Goal: Information Seeking & Learning: Learn about a topic

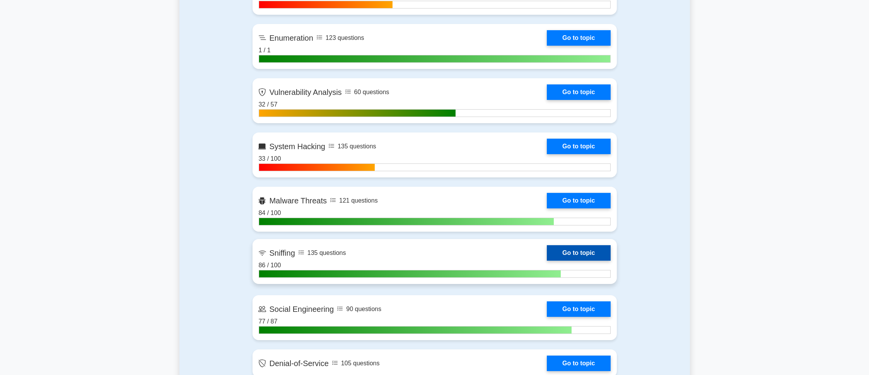
scroll to position [773, 0]
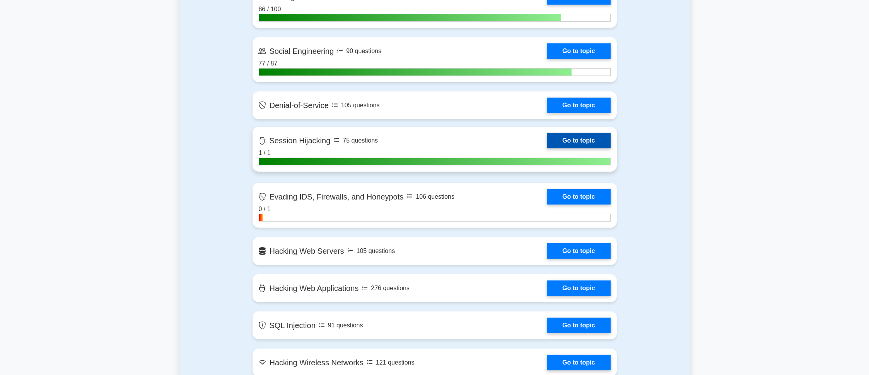
click at [547, 143] on link "Go to topic" at bounding box center [578, 140] width 63 height 15
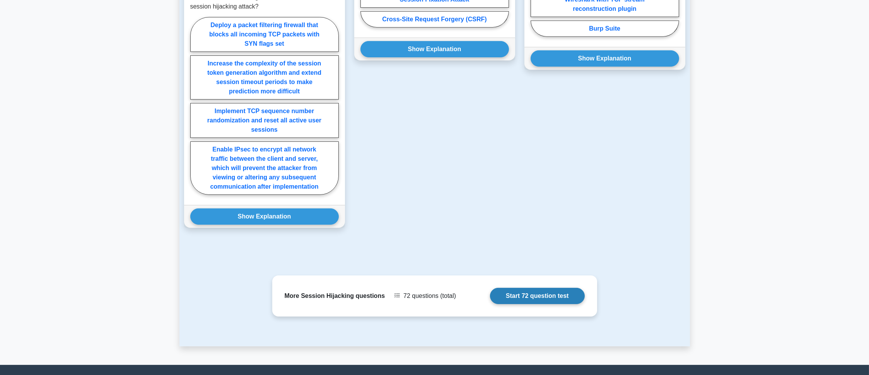
click at [542, 294] on link "Start 72 question test" at bounding box center [537, 295] width 95 height 16
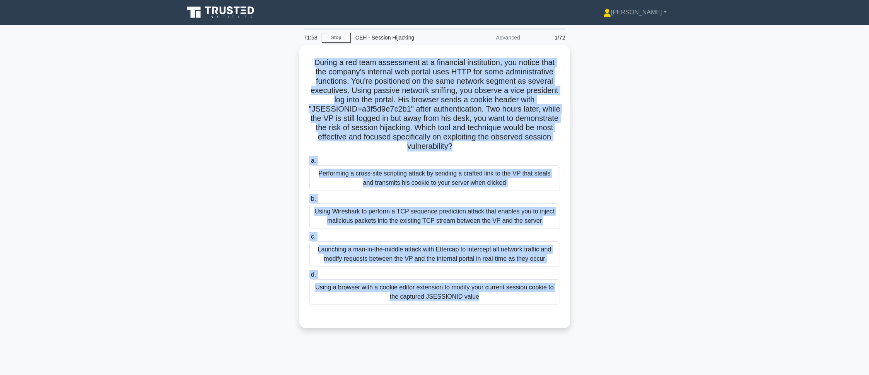
drag, startPoint x: 308, startPoint y: 62, endPoint x: 590, endPoint y: 313, distance: 377.6
click at [590, 313] on div "During a red team assessment at a financial institution, you notice that the co…" at bounding box center [435, 191] width 511 height 292
click at [642, 167] on div "During a red team assessment at a financial institution, you notice that the co…" at bounding box center [435, 191] width 511 height 292
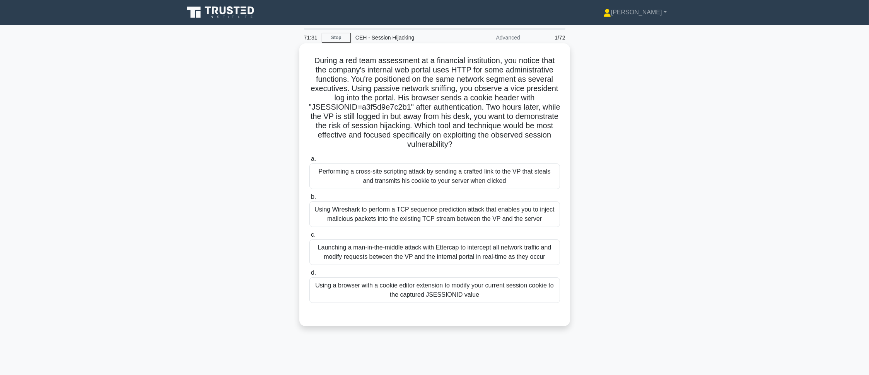
click at [368, 288] on div "Using a browser with a cookie editor extension to modify your current session c…" at bounding box center [435, 290] width 251 height 26
click at [310, 275] on input "d. Using a browser with a cookie editor extension to modify your current sessio…" at bounding box center [310, 272] width 0 height 5
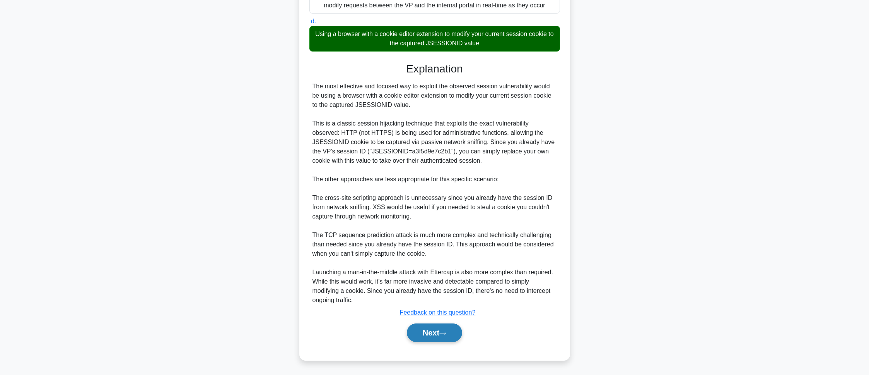
click at [448, 341] on button "Next" at bounding box center [434, 332] width 55 height 19
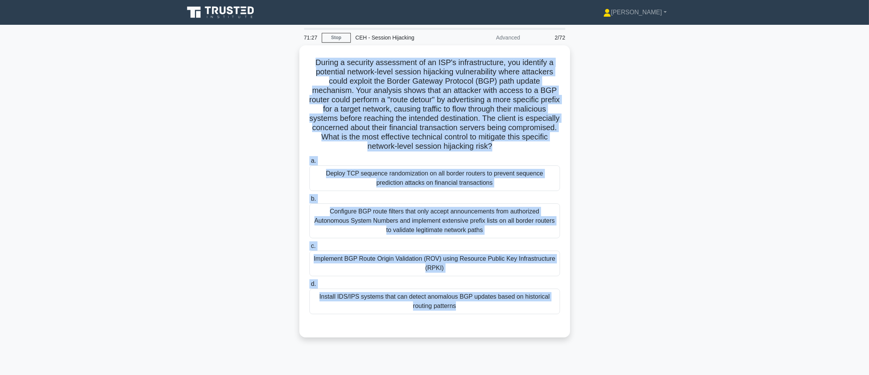
scroll to position [43, 0]
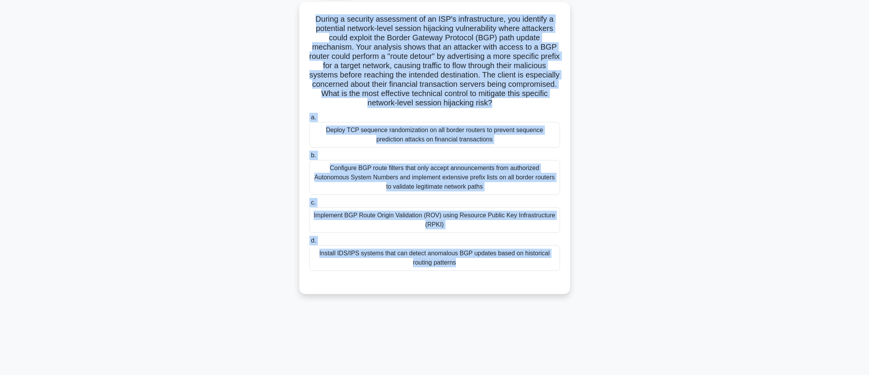
drag, startPoint x: 315, startPoint y: 64, endPoint x: 697, endPoint y: 373, distance: 491.3
click at [697, 373] on main "71:27 Stop CEH - Session Hijacking Advanced 2/72 During a security assessment o…" at bounding box center [434, 177] width 869 height 393
copy div "During a security assessment of an ISP's infrastructure, you identify a potenti…"
click at [696, 195] on main "71:26 Stop CEH - Session Hijacking Advanced 2/72 During a security assessment o…" at bounding box center [434, 177] width 869 height 393
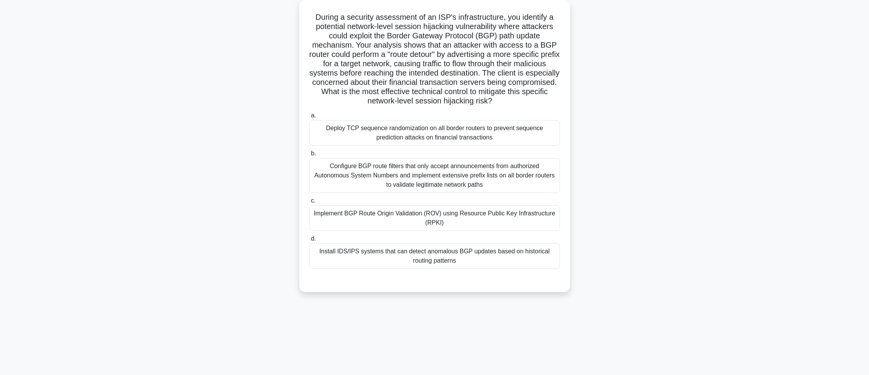
click at [542, 193] on div "Configure BGP route filters that only accept announcements from authorized Auto…" at bounding box center [435, 175] width 251 height 35
click at [310, 156] on input "b. Configure BGP route filters that only accept announcements from authorized A…" at bounding box center [310, 153] width 0 height 5
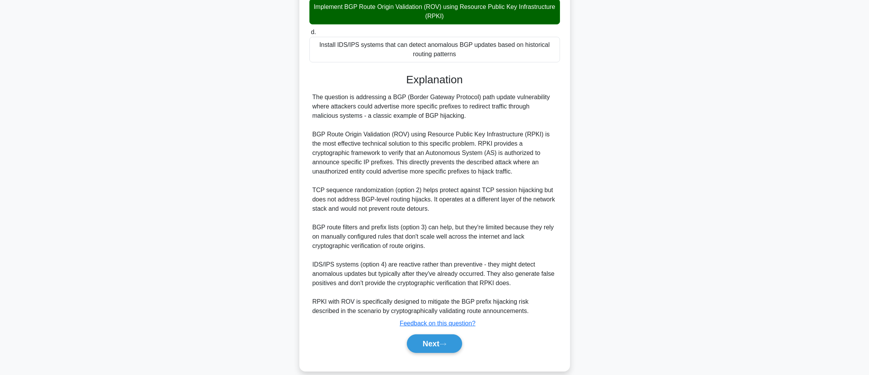
scroll to position [261, 0]
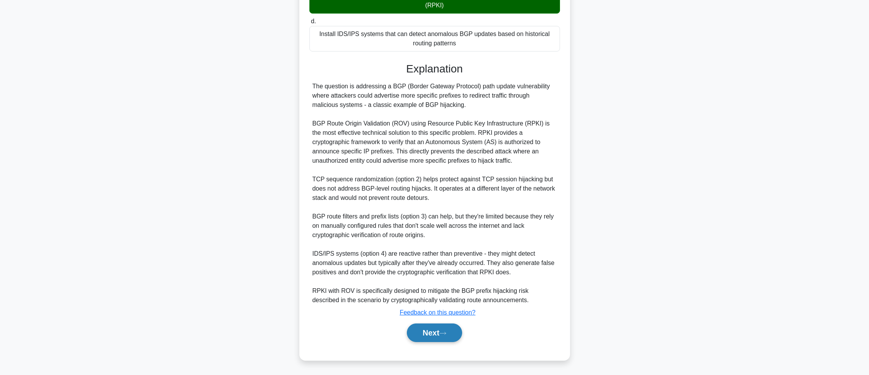
click at [446, 332] on icon at bounding box center [443, 333] width 7 height 4
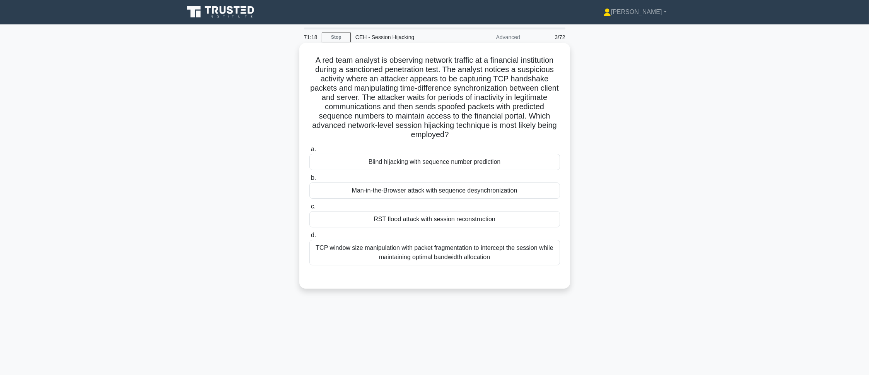
scroll to position [0, 0]
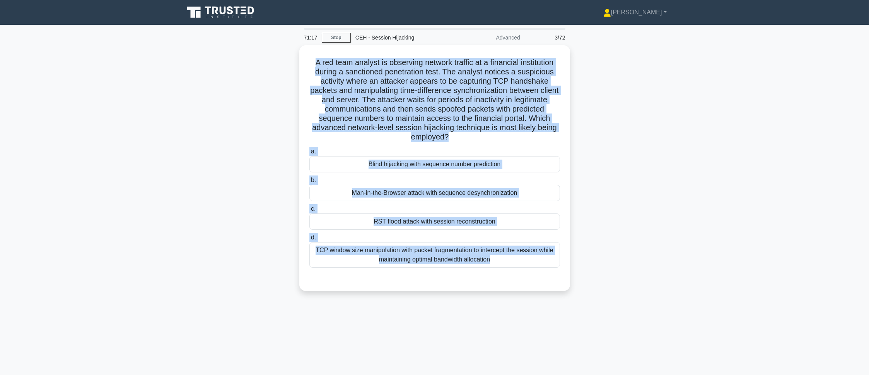
drag, startPoint x: 307, startPoint y: 60, endPoint x: 625, endPoint y: 342, distance: 424.5
click at [625, 342] on div "71:17 Stop CEH - Session Hijacking Advanced 3/72 A red team analyst is observin…" at bounding box center [435, 221] width 511 height 387
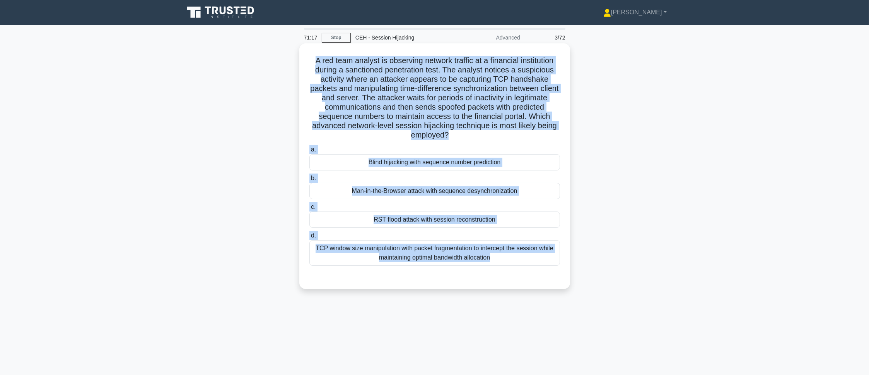
copy div "A red team analyst is observing network traffic at a financial institution duri…"
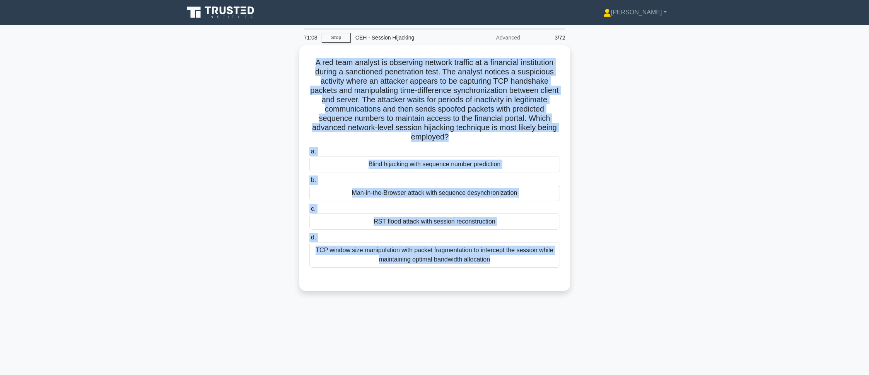
click at [840, 168] on main "71:08 Stop CEH - Session Hijacking Advanced 3/72 A red team analyst is observin…" at bounding box center [434, 221] width 869 height 393
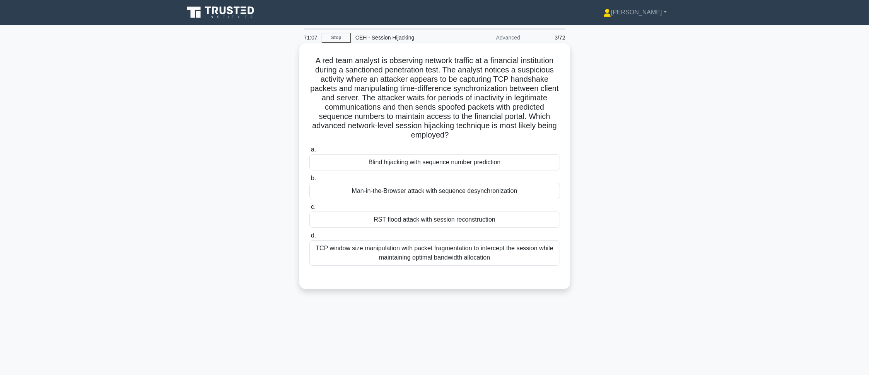
click at [536, 154] on label "a. Blind hijacking with sequence number prediction" at bounding box center [435, 158] width 251 height 26
click at [310, 152] on input "a. Blind hijacking with sequence number prediction" at bounding box center [310, 149] width 0 height 5
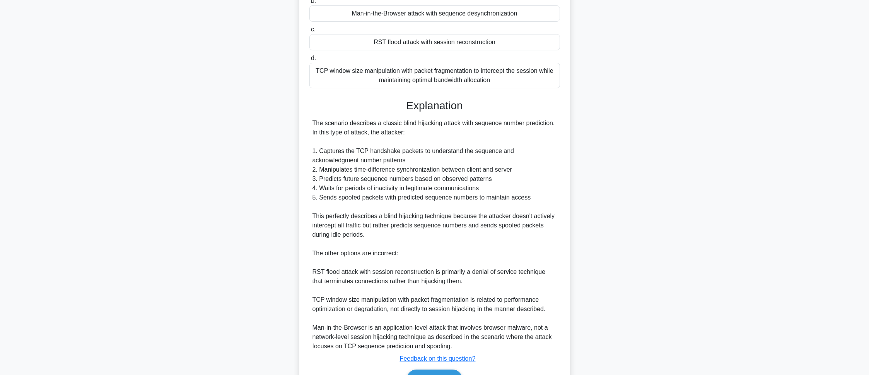
scroll to position [224, 0]
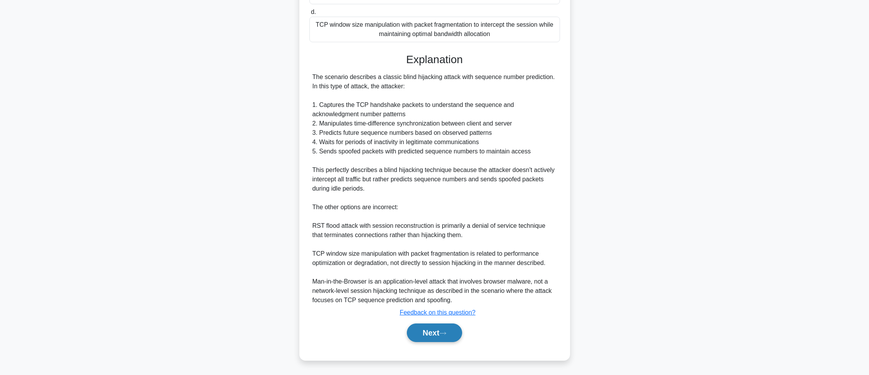
click at [450, 338] on button "Next" at bounding box center [434, 332] width 55 height 19
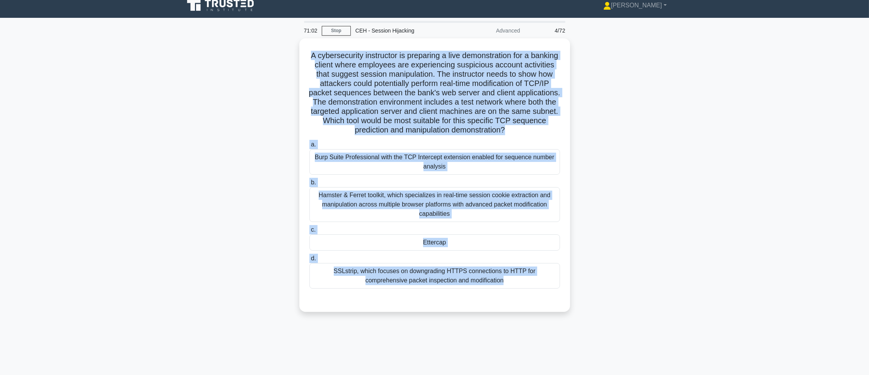
scroll to position [43, 0]
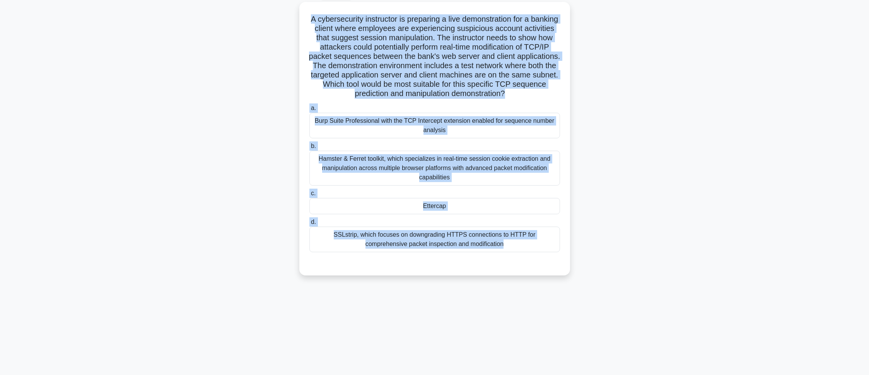
drag, startPoint x: 365, startPoint y: 108, endPoint x: 600, endPoint y: 395, distance: 372.0
click at [600, 374] on html "Pranav Profile Settings Profile" at bounding box center [434, 166] width 869 height 418
copy div "A cybersecurity instructor is preparing a live demonstration for a banking clie…"
click at [743, 192] on main "71:01 Stop CEH - Session Hijacking Advanced 4/72 A cybersecurity instructor is …" at bounding box center [434, 177] width 869 height 393
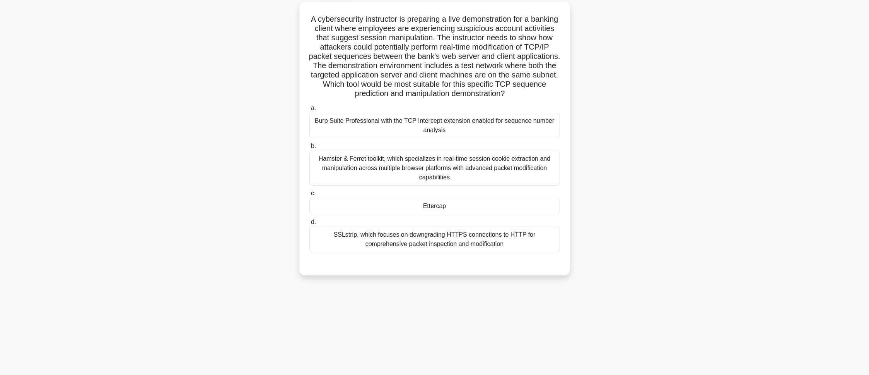
click at [688, 207] on div "A cybersecurity instructor is preparing a live demonstration for a banking clie…" at bounding box center [435, 143] width 511 height 282
click at [486, 206] on div "Ettercap" at bounding box center [435, 204] width 251 height 16
click at [310, 194] on input "c. Ettercap" at bounding box center [310, 191] width 0 height 5
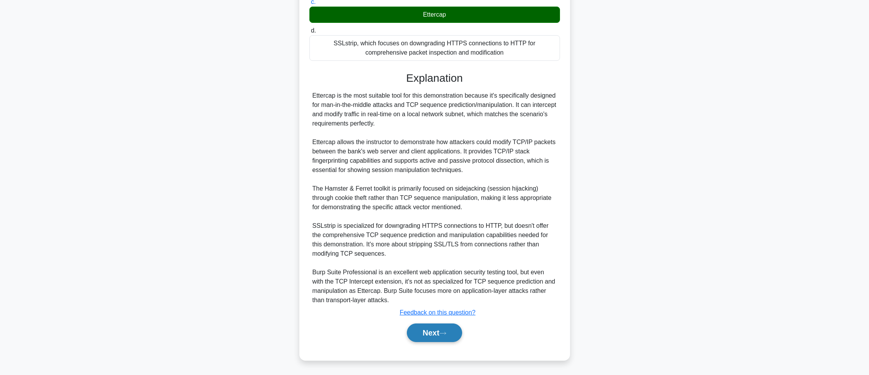
click at [430, 334] on button "Next" at bounding box center [434, 332] width 55 height 19
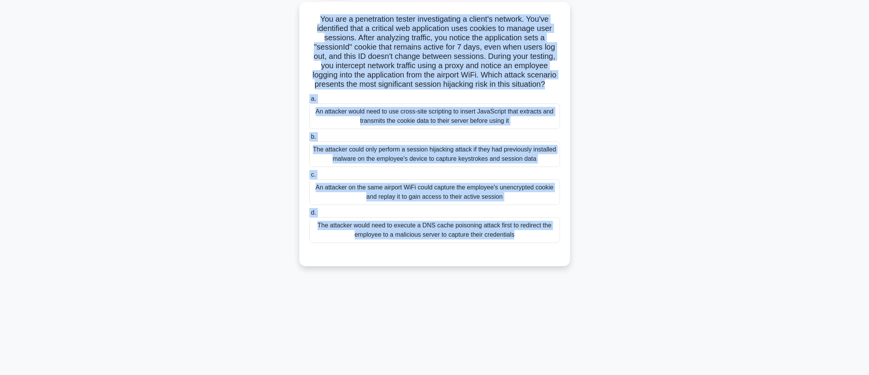
drag, startPoint x: 316, startPoint y: 63, endPoint x: 628, endPoint y: 380, distance: 445.4
click at [628, 374] on html "Pranav Profile Settings Profile" at bounding box center [434, 166] width 869 height 418
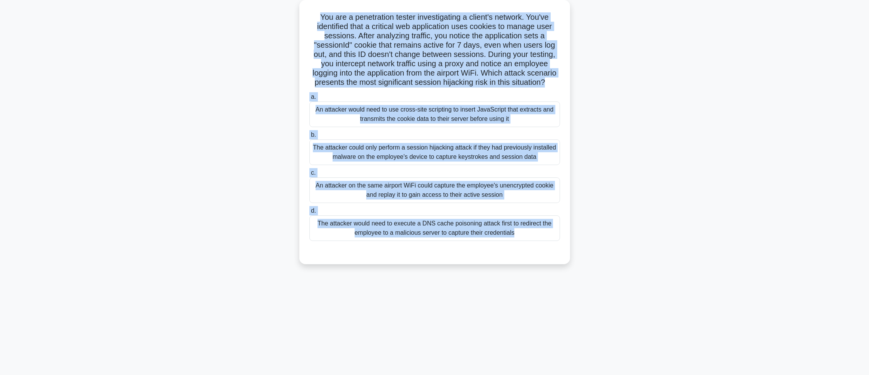
copy div "You are a penetration tester investigating a client's network. You've identifie…"
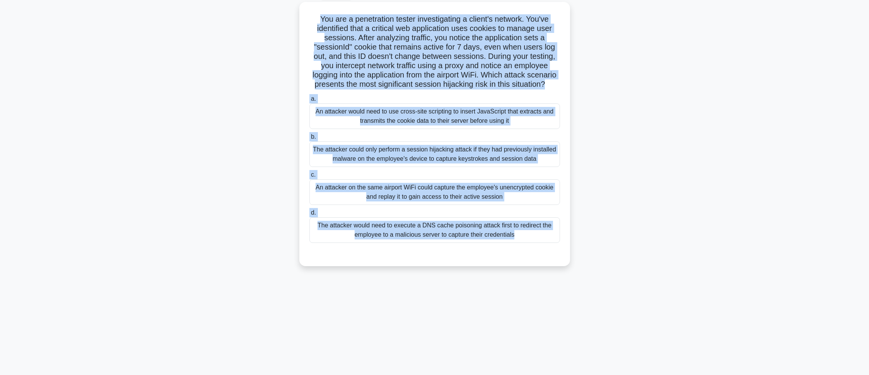
click at [734, 225] on main "70:45 Stop CEH - Session Hijacking Advanced 5/72 You are a penetration tester i…" at bounding box center [434, 177] width 869 height 393
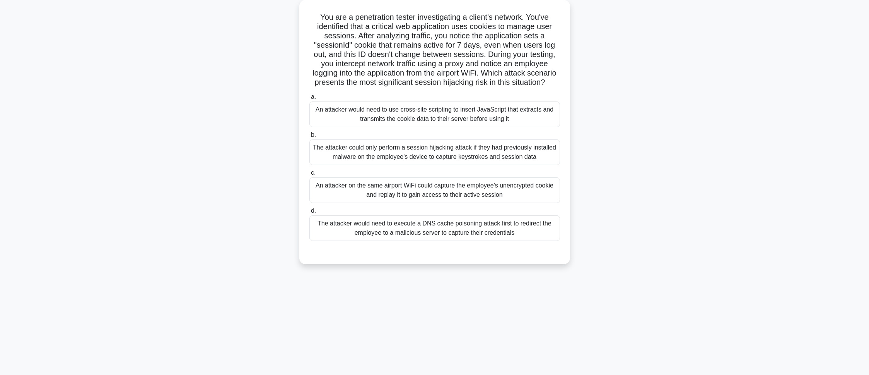
click at [534, 199] on div "An attacker on the same airport WiFi could capture the employee's unencrypted c…" at bounding box center [435, 190] width 251 height 26
click at [310, 175] on input "c. An attacker on the same airport WiFi could capture the employee's unencrypte…" at bounding box center [310, 172] width 0 height 5
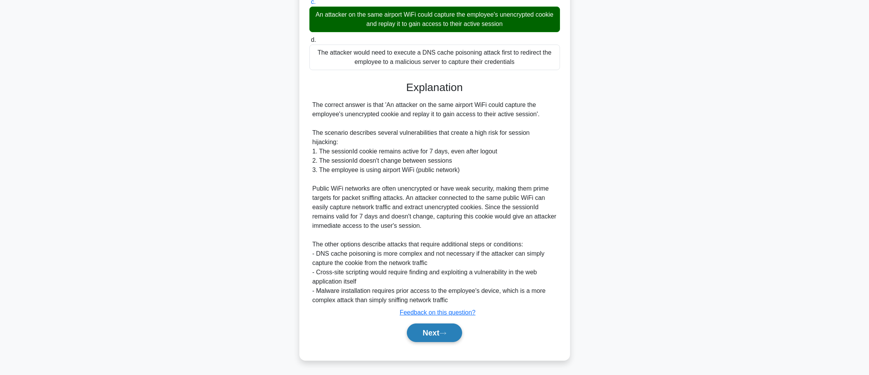
click at [452, 333] on button "Next" at bounding box center [434, 332] width 55 height 19
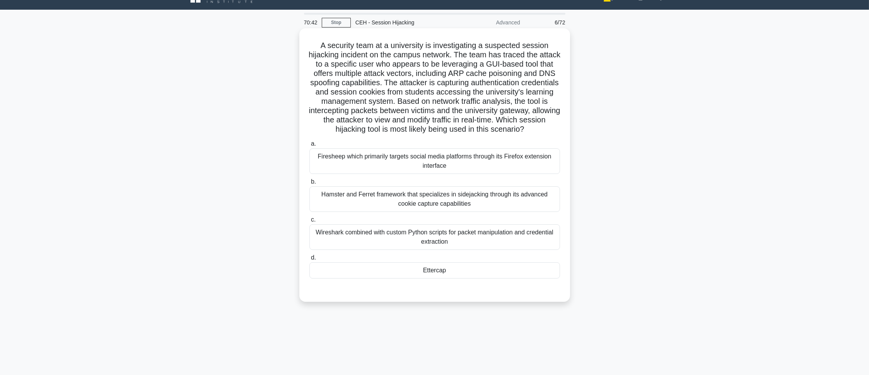
scroll to position [0, 0]
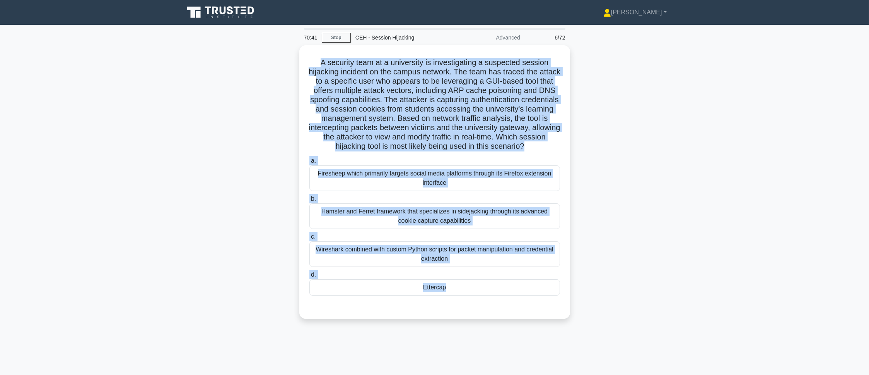
drag, startPoint x: 320, startPoint y: 64, endPoint x: 617, endPoint y: 356, distance: 416.9
click at [617, 356] on div "70:41 Stop CEH - Session Hijacking Advanced 6/72 A security team at a universit…" at bounding box center [435, 221] width 511 height 387
copy div "A security team at a university is investigating a suspected session hijacking …"
click at [798, 245] on main "70:40 Stop CEH - Session Hijacking Advanced 6/72 A security team at a universit…" at bounding box center [434, 221] width 869 height 393
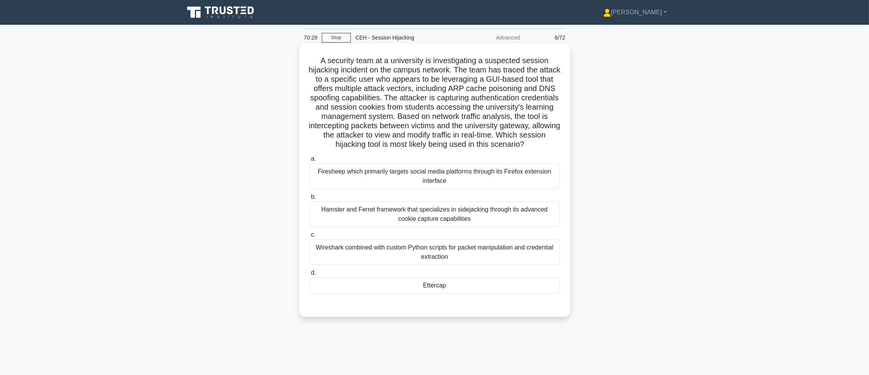
click at [509, 292] on div "Ettercap" at bounding box center [435, 285] width 251 height 16
click at [310, 275] on input "d. Ettercap" at bounding box center [310, 272] width 0 height 5
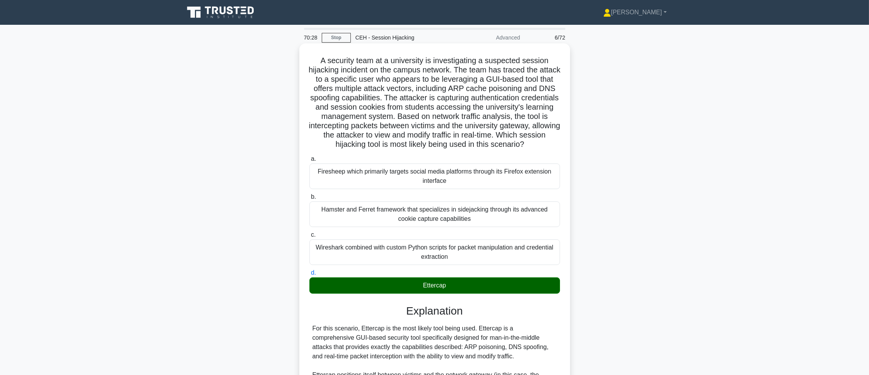
scroll to position [243, 0]
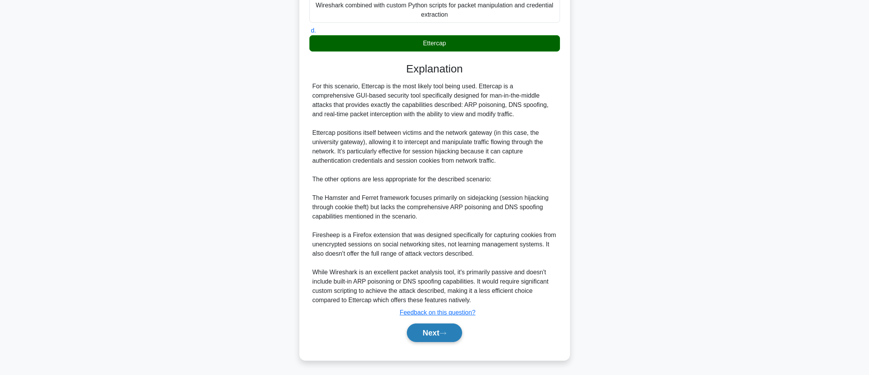
click at [446, 338] on button "Next" at bounding box center [434, 332] width 55 height 19
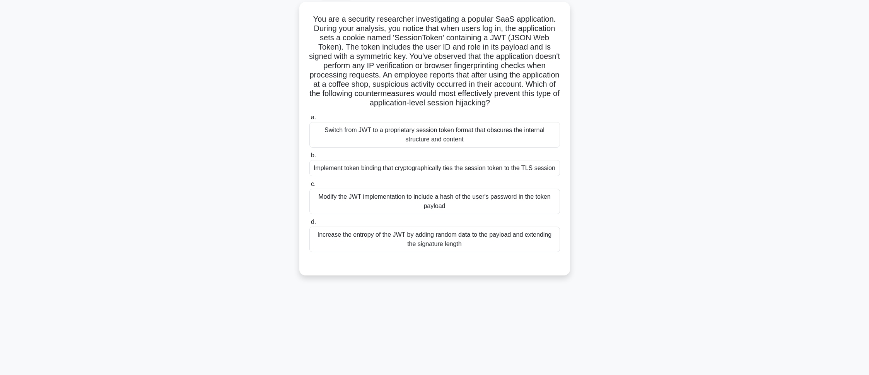
scroll to position [43, 0]
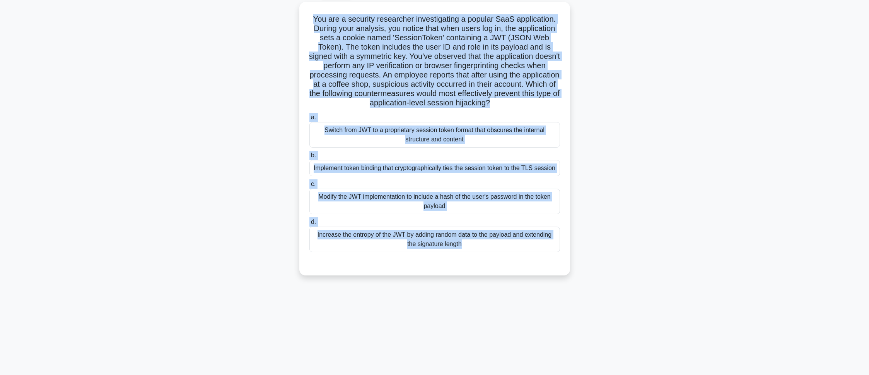
drag, startPoint x: 299, startPoint y: 9, endPoint x: 657, endPoint y: 345, distance: 491.6
click at [657, 345] on div "70:23 Stop CEH - Session Hijacking Advanced 7/72 You are a security researcher …" at bounding box center [435, 178] width 511 height 387
copy div "You are a security researcher investigating a popular SaaS application. During …"
click at [735, 190] on main "70:22 Stop CEH - Session Hijacking Advanced 7/72 You are a security researcher …" at bounding box center [434, 177] width 869 height 393
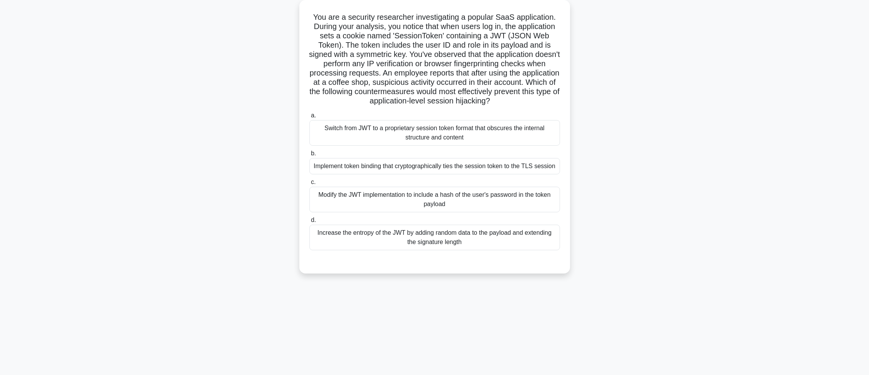
click at [467, 171] on div "Implement token binding that cryptographically ties the session token to the TL…" at bounding box center [435, 166] width 251 height 16
click at [310, 156] on input "b. Implement token binding that cryptographically ties the session token to the…" at bounding box center [310, 153] width 0 height 5
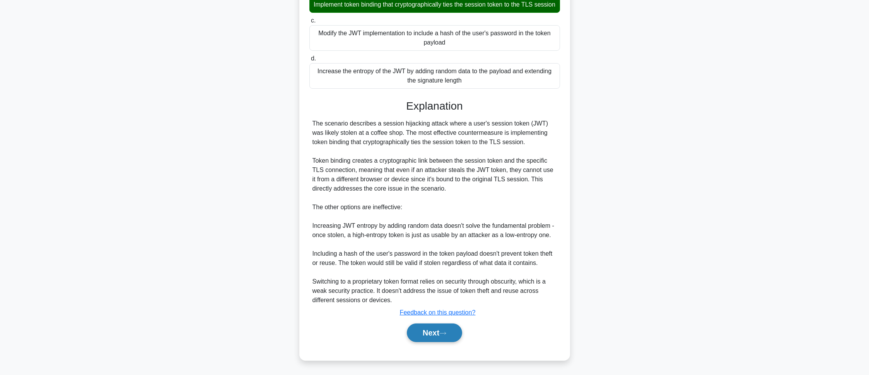
click at [441, 324] on button "Next" at bounding box center [434, 332] width 55 height 19
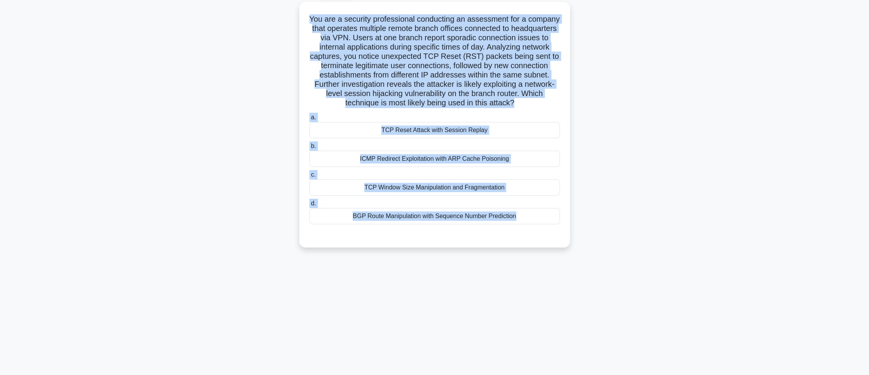
drag, startPoint x: 322, startPoint y: 12, endPoint x: 600, endPoint y: 276, distance: 383.7
click at [600, 276] on div "70:06 Stop CEH - Session Hijacking Advanced 8/72 You are a security professiona…" at bounding box center [435, 178] width 511 height 387
copy div "You are a security professional conducting an assessment for a company that ope…"
click at [736, 142] on main "70:05 Stop CEH - Session Hijacking Advanced 8/72 You are a security professiona…" at bounding box center [434, 177] width 869 height 393
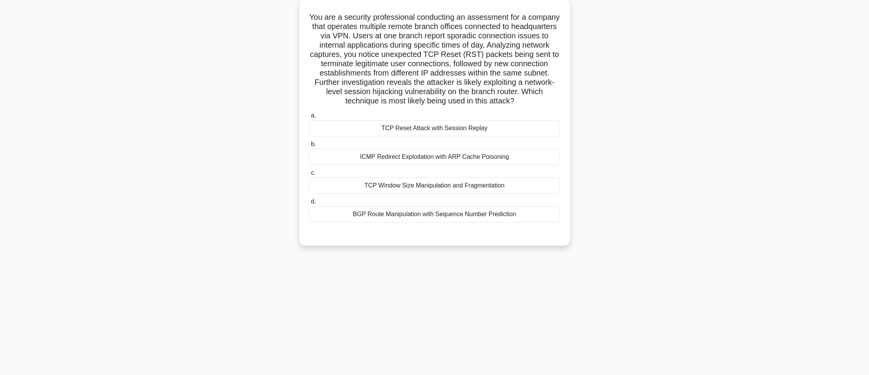
click at [339, 159] on div "ICMP Redirect Exploitation with ARP Cache Poisoning" at bounding box center [435, 157] width 251 height 16
click at [310, 147] on input "b. ICMP Redirect Exploitation with ARP Cache Poisoning" at bounding box center [310, 144] width 0 height 5
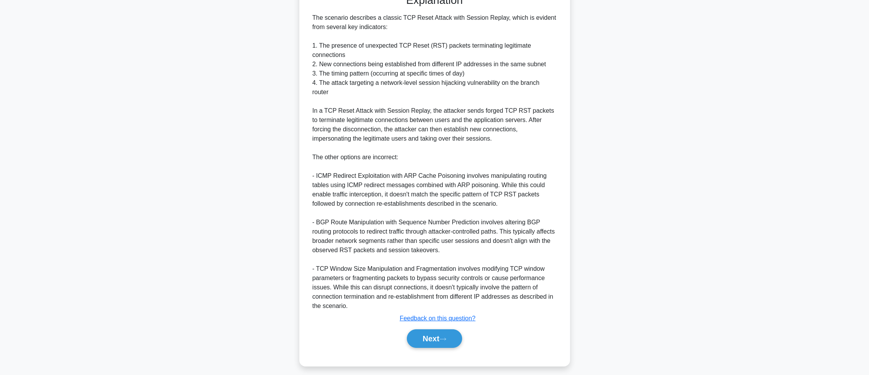
scroll to position [289, 0]
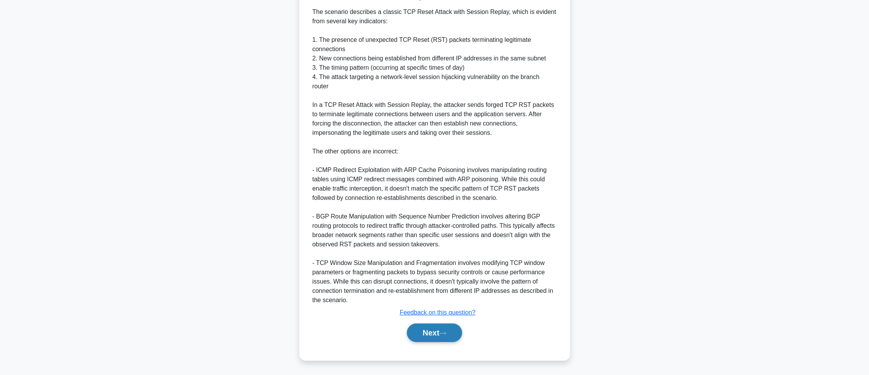
click at [434, 329] on button "Next" at bounding box center [434, 332] width 55 height 19
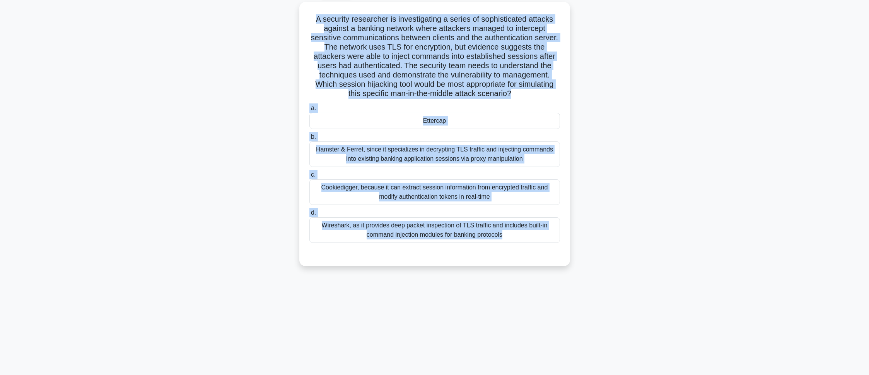
drag, startPoint x: 310, startPoint y: 11, endPoint x: 672, endPoint y: 348, distance: 494.4
click at [672, 348] on div "69:50 Stop CEH - Session Hijacking Advanced 9/72 A security researcher is inves…" at bounding box center [435, 178] width 511 height 387
copy div "A security researcher is investigating a series of sophisticated attacks agains…"
click at [712, 158] on main "69:50 Stop CEH - Session Hijacking Advanced 9/72 A security researcher is inves…" at bounding box center [434, 177] width 869 height 393
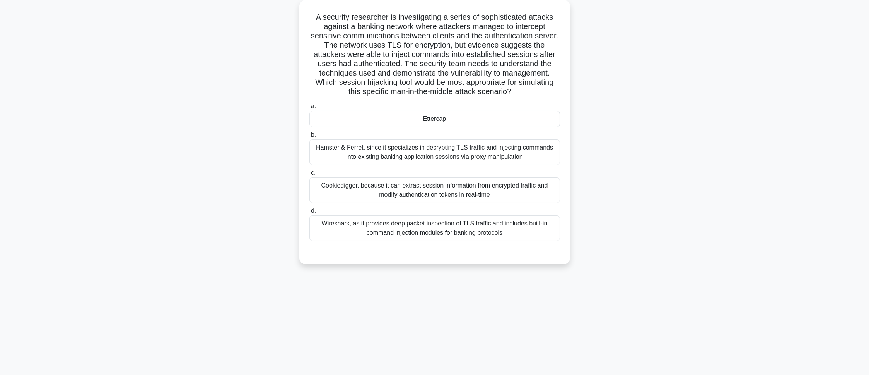
click at [422, 122] on div "Ettercap" at bounding box center [435, 119] width 251 height 16
click at [310, 109] on input "a. Ettercap" at bounding box center [310, 106] width 0 height 5
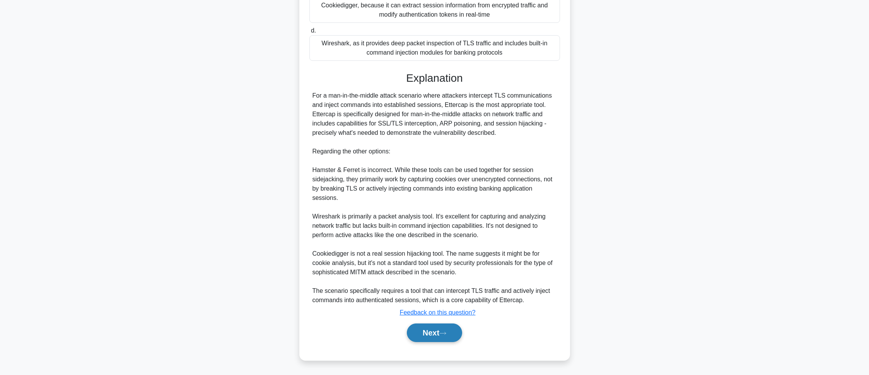
click at [431, 331] on button "Next" at bounding box center [434, 332] width 55 height 19
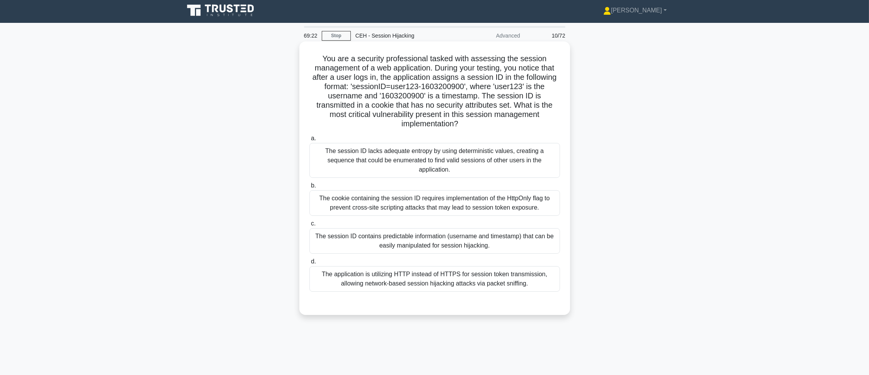
scroll to position [0, 0]
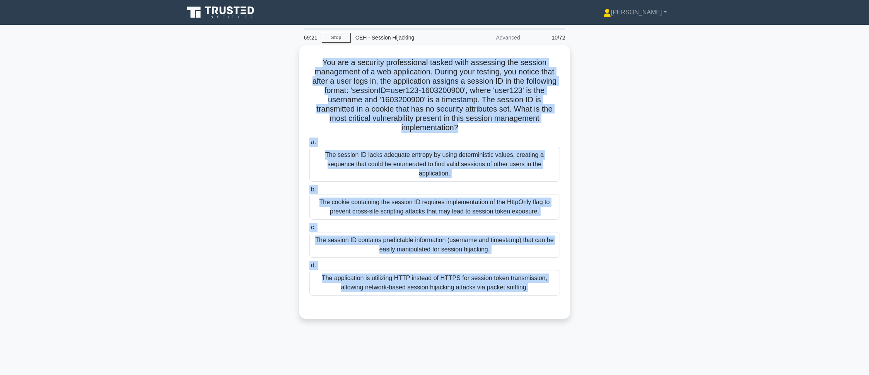
drag, startPoint x: 315, startPoint y: 57, endPoint x: 702, endPoint y: 337, distance: 478.2
click at [702, 337] on main "69:21 Stop CEH - Session Hijacking Advanced 10/72 You are a security profession…" at bounding box center [434, 221] width 869 height 393
copy div "You are a security professional tasked with assessing the session management of…"
click at [679, 226] on div "You are a security professional tasked with assessing the session management of…" at bounding box center [435, 186] width 511 height 282
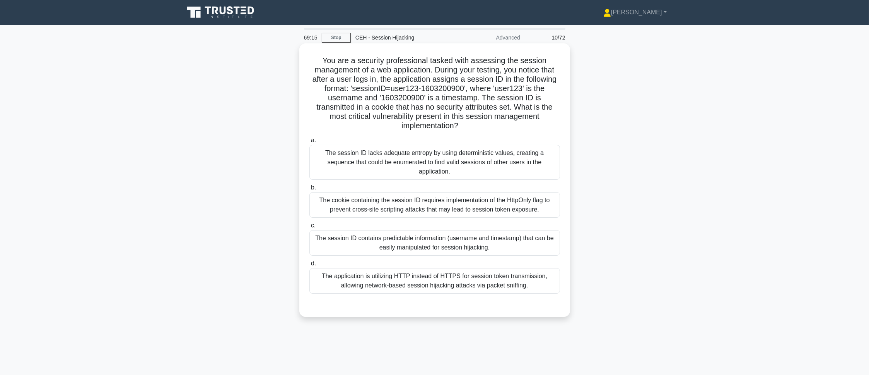
click at [387, 241] on div "The session ID contains predictable information (username and timestamp) that c…" at bounding box center [435, 243] width 251 height 26
click at [310, 228] on input "c. The session ID contains predictable information (username and timestamp) tha…" at bounding box center [310, 225] width 0 height 5
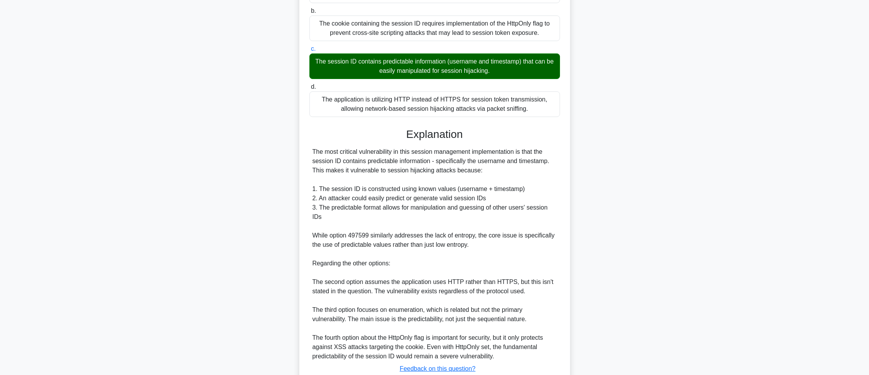
scroll to position [224, 0]
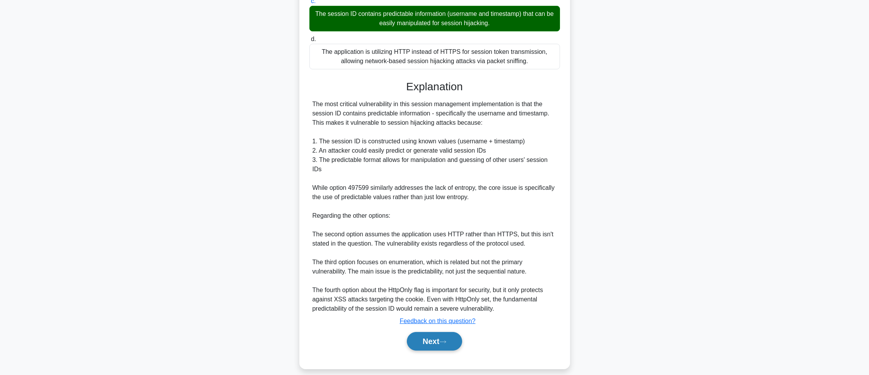
click at [419, 332] on button "Next" at bounding box center [434, 341] width 55 height 19
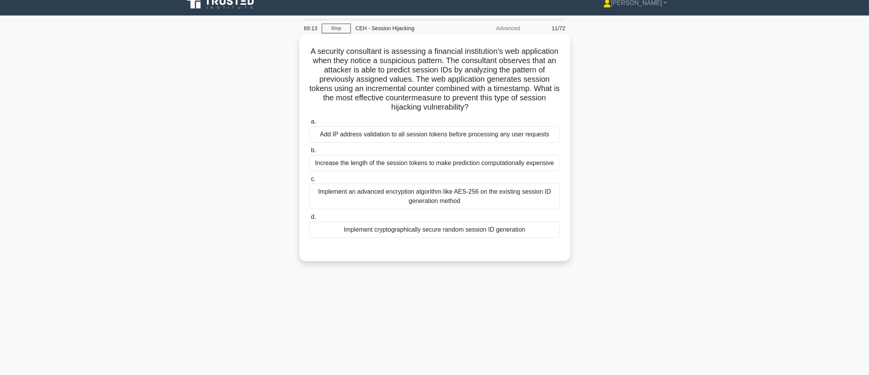
scroll to position [0, 0]
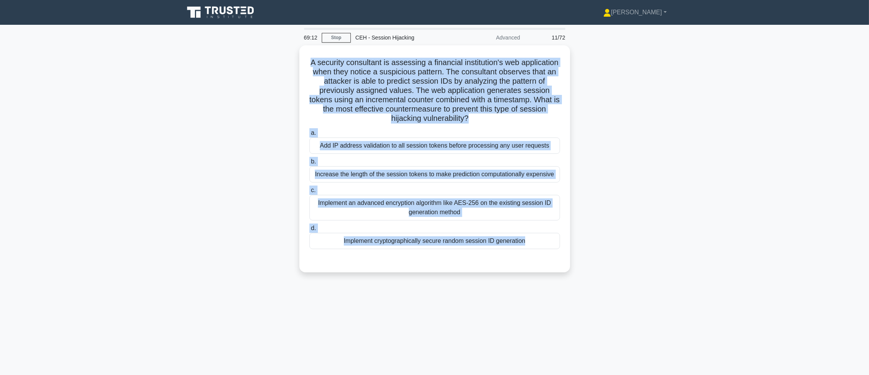
drag, startPoint x: 328, startPoint y: 63, endPoint x: 638, endPoint y: 310, distance: 396.3
click at [638, 310] on div "69:12 Stop CEH - Session Hijacking Advanced 11/72 A security consultant is asse…" at bounding box center [435, 221] width 511 height 387
copy div "A security consultant is assessing a financial institution's web application wh…"
click at [780, 211] on main "69:08 Stop CEH - Session Hijacking Advanced 11/72 A security consultant is asse…" at bounding box center [434, 221] width 869 height 393
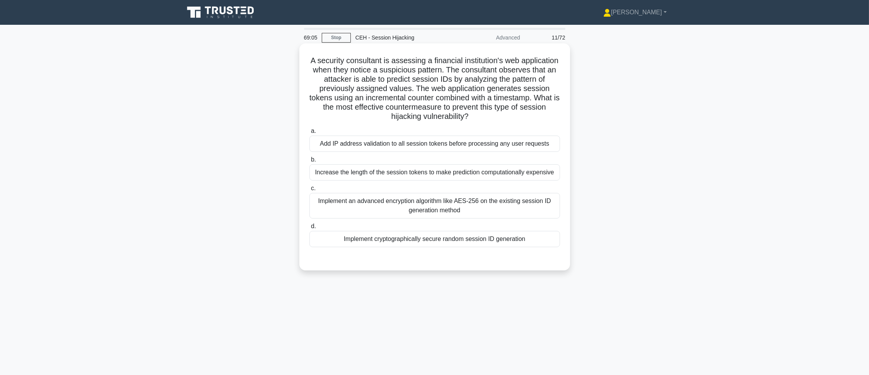
click at [436, 245] on div "Implement cryptographically secure random session ID generation" at bounding box center [435, 239] width 251 height 16
click at [310, 229] on input "d. Implement cryptographically secure random session ID generation" at bounding box center [310, 226] width 0 height 5
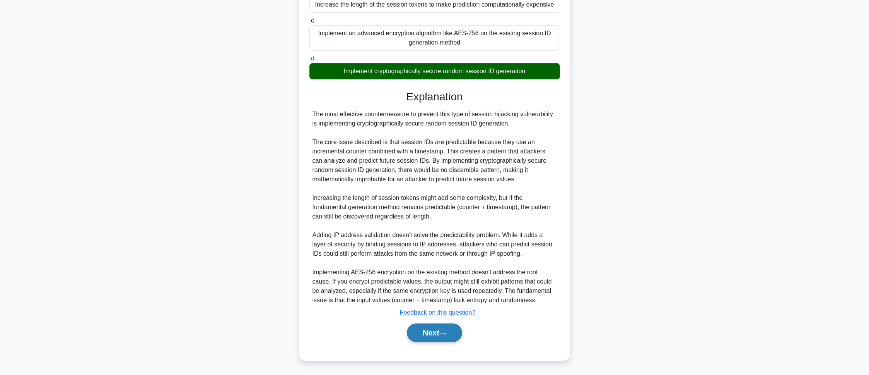
click at [427, 325] on button "Next" at bounding box center [434, 332] width 55 height 19
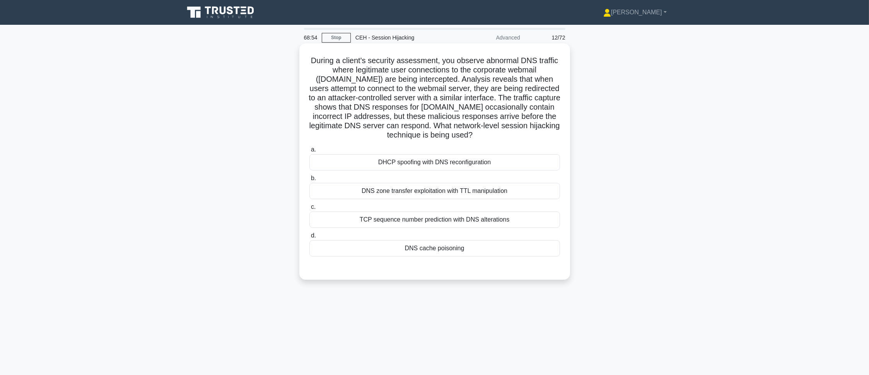
drag, startPoint x: 310, startPoint y: 60, endPoint x: 515, endPoint y: 258, distance: 285.7
click at [515, 258] on div "During a client's security assessment, you observe abnormal DNS traffic where l…" at bounding box center [435, 161] width 265 height 230
click at [661, 289] on div "During a client's security assessment, you observe abnormal DNS traffic where l…" at bounding box center [435, 167] width 511 height 245
click at [451, 258] on div "a. DHCP spoofing with DNS reconfiguration b. DNS zone transfer exploitation wit…" at bounding box center [435, 200] width 260 height 115
click at [451, 255] on div "DNS cache poisoning" at bounding box center [435, 248] width 251 height 16
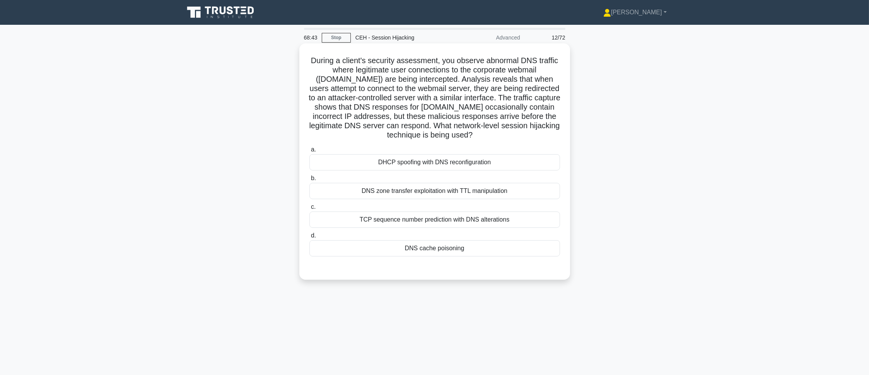
click at [310, 238] on input "d. DNS cache poisoning" at bounding box center [310, 235] width 0 height 5
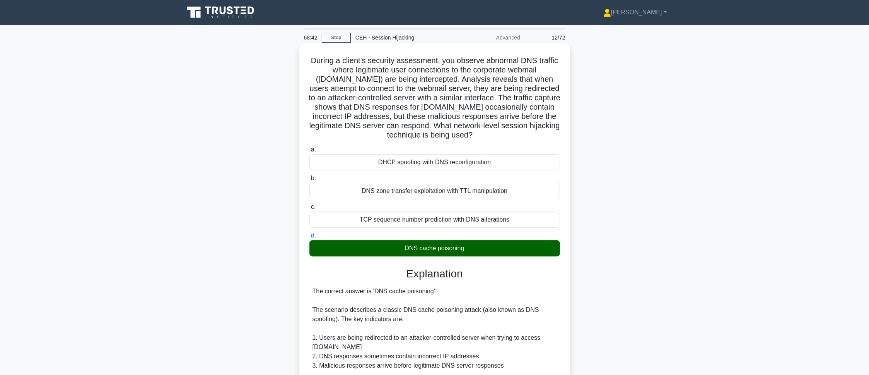
scroll to position [243, 0]
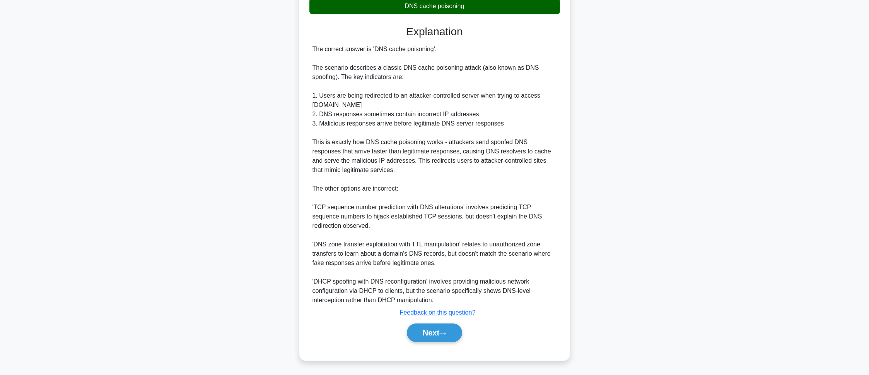
click at [423, 345] on div "a. DHCP spoofing with DNS reconfiguration b. DNS zone transfer exploitation wit…" at bounding box center [435, 126] width 252 height 450
click at [424, 338] on button "Next" at bounding box center [434, 332] width 55 height 19
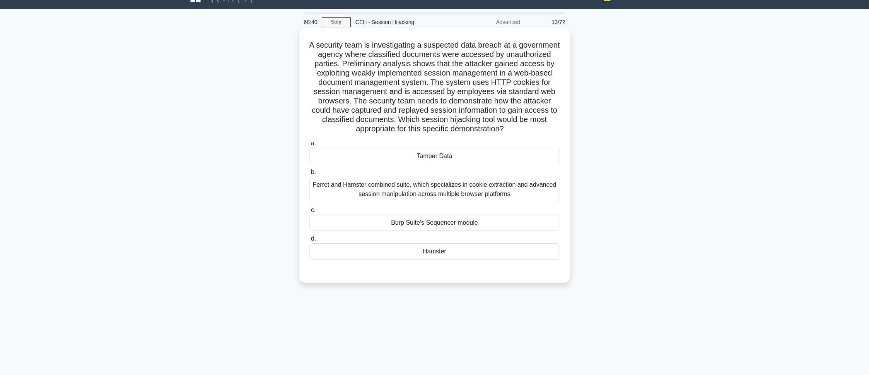
scroll to position [0, 0]
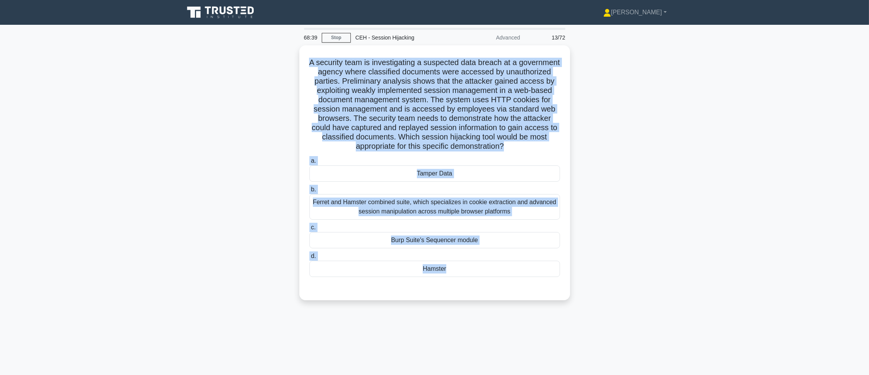
drag, startPoint x: 329, startPoint y: 64, endPoint x: 595, endPoint y: 321, distance: 370.2
click at [595, 321] on div "68:39 Stop CEH - Session Hijacking Advanced 13/72 A security team is investigat…" at bounding box center [435, 221] width 511 height 387
click at [734, 198] on main "68:38 Stop CEH - Session Hijacking Advanced 13/72 A security team is investigat…" at bounding box center [434, 221] width 869 height 393
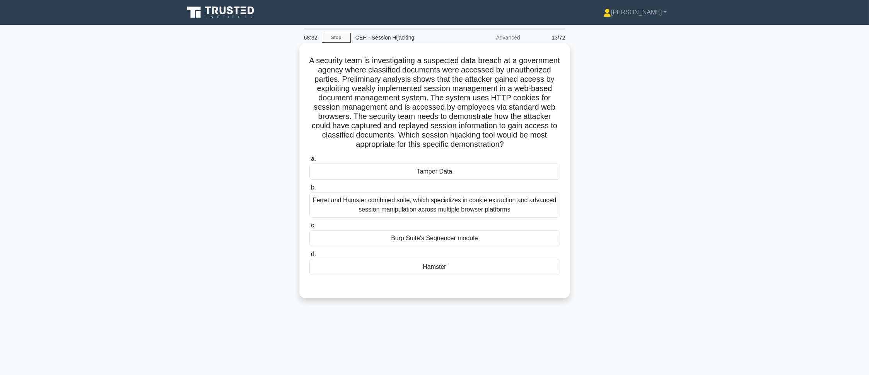
click at [481, 262] on div "Hamster" at bounding box center [435, 266] width 251 height 16
click at [310, 257] on input "d. Hamster" at bounding box center [310, 253] width 0 height 5
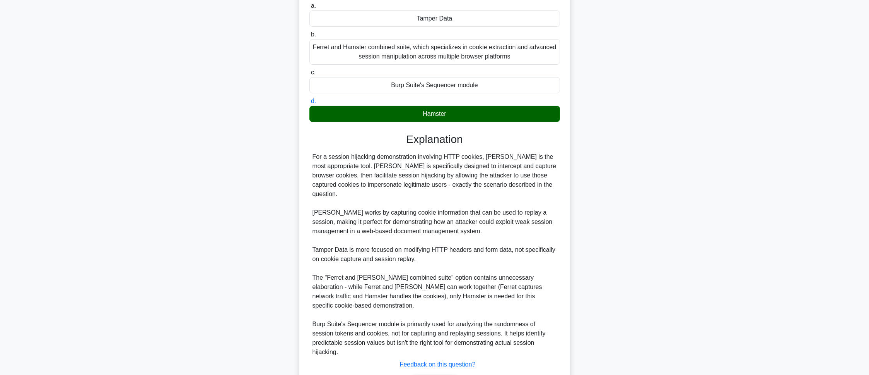
scroll to position [187, 0]
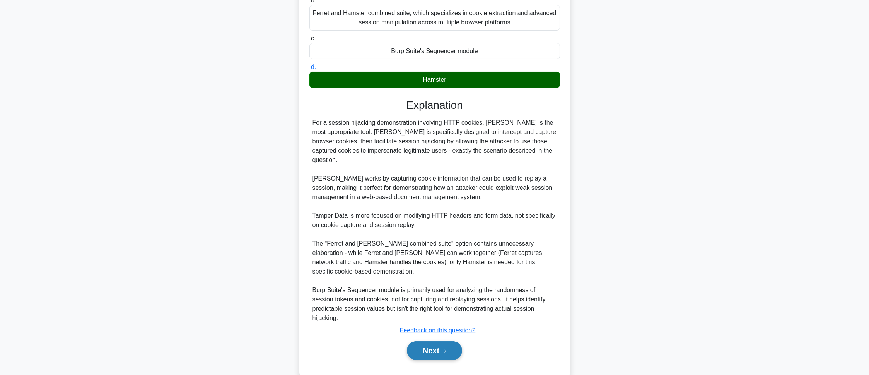
click at [424, 341] on button "Next" at bounding box center [434, 350] width 55 height 19
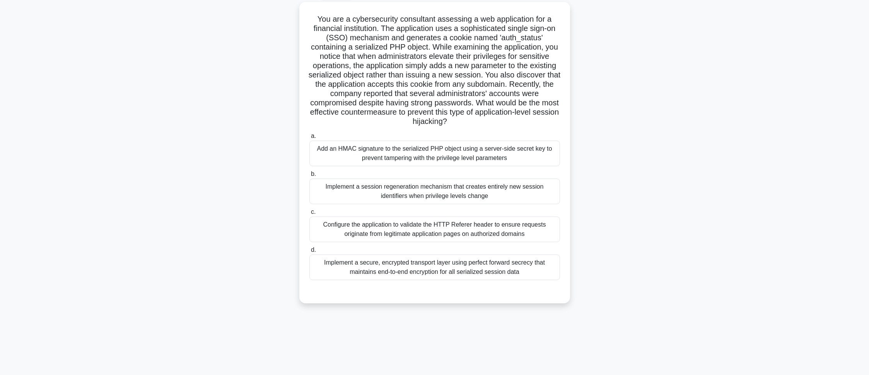
scroll to position [43, 0]
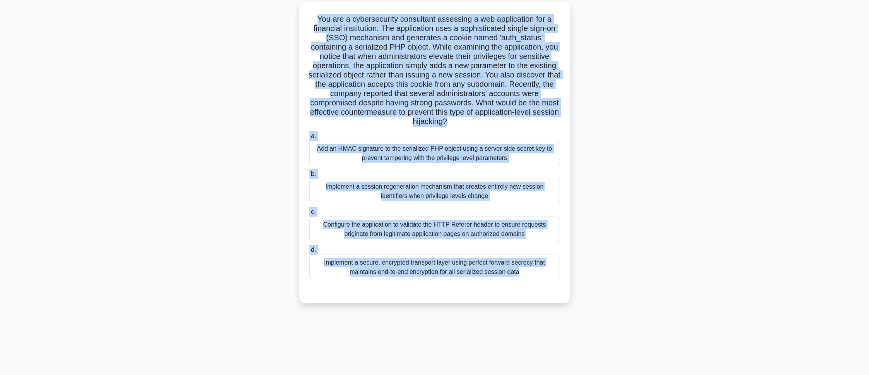
drag, startPoint x: 313, startPoint y: 12, endPoint x: 583, endPoint y: 351, distance: 433.1
click at [583, 351] on div "68:27 Stop CEH - Session Hijacking Advanced 14/72 .spinner_0XTQ{transform-origi…" at bounding box center [435, 178] width 511 height 387
click at [700, 159] on main "68:26 Stop CEH - Session Hijacking Advanced 14/72 .spinner_0XTQ{transform-origi…" at bounding box center [434, 177] width 869 height 393
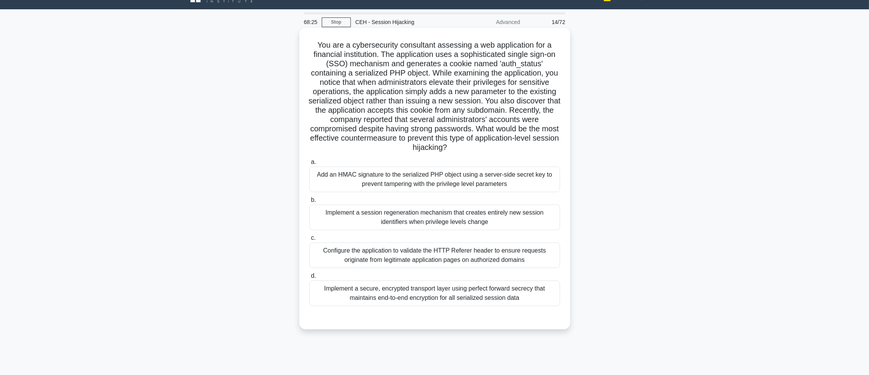
scroll to position [0, 0]
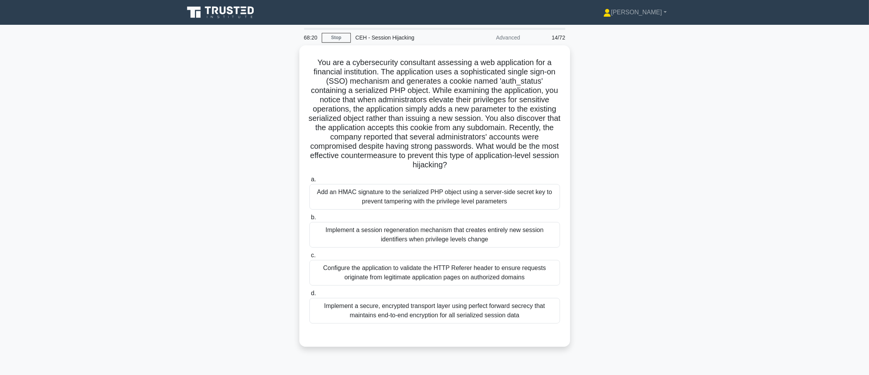
click at [737, 117] on main "68:20 Stop CEH - Session Hijacking Advanced 14/72 .spinner_0XTQ{transform-origi…" at bounding box center [434, 221] width 869 height 393
click at [419, 178] on label "a. Add an HMAC signature to the serialized PHP object using a server-side secre…" at bounding box center [435, 190] width 251 height 35
click at [310, 178] on input "a. Add an HMAC signature to the serialized PHP object using a server-side secre…" at bounding box center [310, 177] width 0 height 5
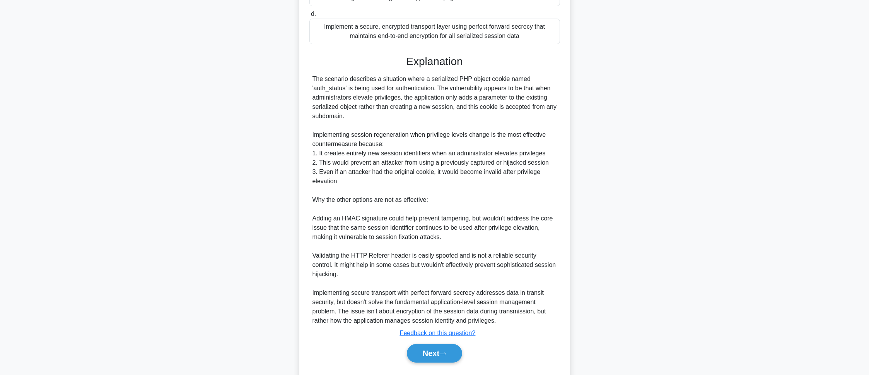
scroll to position [298, 0]
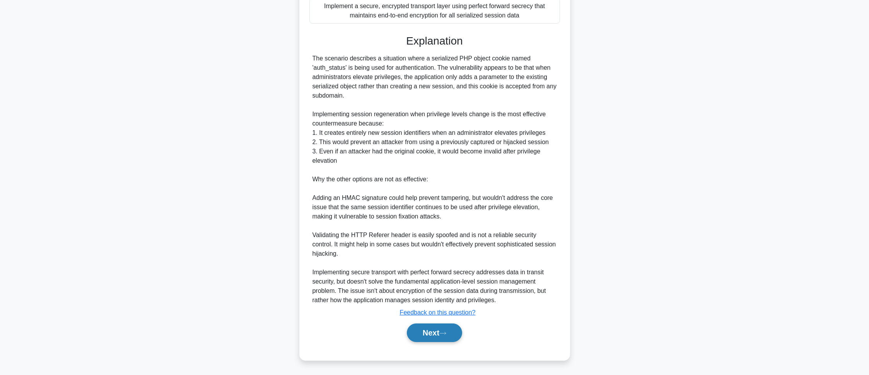
click at [446, 334] on icon at bounding box center [443, 333] width 7 height 4
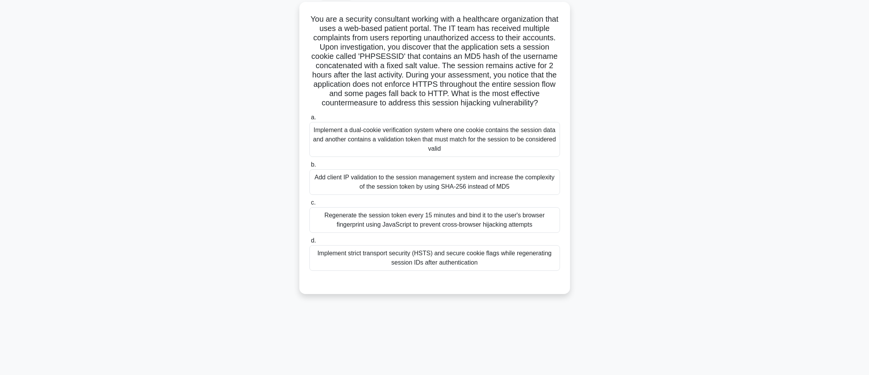
scroll to position [43, 0]
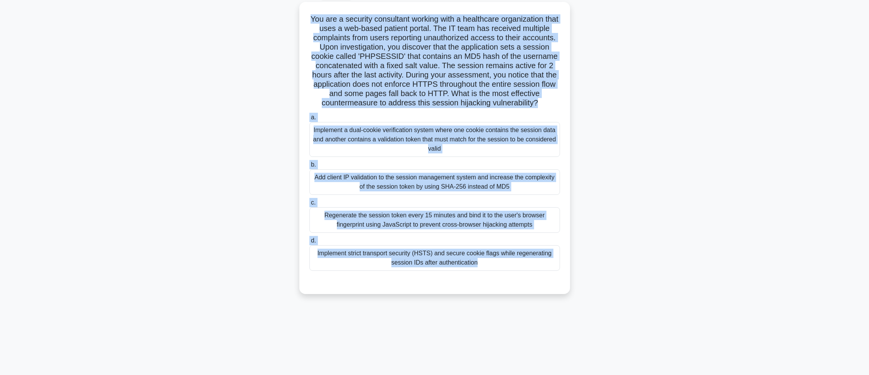
drag, startPoint x: 315, startPoint y: 14, endPoint x: 549, endPoint y: 309, distance: 376.2
click at [549, 309] on div "68:01 Stop CEH - Session Hijacking Advanced 15/72 .spinner_0XTQ{transform-origi…" at bounding box center [435, 178] width 511 height 387
click at [807, 216] on main "67:56 Stop CEH - Session Hijacking Advanced 15/72 .spinner_0XTQ{transform-origi…" at bounding box center [434, 177] width 869 height 393
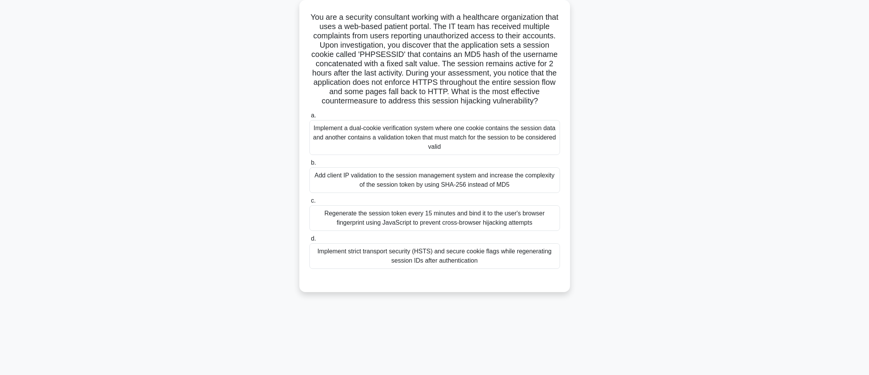
click at [415, 260] on div "Implement strict transport security (HSTS) and secure cookie flags while regene…" at bounding box center [435, 256] width 251 height 26
click at [310, 241] on input "d. Implement strict transport security (HSTS) and secure cookie flags while reg…" at bounding box center [310, 238] width 0 height 5
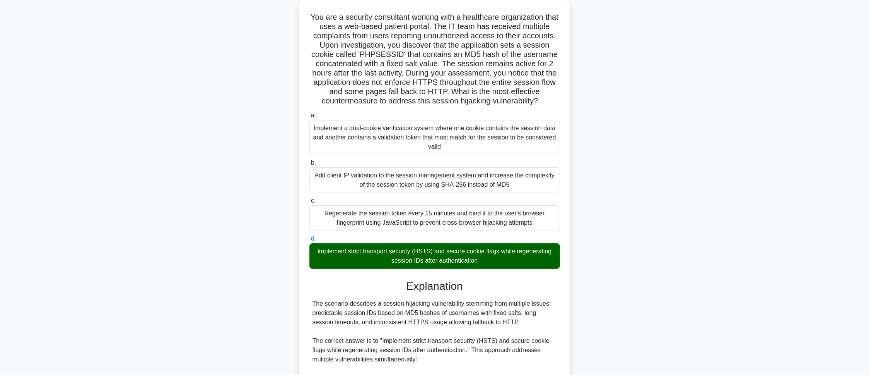
scroll to position [289, 0]
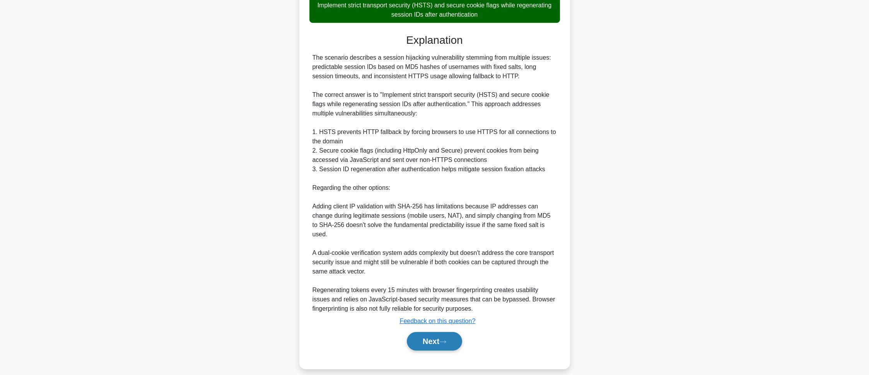
click at [430, 332] on button "Next" at bounding box center [434, 341] width 55 height 19
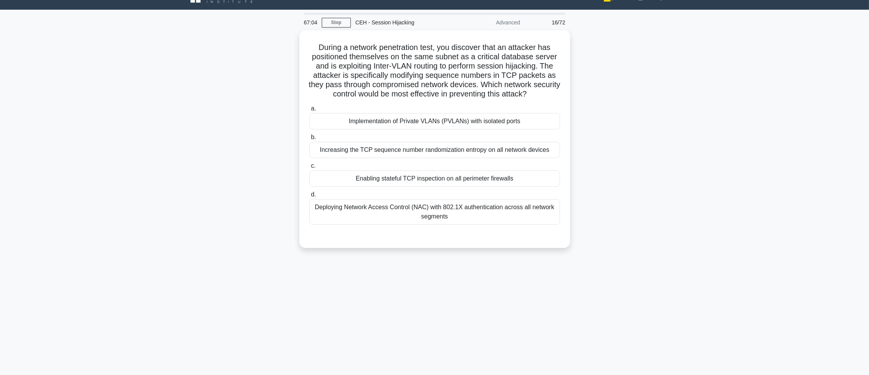
scroll to position [0, 0]
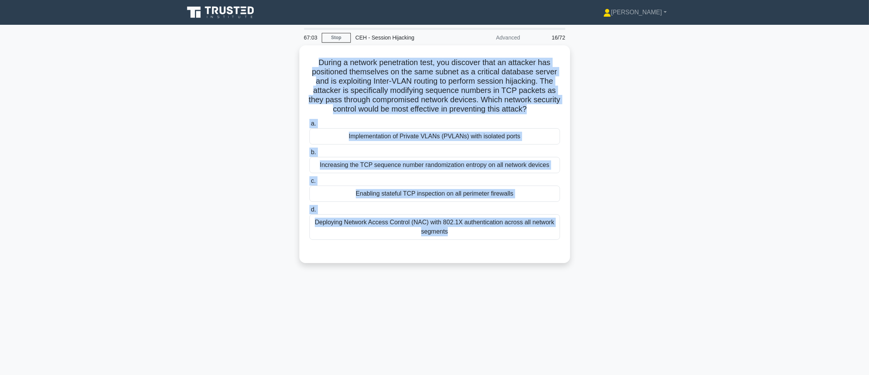
drag, startPoint x: 303, startPoint y: 55, endPoint x: 575, endPoint y: 263, distance: 342.7
click at [575, 263] on div "During a network penetration test, you discover that an attacker has positioned…" at bounding box center [435, 158] width 511 height 227
click at [728, 226] on main "66:50 Stop CEH - Session Hijacking Advanced 16/72 During a network penetration …" at bounding box center [434, 221] width 869 height 393
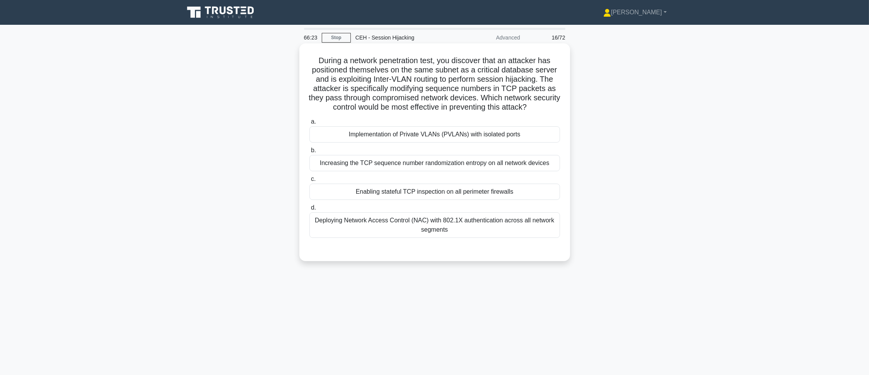
click at [419, 125] on label "a. Implementation of Private VLANs (PVLANs) with isolated ports" at bounding box center [435, 130] width 251 height 26
click at [310, 124] on input "a. Implementation of Private VLANs (PVLANs) with isolated ports" at bounding box center [310, 121] width 0 height 5
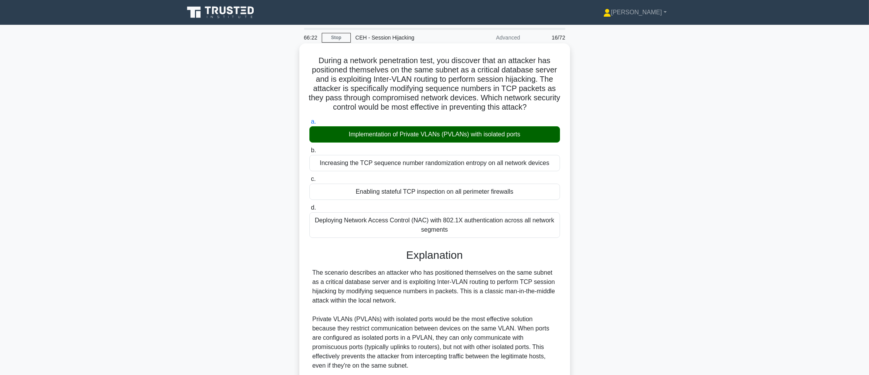
scroll to position [178, 0]
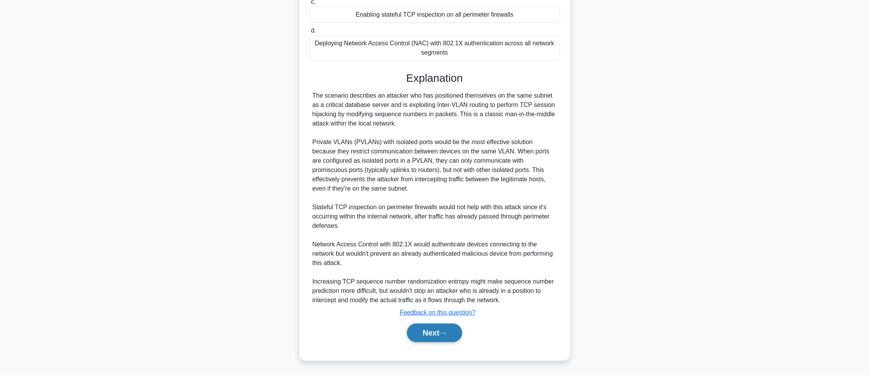
click at [434, 329] on button "Next" at bounding box center [434, 332] width 55 height 19
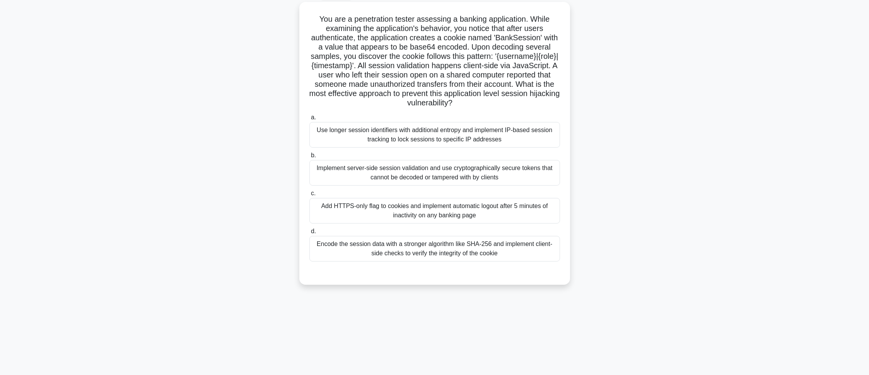
scroll to position [43, 0]
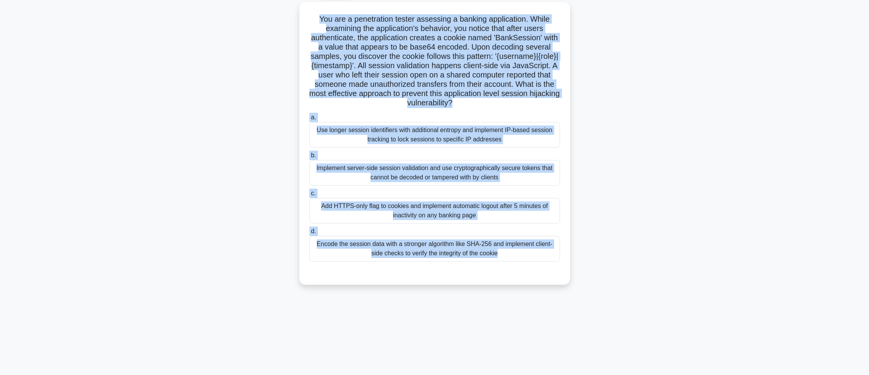
drag, startPoint x: 318, startPoint y: 20, endPoint x: 599, endPoint y: 282, distance: 384.1
click at [599, 282] on div "You are a penetration tester assessing a banking application. While examining t…" at bounding box center [435, 148] width 511 height 292
click at [736, 239] on main "66:19 Stop CEH - Session Hijacking Advanced 17/72 You are a penetration tester …" at bounding box center [434, 177] width 869 height 393
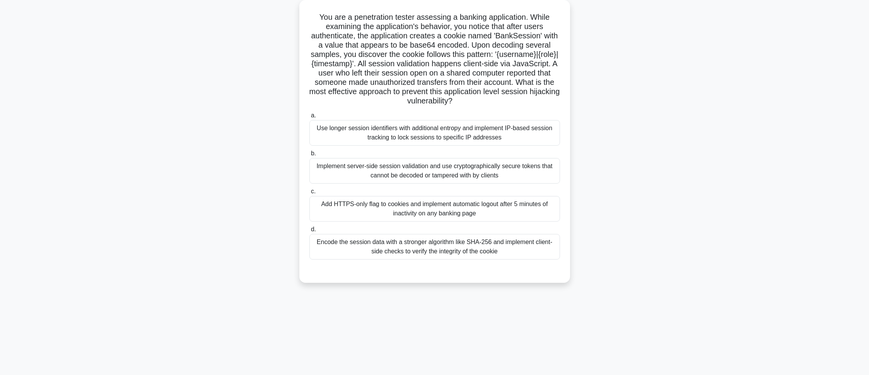
click at [561, 167] on div "b. Implement server-side session validation and use cryptographically secure to…" at bounding box center [435, 166] width 260 height 35
click at [556, 168] on div "Implement server-side session validation and use cryptographically secure token…" at bounding box center [435, 171] width 251 height 26
click at [310, 156] on input "b. Implement server-side session validation and use cryptographically secure to…" at bounding box center [310, 153] width 0 height 5
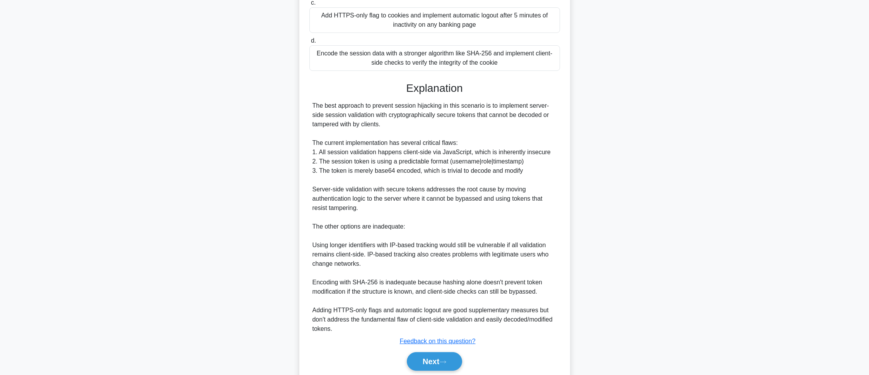
scroll to position [261, 0]
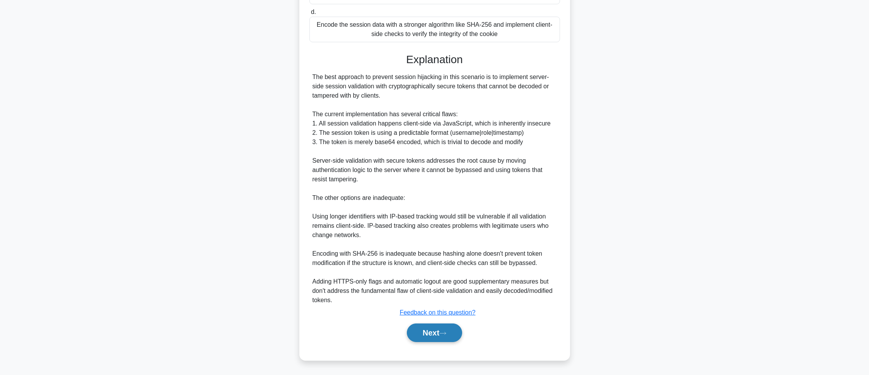
click at [451, 337] on button "Next" at bounding box center [434, 332] width 55 height 19
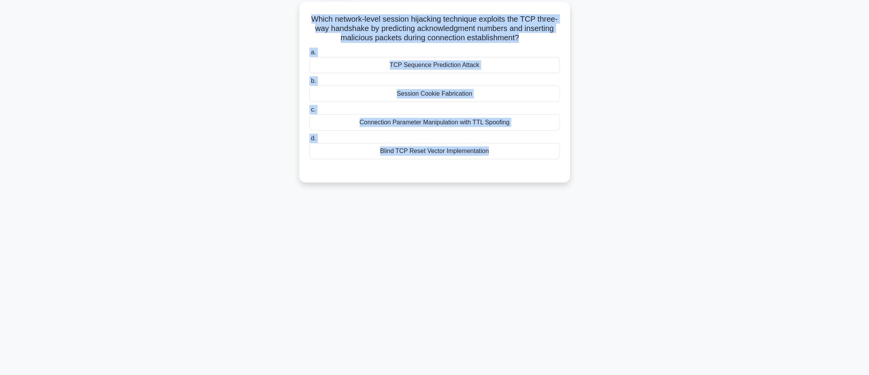
drag, startPoint x: 306, startPoint y: 9, endPoint x: 592, endPoint y: 169, distance: 328.1
click at [592, 169] on div "Which network-level session hijacking technique exploits the TCP three-way hand…" at bounding box center [435, 97] width 511 height 190
click at [574, 188] on div "Which network-level session hijacking technique exploits the TCP three-way hand…" at bounding box center [435, 97] width 511 height 190
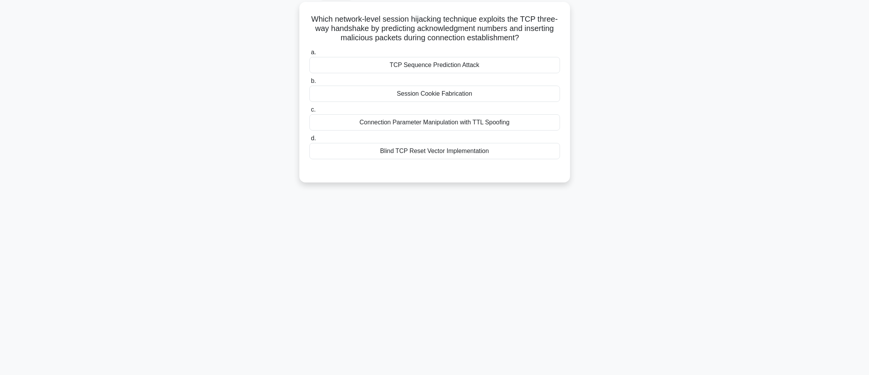
scroll to position [0, 0]
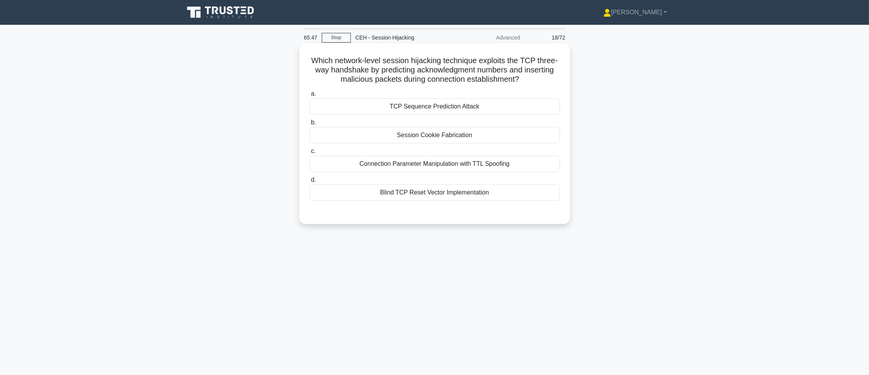
click at [352, 114] on div "TCP Sequence Prediction Attack" at bounding box center [435, 106] width 251 height 16
click at [310, 96] on input "a. TCP Sequence Prediction Attack" at bounding box center [310, 93] width 0 height 5
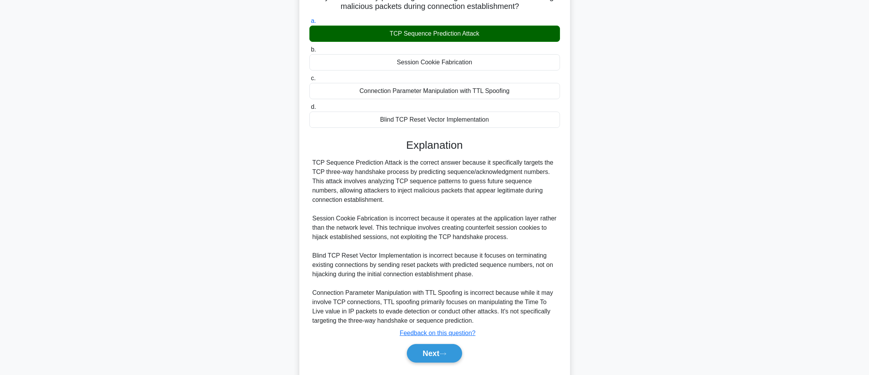
scroll to position [94, 0]
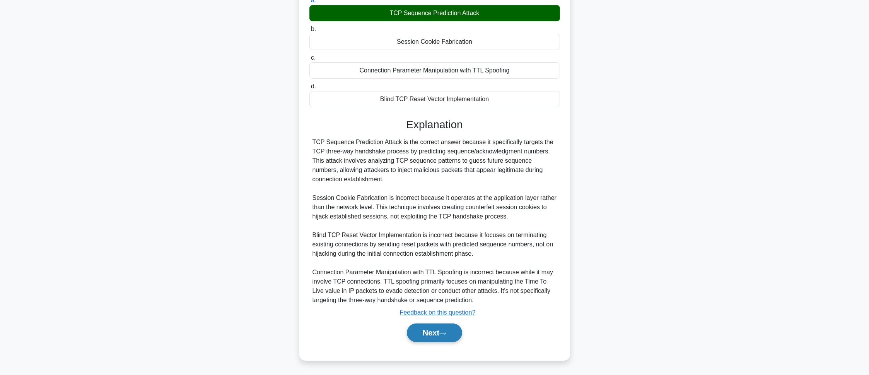
click at [457, 335] on button "Next" at bounding box center [434, 332] width 55 height 19
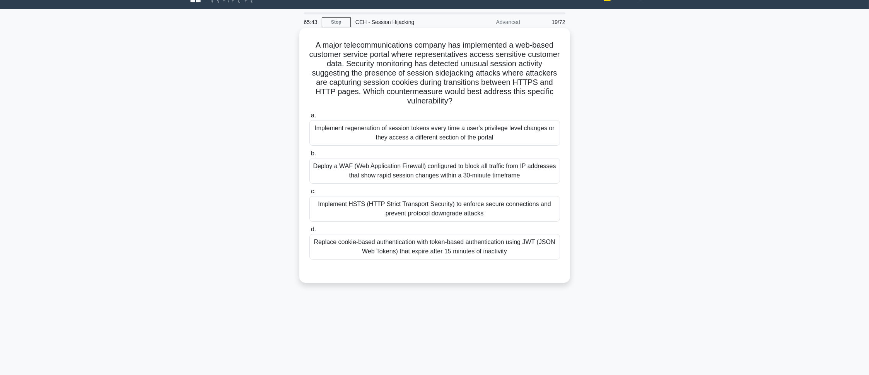
scroll to position [0, 0]
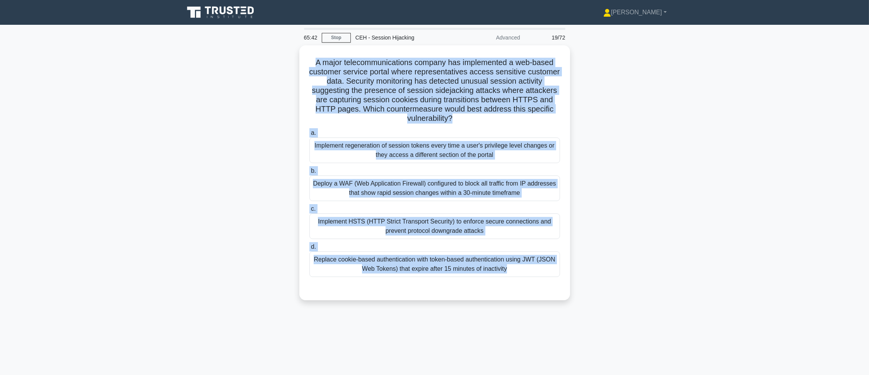
drag, startPoint x: 305, startPoint y: 59, endPoint x: 611, endPoint y: 285, distance: 379.6
click at [611, 285] on div "A major telecommunications company has implemented a web-based customer service…" at bounding box center [435, 177] width 511 height 264
click at [653, 175] on div "A major telecommunications company has implemented a web-based customer service…" at bounding box center [435, 177] width 511 height 264
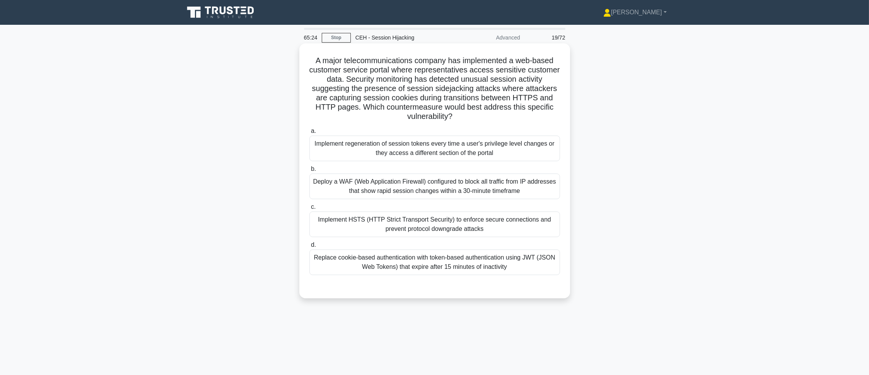
click at [362, 222] on div "Implement HSTS (HTTP Strict Transport Security) to enforce secure connections a…" at bounding box center [435, 224] width 251 height 26
click at [310, 209] on input "c. Implement HSTS (HTTP Strict Transport Security) to enforce secure connection…" at bounding box center [310, 206] width 0 height 5
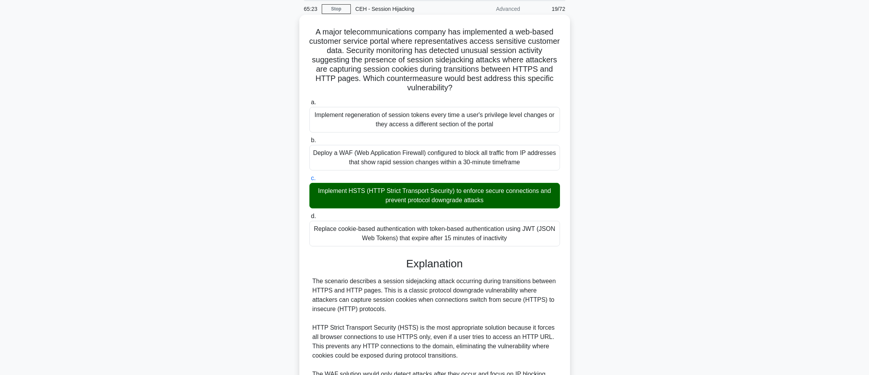
scroll to position [178, 0]
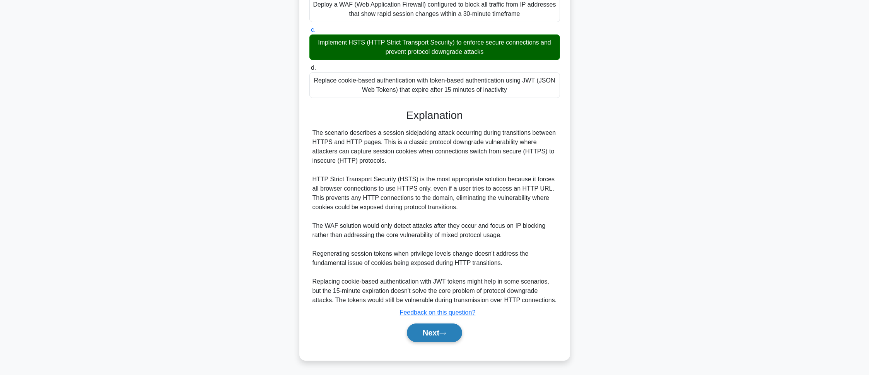
click at [433, 330] on button "Next" at bounding box center [434, 332] width 55 height 19
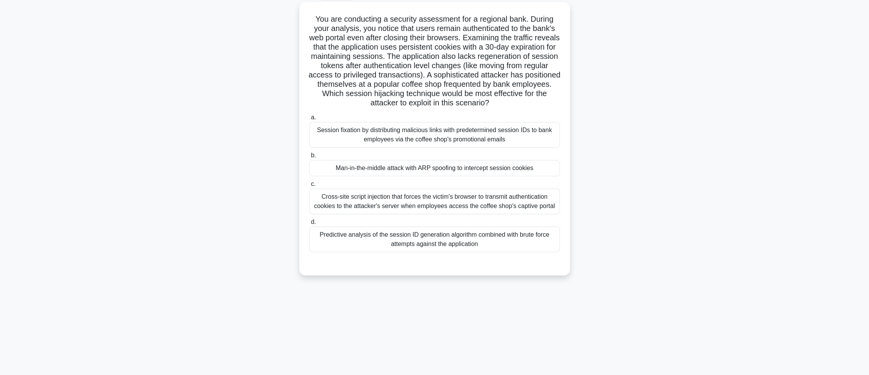
scroll to position [43, 0]
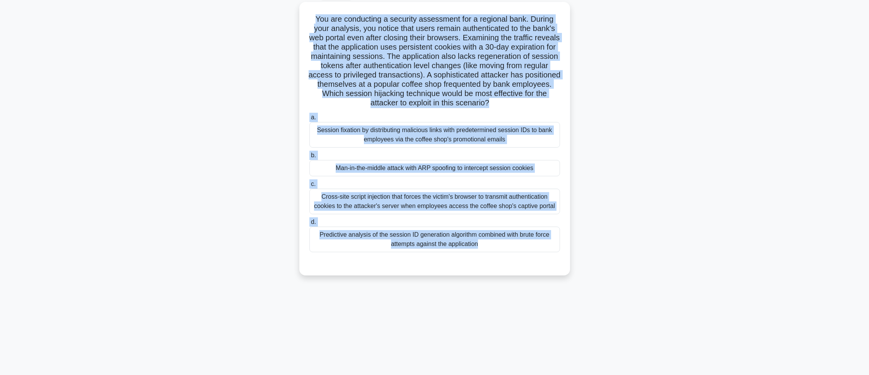
drag, startPoint x: 314, startPoint y: 13, endPoint x: 498, endPoint y: 294, distance: 336.1
click at [498, 294] on div "65:20 Stop CEH - Session Hijacking Advanced 20/72 .spinner_0XTQ{transform-origi…" at bounding box center [435, 178] width 511 height 387
click at [720, 164] on main "65:17 Stop CEH - Session Hijacking Advanced 20/72 .spinner_0XTQ{transform-origi…" at bounding box center [434, 177] width 869 height 393
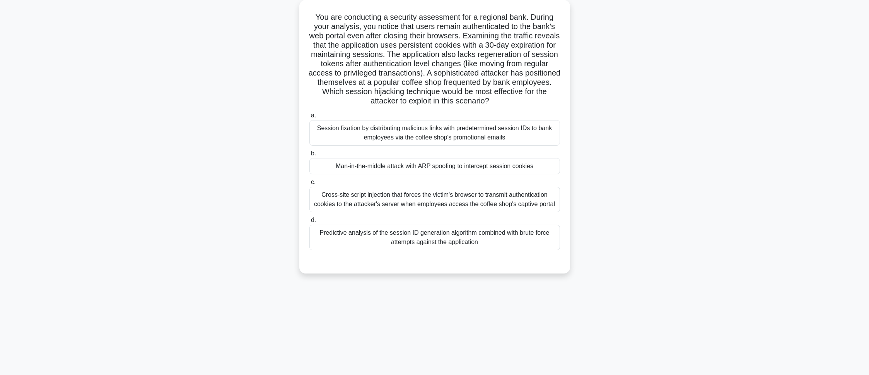
click at [373, 162] on div "Man-in-the-middle attack with ARP spoofing to intercept session cookies" at bounding box center [435, 166] width 251 height 16
click at [310, 156] on input "b. Man-in-the-middle attack with ARP spoofing to intercept session cookies" at bounding box center [310, 153] width 0 height 5
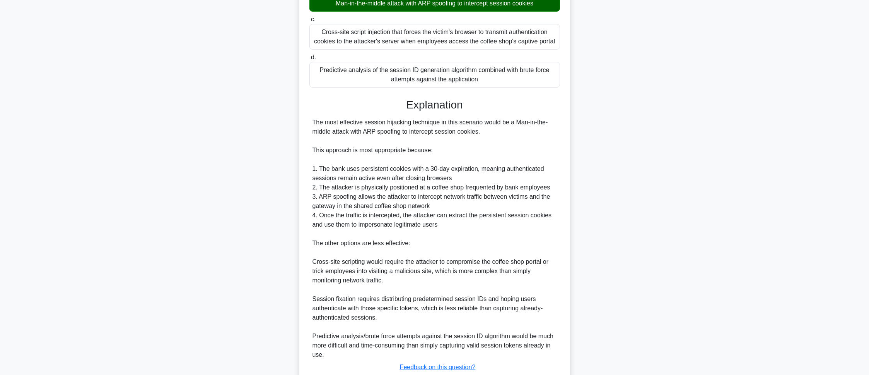
scroll to position [261, 0]
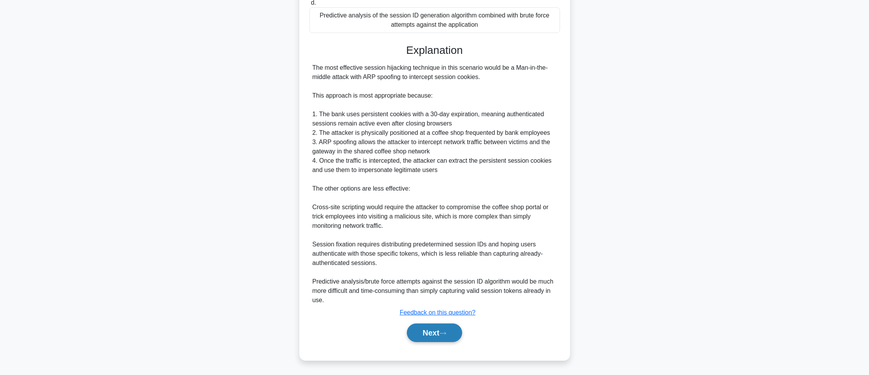
click at [440, 329] on button "Next" at bounding box center [434, 332] width 55 height 19
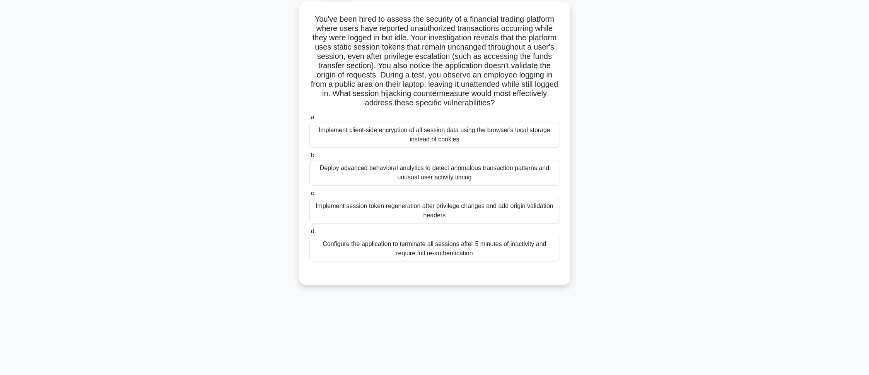
scroll to position [43, 0]
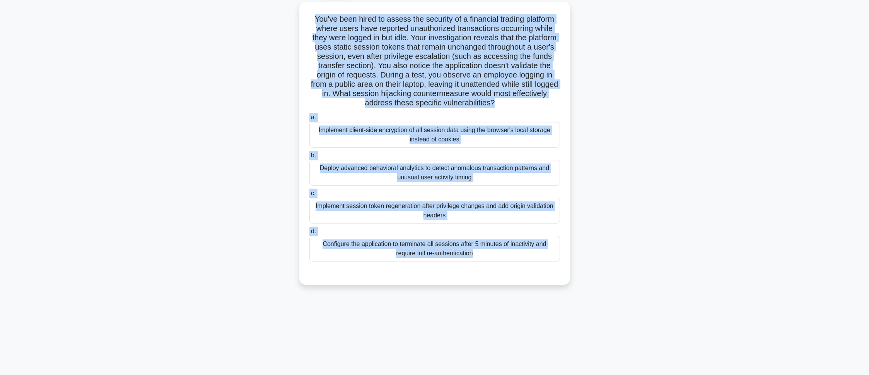
drag, startPoint x: 311, startPoint y: 13, endPoint x: 580, endPoint y: 326, distance: 412.9
click at [580, 326] on div "64:54 Stop CEH - Session Hijacking Advanced 21/72 .spinner_0XTQ{transform-origi…" at bounding box center [435, 178] width 511 height 387
click at [780, 150] on main "64:54 Stop CEH - Session Hijacking Advanced 21/72 .spinner_0XTQ{transform-origi…" at bounding box center [434, 177] width 869 height 393
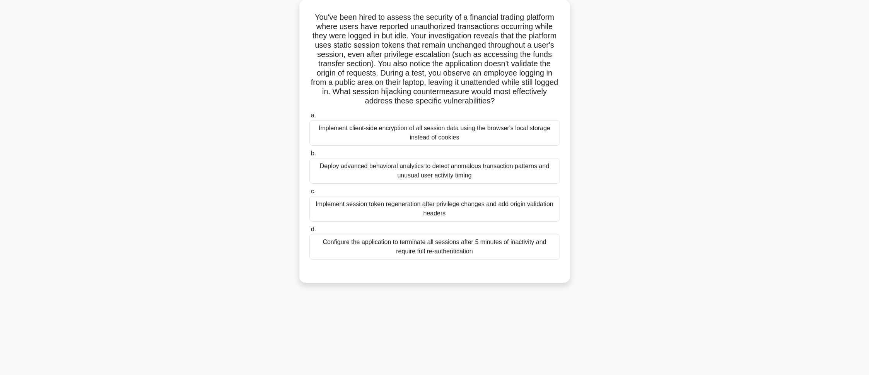
click at [399, 200] on div "Implement session token regeneration after privilege changes and add origin val…" at bounding box center [435, 209] width 251 height 26
click at [310, 194] on input "c. Implement session token regeneration after privilege changes and add origin …" at bounding box center [310, 191] width 0 height 5
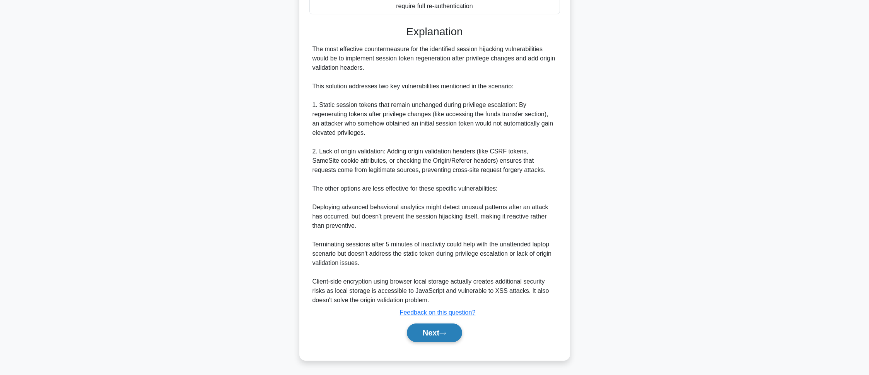
click at [428, 334] on button "Next" at bounding box center [434, 332] width 55 height 19
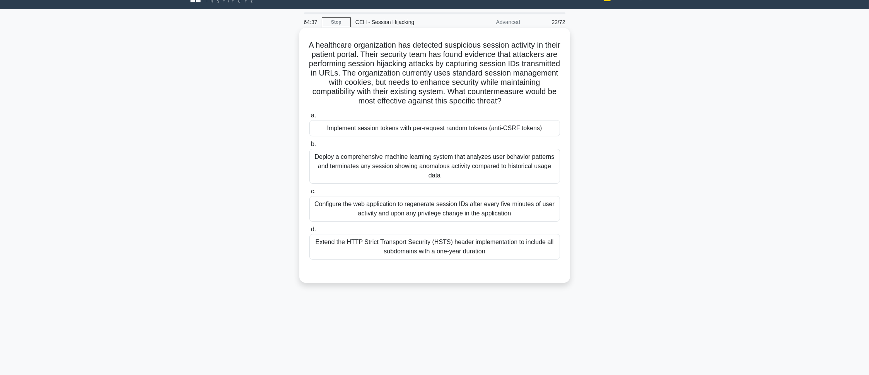
scroll to position [0, 0]
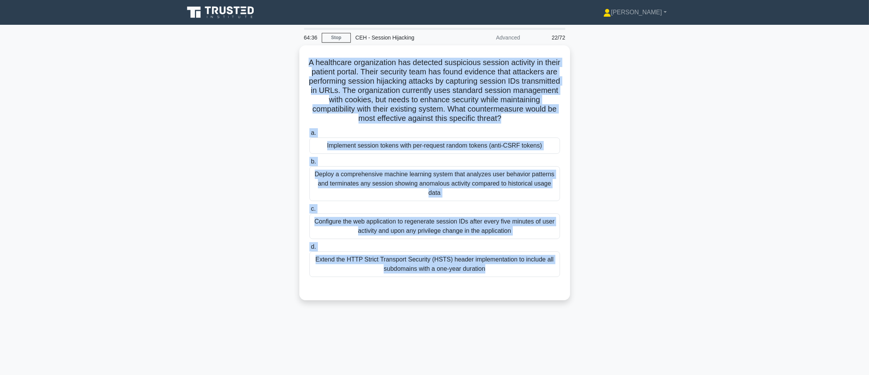
drag, startPoint x: 313, startPoint y: 58, endPoint x: 567, endPoint y: 330, distance: 372.3
click at [567, 330] on div "64:36 Stop CEH - Session Hijacking Advanced 22/72 A healthcare organization has…" at bounding box center [435, 221] width 511 height 387
click at [697, 214] on main "64:35 Stop CEH - Session Hijacking Advanced 22/72 A healthcare organization has…" at bounding box center [434, 221] width 869 height 393
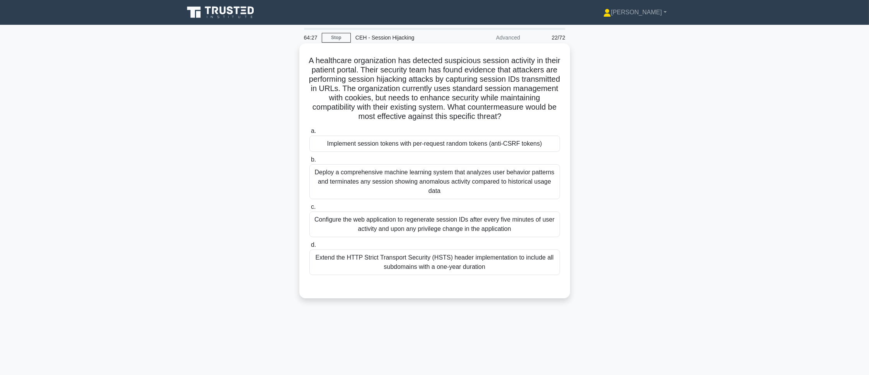
click at [347, 147] on div "Implement session tokens with per-request random tokens (anti-CSRF tokens)" at bounding box center [435, 143] width 251 height 16
click at [310, 133] on input "a. Implement session tokens with per-request random tokens (anti-CSRF tokens)" at bounding box center [310, 130] width 0 height 5
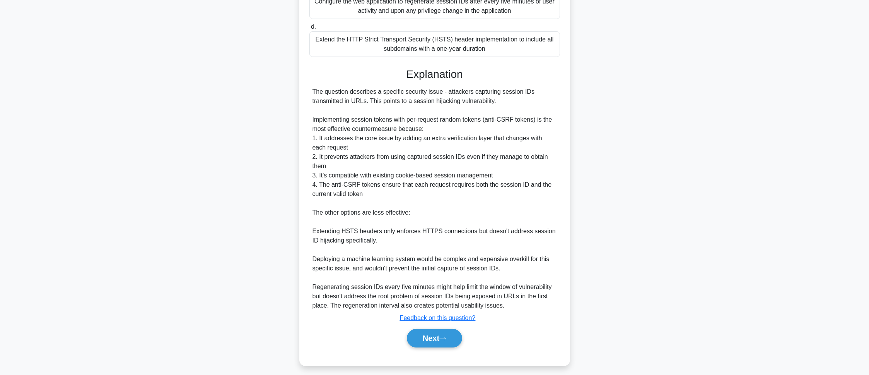
scroll to position [224, 0]
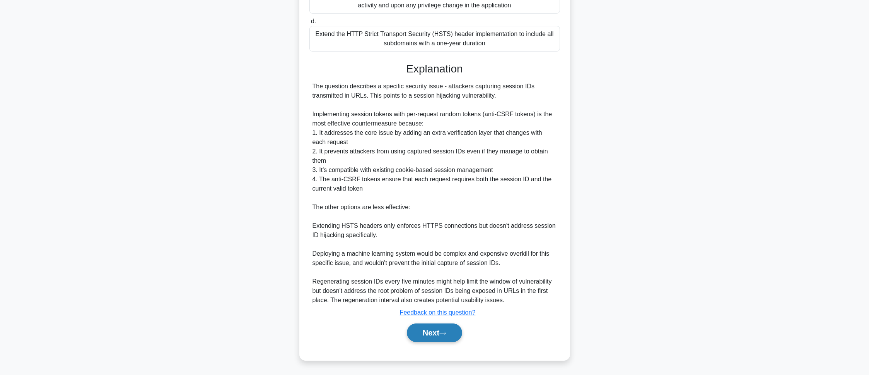
click at [462, 334] on button "Next" at bounding box center [434, 332] width 55 height 19
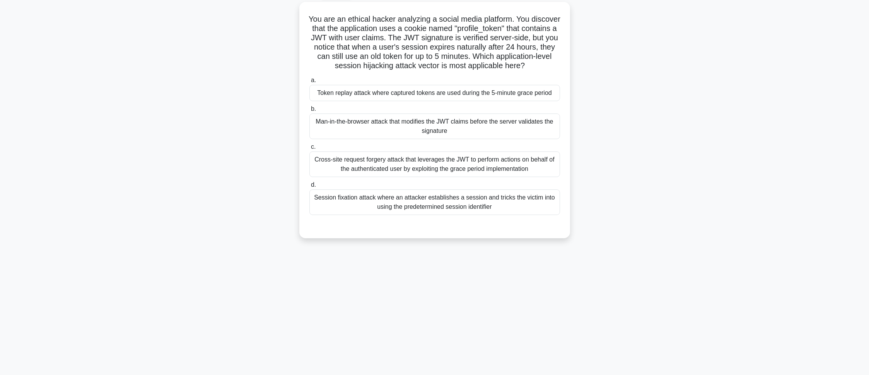
scroll to position [43, 0]
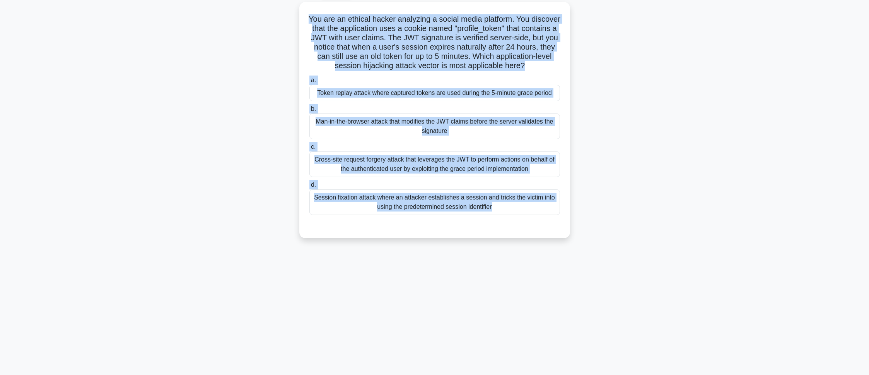
drag, startPoint x: 320, startPoint y: 16, endPoint x: 554, endPoint y: 255, distance: 334.3
click at [554, 247] on div "You are an ethical hacker analyzing a social media platform. You discover that …" at bounding box center [435, 124] width 511 height 245
click at [726, 142] on main "64:19 Stop CEH - Session Hijacking Advanced 23/72 You are an ethical hacker ana…" at bounding box center [434, 177] width 869 height 393
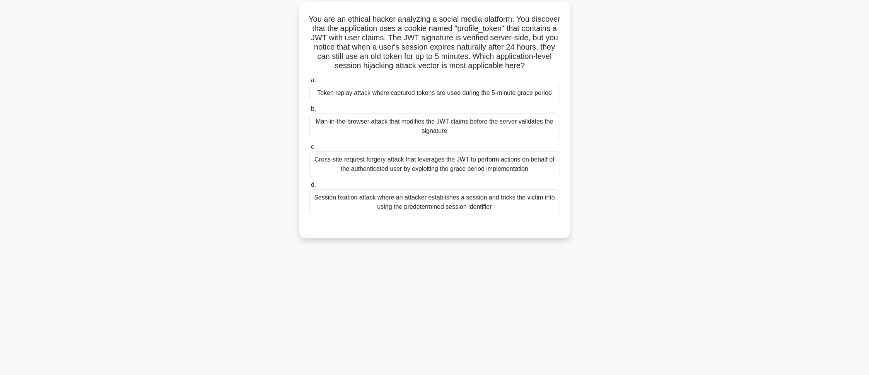
click at [723, 130] on main "64:13 Stop CEH - Session Hijacking Advanced 23/72 You are an ethical hacker ana…" at bounding box center [434, 177] width 869 height 393
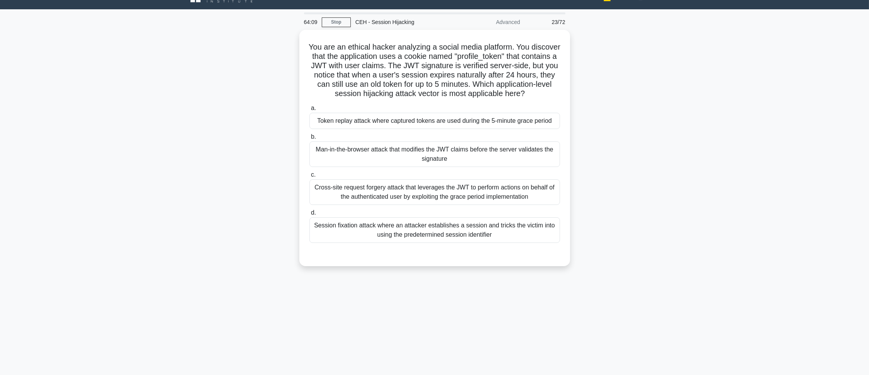
scroll to position [0, 0]
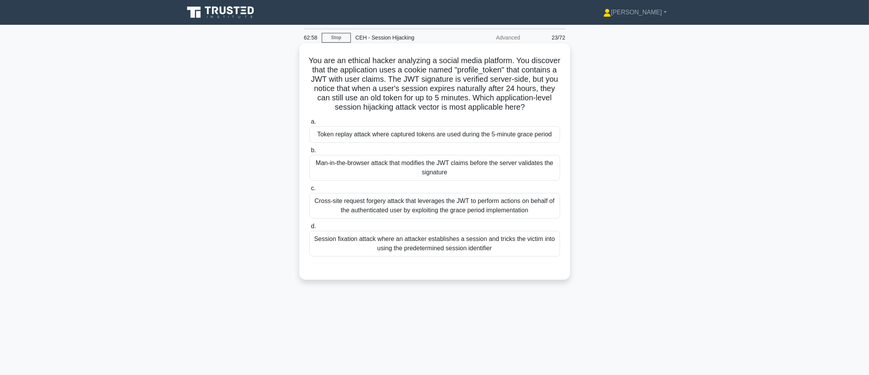
click at [330, 140] on div "Token replay attack where captured tokens are used during the 5-minute grace pe…" at bounding box center [435, 134] width 251 height 16
click at [310, 124] on input "a. Token replay attack where captured tokens are used during the 5-minute grace…" at bounding box center [310, 121] width 0 height 5
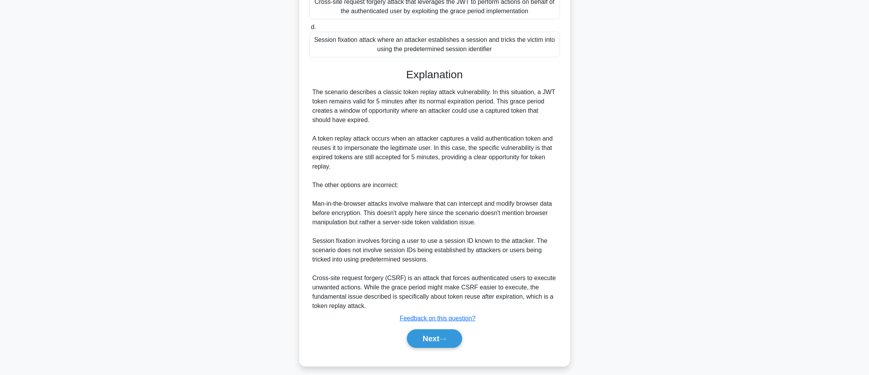
scroll to position [215, 0]
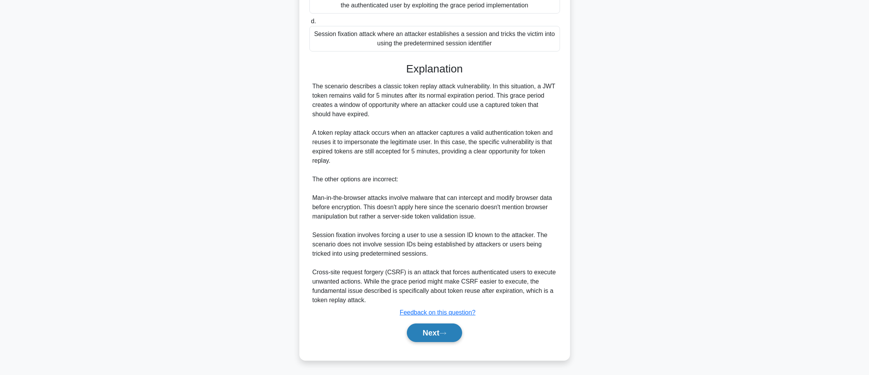
click at [445, 328] on button "Next" at bounding box center [434, 332] width 55 height 19
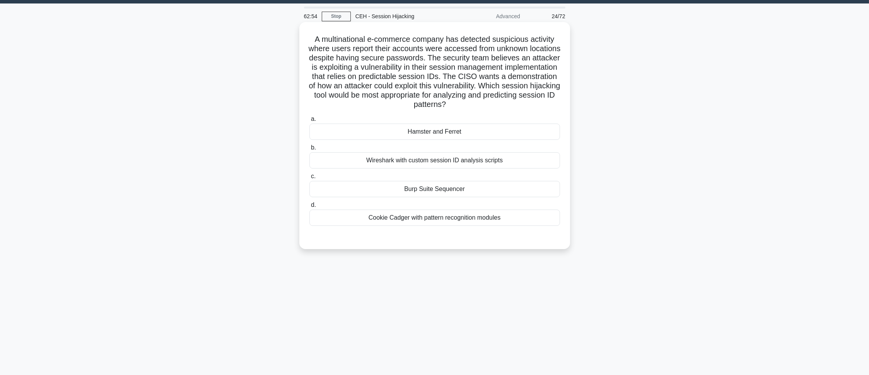
scroll to position [0, 0]
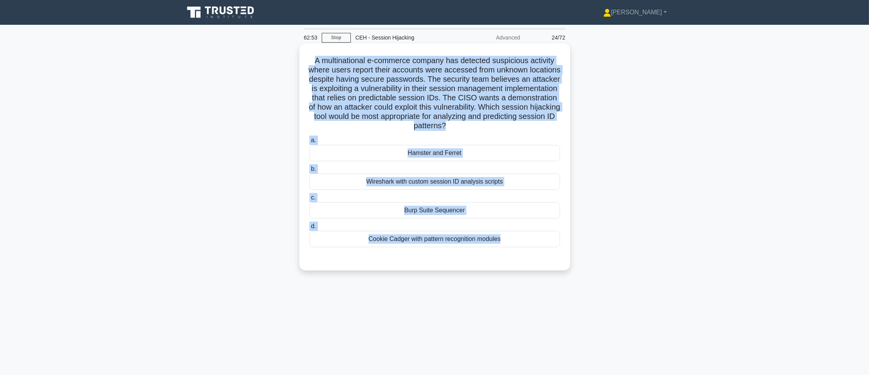
drag, startPoint x: 310, startPoint y: 54, endPoint x: 545, endPoint y: 258, distance: 311.6
click at [545, 258] on div "A multinational e-commerce company has detected suspicious activity where users…" at bounding box center [435, 156] width 265 height 221
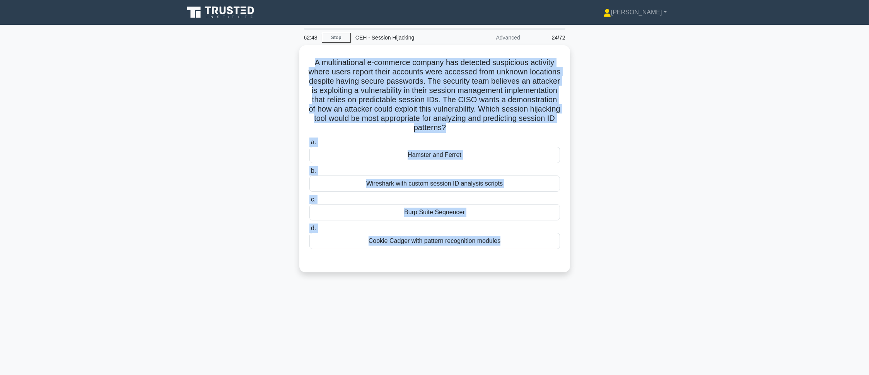
click at [664, 156] on div "A multinational e-commerce company has detected suspicious activity where users…" at bounding box center [435, 163] width 511 height 236
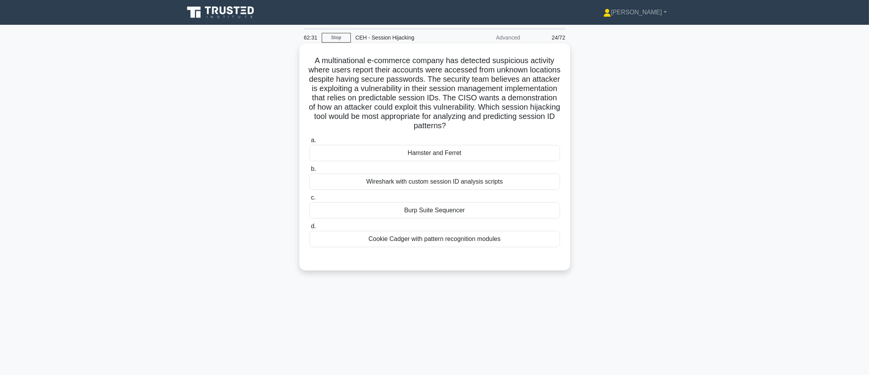
click at [551, 214] on div "Burp Suite Sequencer" at bounding box center [435, 210] width 251 height 16
click at [310, 200] on input "c. Burp Suite Sequencer" at bounding box center [310, 197] width 0 height 5
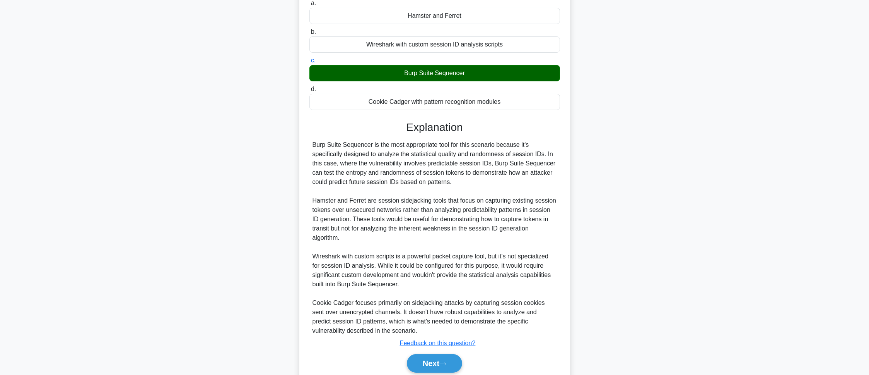
scroll to position [169, 0]
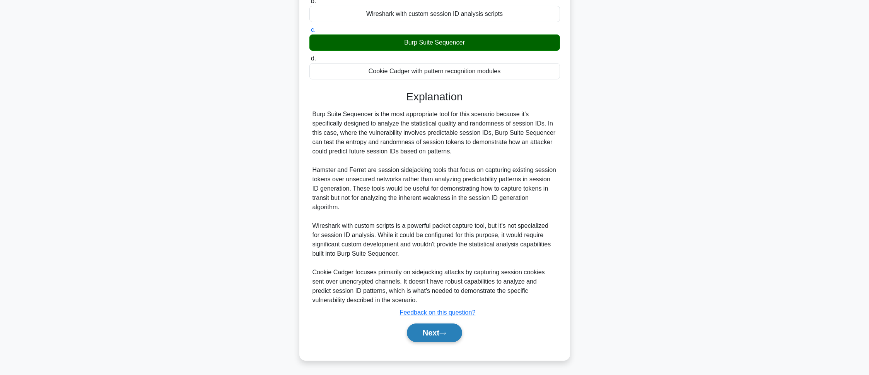
click at [434, 323] on button "Next" at bounding box center [434, 332] width 55 height 19
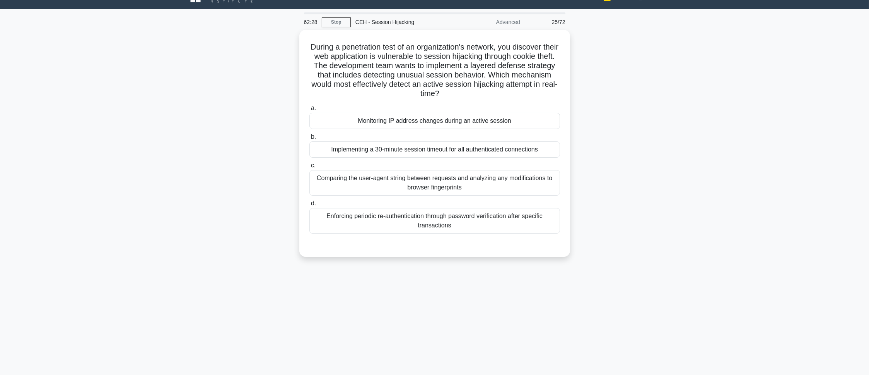
scroll to position [0, 0]
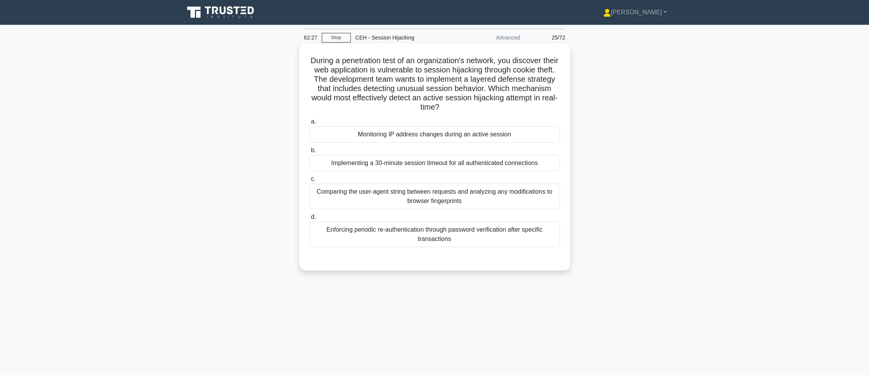
drag, startPoint x: 313, startPoint y: 56, endPoint x: 537, endPoint y: 246, distance: 293.1
click at [537, 246] on div "During a penetration test of an organization's network, you discover their web …" at bounding box center [435, 156] width 265 height 221
click at [660, 165] on div "During a penetration test of an organization's network, you discover their web …" at bounding box center [435, 163] width 511 height 236
click at [446, 133] on div "Monitoring IP address changes during an active session" at bounding box center [435, 134] width 251 height 16
click at [310, 124] on input "a. Monitoring IP address changes during an active session" at bounding box center [310, 121] width 0 height 5
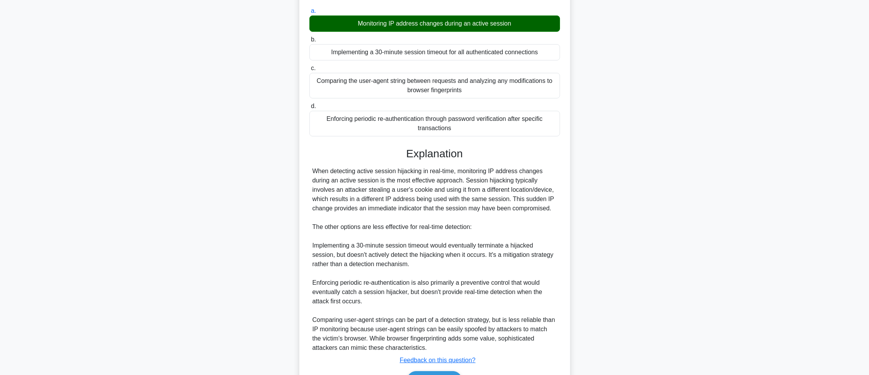
scroll to position [159, 0]
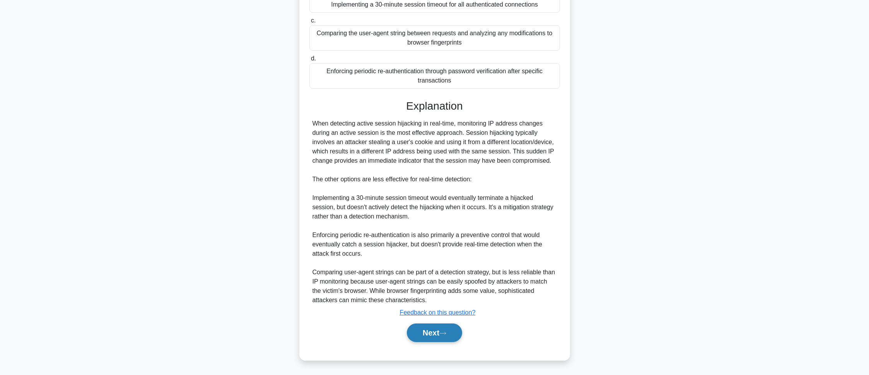
click at [439, 327] on button "Next" at bounding box center [434, 332] width 55 height 19
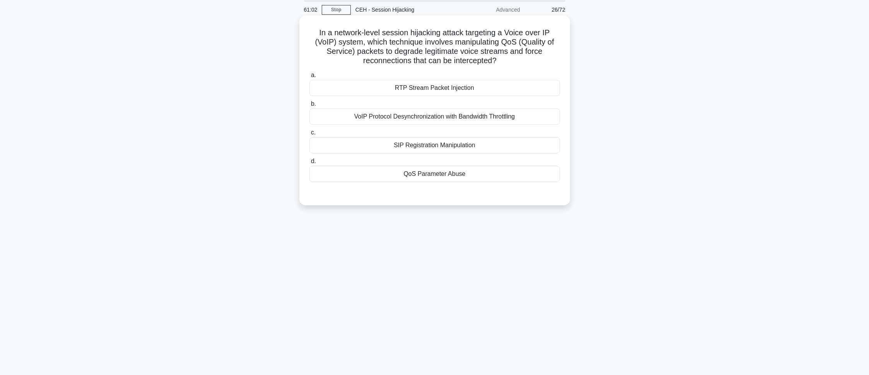
scroll to position [0, 0]
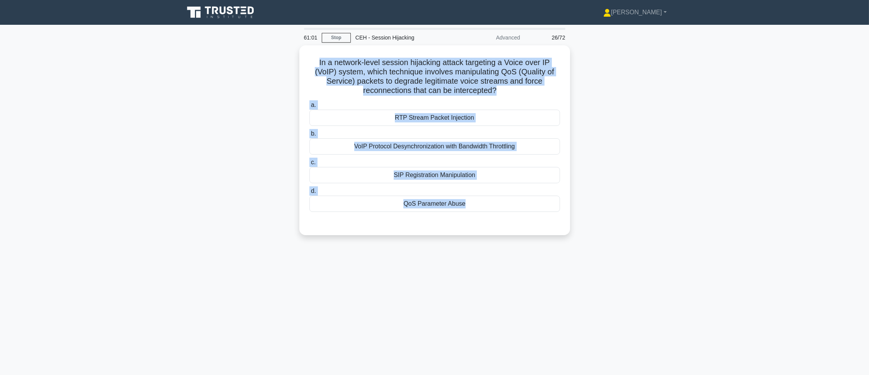
drag, startPoint x: 309, startPoint y: 54, endPoint x: 585, endPoint y: 275, distance: 353.5
click at [585, 275] on div "61:01 Stop CEH - Session Hijacking Advanced 26/72 In a network-level session hi…" at bounding box center [435, 221] width 511 height 387
click at [719, 138] on main "61:01 Stop CEH - Session Hijacking Advanced 26/72 In a network-level session hi…" at bounding box center [434, 221] width 869 height 393
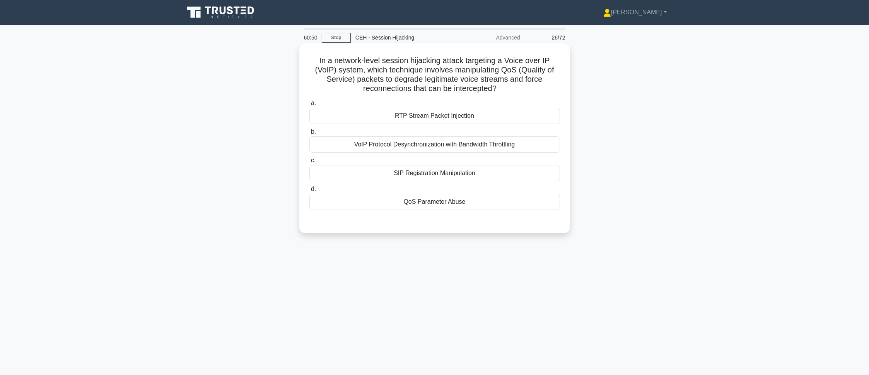
click at [466, 200] on div "QoS Parameter Abuse" at bounding box center [435, 201] width 251 height 16
click at [310, 192] on input "d. QoS Parameter Abuse" at bounding box center [310, 188] width 0 height 5
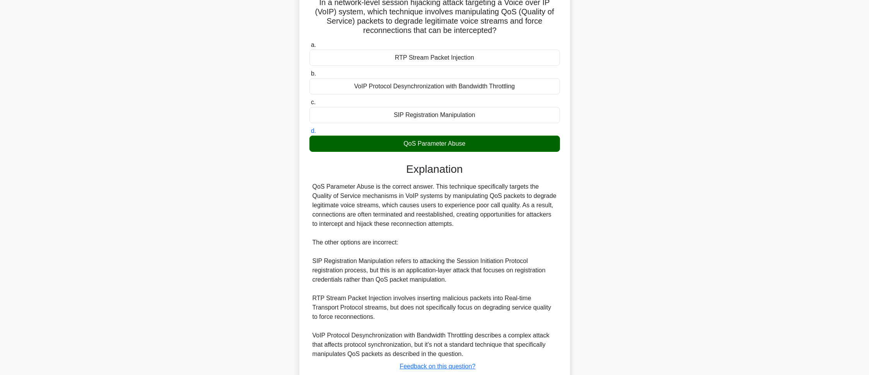
scroll to position [113, 0]
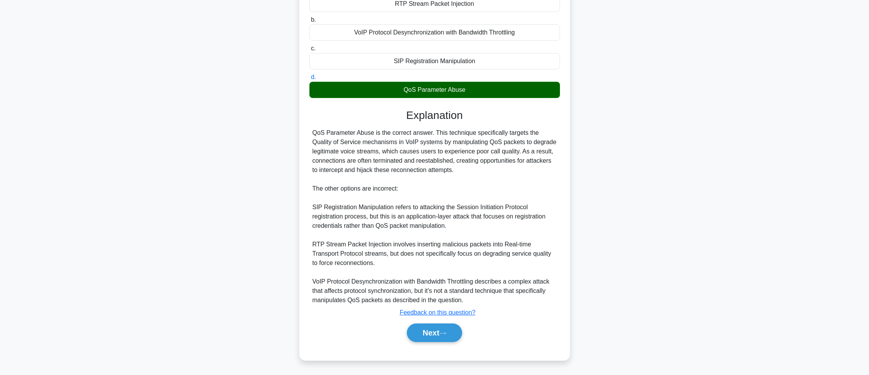
click at [446, 344] on div "Next" at bounding box center [435, 332] width 251 height 25
click at [446, 338] on button "Next" at bounding box center [434, 332] width 55 height 19
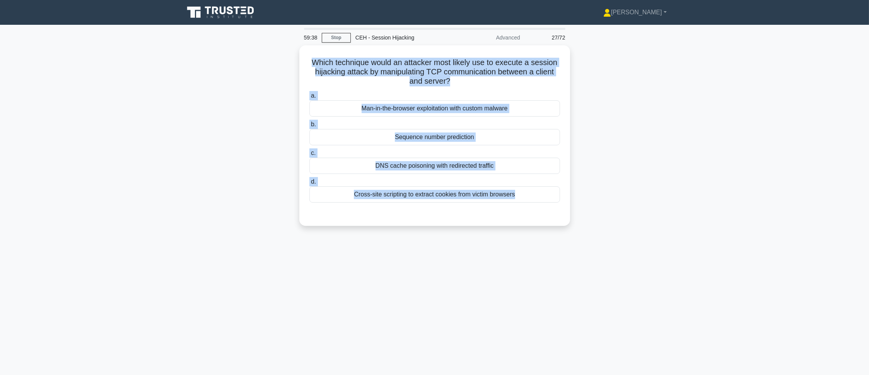
drag, startPoint x: 310, startPoint y: 58, endPoint x: 672, endPoint y: 278, distance: 423.9
click at [672, 278] on div "59:38 Stop CEH - Session Hijacking Advanced 27/72 Which technique would an atta…" at bounding box center [435, 221] width 511 height 387
click at [335, 301] on div "59:34 Stop CEH - Session Hijacking Advanced 27/72 Which technique would an atta…" at bounding box center [435, 221] width 511 height 387
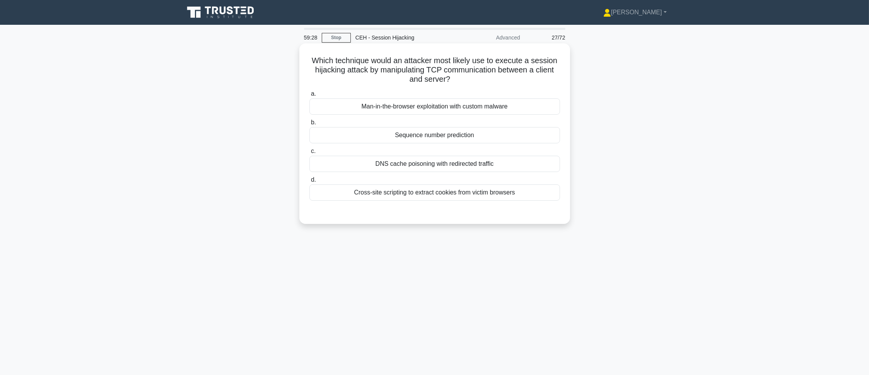
click at [471, 140] on div "Sequence number prediction" at bounding box center [435, 135] width 251 height 16
click at [310, 125] on input "b. Sequence number prediction" at bounding box center [310, 122] width 0 height 5
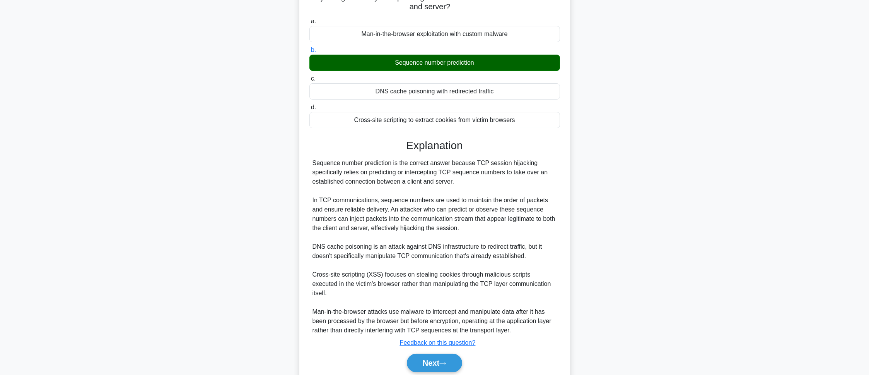
scroll to position [94, 0]
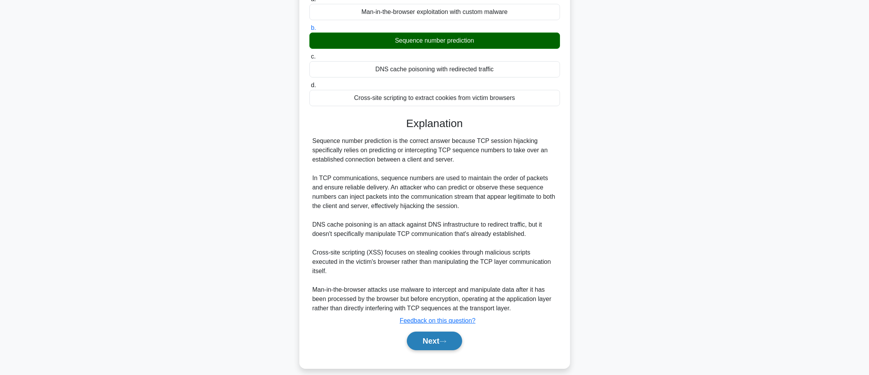
click at [446, 339] on icon at bounding box center [443, 341] width 7 height 4
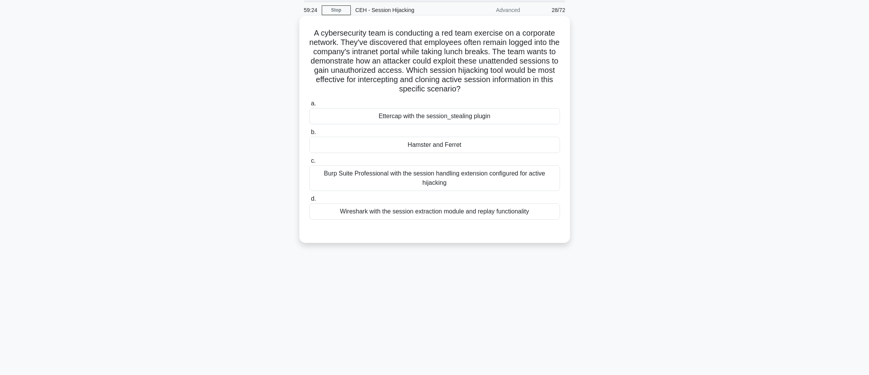
scroll to position [0, 0]
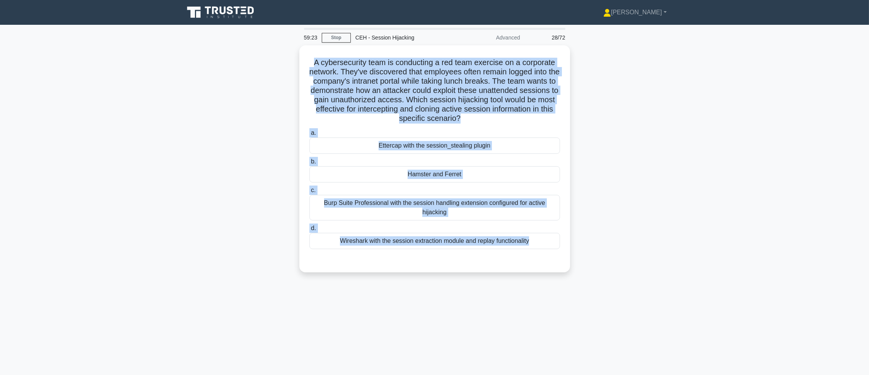
drag, startPoint x: 310, startPoint y: 61, endPoint x: 528, endPoint y: 273, distance: 304.8
click at [528, 273] on div "A cybersecurity team is conducting a red team exercise on a corporate network. …" at bounding box center [435, 163] width 511 height 236
click at [806, 154] on main "59:15 Stop CEH - Session Hijacking Advanced 28/72 A cybersecurity team is condu…" at bounding box center [434, 221] width 869 height 393
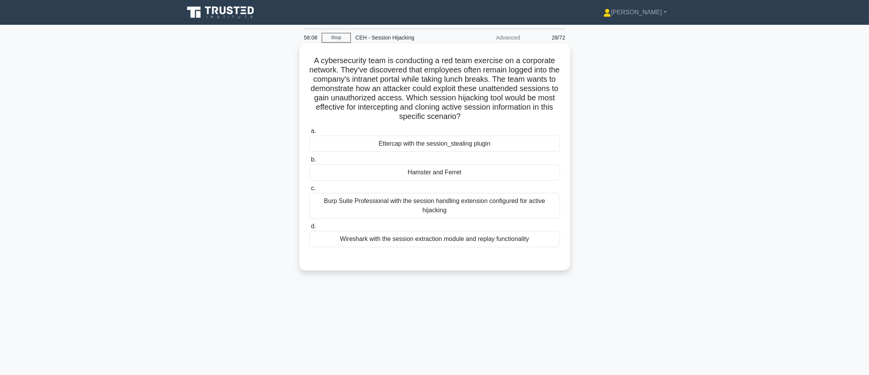
click at [380, 177] on div "Hamster and Ferret" at bounding box center [435, 172] width 251 height 16
click at [310, 162] on input "b. Hamster and Ferret" at bounding box center [310, 159] width 0 height 5
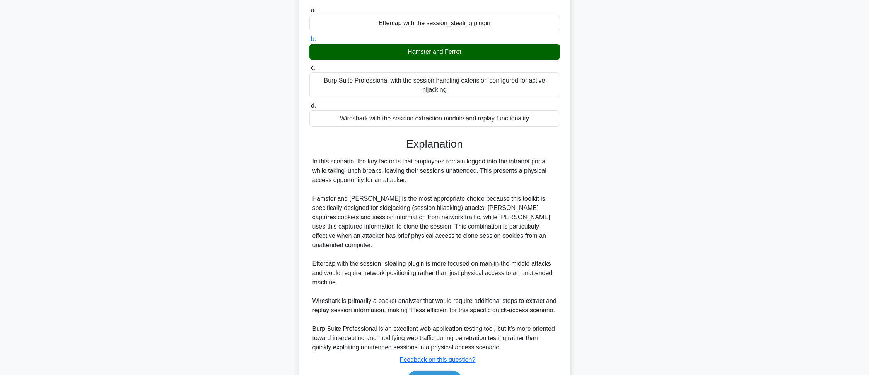
scroll to position [159, 0]
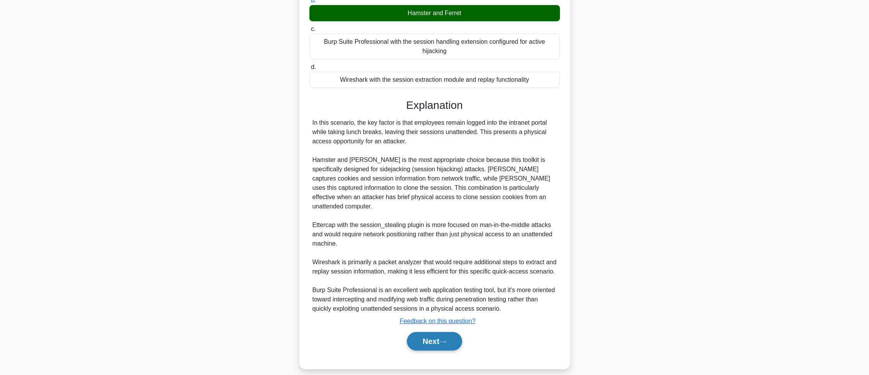
click at [433, 332] on button "Next" at bounding box center [434, 341] width 55 height 19
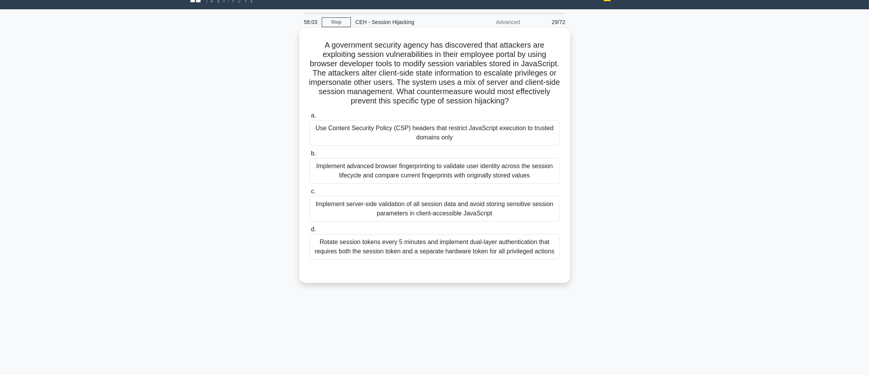
scroll to position [0, 0]
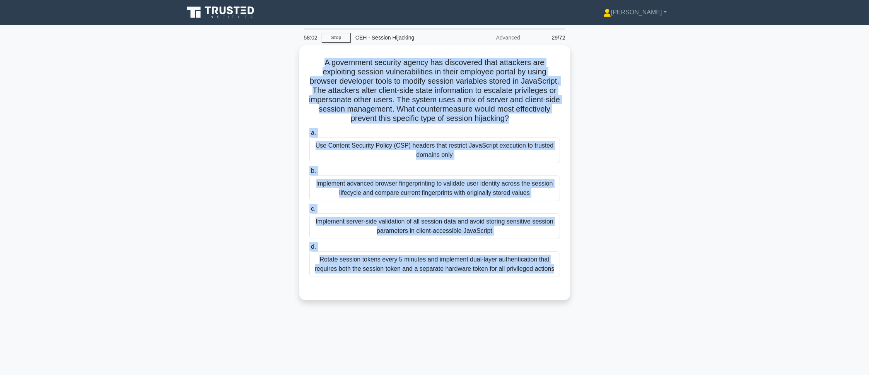
drag, startPoint x: 323, startPoint y: 59, endPoint x: 571, endPoint y: 292, distance: 340.5
click at [571, 292] on div "A government security agency has discovered that attackers are exploiting sessi…" at bounding box center [435, 177] width 511 height 264
click at [681, 100] on div "A government security agency has discovered that attackers are exploiting sessi…" at bounding box center [435, 177] width 511 height 264
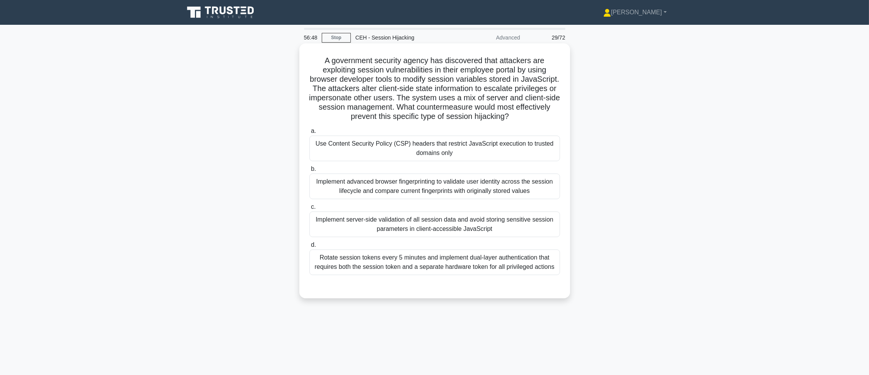
click at [410, 220] on div "Implement server-side validation of all session data and avoid storing sensitiv…" at bounding box center [435, 224] width 251 height 26
click at [310, 209] on input "c. Implement server-side validation of all session data and avoid storing sensi…" at bounding box center [310, 206] width 0 height 5
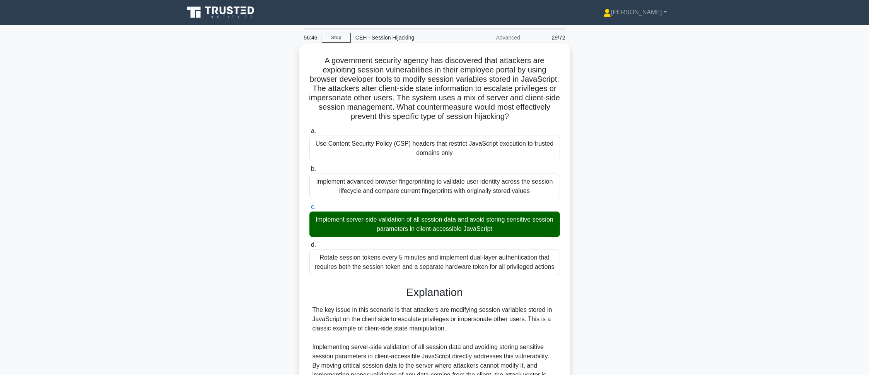
scroll to position [196, 0]
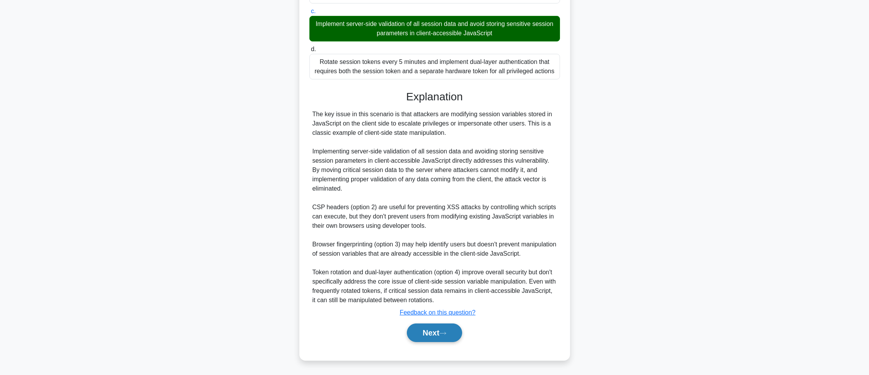
click at [439, 331] on button "Next" at bounding box center [434, 332] width 55 height 19
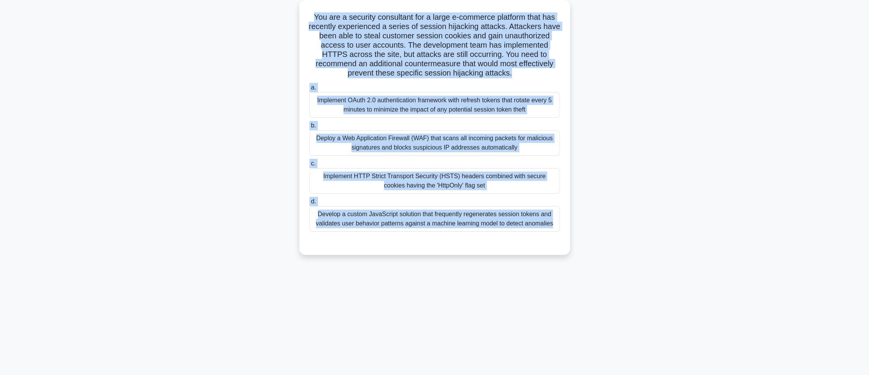
drag, startPoint x: 305, startPoint y: 12, endPoint x: 552, endPoint y: 254, distance: 345.0
click at [552, 254] on div "You are a security consultant for a large e-commerce platform that has recently…" at bounding box center [434, 127] width 271 height 255
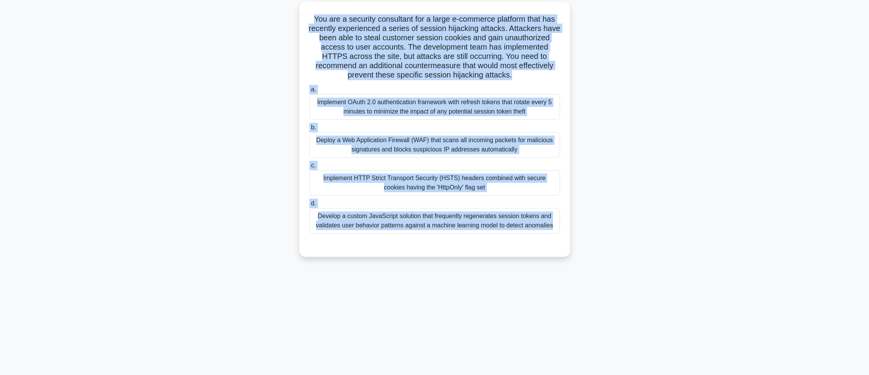
click at [739, 126] on main "56:43 Stop CEH - Session Hijacking Advanced 30/72 You are a security consultant…" at bounding box center [434, 177] width 869 height 393
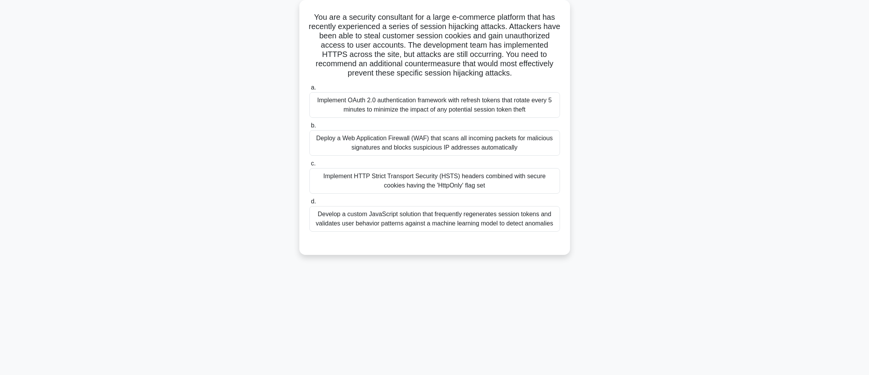
click at [380, 186] on div "Implement HTTP Strict Transport Security (HSTS) headers combined with secure co…" at bounding box center [435, 181] width 251 height 26
click at [310, 166] on input "c. Implement HTTP Strict Transport Security (HSTS) headers combined with secure…" at bounding box center [310, 163] width 0 height 5
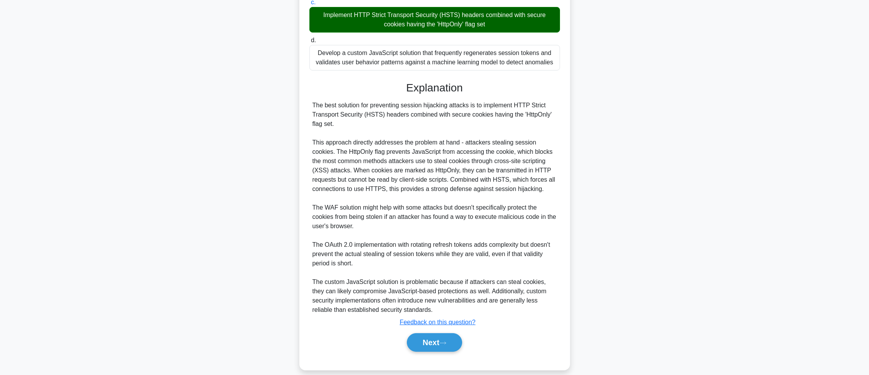
scroll to position [215, 0]
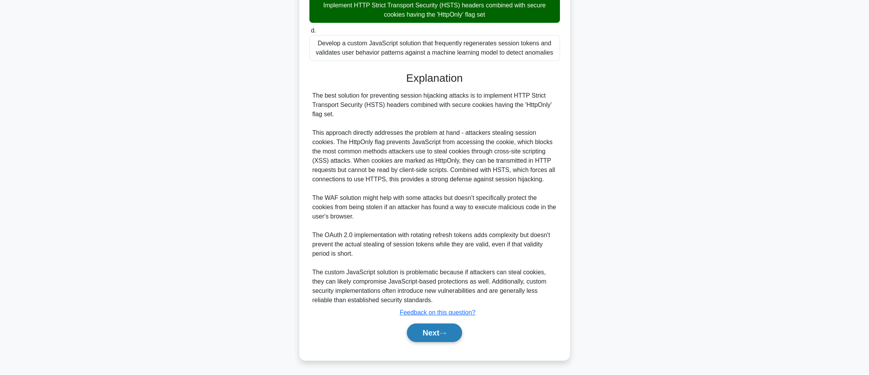
click at [437, 338] on button "Next" at bounding box center [434, 332] width 55 height 19
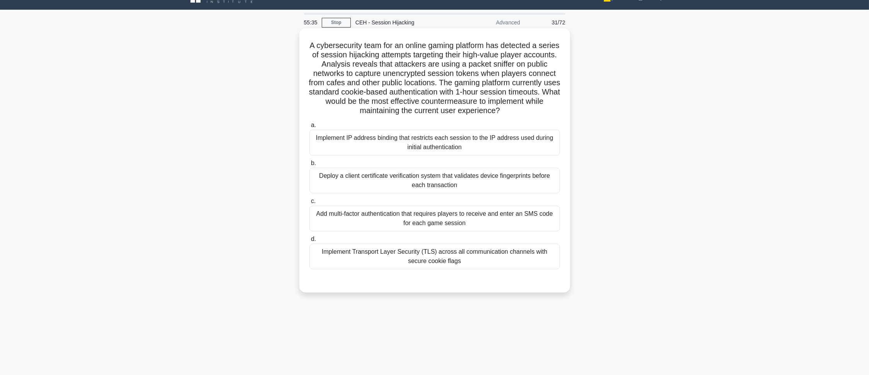
scroll to position [0, 0]
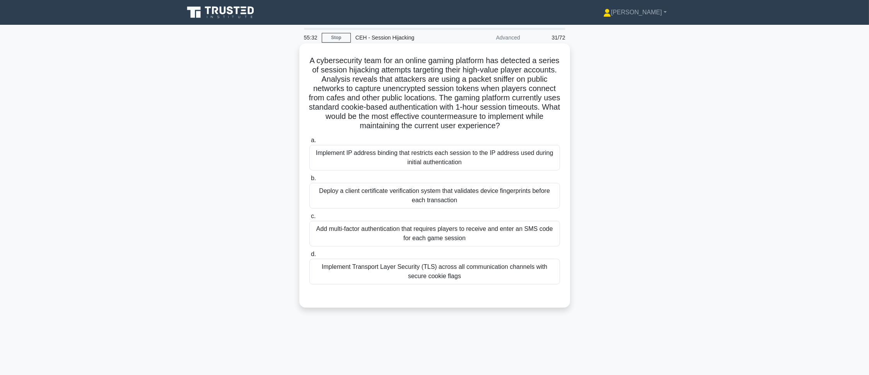
drag, startPoint x: 314, startPoint y: 60, endPoint x: 503, endPoint y: 282, distance: 291.7
click at [503, 282] on div "A cybersecurity team for an online gaming platform has detected a series of ses…" at bounding box center [435, 175] width 265 height 258
click at [155, 96] on main "55:28 Stop CEH - Session Hijacking Advanced 31/72 A cybersecurity team for an o…" at bounding box center [434, 221] width 869 height 393
click at [409, 267] on div "Implement Transport Layer Security (TLS) across all communication channels with…" at bounding box center [435, 271] width 251 height 26
click at [310, 257] on input "d. Implement Transport Layer Security (TLS) across all communication channels w…" at bounding box center [310, 253] width 0 height 5
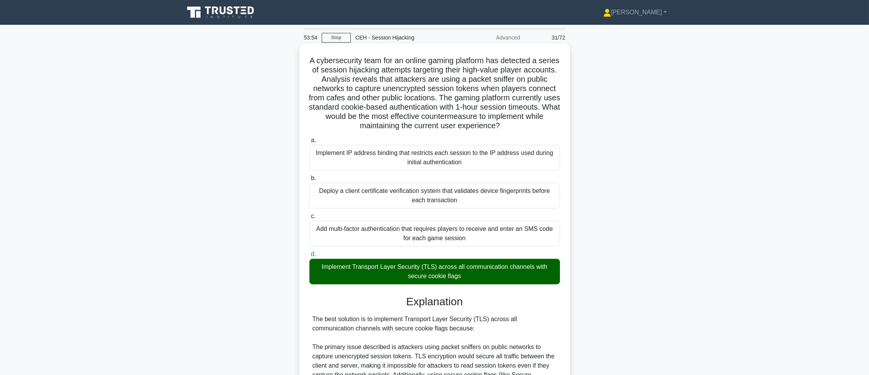
scroll to position [243, 0]
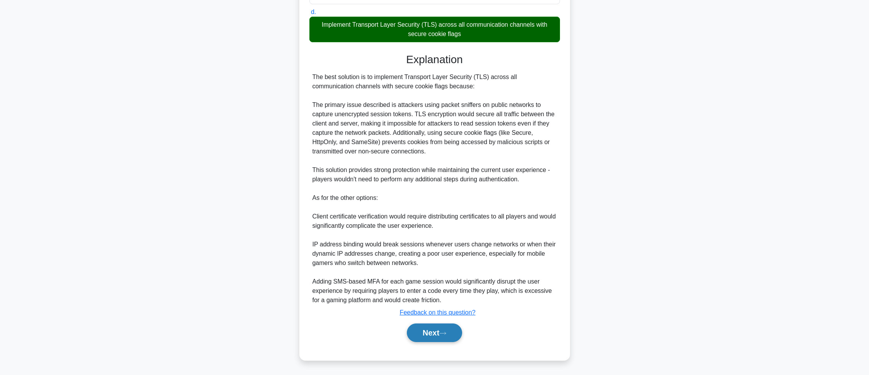
click at [452, 334] on button "Next" at bounding box center [434, 332] width 55 height 19
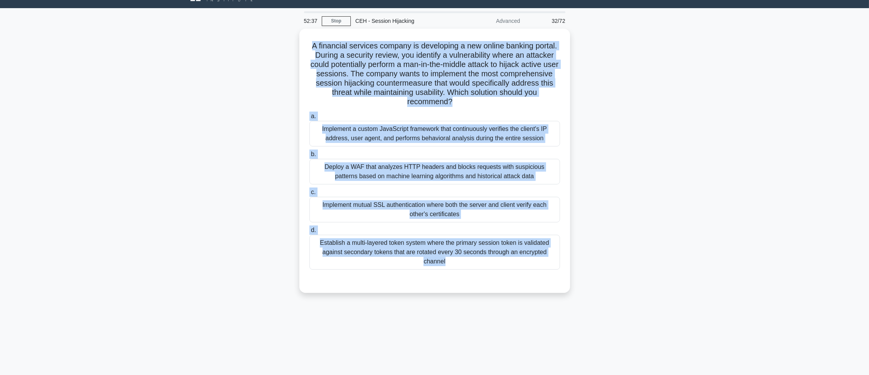
scroll to position [36, 0]
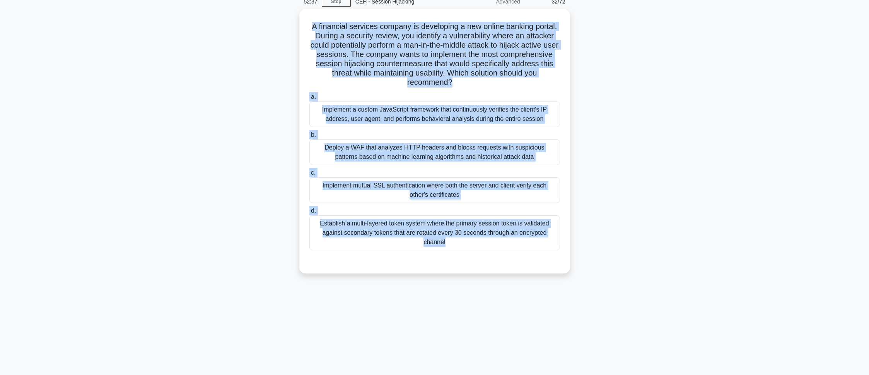
drag, startPoint x: 306, startPoint y: 62, endPoint x: 521, endPoint y: 368, distance: 373.8
click at [521, 368] on div "52:37 Stop CEH - Session Hijacking Advanced 32/72 A financial services company …" at bounding box center [435, 185] width 511 height 387
click at [734, 195] on main "52:37 Stop CEH - Session Hijacking Advanced 32/72 A financial services company …" at bounding box center [434, 185] width 869 height 393
click at [704, 131] on main "52:36 Stop CEH - Session Hijacking Advanced 32/72 A financial services company …" at bounding box center [434, 185] width 869 height 393
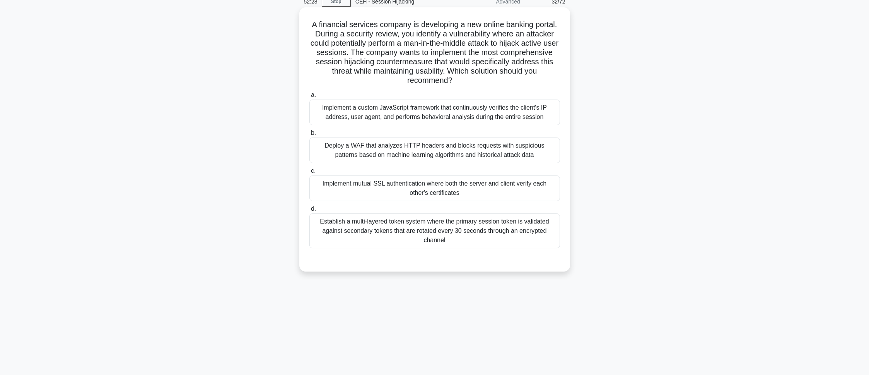
click at [425, 190] on div "Implement mutual SSL authentication where both the server and client verify eac…" at bounding box center [435, 188] width 251 height 26
click at [310, 173] on input "c. Implement mutual SSL authentication where both the server and client verify …" at bounding box center [310, 170] width 0 height 5
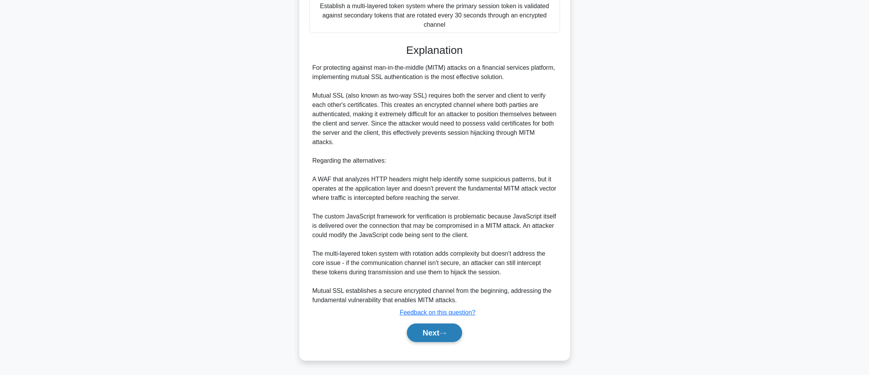
click at [440, 336] on button "Next" at bounding box center [434, 332] width 55 height 19
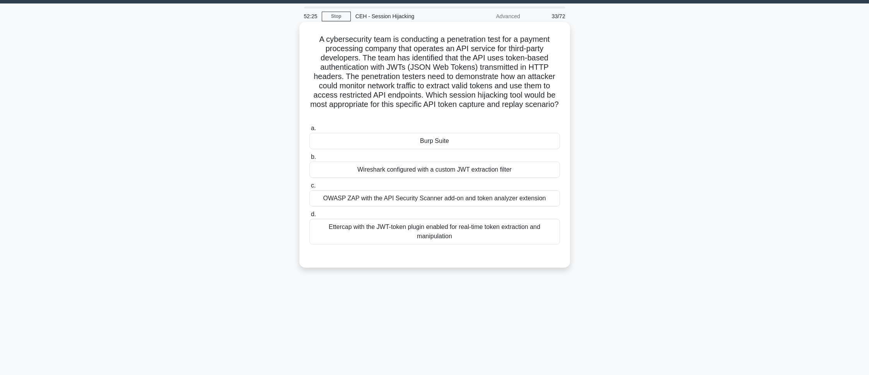
scroll to position [0, 0]
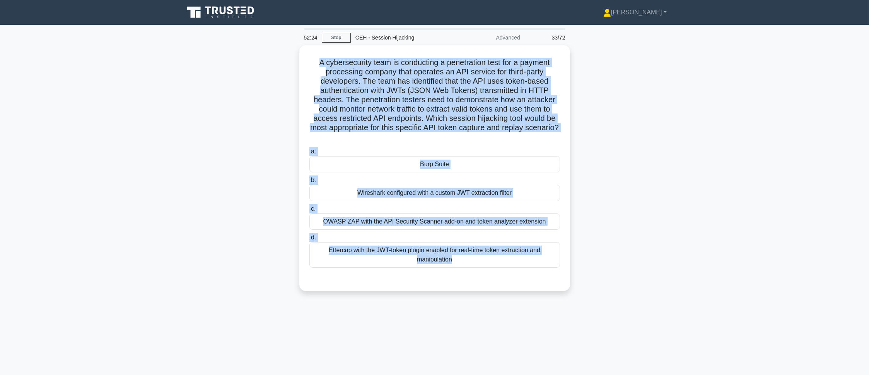
drag, startPoint x: 315, startPoint y: 61, endPoint x: 573, endPoint y: 276, distance: 336.2
click at [573, 276] on div "A cybersecurity team is conducting a penetration test for a payment processing …" at bounding box center [435, 172] width 511 height 255
click at [782, 171] on main "52:23 Stop CEH - Session Hijacking Advanced 33/72 A cybersecurity team is condu…" at bounding box center [434, 221] width 869 height 393
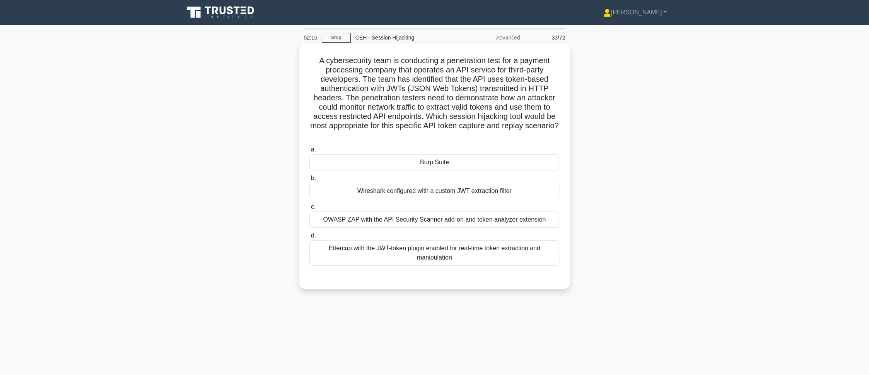
click at [407, 193] on div "Wireshark configured with a custom JWT extraction filter" at bounding box center [435, 191] width 251 height 16
click at [310, 181] on input "b. Wireshark configured with a custom JWT extraction filter" at bounding box center [310, 178] width 0 height 5
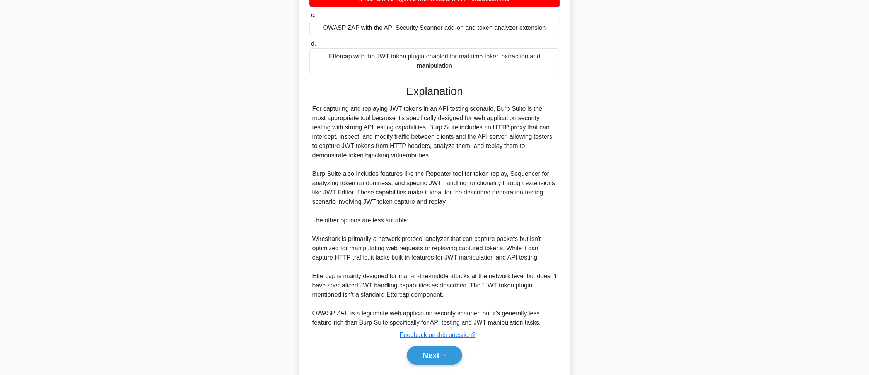
scroll to position [215, 0]
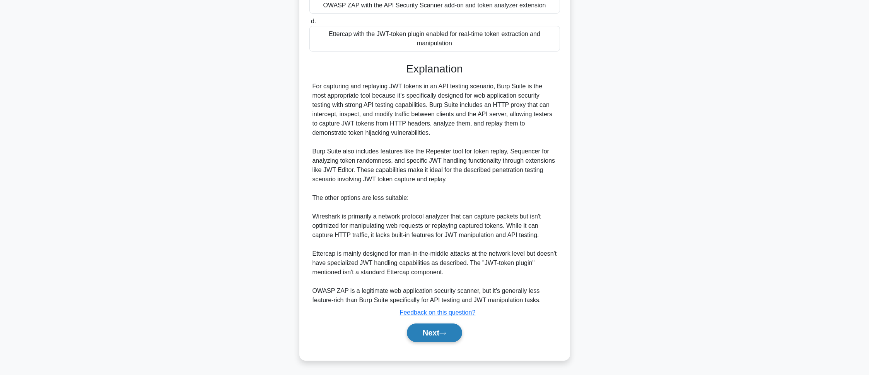
click at [452, 328] on button "Next" at bounding box center [434, 332] width 55 height 19
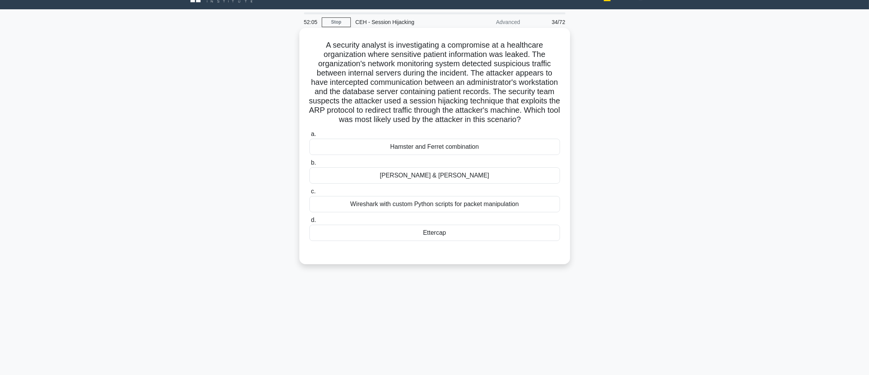
scroll to position [0, 0]
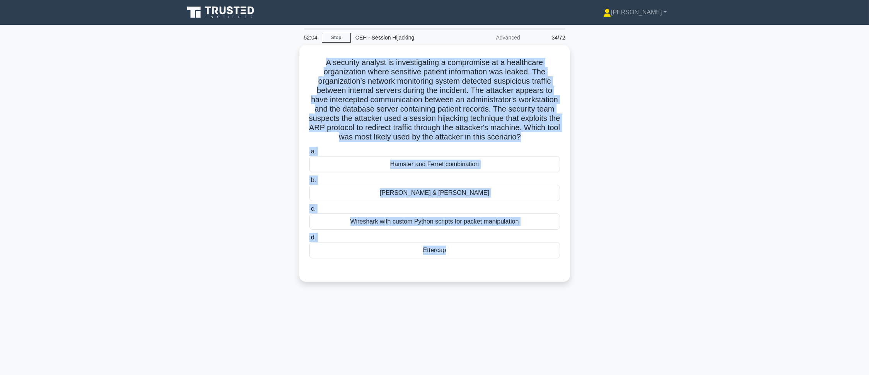
drag, startPoint x: 316, startPoint y: 59, endPoint x: 507, endPoint y: 296, distance: 303.8
click at [507, 291] on div "A security analyst is investigating a compromise at a healthcare organization w…" at bounding box center [435, 167] width 511 height 245
click at [754, 110] on main "52:03 Stop CEH - Session Hijacking Advanced 34/72 .spinner_0XTQ{transform-origi…" at bounding box center [434, 221] width 869 height 393
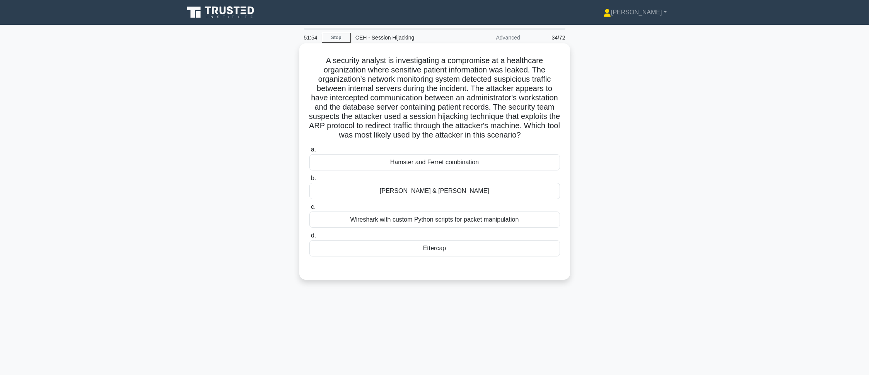
click at [355, 256] on div "Ettercap" at bounding box center [435, 248] width 251 height 16
click at [310, 238] on input "d. Ettercap" at bounding box center [310, 235] width 0 height 5
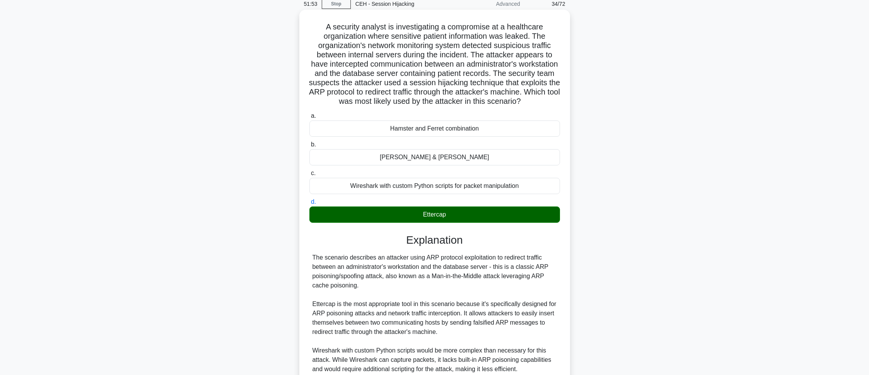
scroll to position [196, 0]
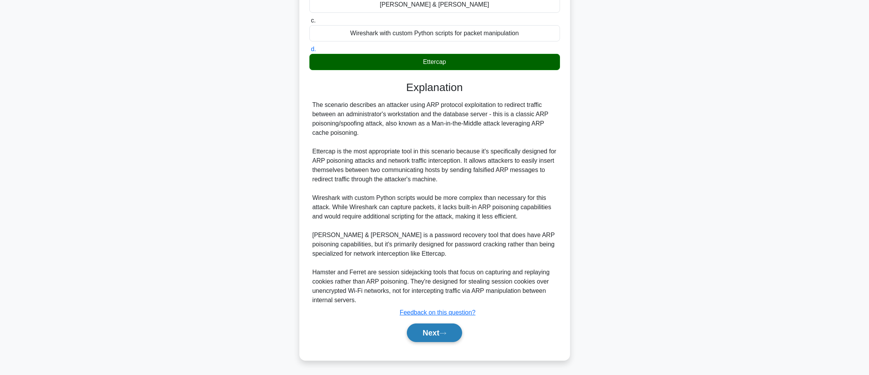
click at [409, 339] on button "Next" at bounding box center [434, 332] width 55 height 19
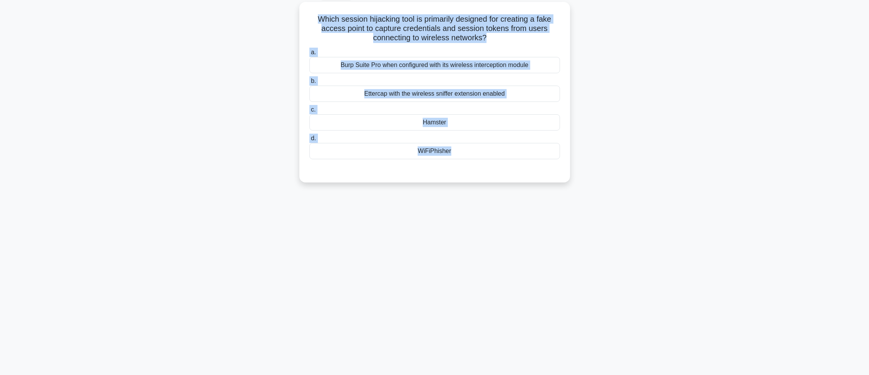
drag, startPoint x: 313, startPoint y: 14, endPoint x: 595, endPoint y: 242, distance: 362.4
click at [595, 242] on div "51:17 Stop CEH - Session Hijacking Advanced 35/72 Which session hijacking tool …" at bounding box center [435, 178] width 511 height 387
click at [460, 184] on div "Which session hijacking tool is primarily designed for creating a fake access p…" at bounding box center [435, 97] width 511 height 190
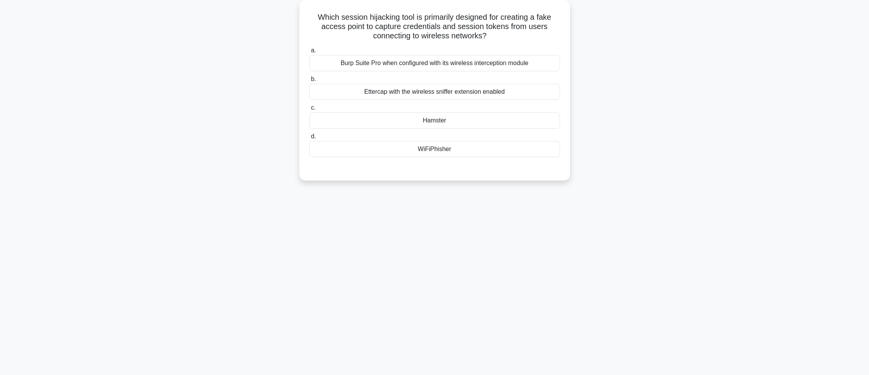
click at [452, 156] on div "WiFiPhisher" at bounding box center [435, 149] width 251 height 16
click at [310, 139] on input "d. WiFiPhisher" at bounding box center [310, 136] width 0 height 5
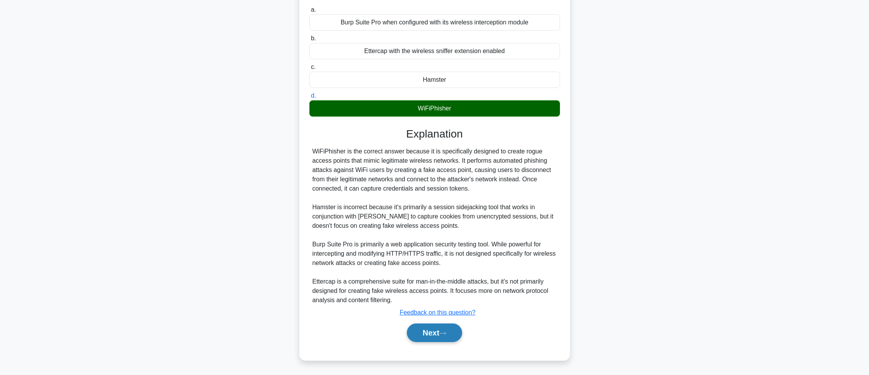
click at [415, 330] on button "Next" at bounding box center [434, 332] width 55 height 19
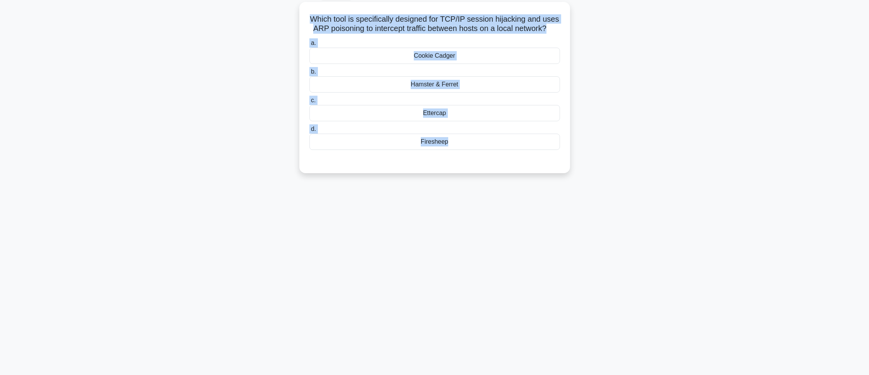
drag, startPoint x: 306, startPoint y: 6, endPoint x: 483, endPoint y: 217, distance: 275.4
click at [483, 217] on div "51:06 Stop CEH - Session Hijacking Advanced 36/72 Which tool is specifically de…" at bounding box center [435, 178] width 511 height 387
click at [631, 299] on div "51:00 Stop CEH - Session Hijacking Advanced 36/72 Which tool is specifically de…" at bounding box center [435, 178] width 511 height 387
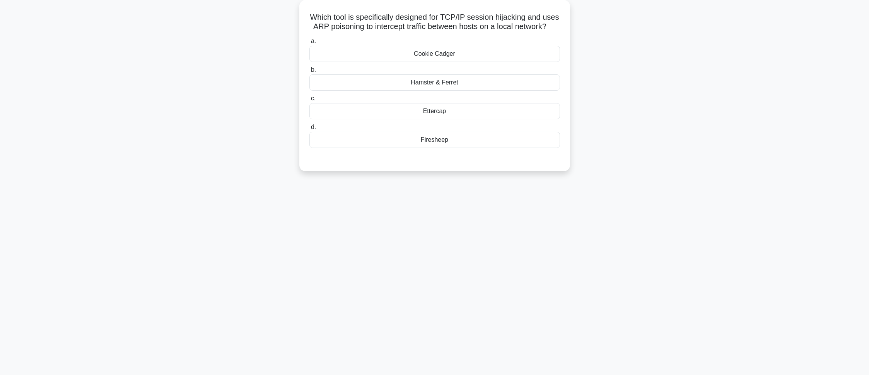
click at [415, 112] on div "Ettercap" at bounding box center [435, 111] width 251 height 16
click at [310, 101] on input "c. Ettercap" at bounding box center [310, 98] width 0 height 5
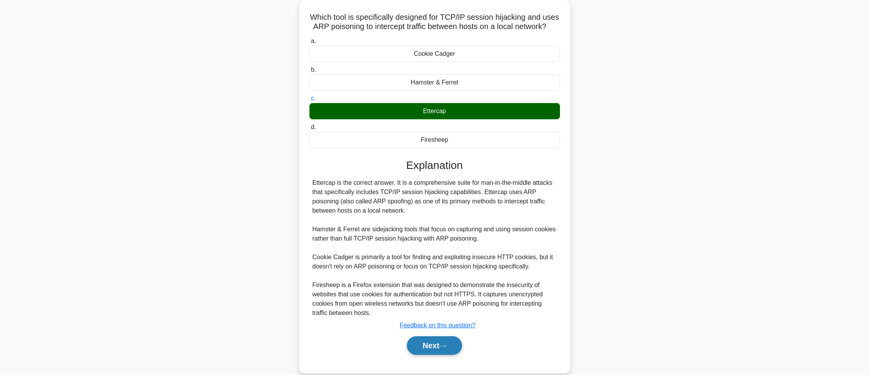
click at [432, 347] on button "Next" at bounding box center [434, 345] width 55 height 19
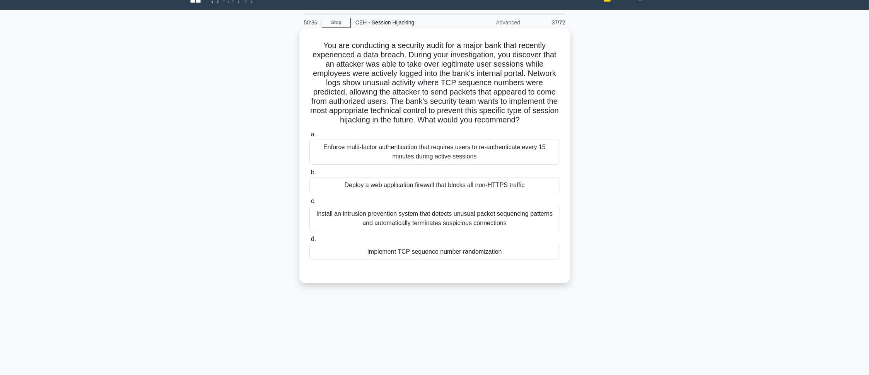
scroll to position [0, 0]
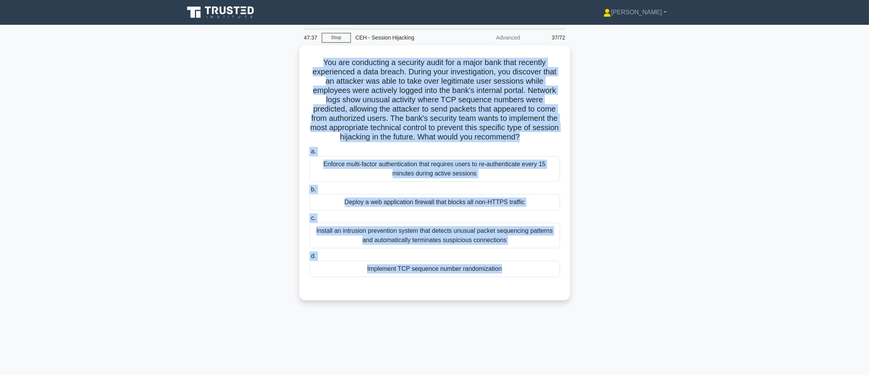
drag, startPoint x: 315, startPoint y: 59, endPoint x: 489, endPoint y: 305, distance: 301.7
click at [489, 305] on div "You are conducting a security audit for a major bank that recently experienced …" at bounding box center [435, 177] width 511 height 264
click at [785, 315] on main "47:29 Stop CEH - Session Hijacking Advanced 37/72 .spinner_0XTQ{transform-origi…" at bounding box center [434, 221] width 869 height 393
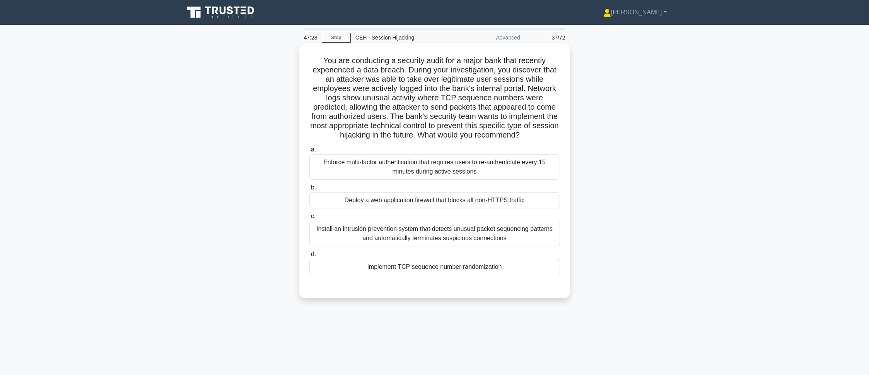
click at [525, 276] on div "a. Enforce multi-factor authentication that requires users to re-authenticate e…" at bounding box center [435, 209] width 260 height 133
click at [523, 272] on div "Implement TCP sequence number randomization" at bounding box center [435, 266] width 251 height 16
click at [310, 257] on input "d. Implement TCP sequence number randomization" at bounding box center [310, 253] width 0 height 5
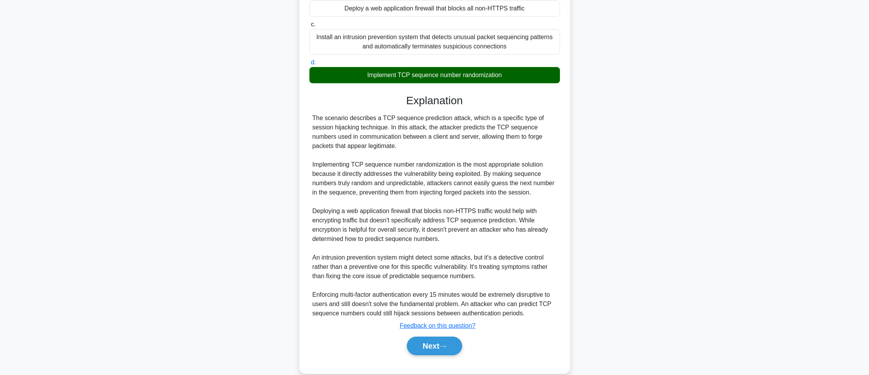
scroll to position [206, 0]
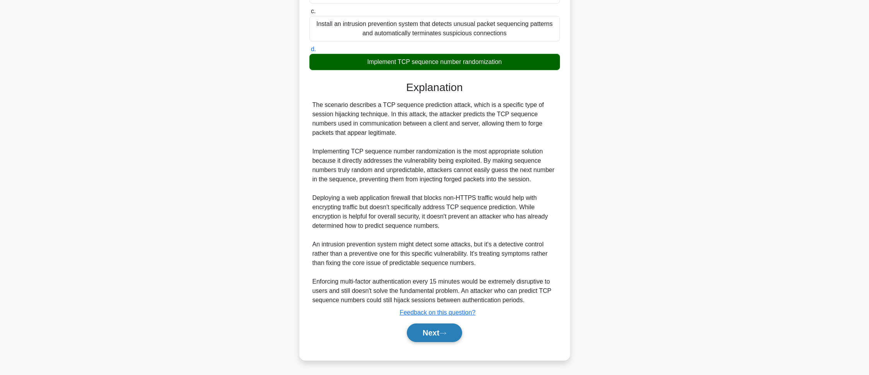
click at [446, 331] on icon at bounding box center [443, 333] width 7 height 4
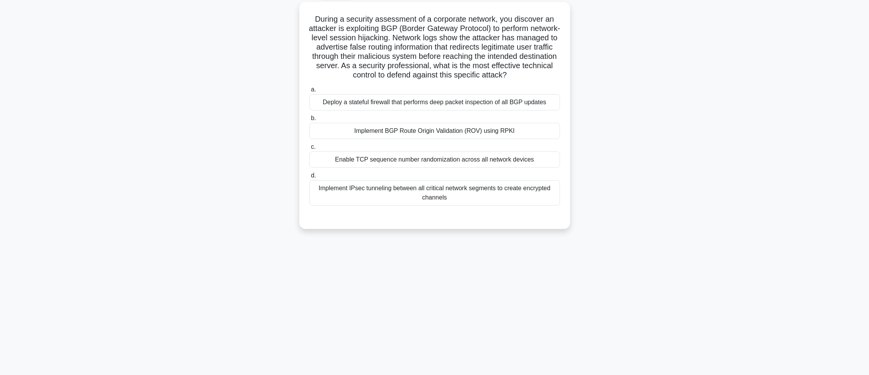
scroll to position [43, 0]
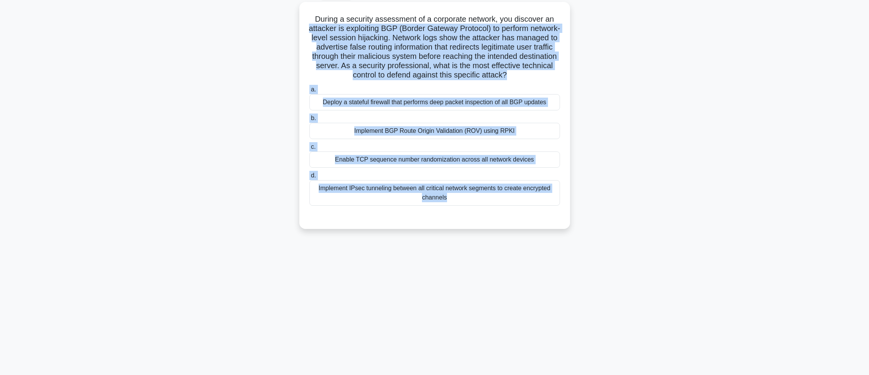
drag, startPoint x: 300, startPoint y: 25, endPoint x: 521, endPoint y: 249, distance: 315.2
click at [521, 249] on div "47:23 Stop CEH - Session Hijacking Advanced 38/72 During a security assessment …" at bounding box center [435, 178] width 511 height 387
click at [521, 267] on div "47:23 Stop CEH - Session Hijacking Advanced 38/72 During a security assessment …" at bounding box center [435, 178] width 511 height 387
drag, startPoint x: 304, startPoint y: 14, endPoint x: 535, endPoint y: 289, distance: 359.7
click at [535, 289] on div "47:22 Stop CEH - Session Hijacking Advanced 38/72 During a security assessment …" at bounding box center [435, 178] width 511 height 387
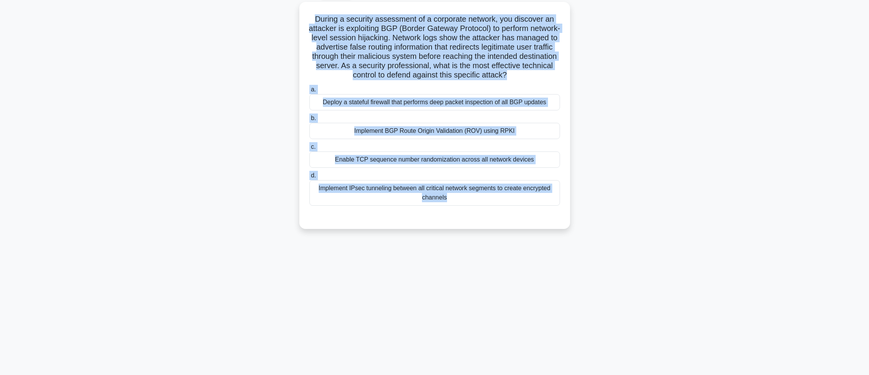
click at [368, 321] on div "47:21 Stop CEH - Session Hijacking Advanced 38/72 During a security assessment …" at bounding box center [435, 178] width 511 height 387
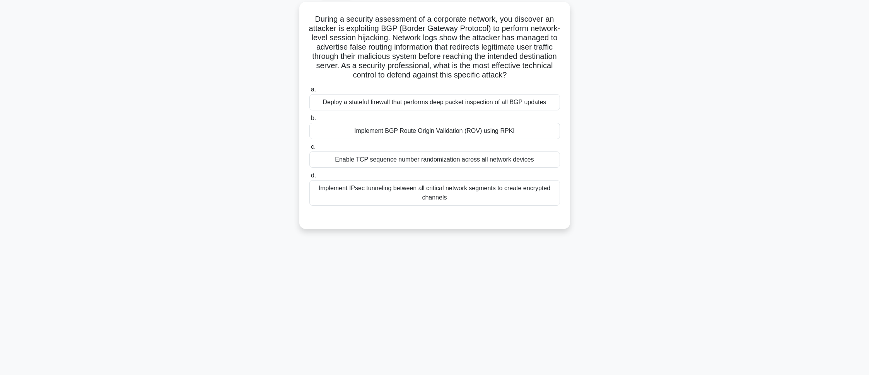
click at [807, 212] on main "47:15 Stop CEH - Session Hijacking Advanced 38/72 During a security assessment …" at bounding box center [434, 177] width 869 height 393
click at [410, 137] on div "Implement BGP Route Origin Validation (ROV) using RPKI" at bounding box center [435, 129] width 251 height 16
click at [310, 119] on input "b. Implement BGP Route Origin Validation (ROV) using RPKI" at bounding box center [310, 116] width 0 height 5
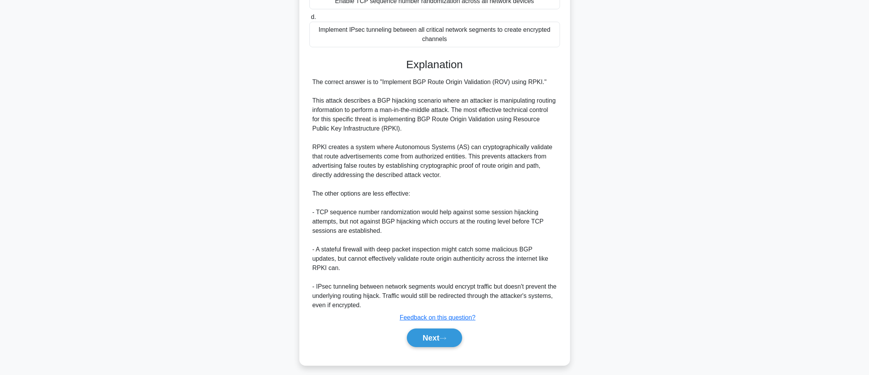
scroll to position [215, 0]
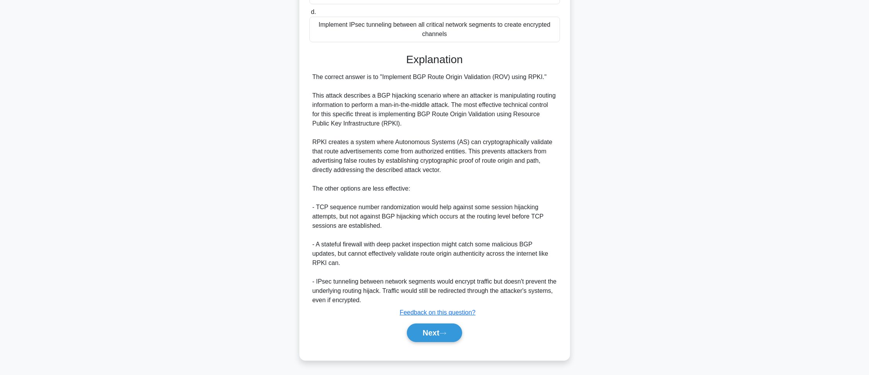
click at [432, 322] on div "Next" at bounding box center [435, 332] width 251 height 25
click at [431, 326] on button "Next" at bounding box center [434, 332] width 55 height 19
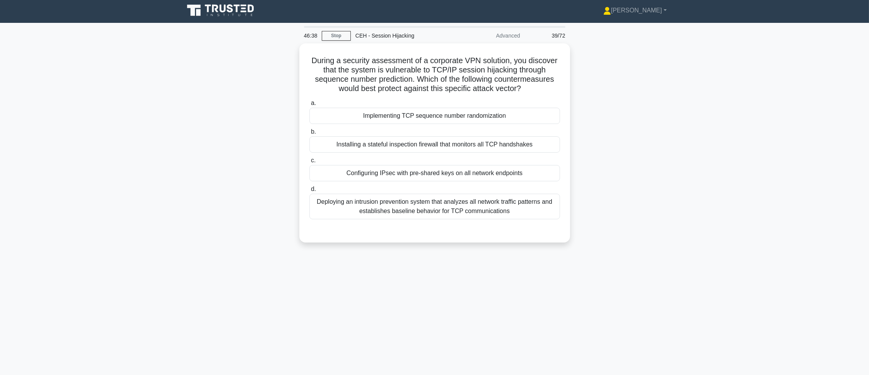
scroll to position [0, 0]
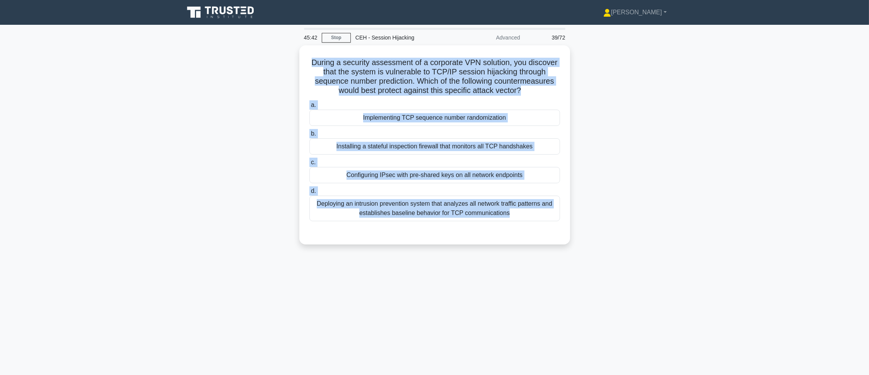
drag, startPoint x: 304, startPoint y: 56, endPoint x: 595, endPoint y: 245, distance: 346.6
click at [595, 245] on div "During a security assessment of a corporate VPN solution, you discover that the…" at bounding box center [435, 149] width 511 height 208
click at [184, 159] on div "During a security assessment of a corporate VPN solution, you discover that the…" at bounding box center [435, 149] width 511 height 208
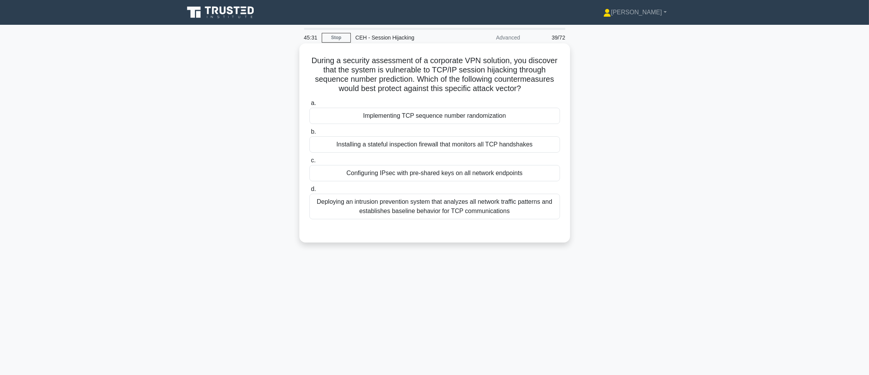
click at [352, 120] on div "Implementing TCP sequence number randomization" at bounding box center [435, 116] width 251 height 16
click at [310, 106] on input "a. Implementing TCP sequence number randomization" at bounding box center [310, 103] width 0 height 5
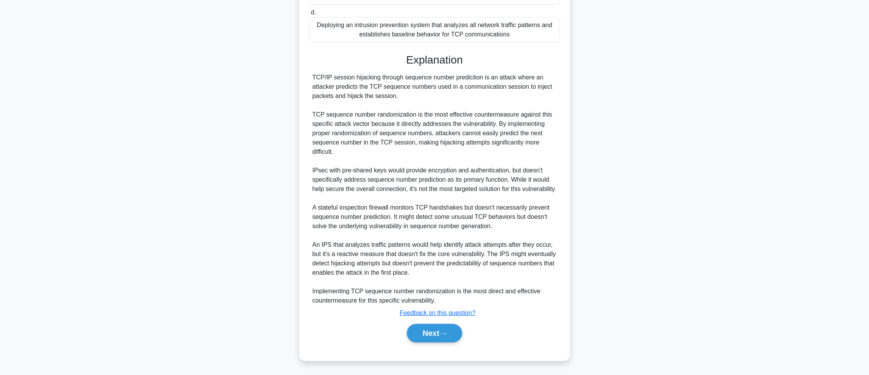
scroll to position [187, 0]
click at [429, 339] on button "Next" at bounding box center [434, 332] width 55 height 19
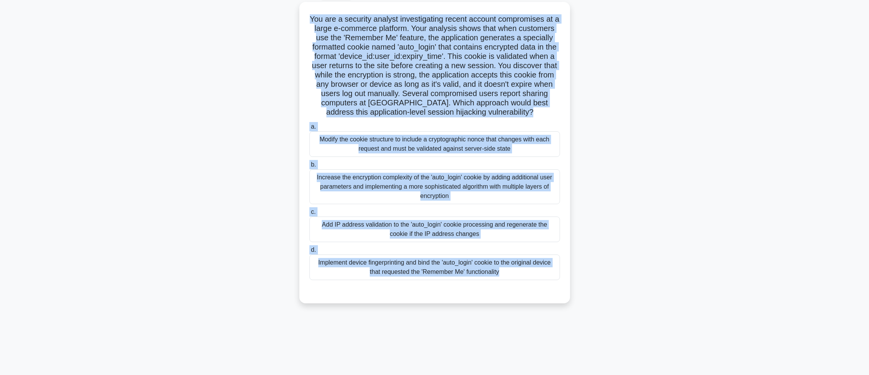
drag, startPoint x: 308, startPoint y: 11, endPoint x: 500, endPoint y: 342, distance: 383.5
click at [500, 342] on div "45:09 Stop CEH - Session Hijacking Advanced 40/72 .spinner_0XTQ{transform-origi…" at bounding box center [435, 178] width 511 height 387
click at [501, 336] on div "45:08 Stop CEH - Session Hijacking Advanced 40/72 .spinner_0XTQ{transform-origi…" at bounding box center [435, 178] width 511 height 387
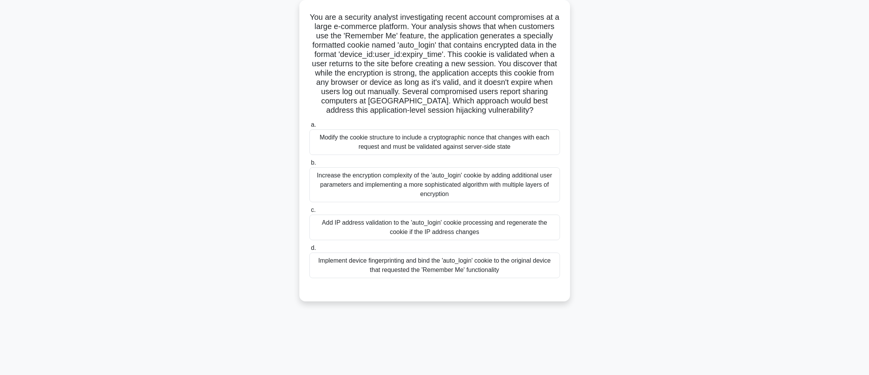
click at [360, 259] on div "Implement device fingerprinting and bind the 'auto_login' cookie to the origina…" at bounding box center [435, 265] width 251 height 26
click at [310, 250] on input "d. Implement device fingerprinting and bind the 'auto_login' cookie to the orig…" at bounding box center [310, 247] width 0 height 5
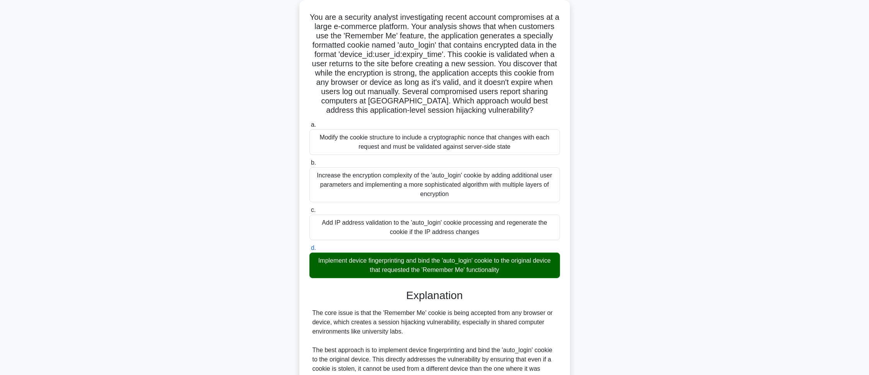
scroll to position [252, 0]
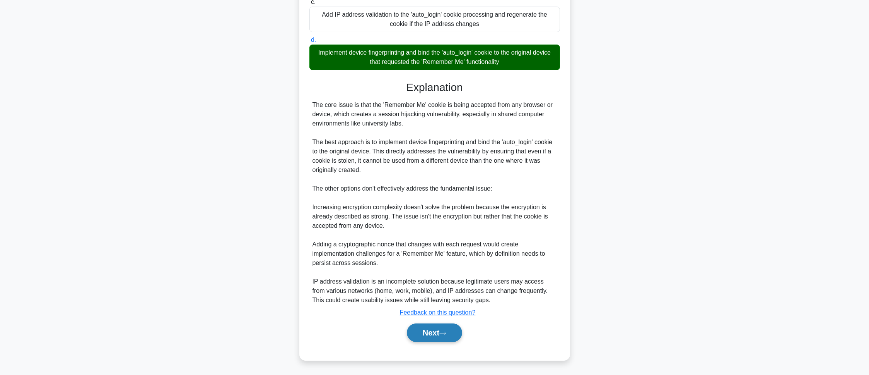
click at [455, 328] on button "Next" at bounding box center [434, 332] width 55 height 19
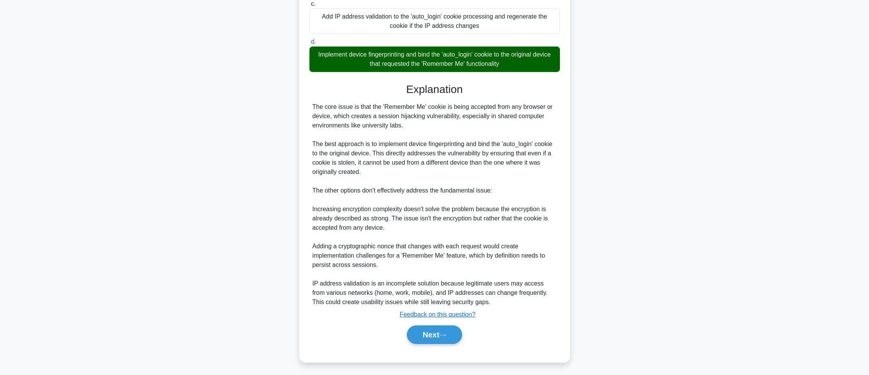
scroll to position [43, 0]
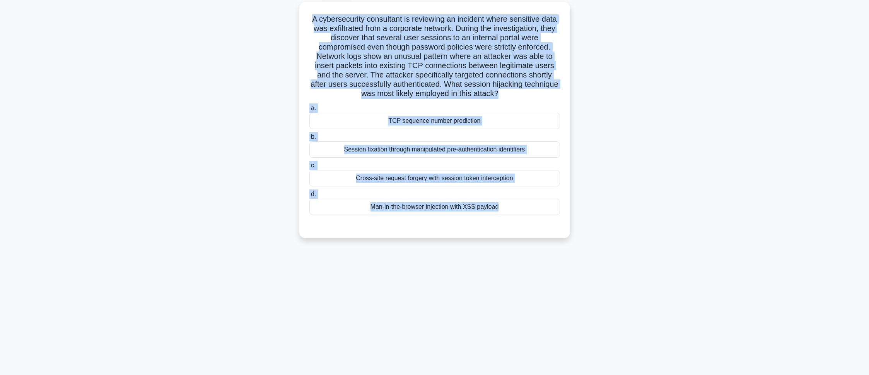
drag, startPoint x: 306, startPoint y: 13, endPoint x: 547, endPoint y: 282, distance: 360.8
click at [547, 282] on div "44:35 Stop CEH - Session Hijacking Advanced 41/72 .spinner_0XTQ{transform-origi…" at bounding box center [435, 178] width 511 height 387
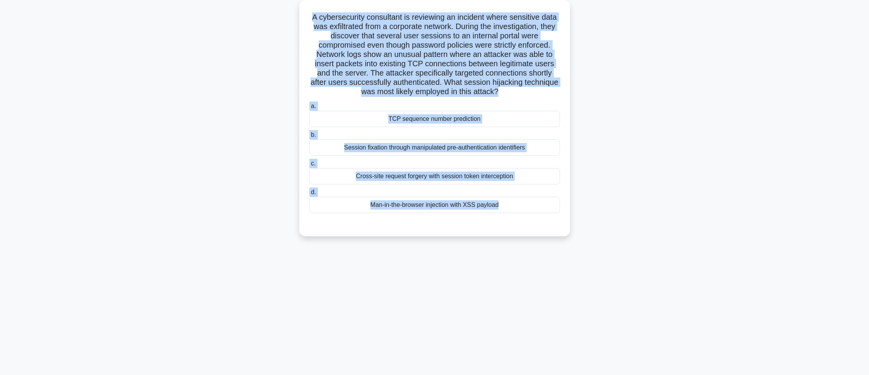
scroll to position [0, 0]
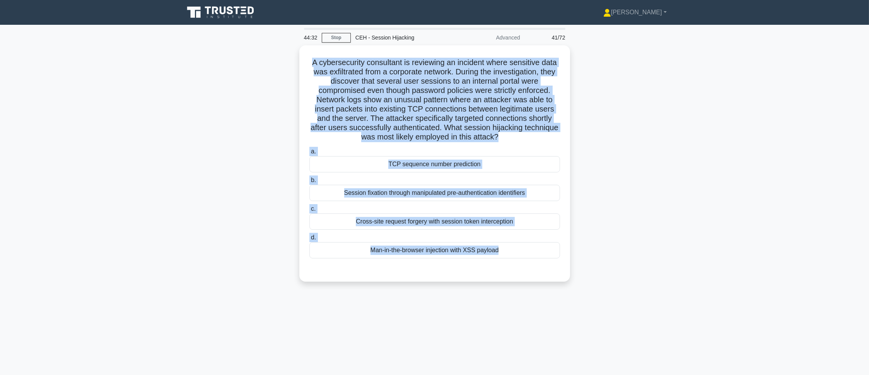
click at [241, 133] on div "A cybersecurity consultant is reviewing an incident where sensitive data was ex…" at bounding box center [435, 167] width 511 height 245
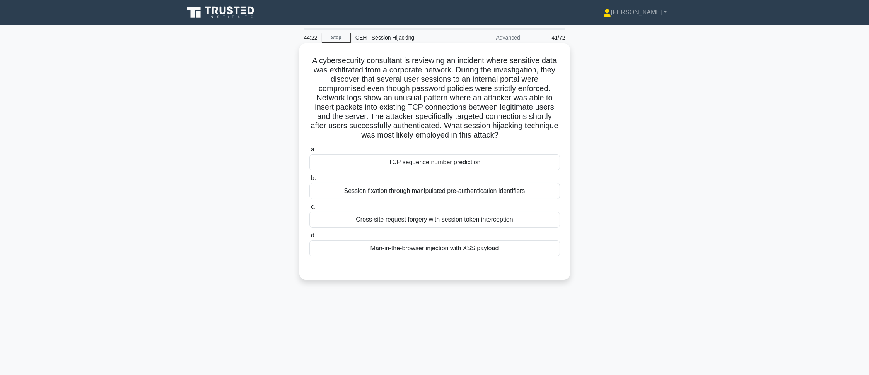
click at [412, 159] on div "TCP sequence number prediction" at bounding box center [435, 162] width 251 height 16
click at [310, 152] on input "a. TCP sequence number prediction" at bounding box center [310, 149] width 0 height 5
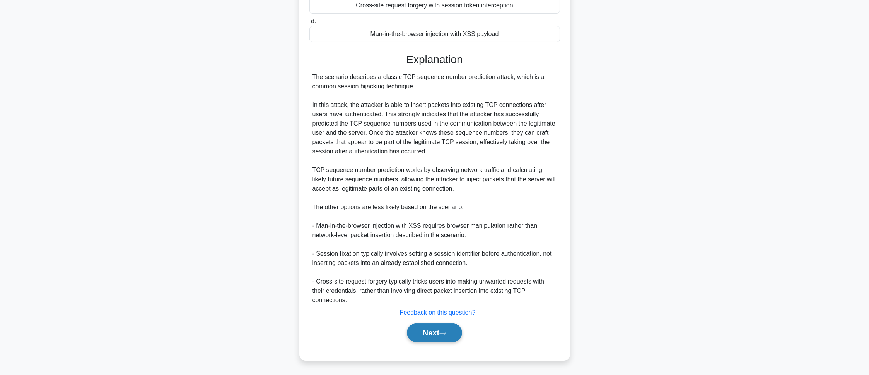
click at [458, 330] on button "Next" at bounding box center [434, 332] width 55 height 19
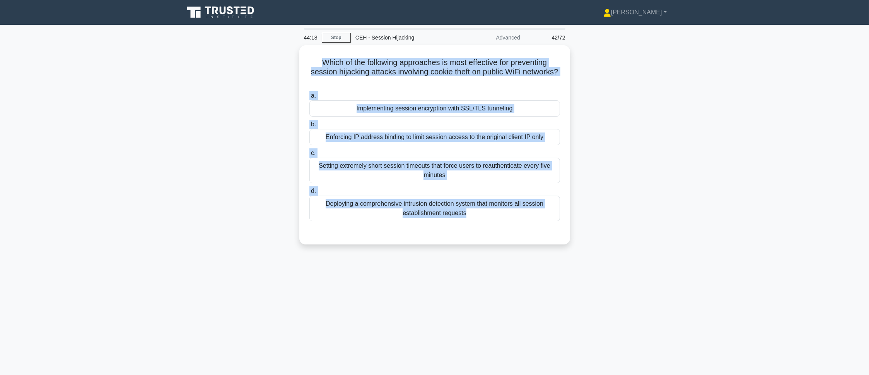
drag, startPoint x: 305, startPoint y: 54, endPoint x: 600, endPoint y: 245, distance: 351.1
click at [600, 245] on div "Which of the following approaches is most effective for preventing session hija…" at bounding box center [435, 149] width 511 height 208
drag, startPoint x: 145, startPoint y: 148, endPoint x: 161, endPoint y: 143, distance: 16.4
click at [145, 148] on main "44:11 Stop CEH - Session Hijacking Advanced 42/72 Which of the following approa…" at bounding box center [434, 221] width 869 height 393
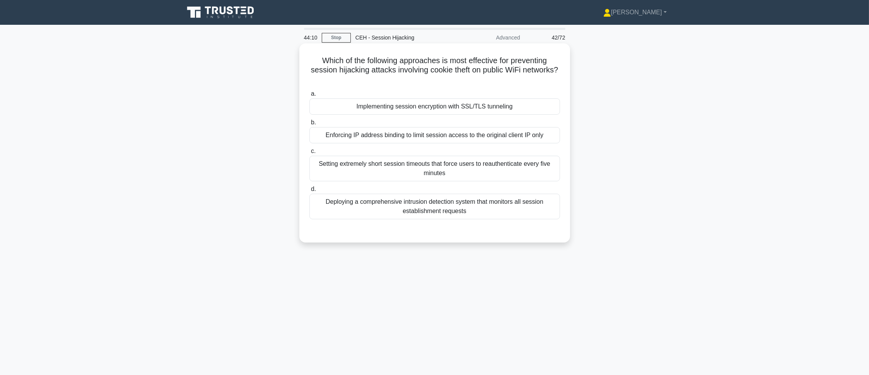
click at [353, 106] on div "Implementing session encryption with SSL/TLS tunneling" at bounding box center [435, 106] width 251 height 16
click at [310, 96] on input "a. Implementing session encryption with SSL/TLS tunneling" at bounding box center [310, 93] width 0 height 5
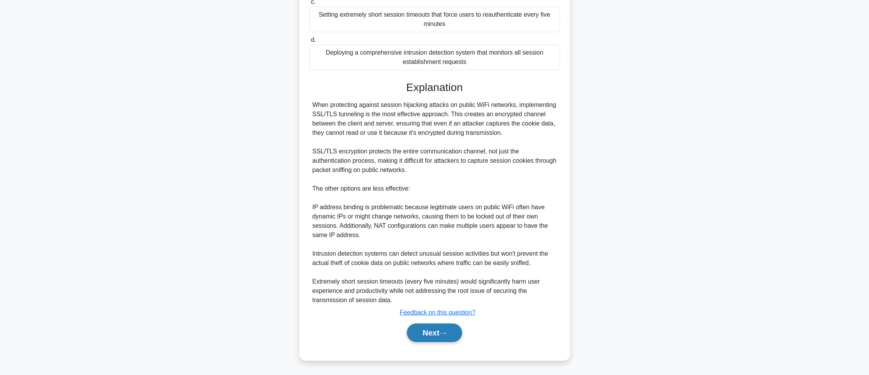
click at [440, 337] on button "Next" at bounding box center [434, 332] width 55 height 19
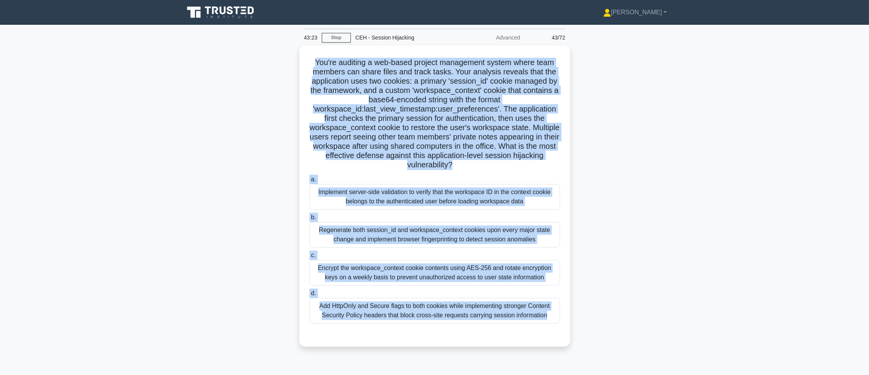
scroll to position [43, 0]
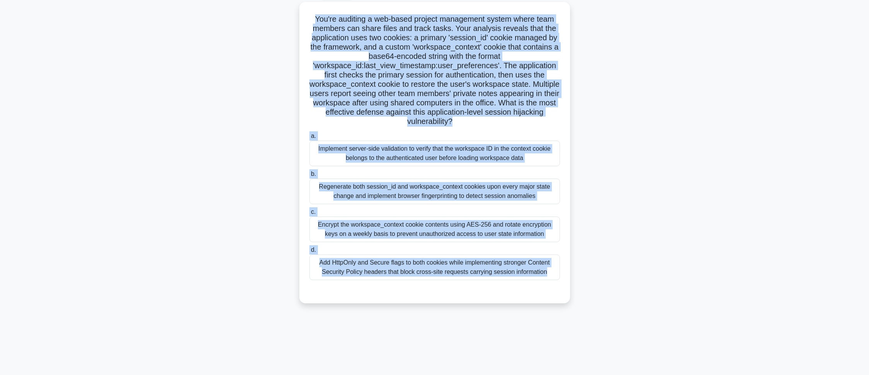
drag, startPoint x: 310, startPoint y: 61, endPoint x: 566, endPoint y: 397, distance: 422.9
click at [566, 374] on html "Pranav Profile Settings Profile" at bounding box center [434, 166] width 869 height 418
click at [726, 209] on main "43:22 Stop CEH - Session Hijacking Advanced 43/72 .spinner_0XTQ{transform-origi…" at bounding box center [434, 177] width 869 height 393
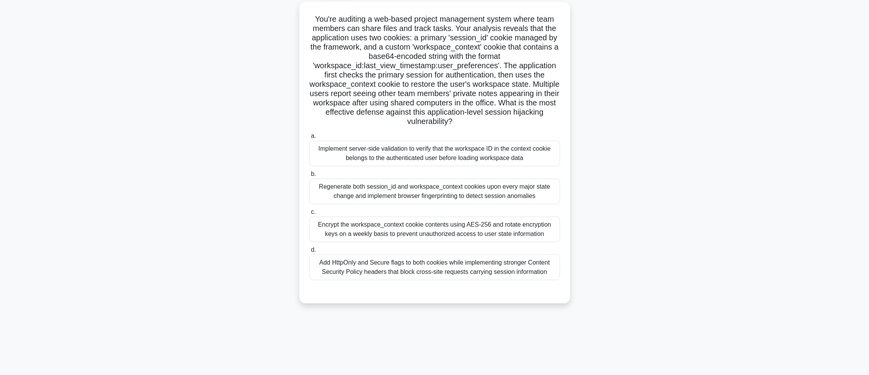
click at [741, 182] on main "43:14 Stop CEH - Session Hijacking Advanced 43/72 .spinner_0XTQ{transform-origi…" at bounding box center [434, 177] width 869 height 393
click at [565, 156] on div "You're auditing a web-based project management system where team members can sh…" at bounding box center [435, 150] width 265 height 295
click at [552, 154] on div "Implement server-side validation to verify that the workspace ID in the context…" at bounding box center [435, 152] width 251 height 26
click at [310, 137] on input "a. Implement server-side validation to verify that the workspace ID in the cont…" at bounding box center [310, 134] width 0 height 5
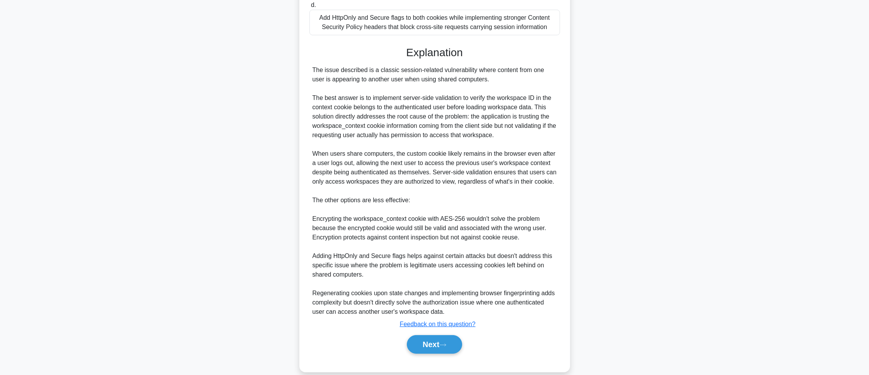
scroll to position [298, 0]
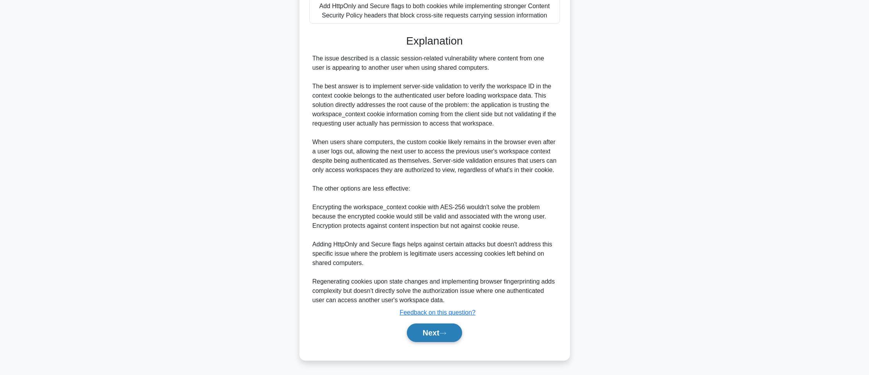
click at [433, 340] on button "Next" at bounding box center [434, 332] width 55 height 19
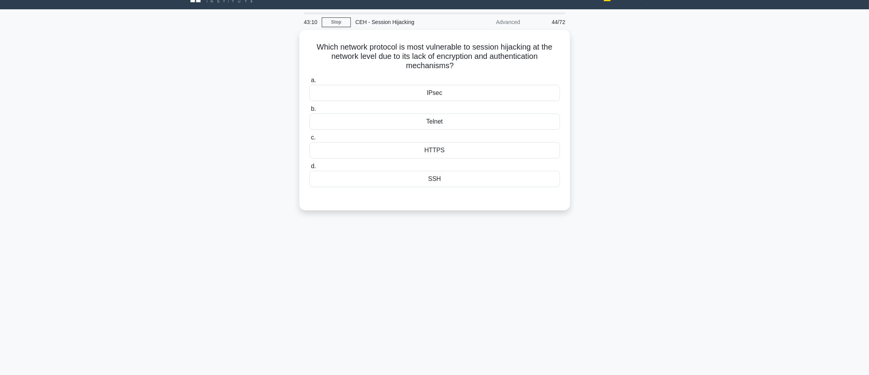
scroll to position [0, 0]
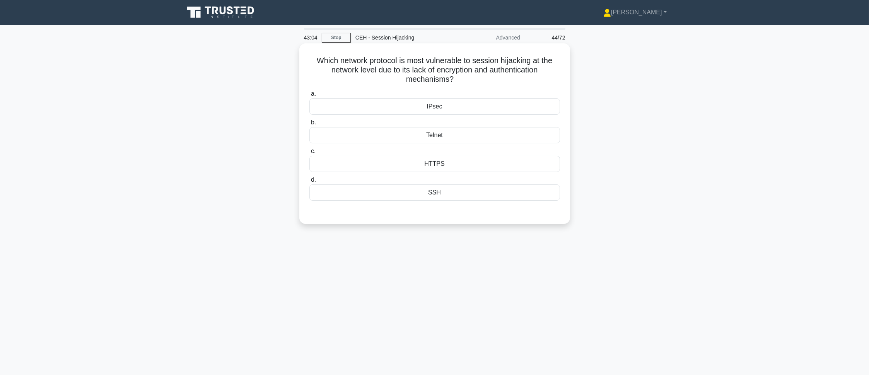
click at [442, 137] on div "Telnet" at bounding box center [435, 135] width 251 height 16
click at [310, 125] on input "b. Telnet" at bounding box center [310, 122] width 0 height 5
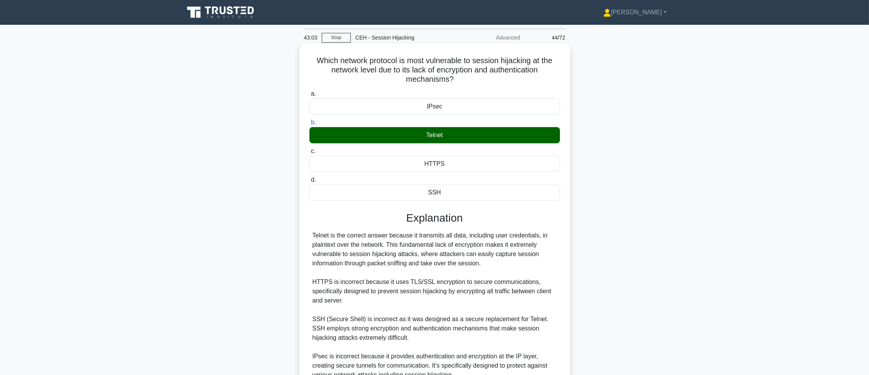
scroll to position [75, 0]
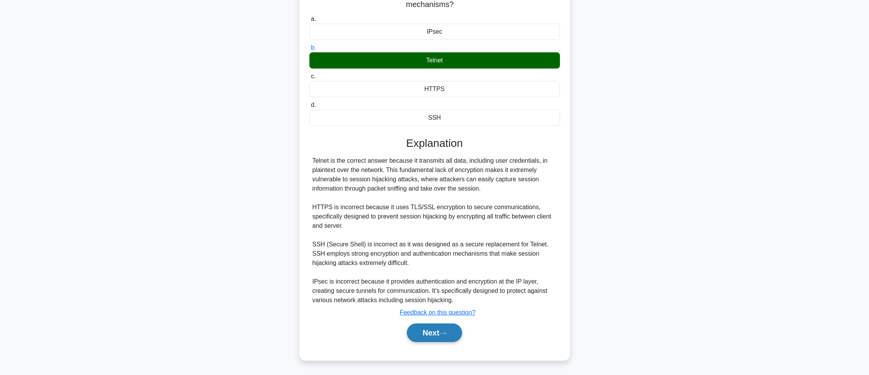
click at [440, 329] on button "Next" at bounding box center [434, 332] width 55 height 19
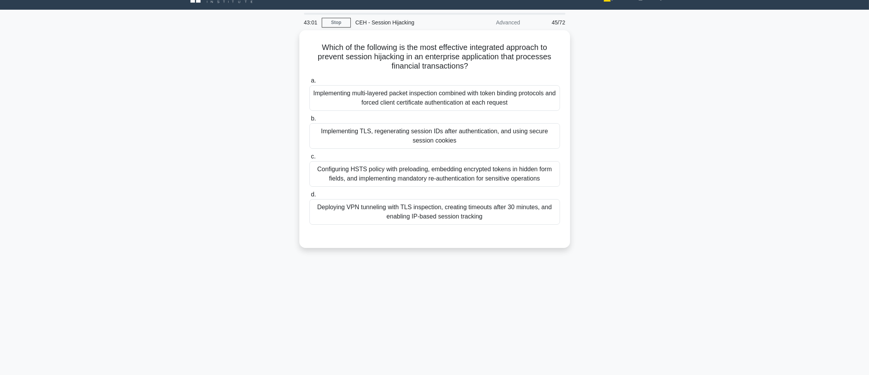
scroll to position [0, 0]
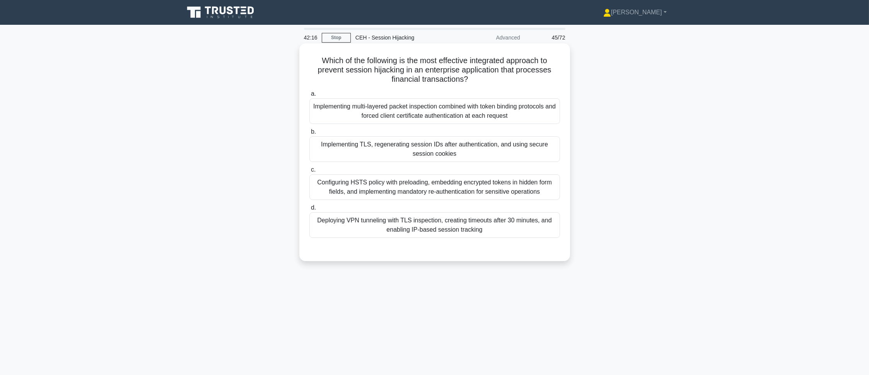
click at [320, 56] on div "Which of the following is the most effective integrated approach to prevent ses…" at bounding box center [435, 151] width 265 height 211
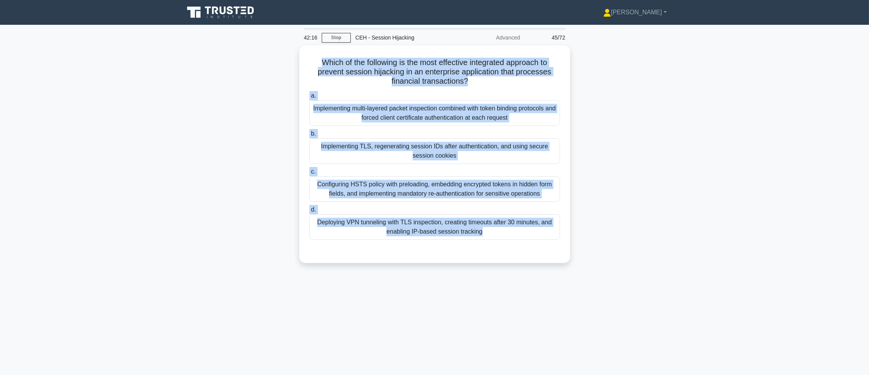
drag, startPoint x: 316, startPoint y: 58, endPoint x: 630, endPoint y: 340, distance: 422.4
click at [630, 340] on div "42:16 Stop CEH - Session Hijacking Advanced 45/72 Which of the following is the…" at bounding box center [435, 221] width 511 height 387
click at [746, 202] on main "42:15 Stop CEH - Session Hijacking Advanced 45/72 Which of the following is the…" at bounding box center [434, 221] width 869 height 393
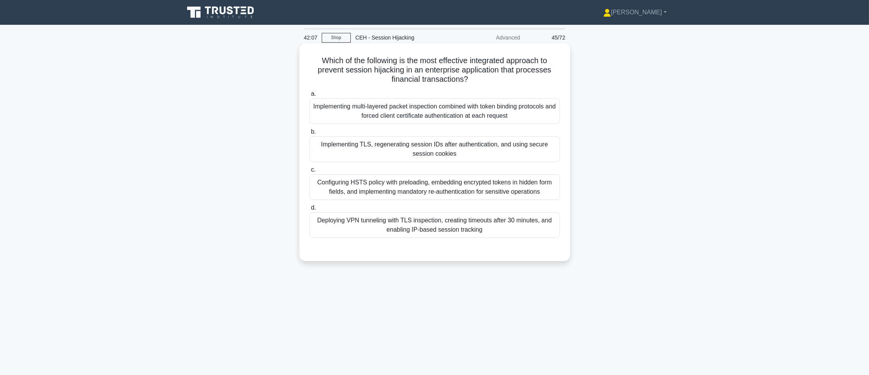
click at [499, 157] on div "Implementing TLS, regenerating session IDs after authentication, and using secu…" at bounding box center [435, 149] width 251 height 26
click at [310, 134] on input "b. Implementing TLS, regenerating session IDs after authentication, and using s…" at bounding box center [310, 131] width 0 height 5
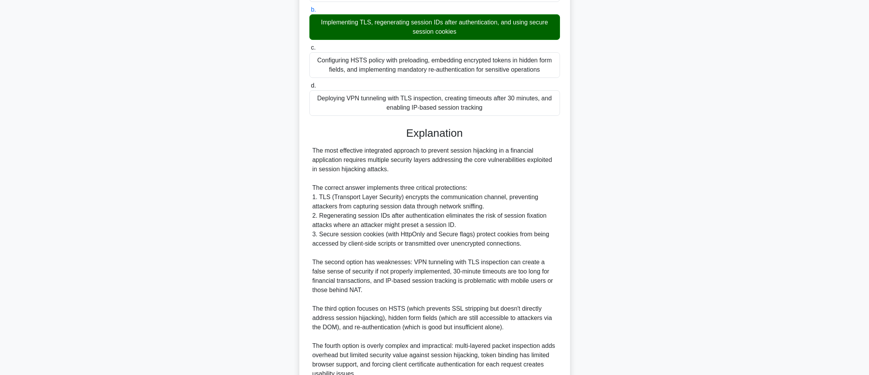
scroll to position [196, 0]
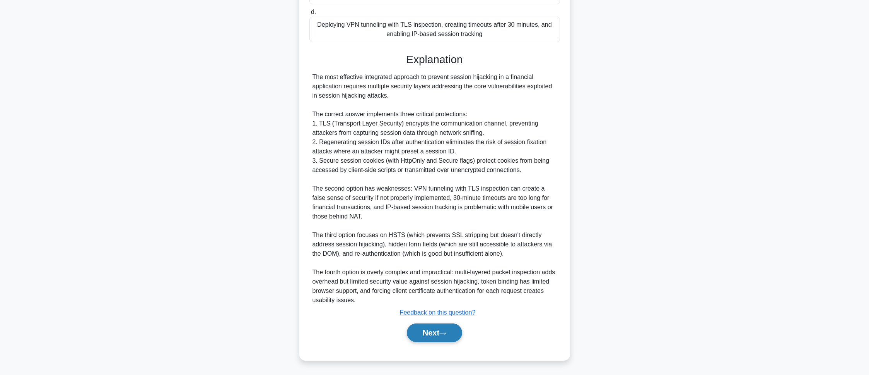
click at [452, 331] on button "Next" at bounding box center [434, 332] width 55 height 19
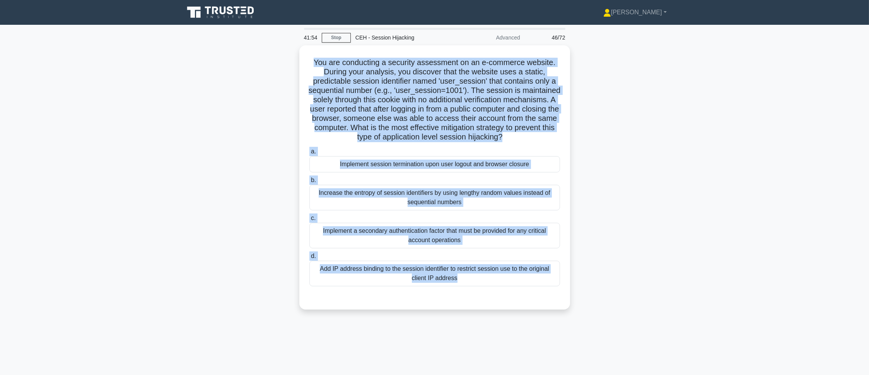
scroll to position [43, 0]
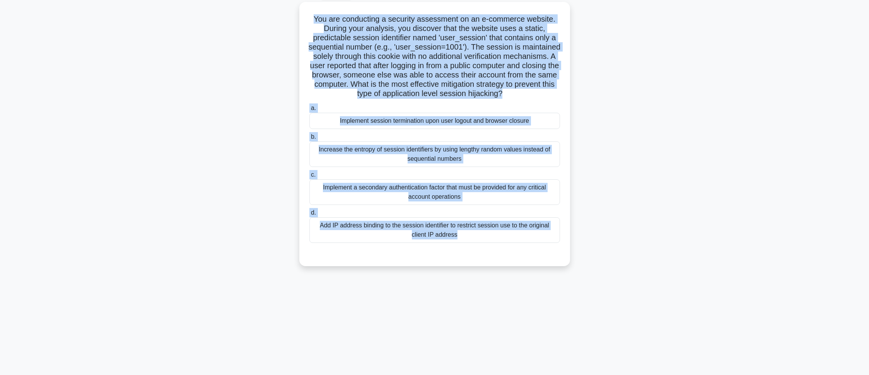
drag, startPoint x: 314, startPoint y: 64, endPoint x: 604, endPoint y: 401, distance: 445.0
click at [604, 374] on html "Pranav Profile Settings Profile" at bounding box center [434, 166] width 869 height 418
click at [735, 187] on main "41:53 Stop CEH - Session Hijacking Advanced 46/72 .spinner_0XTQ{transform-origi…" at bounding box center [434, 177] width 869 height 393
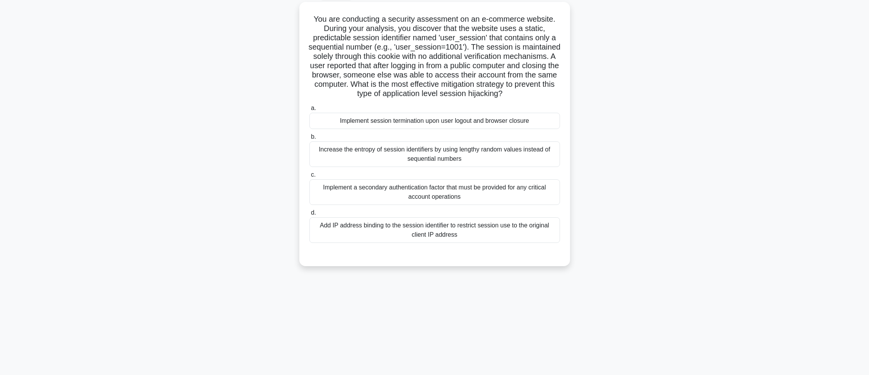
click at [167, 149] on main "41:50 Stop CEH - Session Hijacking Advanced 46/72 .spinner_0XTQ{transform-origi…" at bounding box center [434, 177] width 869 height 393
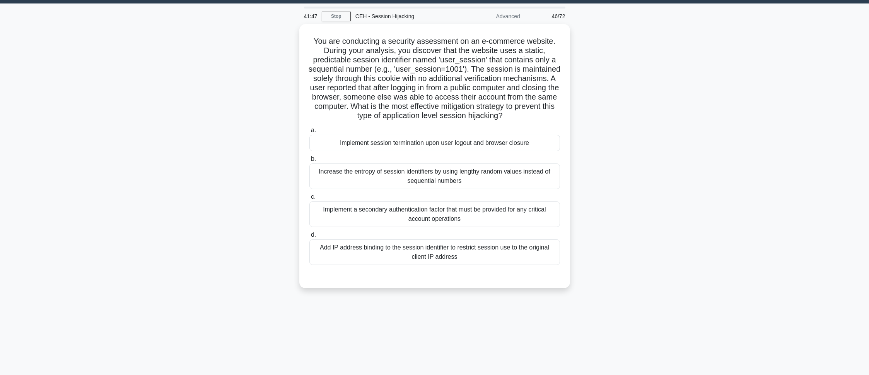
scroll to position [0, 0]
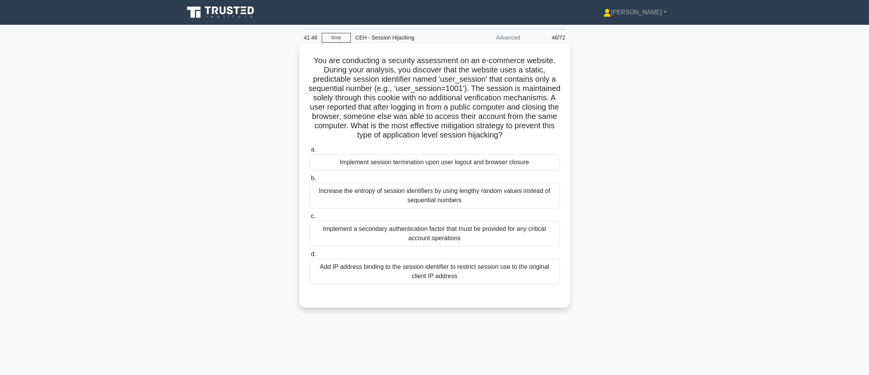
click at [335, 198] on div "Increase the entropy of session identifiers by using lengthy random values inst…" at bounding box center [435, 196] width 251 height 26
click at [310, 181] on input "b. Increase the entropy of session identifiers by using lengthy random values i…" at bounding box center [310, 178] width 0 height 5
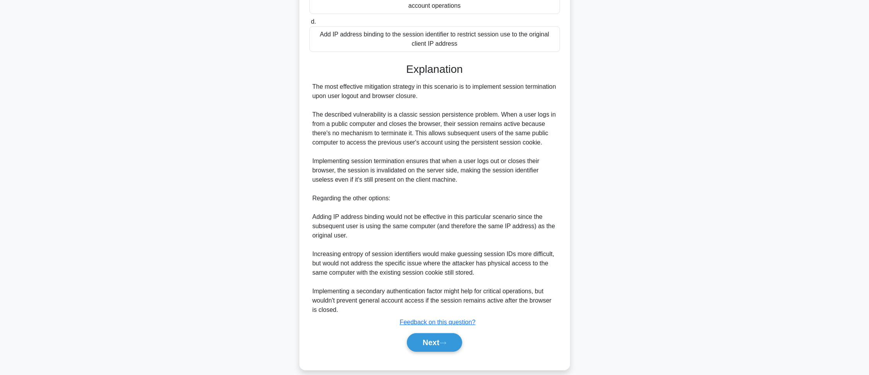
scroll to position [243, 0]
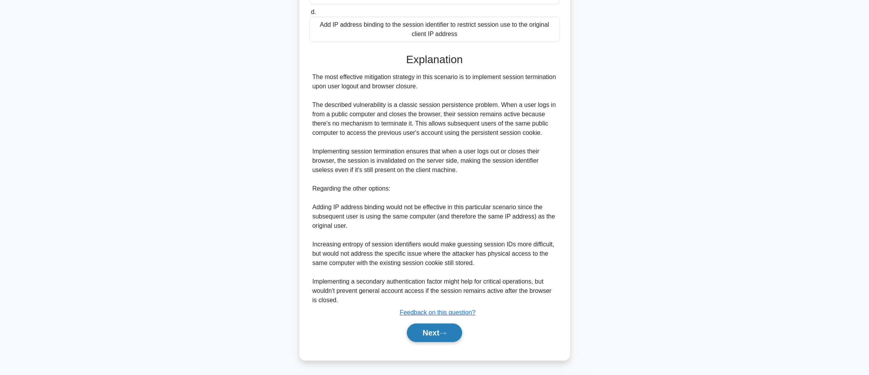
click at [443, 337] on button "Next" at bounding box center [434, 332] width 55 height 19
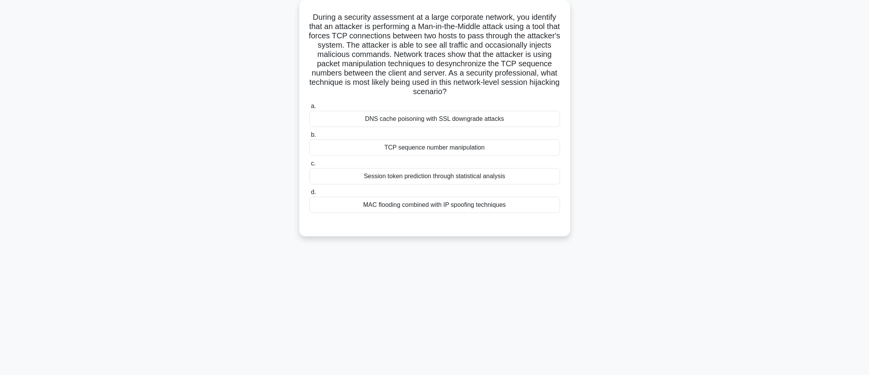
scroll to position [0, 0]
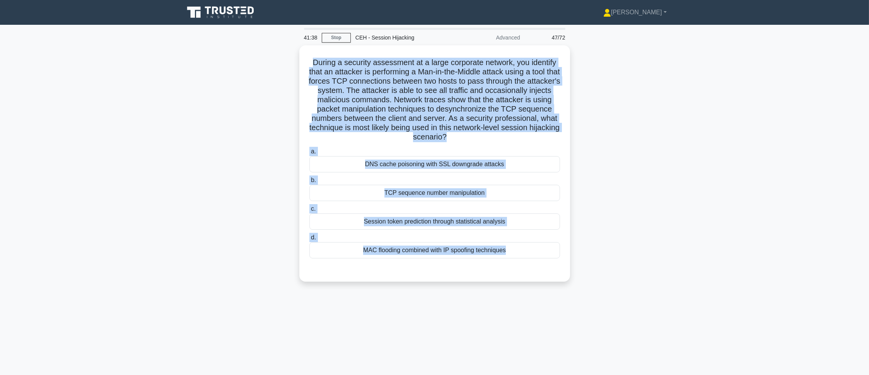
drag, startPoint x: 311, startPoint y: 61, endPoint x: 600, endPoint y: 336, distance: 398.7
click at [600, 336] on div "41:38 Stop CEH - Session Hijacking Advanced 47/72 .spinner_0XTQ{transform-origi…" at bounding box center [435, 221] width 511 height 387
click at [761, 186] on main "41:37 Stop CEH - Session Hijacking Advanced 47/72 .spinner_0XTQ{transform-origi…" at bounding box center [434, 221] width 869 height 393
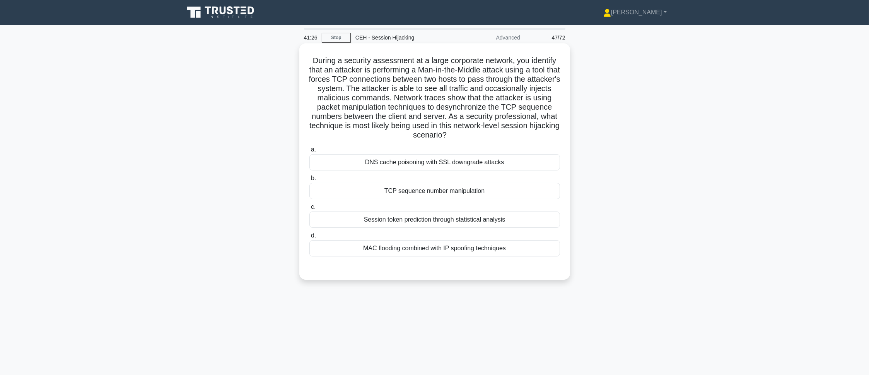
click at [356, 188] on div "TCP sequence number manipulation" at bounding box center [435, 191] width 251 height 16
click at [310, 181] on input "b. TCP sequence number manipulation" at bounding box center [310, 178] width 0 height 5
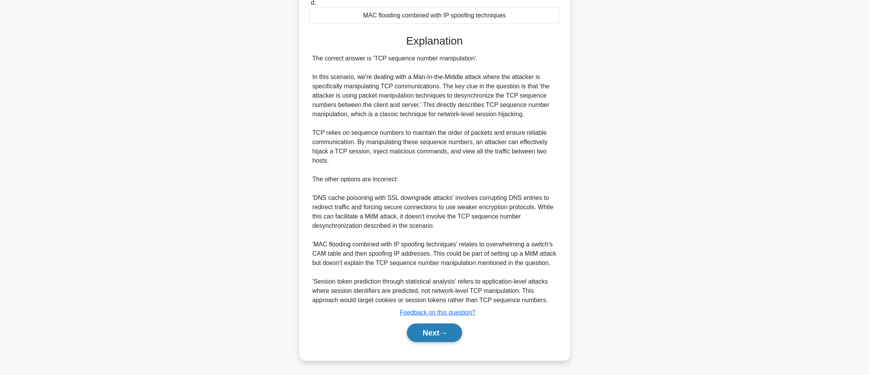
click at [414, 325] on button "Next" at bounding box center [434, 332] width 55 height 19
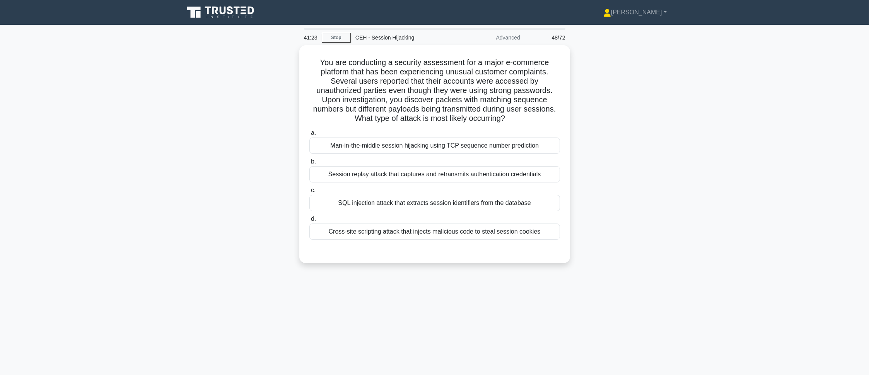
drag, startPoint x: 313, startPoint y: 55, endPoint x: 580, endPoint y: 241, distance: 325.4
click at [580, 241] on div "You are conducting a security assessment for a major e-commerce platform that h…" at bounding box center [435, 158] width 511 height 227
click at [646, 182] on div "You are conducting a security assessment for a major e-commerce platform that h…" at bounding box center [435, 158] width 511 height 227
click at [502, 149] on div "Man-in-the-middle session hijacking using TCP sequence number prediction" at bounding box center [435, 143] width 251 height 16
click at [310, 133] on input "a. Man-in-the-middle session hijacking using TCP sequence number prediction" at bounding box center [310, 130] width 0 height 5
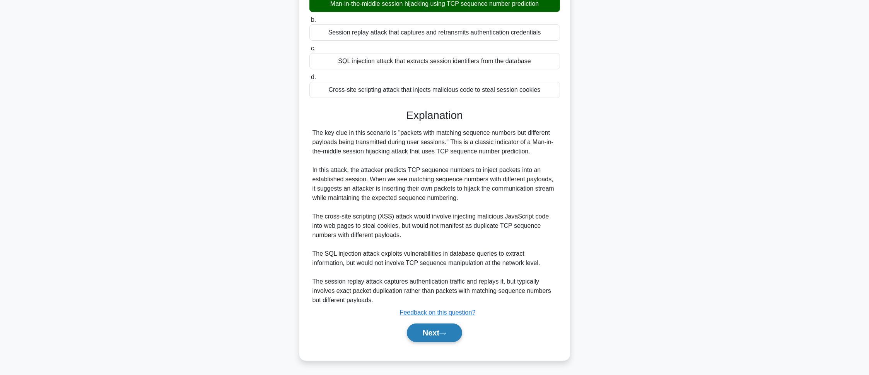
click at [425, 334] on button "Next" at bounding box center [434, 332] width 55 height 19
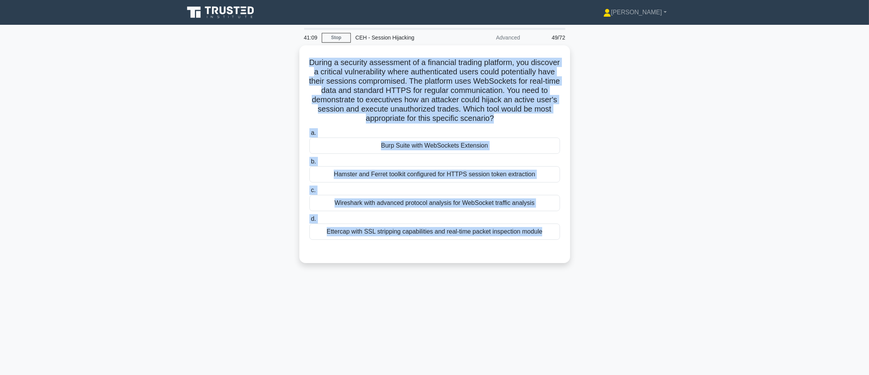
drag, startPoint x: 322, startPoint y: 63, endPoint x: 584, endPoint y: 324, distance: 369.6
click at [584, 324] on div "41:09 Stop CEH - Session Hijacking Advanced 49/72 During a security assessment …" at bounding box center [435, 221] width 511 height 387
click at [780, 179] on main "41:08 Stop CEH - Session Hijacking Advanced 49/72 During a security assessment …" at bounding box center [434, 221] width 869 height 393
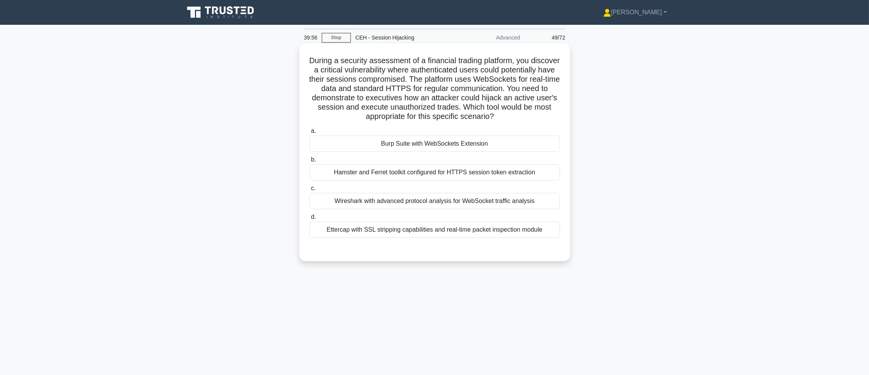
click at [359, 152] on div "Burp Suite with WebSockets Extension" at bounding box center [435, 143] width 251 height 16
click at [310, 133] on input "a. Burp Suite with WebSockets Extension" at bounding box center [310, 130] width 0 height 5
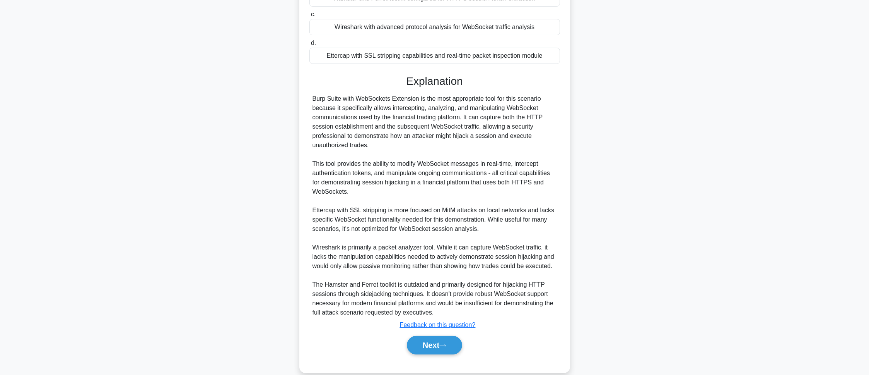
scroll to position [196, 0]
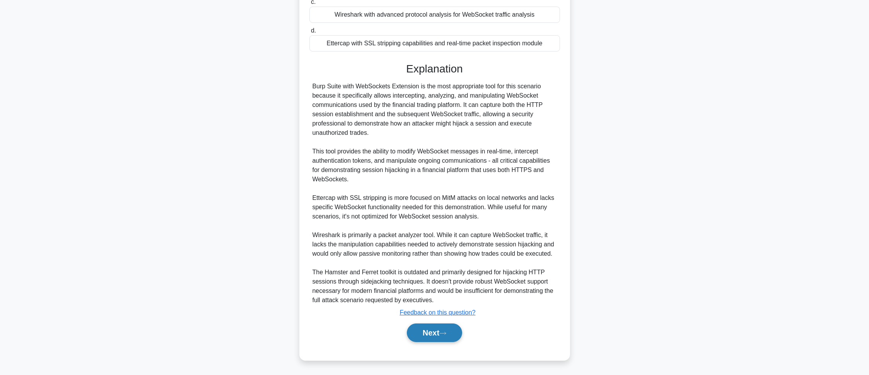
click at [439, 335] on button "Next" at bounding box center [434, 332] width 55 height 19
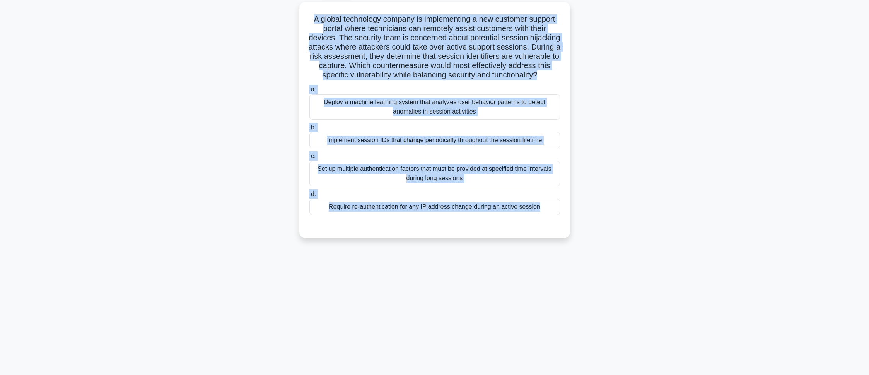
drag, startPoint x: 311, startPoint y: 18, endPoint x: 562, endPoint y: 293, distance: 372.7
click at [562, 293] on div "39:51 Stop CEH - Session Hijacking Advanced 50/72 A global technology company i…" at bounding box center [435, 178] width 511 height 387
click at [197, 82] on div "A global technology company is implementing a new customer support portal where…" at bounding box center [435, 124] width 511 height 245
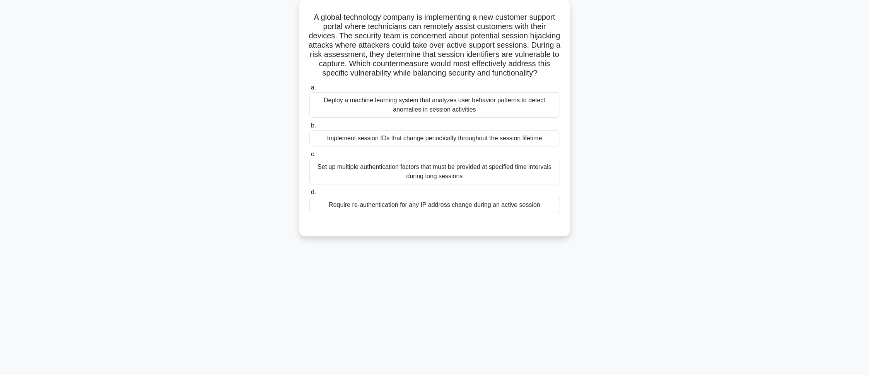
click at [392, 146] on div "Implement session IDs that change periodically throughout the session lifetime" at bounding box center [435, 138] width 251 height 16
click at [310, 128] on input "b. Implement session IDs that change periodically throughout the session lifeti…" at bounding box center [310, 125] width 0 height 5
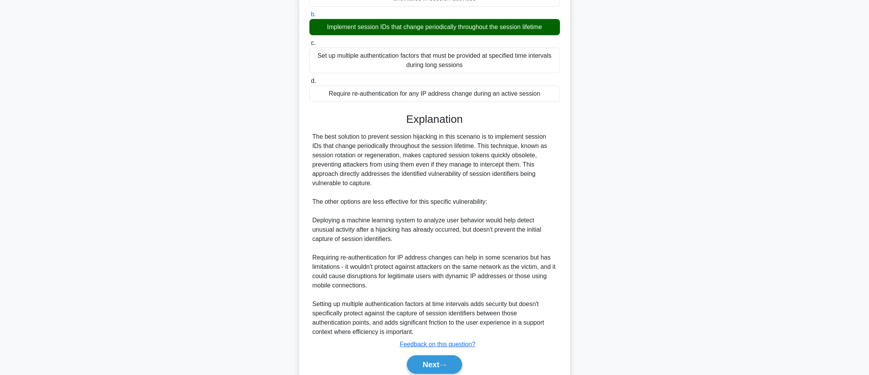
scroll to position [196, 0]
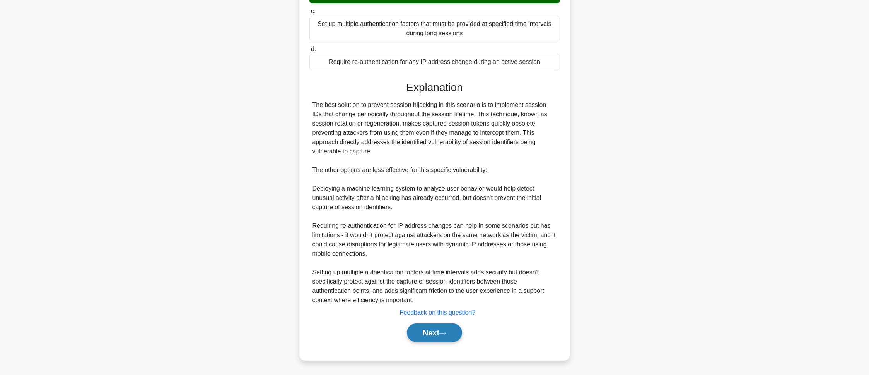
click at [447, 330] on button "Next" at bounding box center [434, 332] width 55 height 19
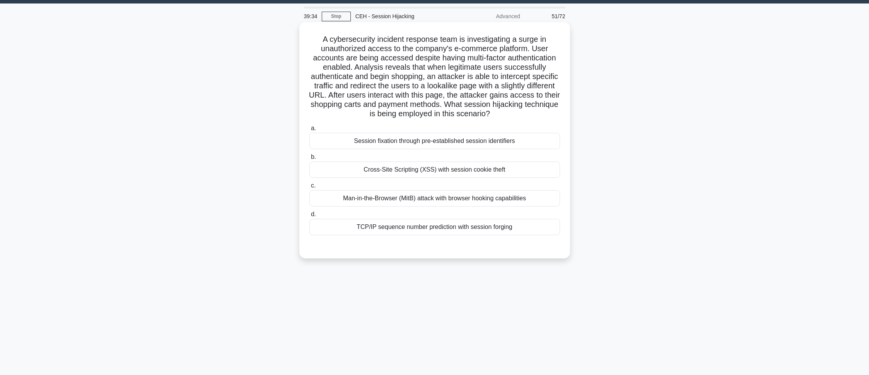
scroll to position [0, 0]
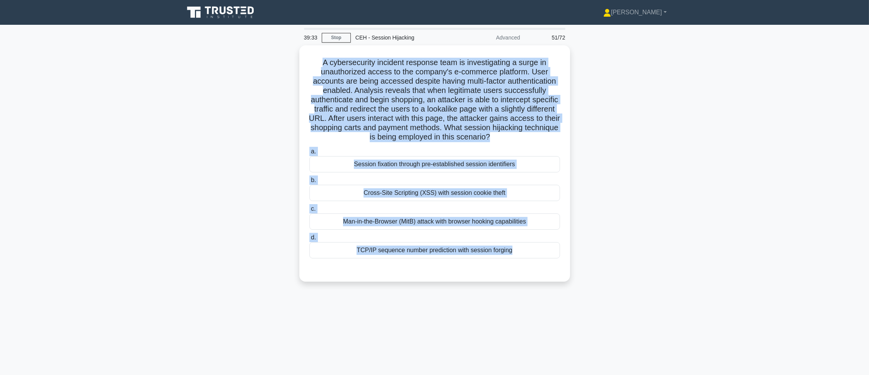
drag, startPoint x: 417, startPoint y: 153, endPoint x: 599, endPoint y: 330, distance: 253.6
click at [599, 330] on div "39:33 Stop CEH - Session Hijacking Advanced 51/72 .spinner_0XTQ{transform-origi…" at bounding box center [435, 221] width 511 height 387
click at [736, 147] on main "39:32 Stop CEH - Session Hijacking Advanced 51/72 .spinner_0XTQ{transform-origi…" at bounding box center [434, 221] width 869 height 393
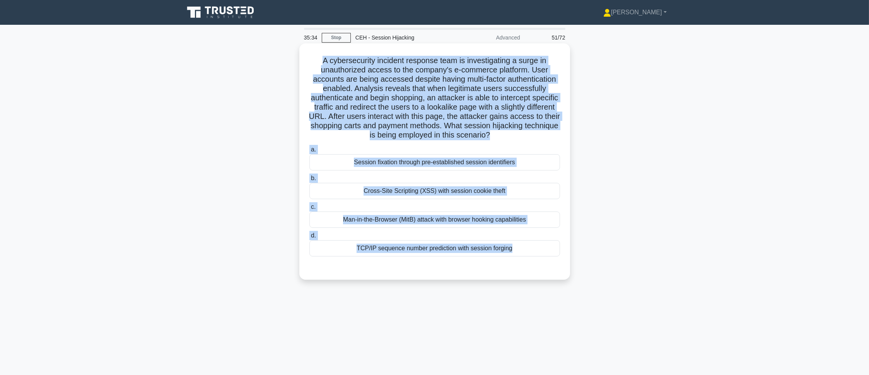
drag, startPoint x: 313, startPoint y: 62, endPoint x: 496, endPoint y: 274, distance: 280.4
click at [496, 274] on div "A cybersecurity incident response team is investigating a surge in unauthorized…" at bounding box center [435, 161] width 265 height 230
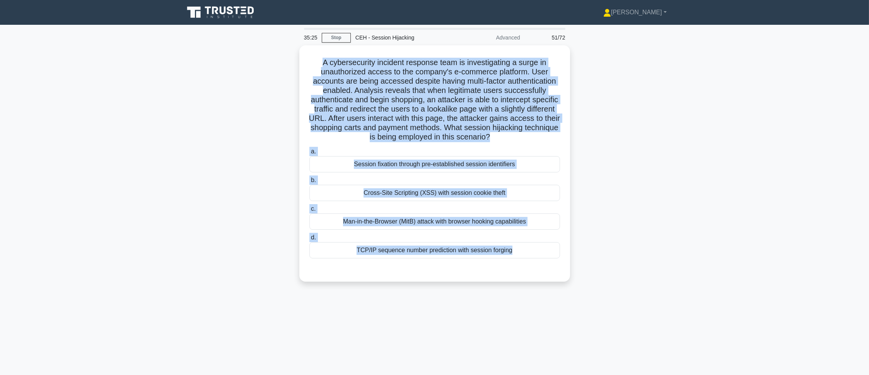
click at [165, 160] on main "35:25 Stop CEH - Session Hijacking Advanced 51/72 .spinner_0XTQ{transform-origi…" at bounding box center [434, 221] width 869 height 393
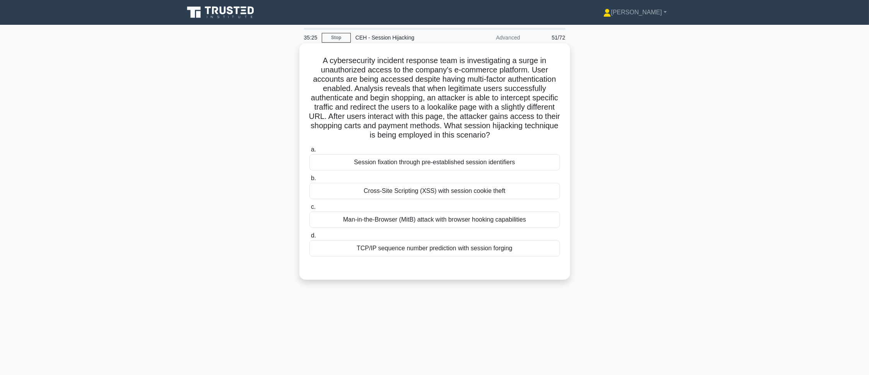
click at [434, 157] on div "Session fixation through pre-established session identifiers" at bounding box center [435, 162] width 251 height 16
click at [310, 152] on input "a. Session fixation through pre-established session identifiers" at bounding box center [310, 149] width 0 height 5
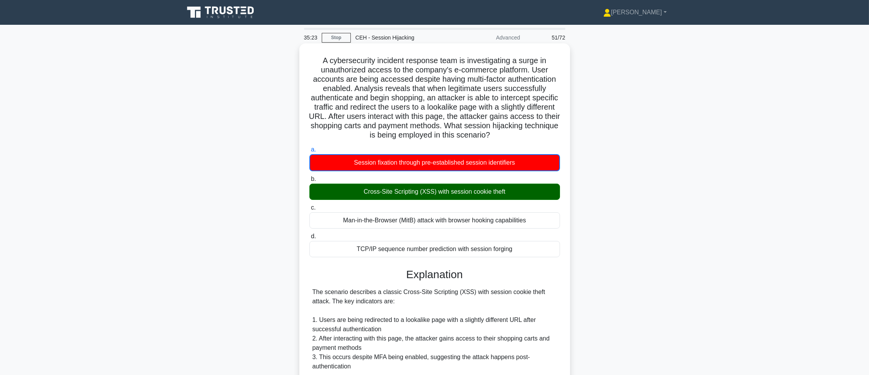
scroll to position [215, 0]
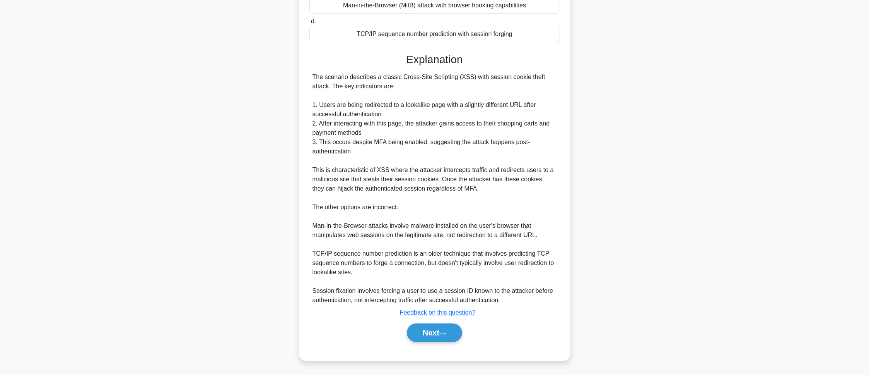
click at [434, 349] on div "a. Session fixation through pre-established session identifiers b. Cross-Site S…" at bounding box center [435, 139] width 252 height 422
click at [438, 336] on button "Next" at bounding box center [434, 332] width 55 height 19
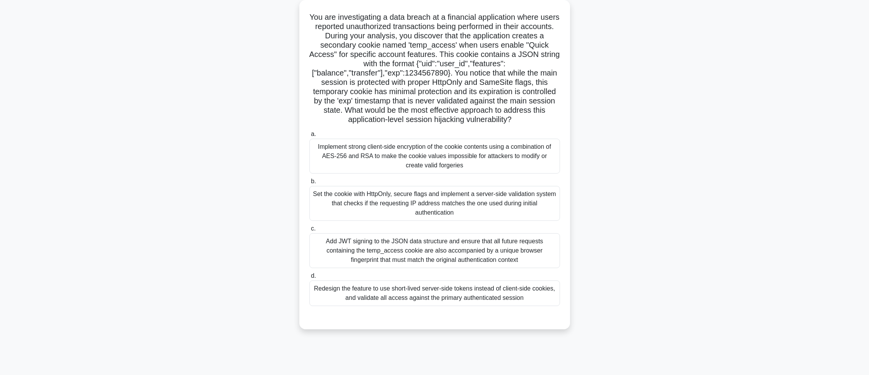
scroll to position [43, 0]
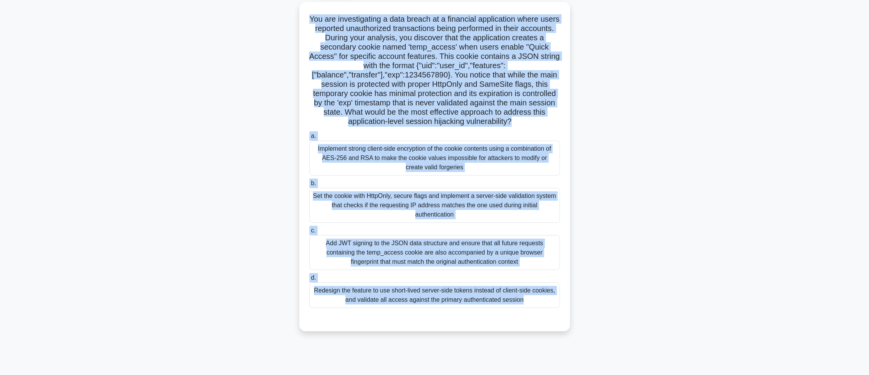
drag, startPoint x: 316, startPoint y: 19, endPoint x: 569, endPoint y: 356, distance: 420.9
click at [569, 356] on div "35:21 Stop CEH - Session Hijacking Advanced 52/72 .spinner_0XTQ{transform-origi…" at bounding box center [435, 178] width 511 height 387
click at [702, 176] on main "35:20 Stop CEH - Session Hijacking Advanced 52/72 .spinner_0XTQ{transform-origi…" at bounding box center [434, 177] width 869 height 393
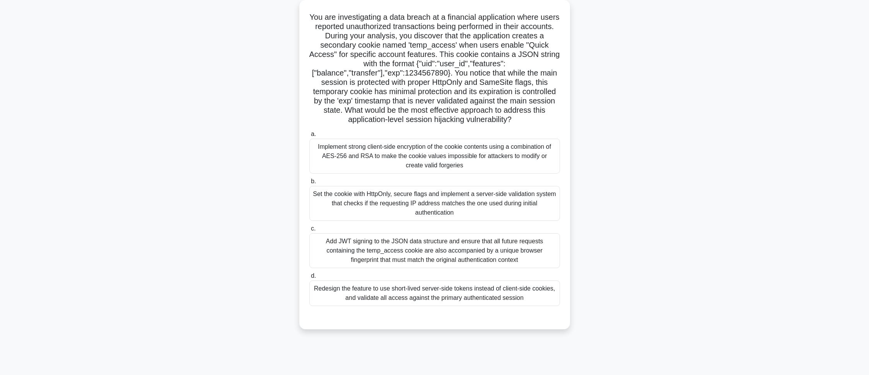
click at [370, 294] on div "Redesign the feature to use short-lived server-side tokens instead of client-si…" at bounding box center [435, 293] width 251 height 26
click at [310, 278] on input "d. Redesign the feature to use short-lived server-side tokens instead of client…" at bounding box center [310, 275] width 0 height 5
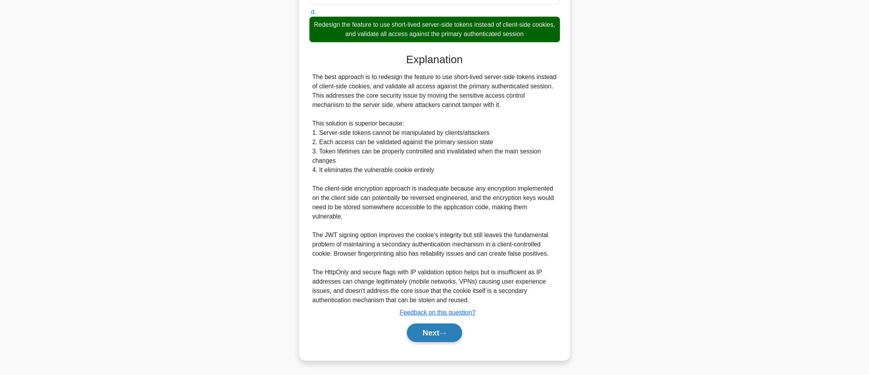
click at [434, 327] on button "Next" at bounding box center [434, 332] width 55 height 19
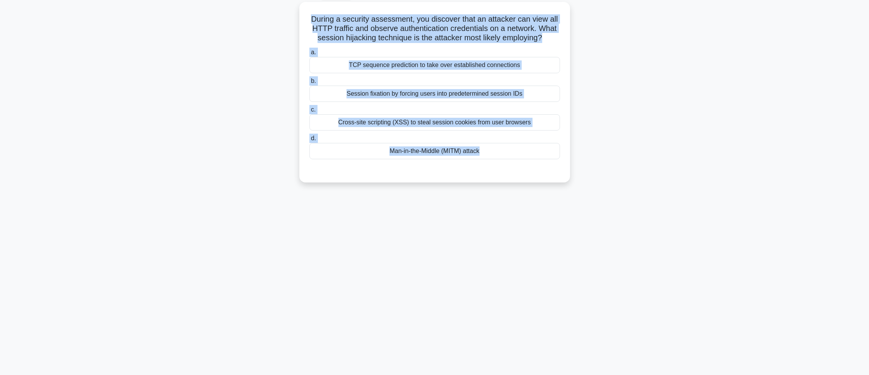
drag, startPoint x: 303, startPoint y: 16, endPoint x: 531, endPoint y: 200, distance: 292.7
click at [531, 200] on div "35:11 Stop CEH - Session Hijacking Advanced 53/72 During a security assessment,…" at bounding box center [435, 178] width 511 height 387
click at [670, 115] on div "During a security assessment, you discover that an attacker can view all HTTP t…" at bounding box center [435, 97] width 511 height 190
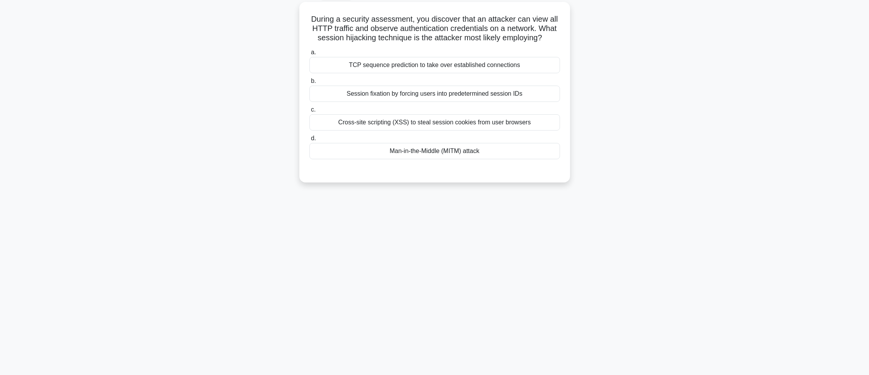
click at [207, 149] on div "During a security assessment, you discover that an attacker can view all HTTP t…" at bounding box center [435, 97] width 511 height 190
click at [404, 157] on div "Man-in-the-Middle (MITM) attack" at bounding box center [435, 149] width 251 height 16
click at [310, 139] on input "d. Man-in-the-Middle (MITM) attack" at bounding box center [310, 136] width 0 height 5
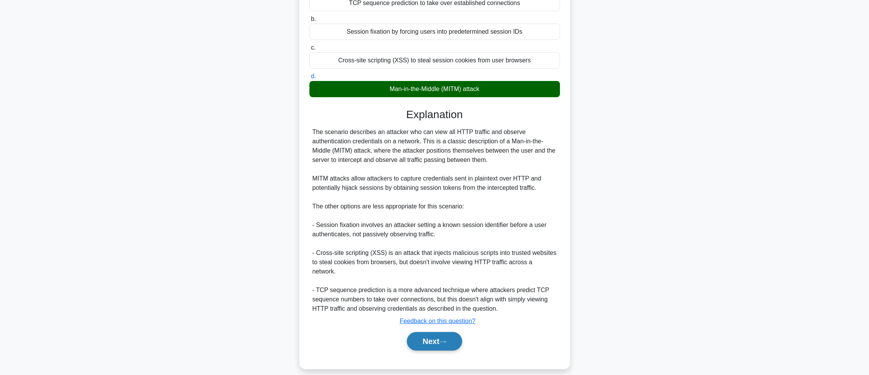
click at [437, 338] on button "Next" at bounding box center [434, 341] width 55 height 19
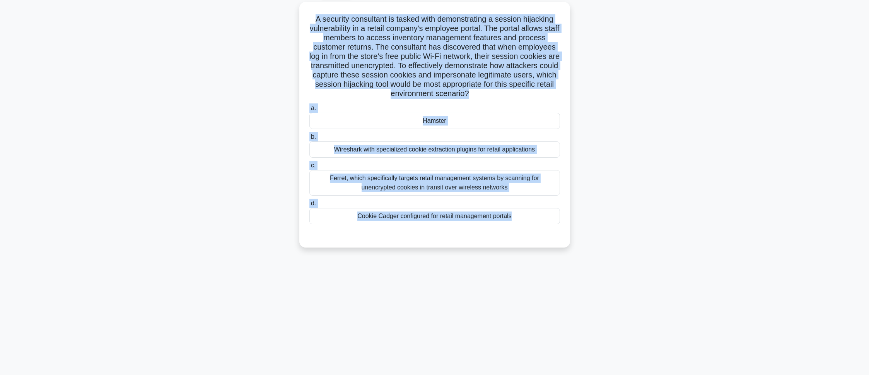
drag, startPoint x: 315, startPoint y: 26, endPoint x: 590, endPoint y: 327, distance: 407.8
click at [590, 327] on div "34:59 Stop CEH - Session Hijacking Advanced 54/72 .spinner_0XTQ{transform-origi…" at bounding box center [435, 178] width 511 height 387
click at [708, 224] on main "34:58 Stop CEH - Session Hijacking Advanced 54/72 .spinner_0XTQ{transform-origi…" at bounding box center [434, 177] width 869 height 393
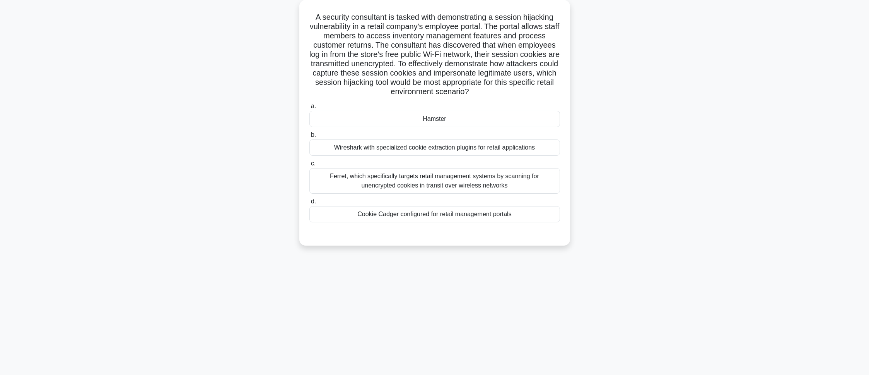
click at [393, 128] on div "a. Hamster b. Wireshark with specialized cookie extraction plugins for retail a…" at bounding box center [435, 162] width 260 height 124
click at [393, 124] on div "Hamster" at bounding box center [435, 119] width 251 height 16
click at [310, 109] on input "a. Hamster" at bounding box center [310, 106] width 0 height 5
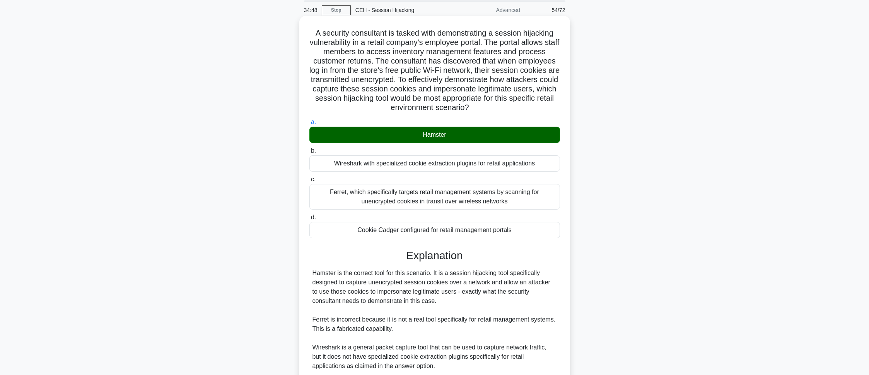
scroll to position [0, 0]
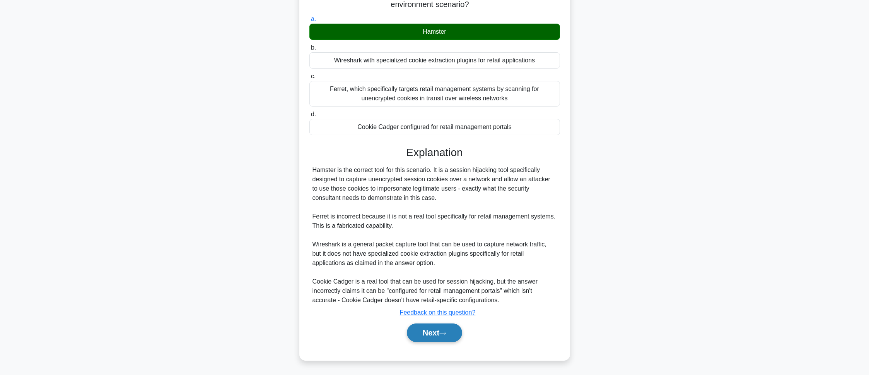
click at [417, 329] on button "Next" at bounding box center [434, 332] width 55 height 19
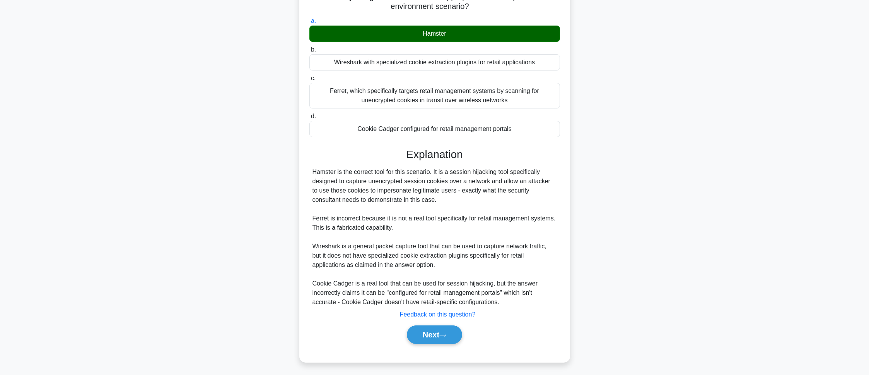
scroll to position [43, 0]
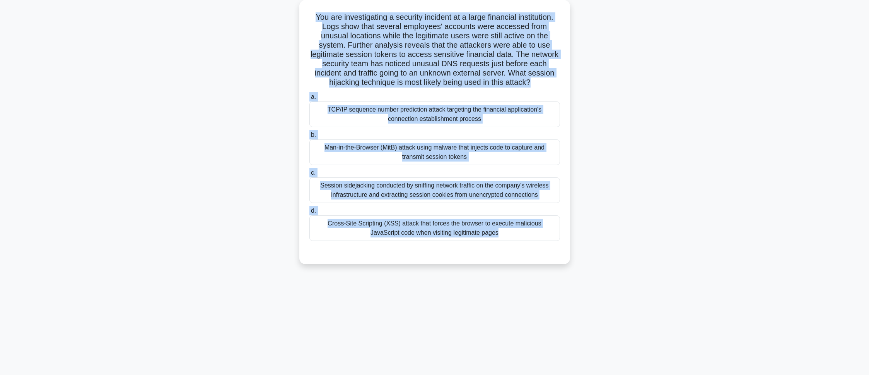
drag, startPoint x: 291, startPoint y: 16, endPoint x: 563, endPoint y: 255, distance: 361.3
click at [563, 255] on div "You are investigating a security incident at a large financial institution. Log…" at bounding box center [435, 138] width 511 height 273
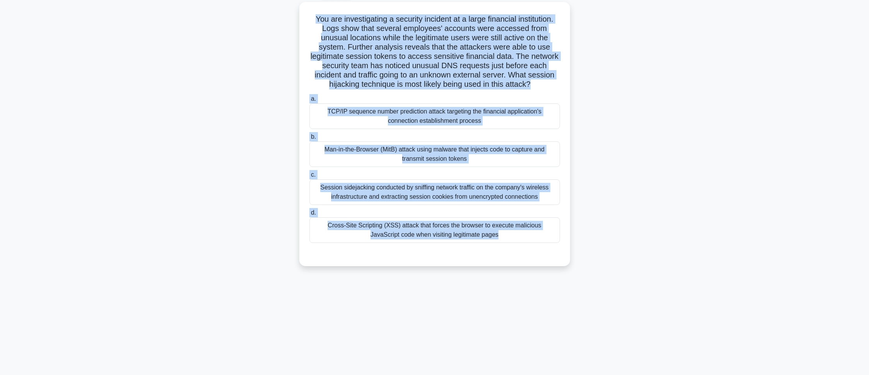
click at [650, 158] on div "You are investigating a security incident at a large financial institution. Log…" at bounding box center [435, 138] width 511 height 273
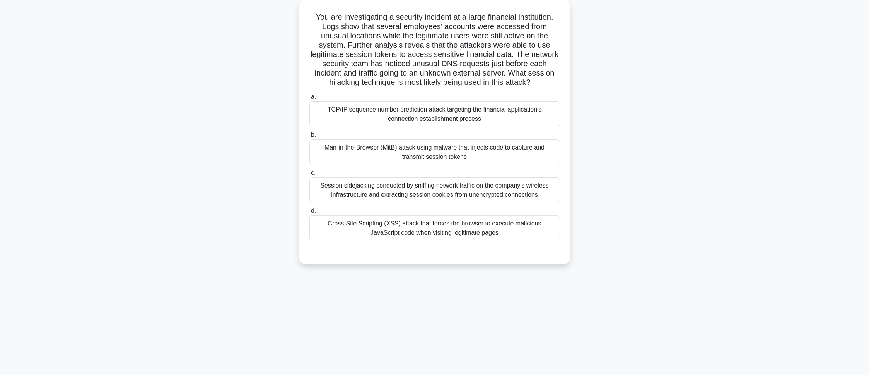
click at [374, 164] on div "Man-in-the-Browser (MitB) attack using malware that injects code to capture and…" at bounding box center [435, 152] width 251 height 26
click at [310, 137] on input "b. Man-in-the-Browser (MitB) attack using malware that injects code to capture …" at bounding box center [310, 134] width 0 height 5
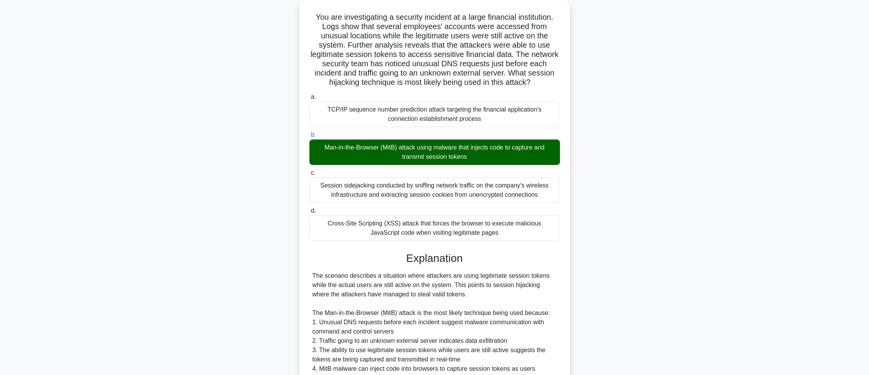
scroll to position [261, 0]
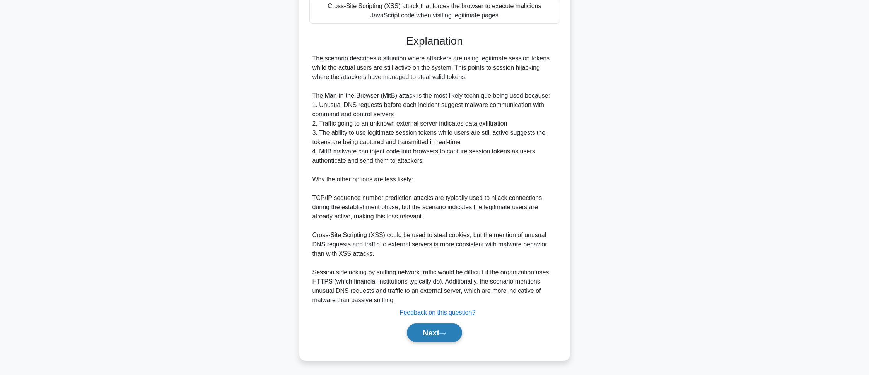
click at [455, 334] on button "Next" at bounding box center [434, 332] width 55 height 19
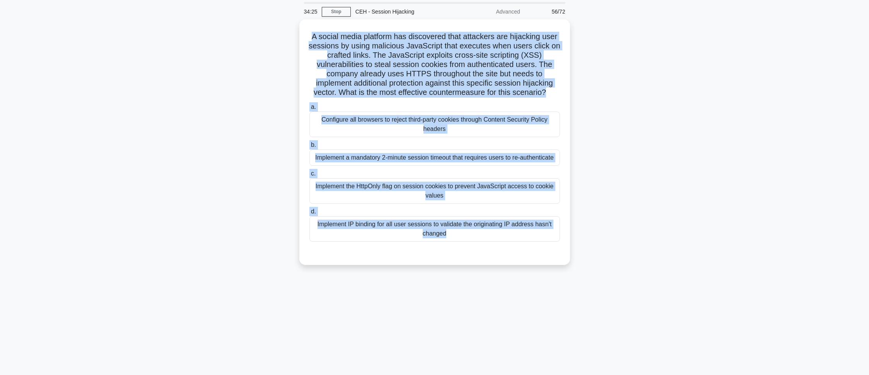
scroll to position [43, 0]
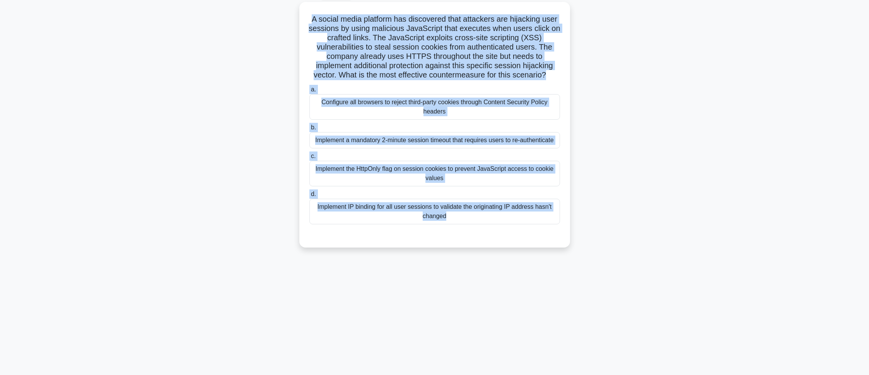
drag, startPoint x: 306, startPoint y: 60, endPoint x: 556, endPoint y: 369, distance: 397.2
click at [556, 369] on div "34:25 Stop CEH - Session Hijacking Advanced 56/72 .spinner_0XTQ{transform-origi…" at bounding box center [435, 178] width 511 height 387
click at [682, 215] on div "A social media platform has discovered that attackers are hijacking user sessio…" at bounding box center [435, 129] width 511 height 255
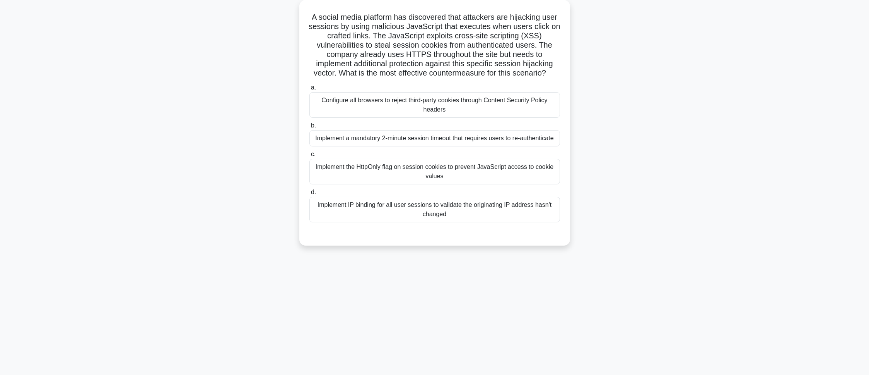
click at [388, 186] on div "a. Configure all browsers to reject third-party cookies through Content Securit…" at bounding box center [435, 152] width 260 height 142
click at [389, 176] on div "Implement the HttpOnly flag on session cookies to prevent JavaScript access to …" at bounding box center [435, 172] width 251 height 26
click at [310, 157] on input "c. Implement the HttpOnly flag on session cookies to prevent JavaScript access …" at bounding box center [310, 154] width 0 height 5
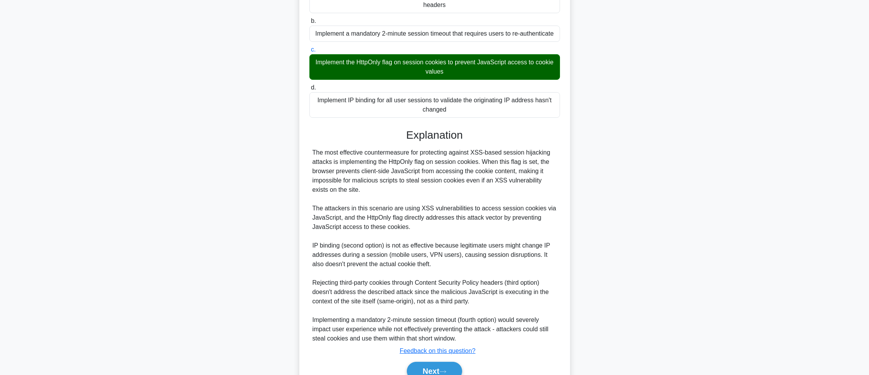
scroll to position [187, 0]
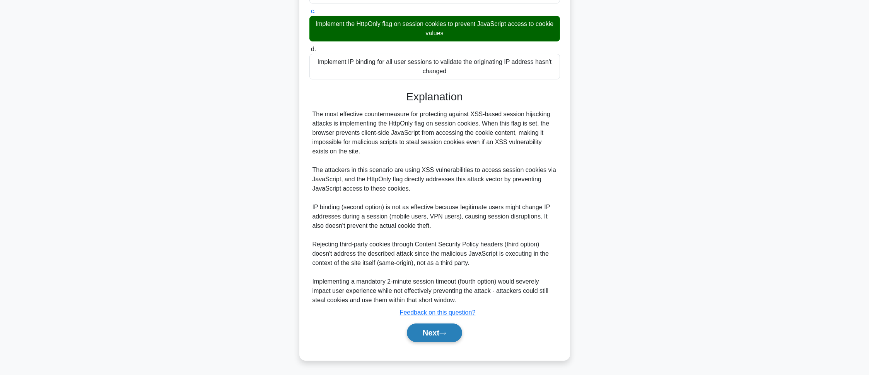
click at [433, 327] on button "Next" at bounding box center [434, 332] width 55 height 19
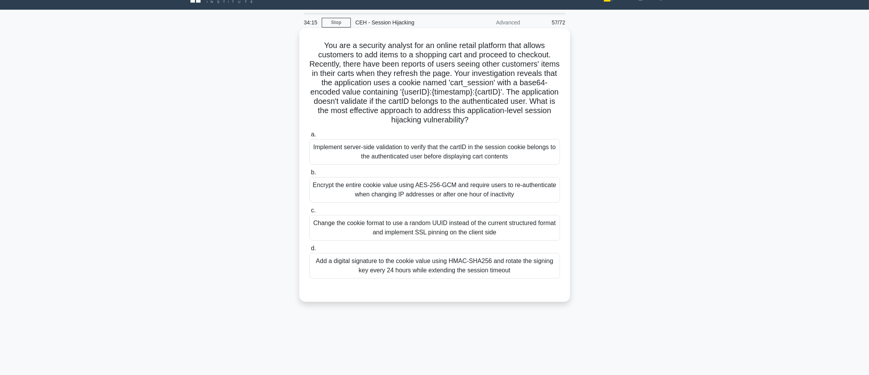
scroll to position [0, 0]
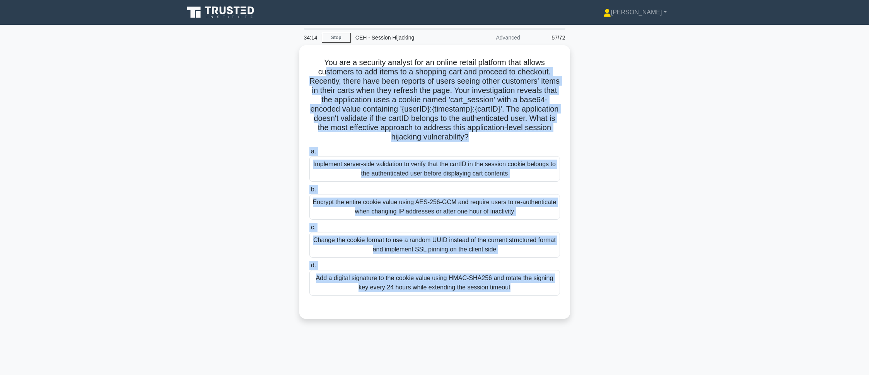
drag, startPoint x: 322, startPoint y: 66, endPoint x: 544, endPoint y: 324, distance: 340.2
click at [546, 329] on div "34:14 Stop CEH - Session Hijacking Advanced 57/72 .spinner_0XTQ{transform-origi…" at bounding box center [435, 221] width 511 height 387
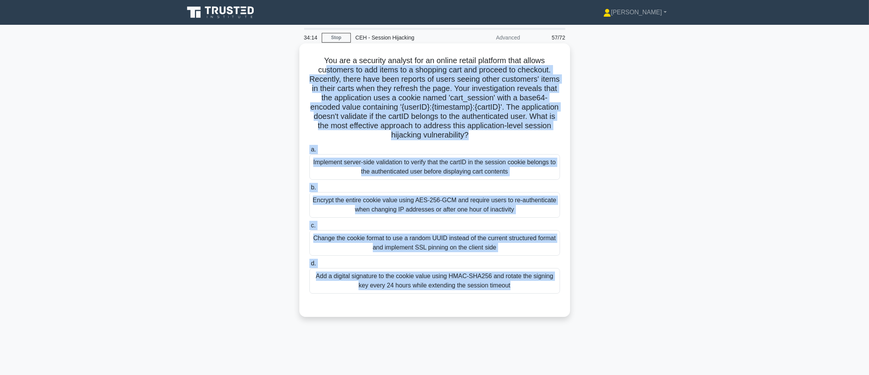
click at [357, 69] on h5 "You are a security analyst for an online retail platform that allows customers …" at bounding box center [435, 98] width 252 height 84
drag, startPoint x: 321, startPoint y: 59, endPoint x: 544, endPoint y: 304, distance: 331.4
click at [544, 304] on div "You are a security analyst for an online retail platform that allows customers …" at bounding box center [435, 179] width 265 height 267
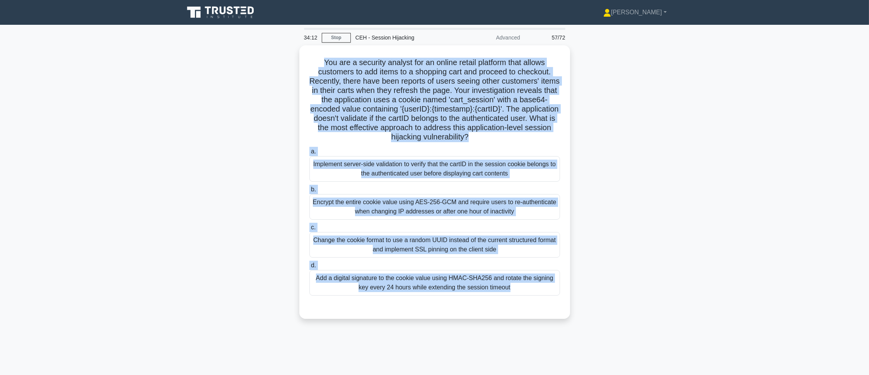
click at [764, 164] on main "34:12 Stop CEH - Session Hijacking Advanced 57/72 .spinner_0XTQ{transform-origi…" at bounding box center [434, 221] width 869 height 393
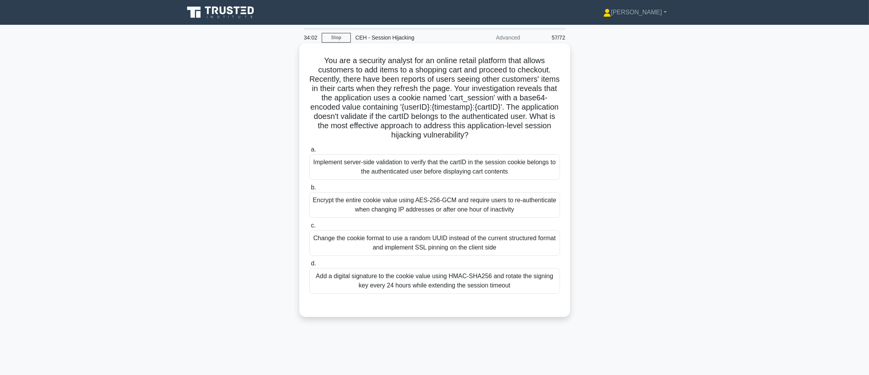
click at [378, 158] on div "Implement server-side validation to verify that the cartID in the session cooki…" at bounding box center [435, 167] width 251 height 26
click at [310, 152] on input "a. Implement server-side validation to verify that the cartID in the session co…" at bounding box center [310, 149] width 0 height 5
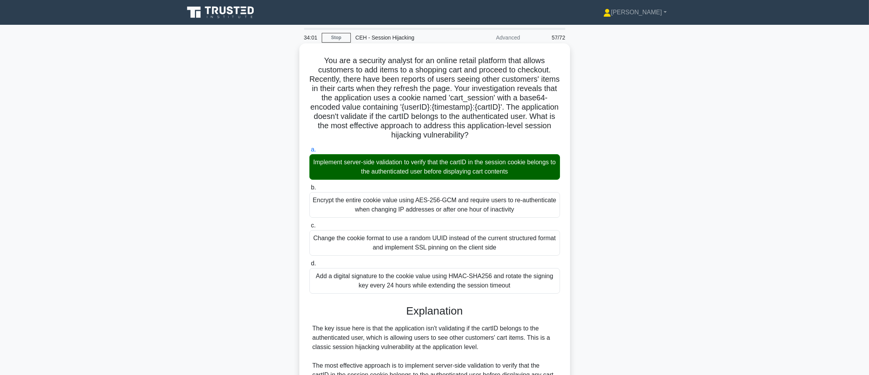
scroll to position [224, 0]
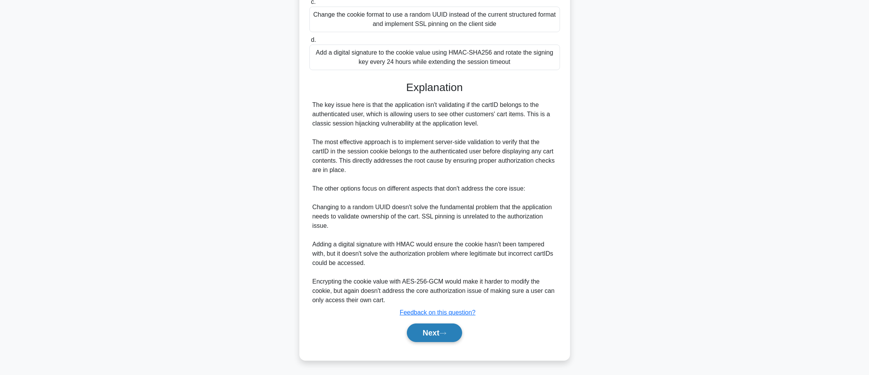
click at [445, 338] on button "Next" at bounding box center [434, 332] width 55 height 19
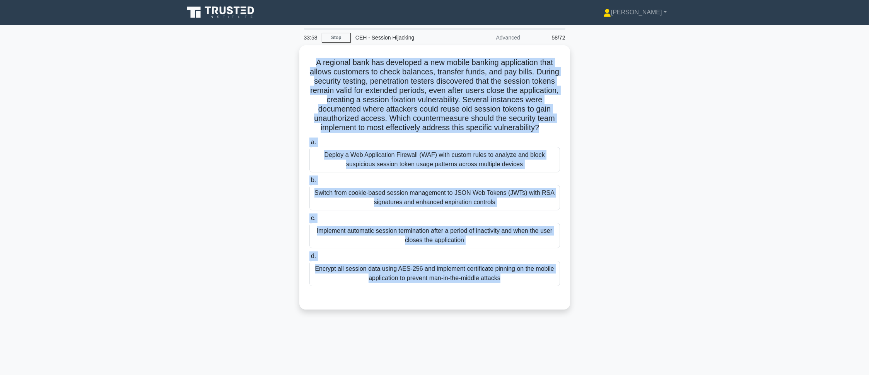
scroll to position [43, 0]
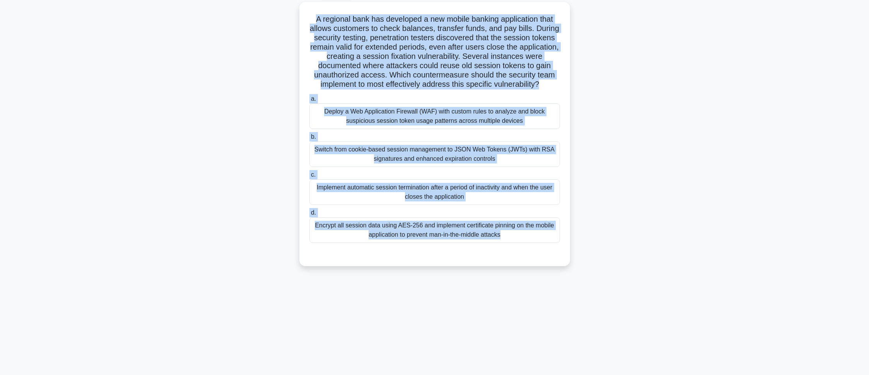
drag, startPoint x: 310, startPoint y: 59, endPoint x: 632, endPoint y: 397, distance: 466.6
click at [632, 374] on html "Pranav Profile Settings Profile" at bounding box center [434, 166] width 869 height 418
click at [738, 209] on main "33:57 Stop CEH - Session Hijacking Advanced 58/72 .spinner_0XTQ{transform-origi…" at bounding box center [434, 177] width 869 height 393
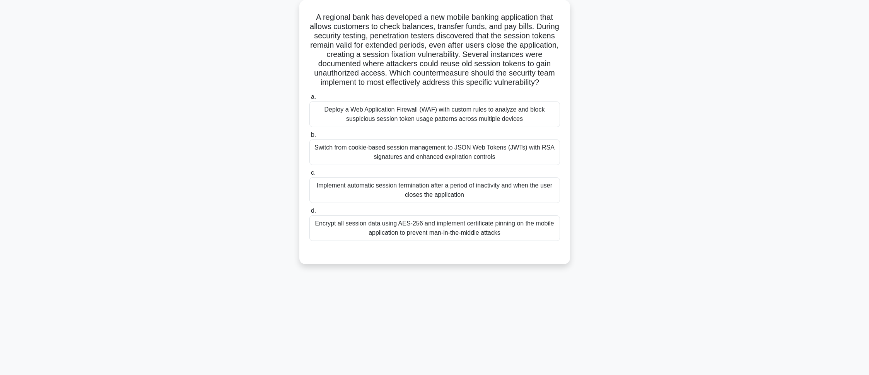
click at [326, 203] on div "Implement automatic session termination after a period of inactivity and when t…" at bounding box center [435, 190] width 251 height 26
click at [310, 175] on input "c. Implement automatic session termination after a period of inactivity and whe…" at bounding box center [310, 172] width 0 height 5
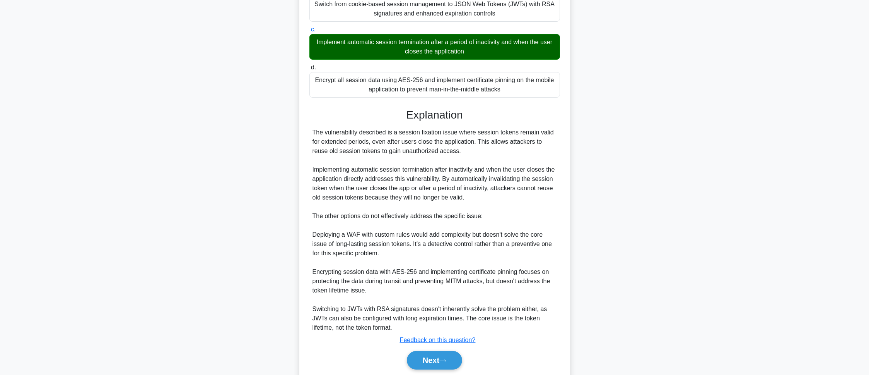
scroll to position [224, 0]
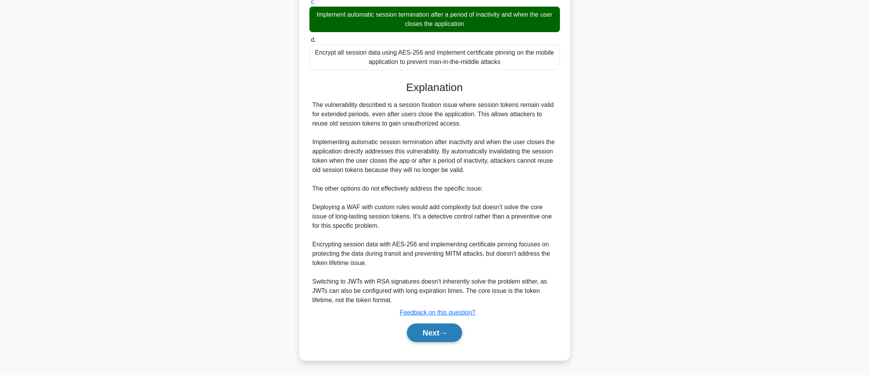
click at [459, 324] on button "Next" at bounding box center [434, 332] width 55 height 19
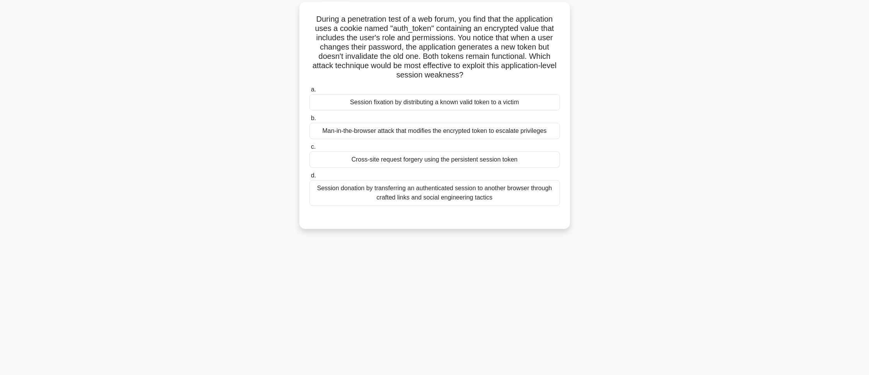
scroll to position [43, 0]
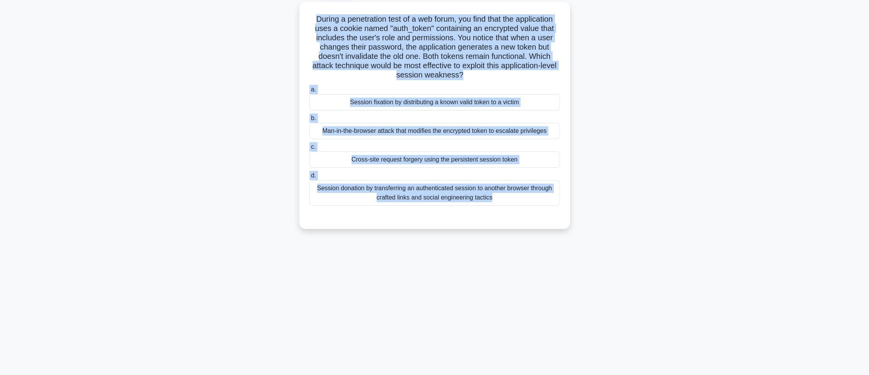
drag, startPoint x: 410, startPoint y: 95, endPoint x: 590, endPoint y: 289, distance: 264.2
click at [590, 289] on div "33:41 Stop CEH - Session Hijacking Advanced 59/72 During a penetration test of …" at bounding box center [435, 178] width 511 height 387
click at [268, 150] on div "During a penetration test of a web forum, you find that the application uses a …" at bounding box center [435, 120] width 511 height 236
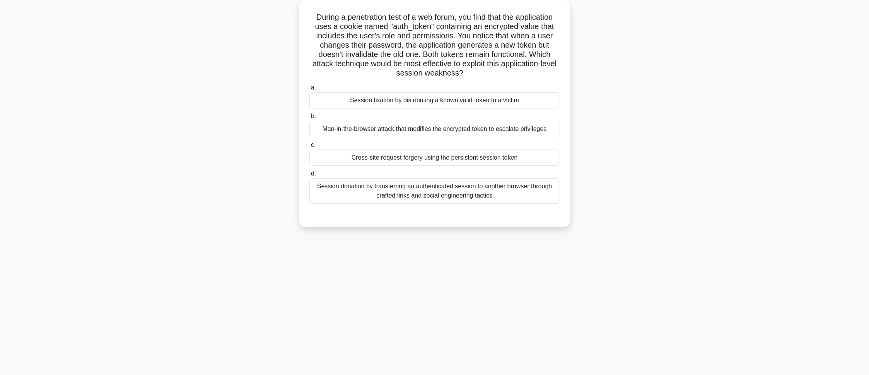
click at [372, 96] on div "Session fixation by distributing a known valid token to a victim" at bounding box center [435, 100] width 251 height 16
click at [310, 90] on input "a. Session fixation by distributing a known valid token to a victim" at bounding box center [310, 87] width 0 height 5
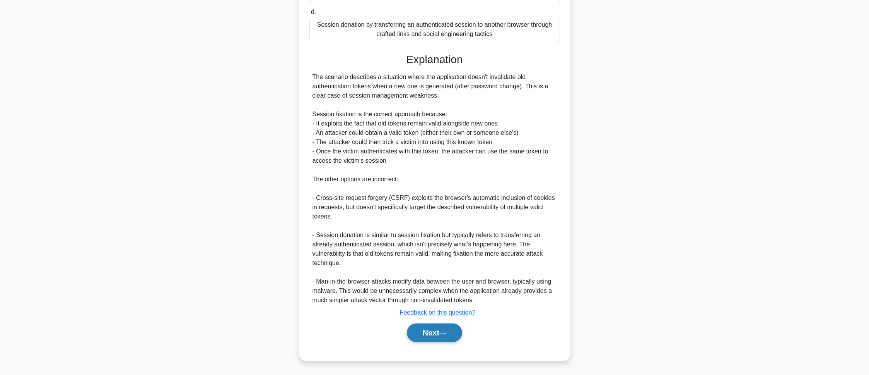
click at [455, 333] on button "Next" at bounding box center [434, 332] width 55 height 19
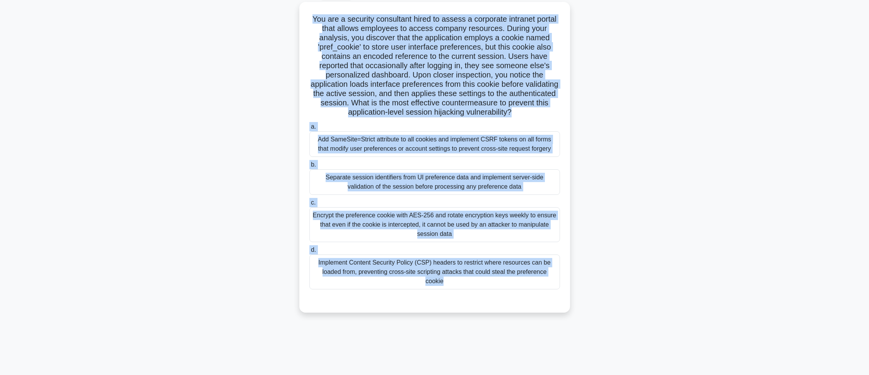
drag, startPoint x: 307, startPoint y: 59, endPoint x: 578, endPoint y: 401, distance: 435.7
click at [578, 374] on html "Pranav Profile Settings Profile" at bounding box center [434, 166] width 869 height 418
click at [722, 216] on main "33:28 Stop CEH - Session Hijacking Advanced 60/72 .spinner_0XTQ{transform-origi…" at bounding box center [434, 177] width 869 height 393
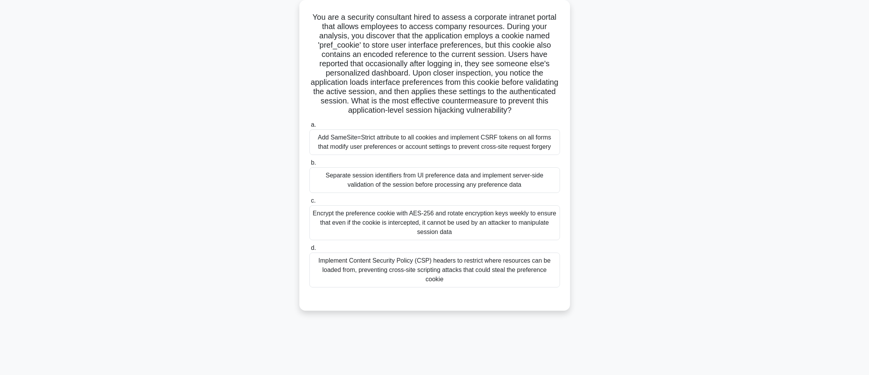
click at [338, 186] on div "Separate session identifiers from UI preference data and implement server-side …" at bounding box center [435, 180] width 251 height 26
click at [310, 165] on input "b. Separate session identifiers from UI preference data and implement server-si…" at bounding box center [310, 162] width 0 height 5
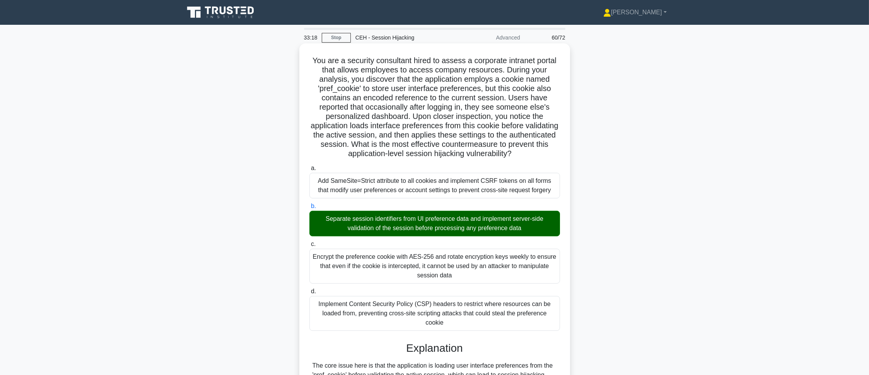
scroll to position [270, 0]
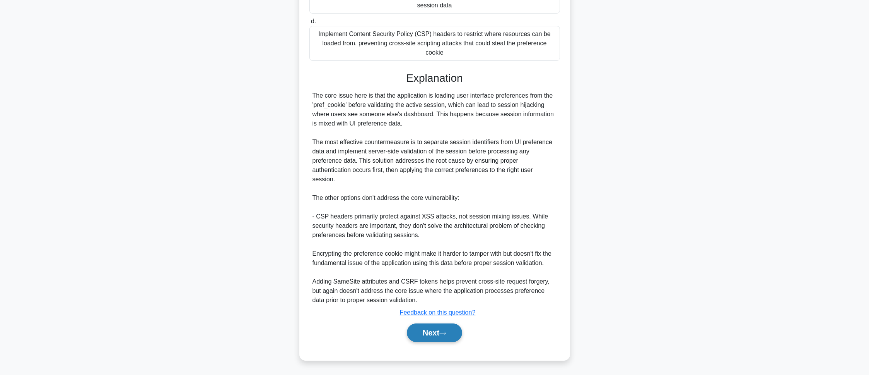
click at [442, 336] on button "Next" at bounding box center [434, 332] width 55 height 19
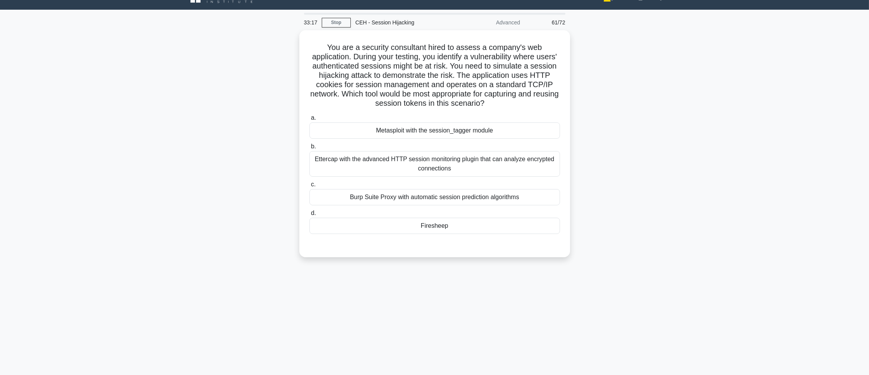
scroll to position [0, 0]
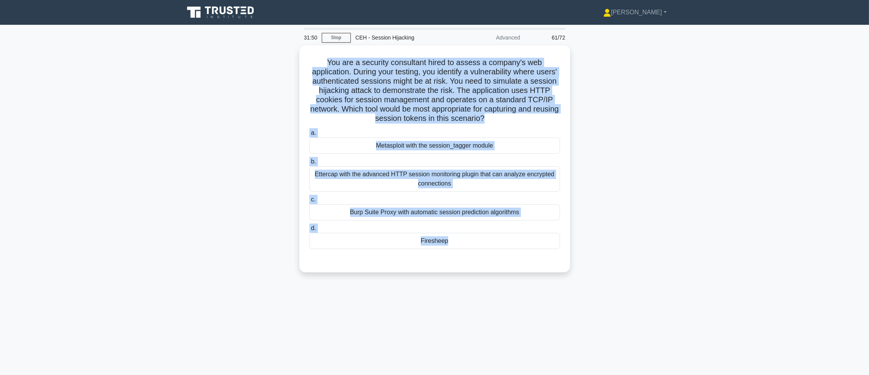
drag, startPoint x: 322, startPoint y: 62, endPoint x: 557, endPoint y: 289, distance: 327.2
click at [557, 289] on div "31:50 Stop CEH - Session Hijacking Advanced 61/72 .spinner_0XTQ{transform-origi…" at bounding box center [435, 221] width 511 height 387
click at [170, 130] on main "31:45 Stop CEH - Session Hijacking Advanced 61/72 .spinner_0XTQ{transform-origi…" at bounding box center [434, 221] width 869 height 393
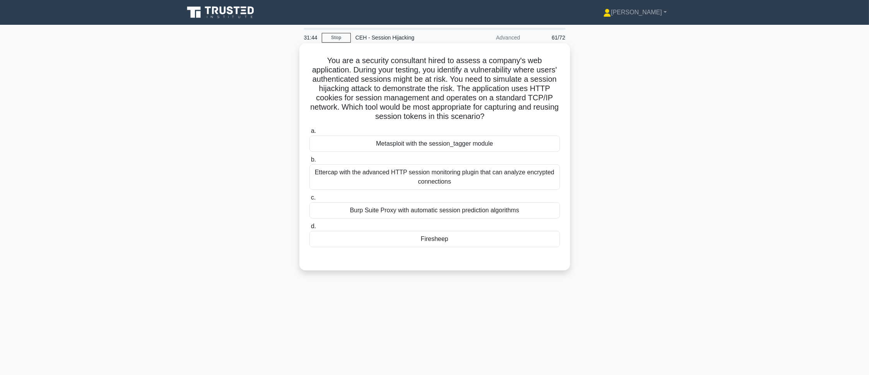
click at [382, 247] on div "Firesheep" at bounding box center [435, 239] width 251 height 16
click at [310, 229] on input "d. Firesheep" at bounding box center [310, 226] width 0 height 5
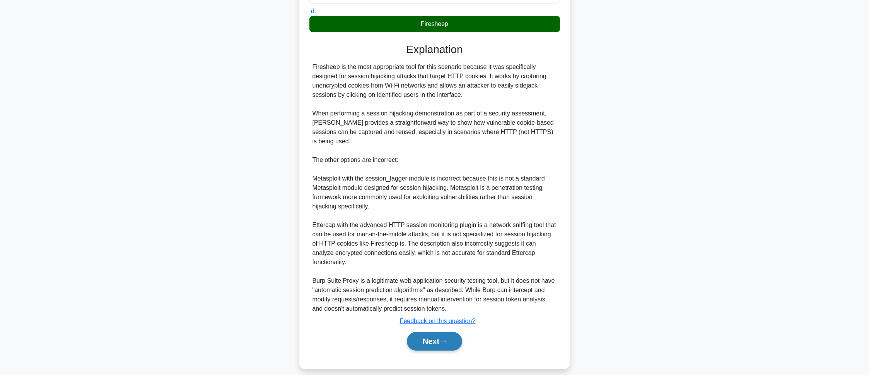
click at [438, 336] on button "Next" at bounding box center [434, 341] width 55 height 19
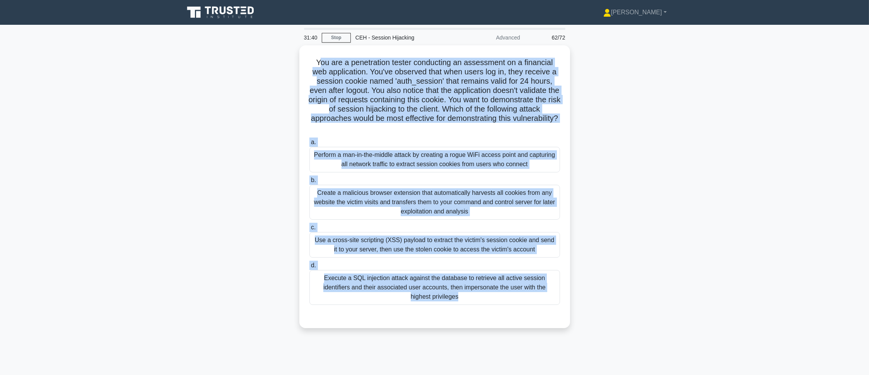
drag, startPoint x: 318, startPoint y: 63, endPoint x: 565, endPoint y: 327, distance: 361.3
click at [565, 327] on div "You are a penetration tester conducting an assessment on a financial web applic…" at bounding box center [435, 191] width 511 height 292
click at [615, 234] on div "You are a penetration tester conducting an assessment on a financial web applic…" at bounding box center [435, 191] width 511 height 292
drag, startPoint x: 301, startPoint y: 59, endPoint x: 605, endPoint y: 329, distance: 406.7
click at [605, 329] on div "You are a penetration tester conducting an assessment on a financial web applic…" at bounding box center [435, 191] width 511 height 292
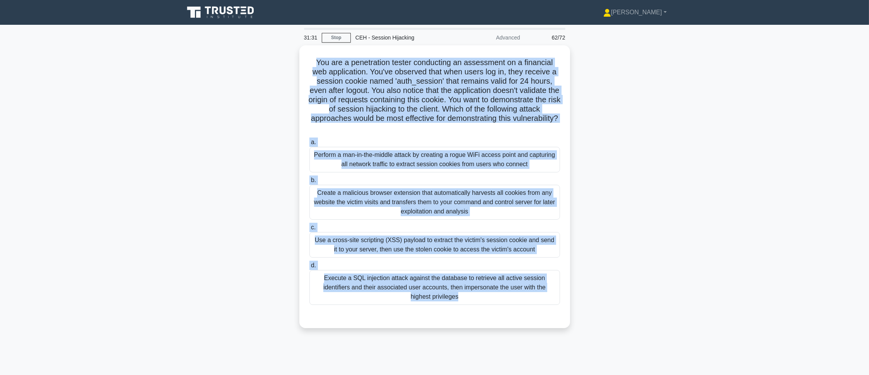
click at [236, 168] on div "You are a penetration tester conducting an assessment on a financial web applic…" at bounding box center [435, 191] width 511 height 292
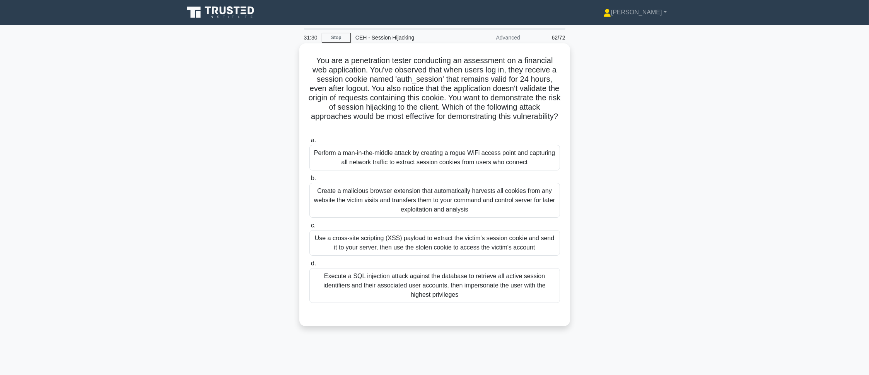
click at [344, 161] on div "Perform a man-in-the-middle attack by creating a rogue WiFi access point and ca…" at bounding box center [435, 158] width 251 height 26
click at [310, 143] on input "a. Perform a man-in-the-middle attack by creating a rogue WiFi access point and…" at bounding box center [310, 140] width 0 height 5
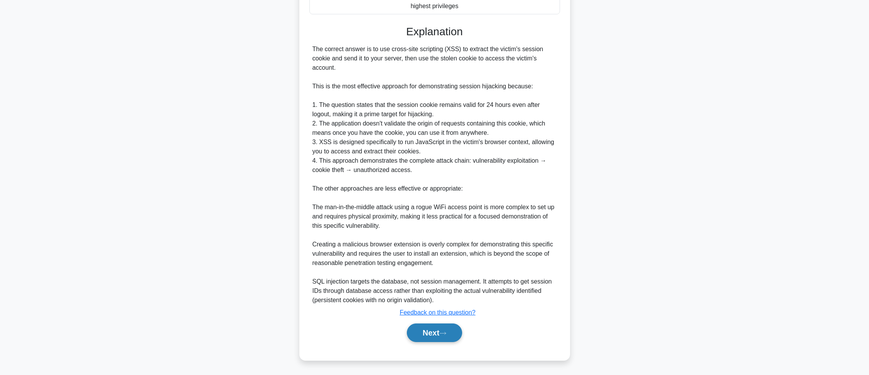
click at [448, 335] on button "Next" at bounding box center [434, 332] width 55 height 19
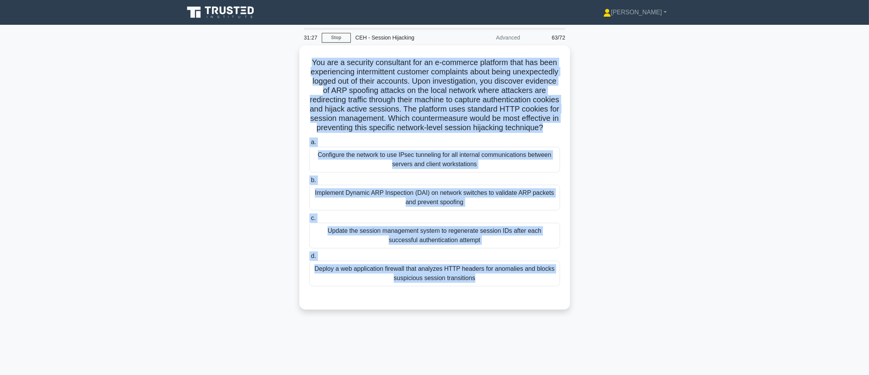
drag, startPoint x: 304, startPoint y: 56, endPoint x: 527, endPoint y: 318, distance: 343.6
click at [527, 318] on div "You are a security consultant for an e-commerce platform that has been experien…" at bounding box center [435, 181] width 511 height 273
click at [709, 193] on main "31:26 Stop CEH - Session Hijacking Advanced 63/72 .spinner_0XTQ{transform-origi…" at bounding box center [434, 221] width 869 height 393
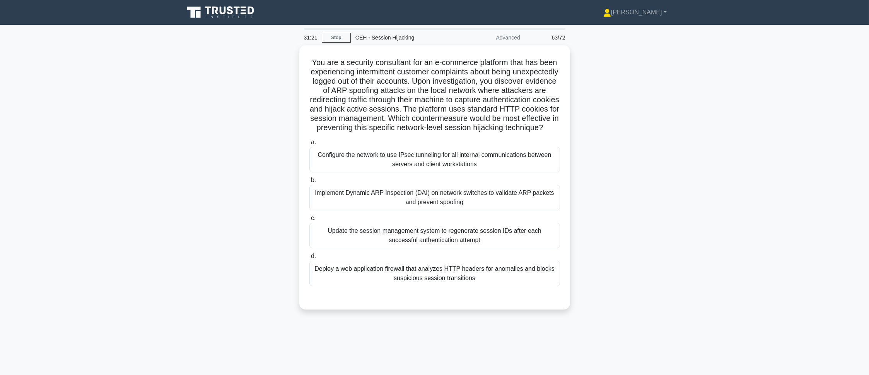
click at [239, 222] on div "You are a security consultant for an e-commerce platform that has been experien…" at bounding box center [435, 181] width 511 height 273
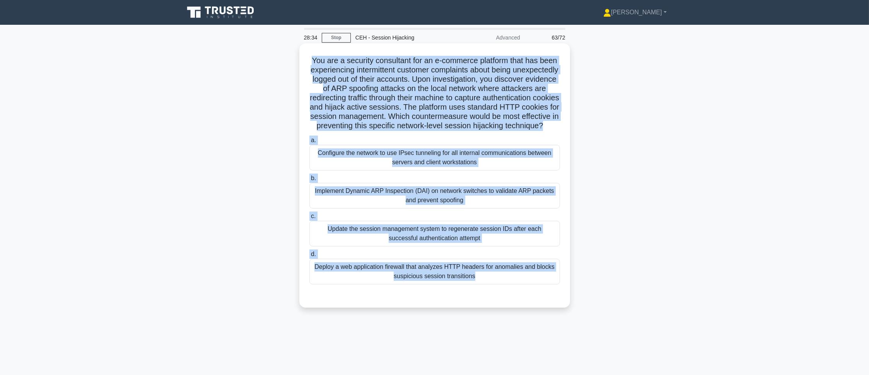
drag, startPoint x: 304, startPoint y: 56, endPoint x: 487, endPoint y: 308, distance: 311.6
click at [487, 304] on div "You are a security consultant for an e-commerce platform that has been experien…" at bounding box center [435, 175] width 265 height 258
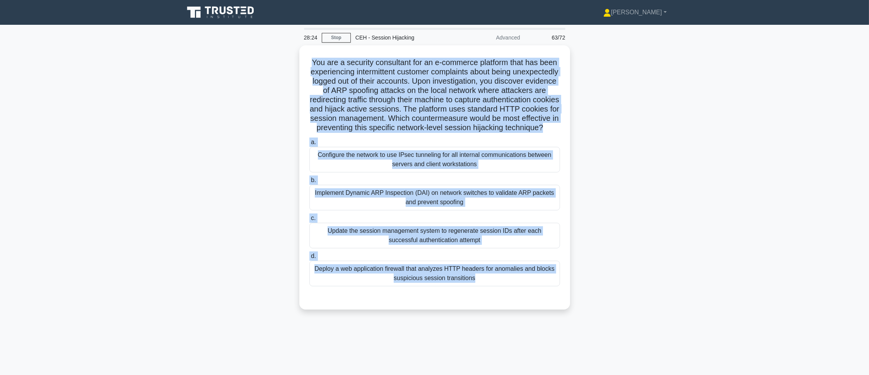
click at [832, 246] on main "28:24 Stop CEH - Session Hijacking Advanced 63/72 .spinner_0XTQ{transform-origi…" at bounding box center [434, 221] width 869 height 393
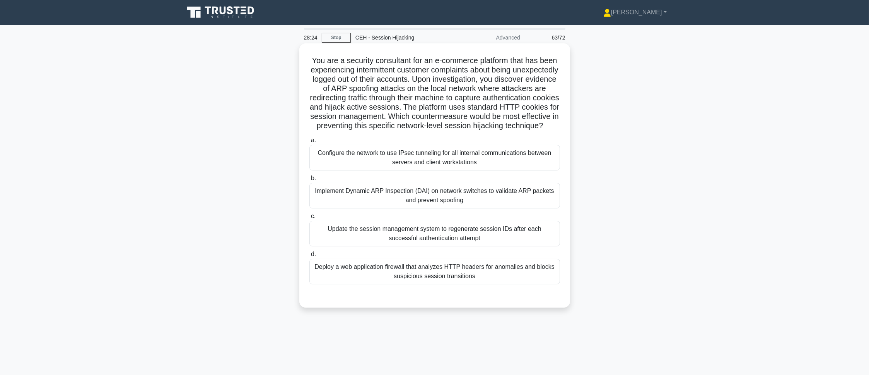
click at [442, 198] on div "Implement Dynamic ARP Inspection (DAI) on network switches to validate ARP pack…" at bounding box center [435, 196] width 251 height 26
click at [310, 181] on input "b. Implement Dynamic ARP Inspection (DAI) on network switches to validate ARP p…" at bounding box center [310, 178] width 0 height 5
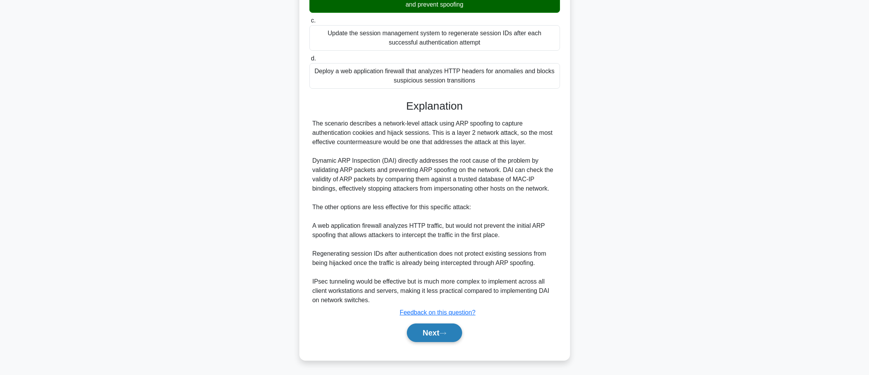
click at [437, 331] on button "Next" at bounding box center [434, 332] width 55 height 19
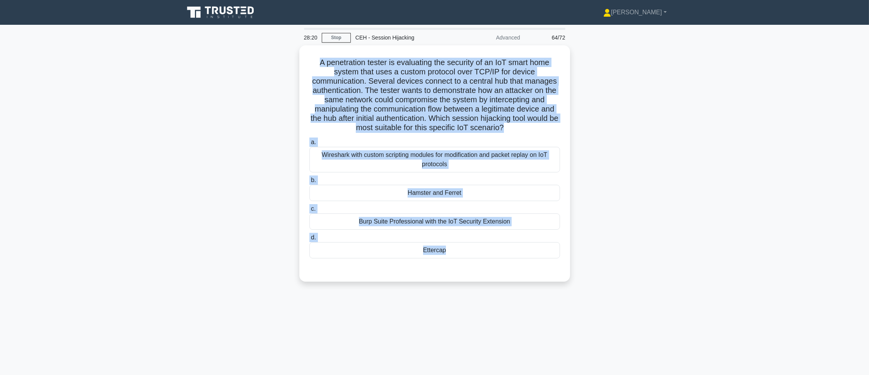
drag, startPoint x: 318, startPoint y: 60, endPoint x: 556, endPoint y: 323, distance: 355.3
click at [556, 323] on div "28:20 Stop CEH - Session Hijacking Advanced 64/72 .spinner_0XTQ{transform-origi…" at bounding box center [435, 221] width 511 height 387
click at [745, 132] on main "28:19 Stop CEH - Session Hijacking Advanced 64/72 .spinner_0XTQ{transform-origi…" at bounding box center [434, 221] width 869 height 393
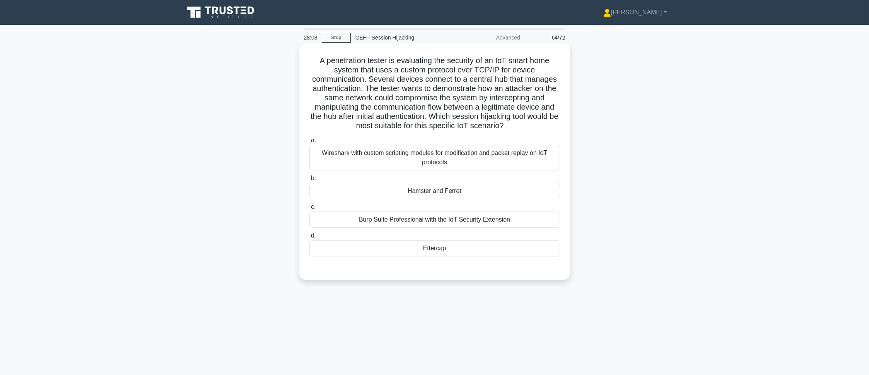
click at [515, 244] on div "Ettercap" at bounding box center [435, 248] width 251 height 16
click at [310, 238] on input "d. Ettercap" at bounding box center [310, 235] width 0 height 5
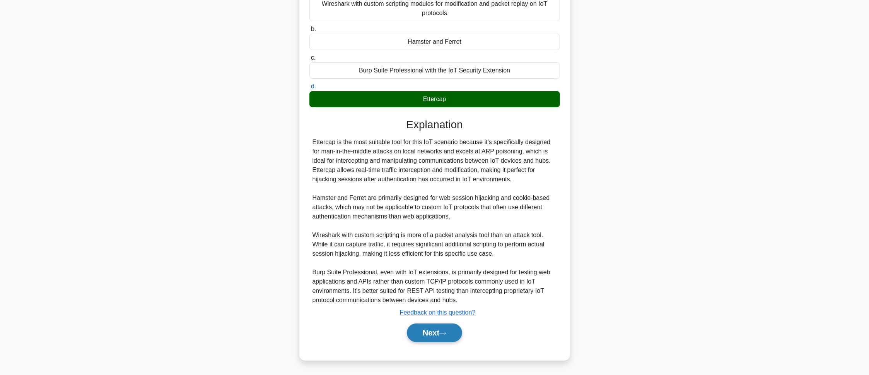
click at [460, 333] on button "Next" at bounding box center [434, 332] width 55 height 19
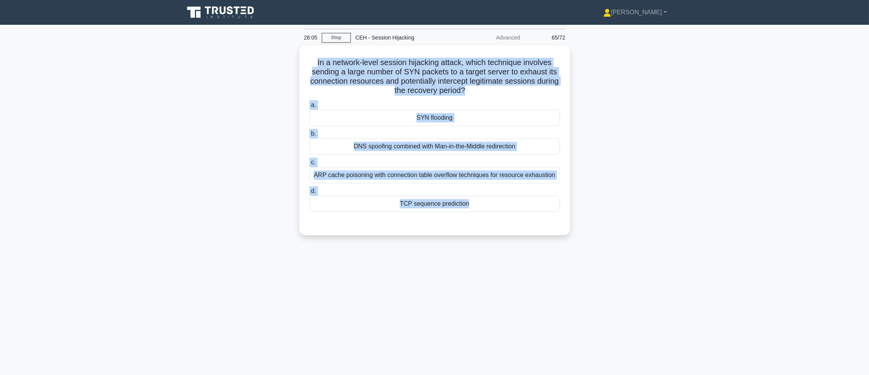
drag, startPoint x: 306, startPoint y: 61, endPoint x: 604, endPoint y: 237, distance: 346.0
click at [604, 237] on div "In a network-level session hijacking attack, which technique involves sending a…" at bounding box center [435, 144] width 511 height 199
click at [672, 184] on div "In a network-level session hijacking attack, which technique involves sending a…" at bounding box center [435, 144] width 511 height 199
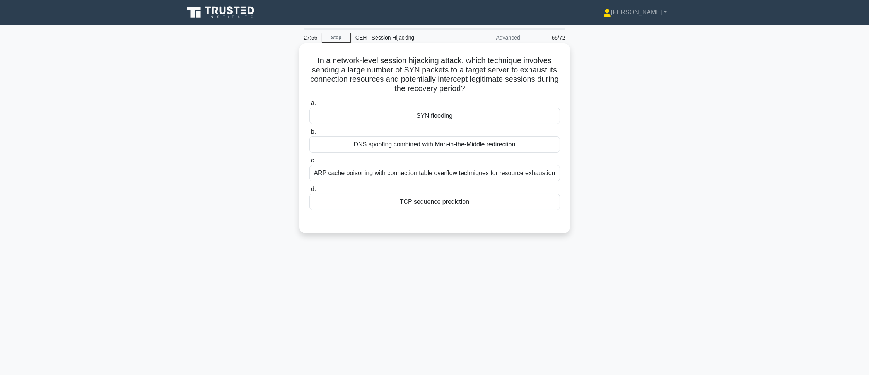
click at [488, 126] on div "a. SYN flooding b. DNS spoofing combined with Man-in-the-Middle redirection c. …" at bounding box center [435, 154] width 260 height 115
click at [486, 122] on div "SYN flooding" at bounding box center [435, 116] width 251 height 16
click at [310, 106] on input "a. SYN flooding" at bounding box center [310, 103] width 0 height 5
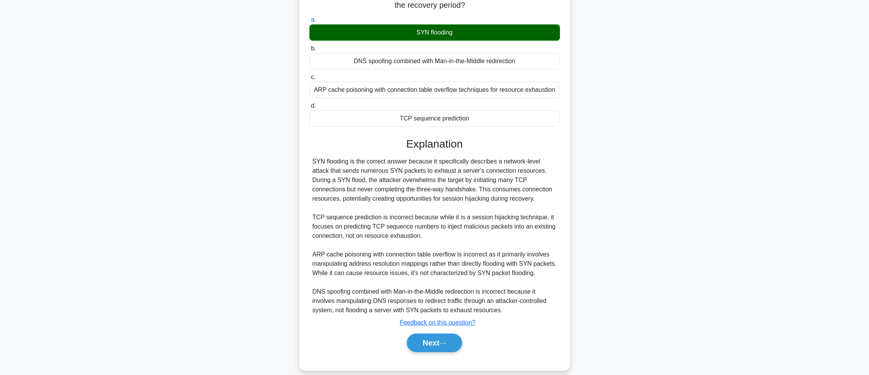
scroll to position [94, 0]
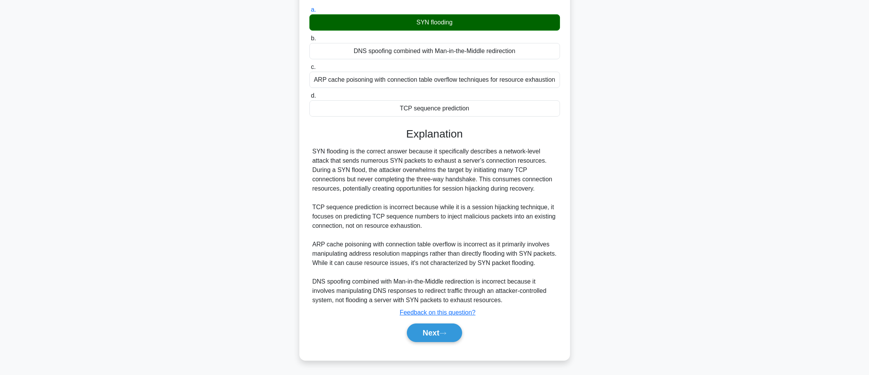
click at [427, 316] on div "Explanation SYN flooding is the correct answer because it specifically describe…" at bounding box center [435, 235] width 251 height 217
click at [426, 325] on button "Next" at bounding box center [434, 332] width 55 height 19
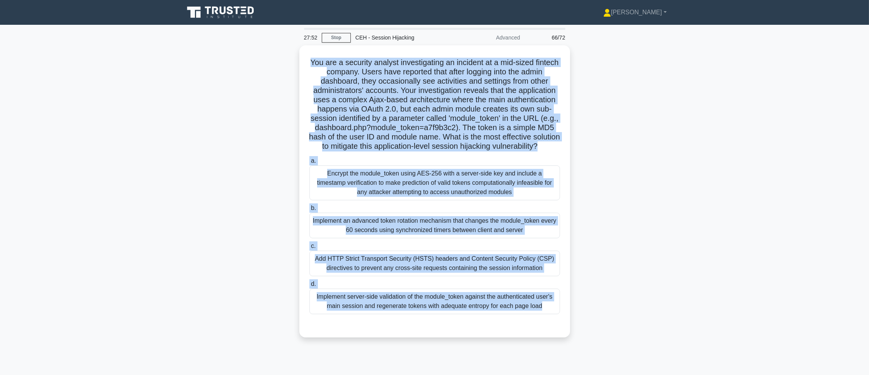
scroll to position [43, 0]
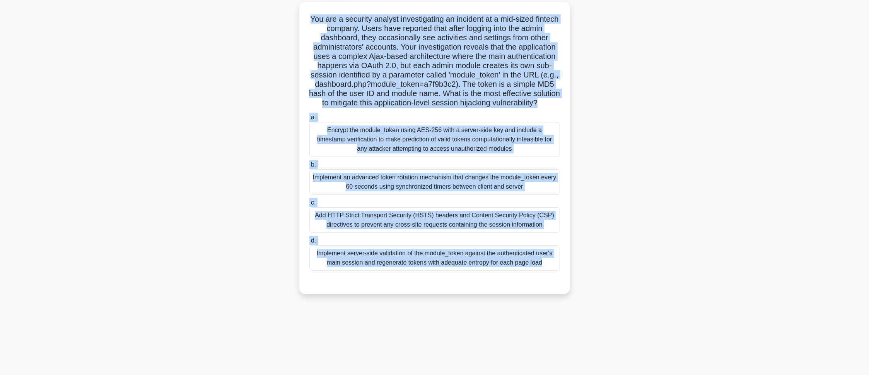
drag, startPoint x: 319, startPoint y: 59, endPoint x: 643, endPoint y: 401, distance: 471.3
click at [643, 374] on html "Pranav Profile Settings Profile" at bounding box center [434, 166] width 869 height 418
click at [788, 126] on main "27:51 Stop CEH - Session Hijacking Advanced 66/72 .spinner_0XTQ{transform-origi…" at bounding box center [434, 177] width 869 height 393
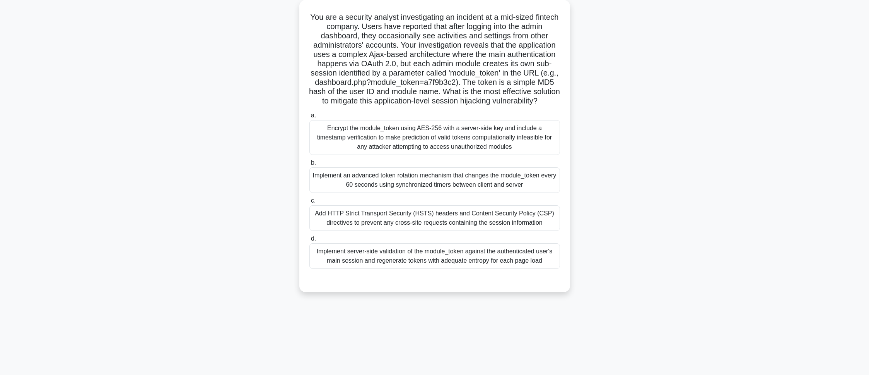
click at [392, 267] on div "Implement server-side validation of the module_token against the authenticated …" at bounding box center [435, 256] width 251 height 26
click at [310, 241] on input "d. Implement server-side validation of the module_token against the authenticat…" at bounding box center [310, 238] width 0 height 5
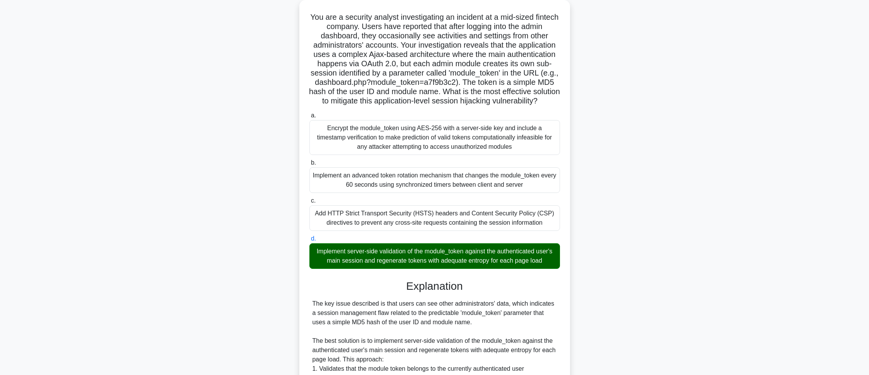
scroll to position [289, 0]
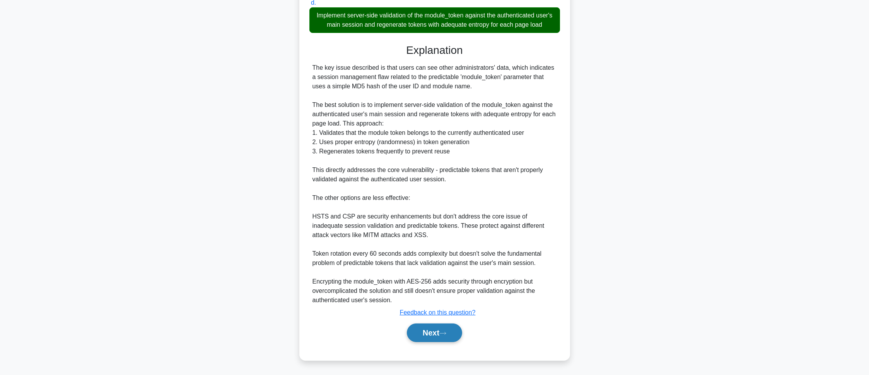
click at [421, 337] on button "Next" at bounding box center [434, 332] width 55 height 19
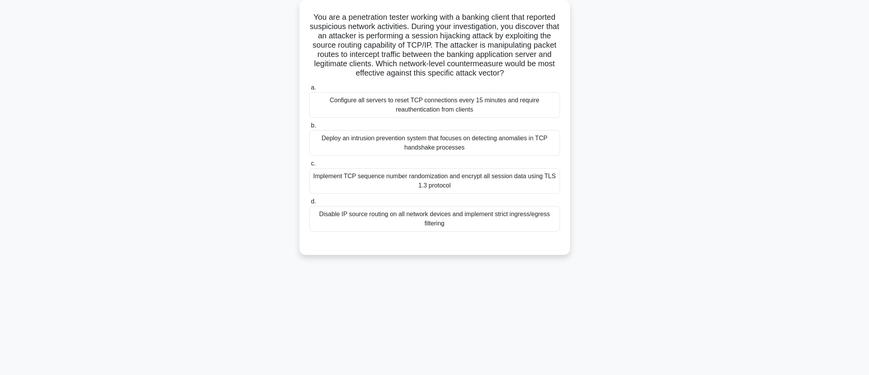
scroll to position [0, 0]
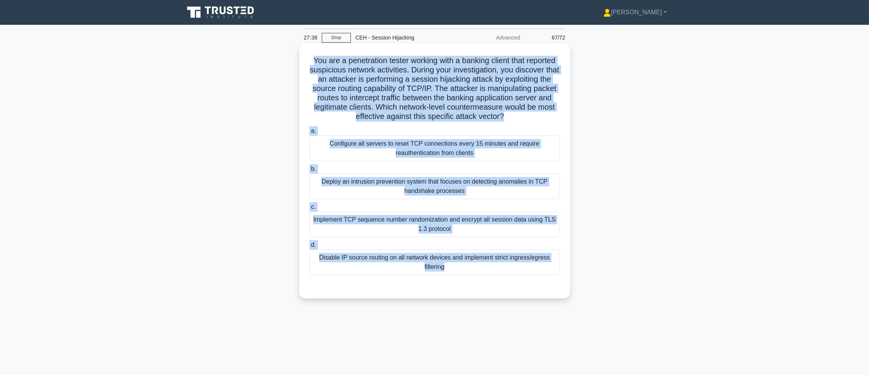
drag, startPoint x: 323, startPoint y: 54, endPoint x: 568, endPoint y: 296, distance: 344.4
click at [568, 296] on div "You are a penetration tester working with a banking client that reported suspic…" at bounding box center [434, 170] width 271 height 255
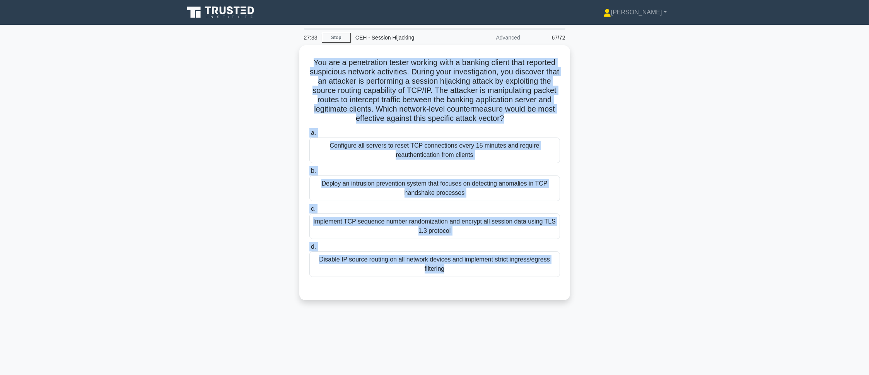
click at [771, 182] on main "27:33 Stop CEH - Session Hijacking Advanced 67/72 .spinner_0XTQ{transform-origi…" at bounding box center [434, 221] width 869 height 393
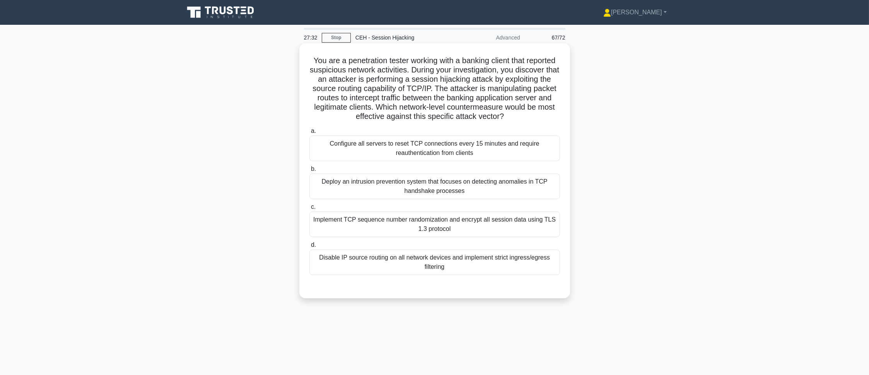
click at [521, 275] on div "Disable IP source routing on all network devices and implement strict ingress/e…" at bounding box center [435, 262] width 251 height 26
click at [310, 247] on input "d. Disable IP source routing on all network devices and implement strict ingres…" at bounding box center [310, 244] width 0 height 5
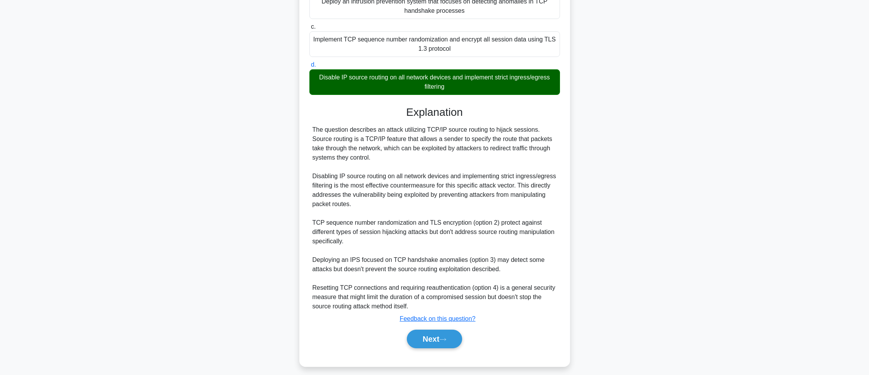
scroll to position [196, 0]
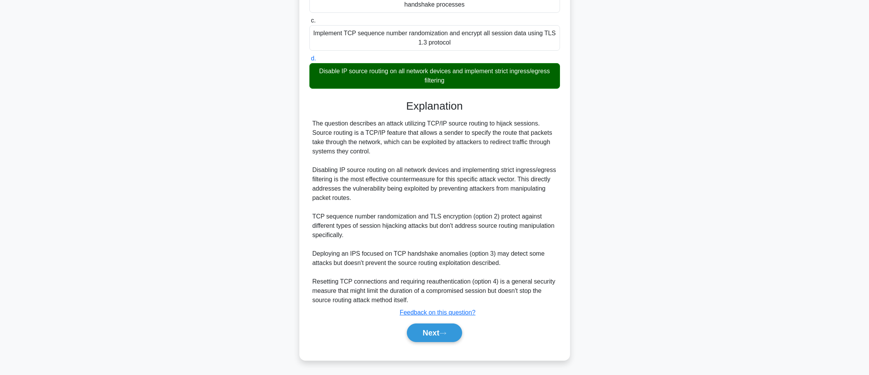
click at [447, 321] on div "Next" at bounding box center [435, 332] width 251 height 25
click at [446, 325] on button "Next" at bounding box center [434, 332] width 55 height 19
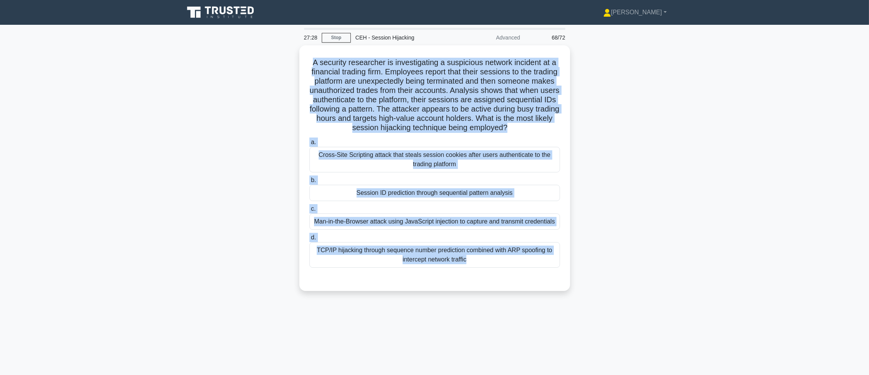
scroll to position [43, 0]
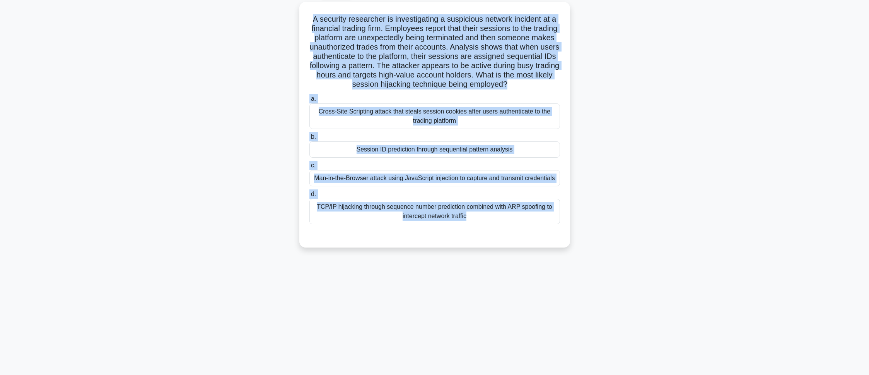
drag, startPoint x: 308, startPoint y: 56, endPoint x: 615, endPoint y: 375, distance: 443.0
click at [615, 374] on html "Pranav Profile Settings Profile" at bounding box center [434, 166] width 869 height 418
click at [734, 162] on main "27:25 Stop CEH - Session Hijacking Advanced 68/72 .spinner_0XTQ{transform-origi…" at bounding box center [434, 177] width 869 height 393
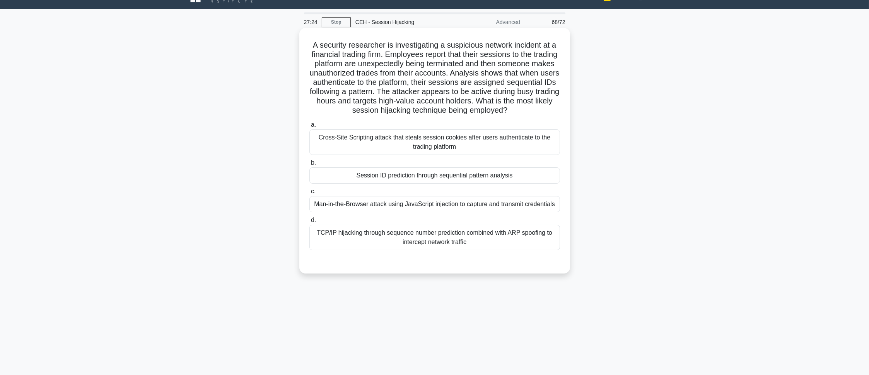
scroll to position [0, 0]
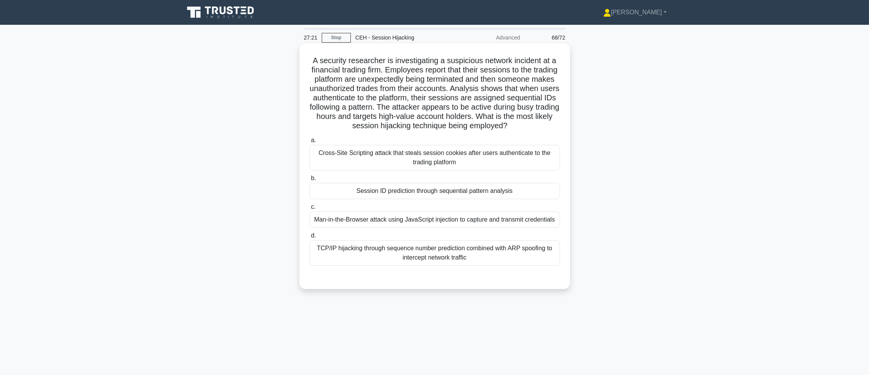
click at [347, 188] on div "Session ID prediction through sequential pattern analysis" at bounding box center [435, 191] width 251 height 16
click at [310, 181] on input "b. Session ID prediction through sequential pattern analysis" at bounding box center [310, 178] width 0 height 5
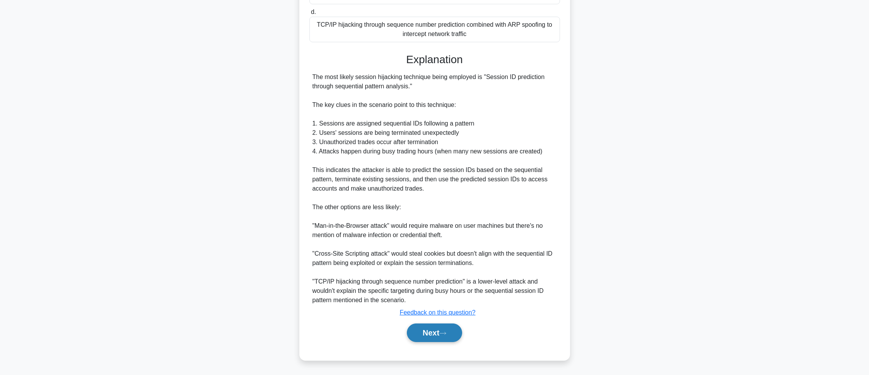
click at [431, 334] on button "Next" at bounding box center [434, 332] width 55 height 19
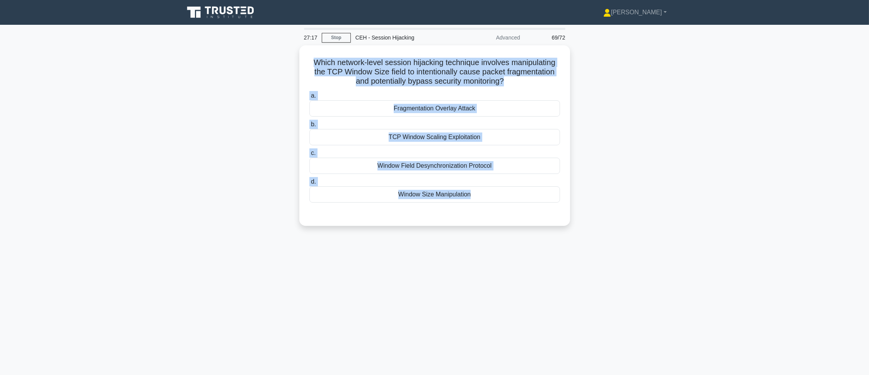
drag, startPoint x: 311, startPoint y: 60, endPoint x: 599, endPoint y: 238, distance: 339.1
click at [599, 238] on div "27:17 Stop CEH - Session Hijacking Advanced 69/72 Which network-level session h…" at bounding box center [435, 221] width 511 height 387
click at [642, 222] on div "Which network-level session hijacking technique involves manipulating the TCP W…" at bounding box center [435, 140] width 511 height 190
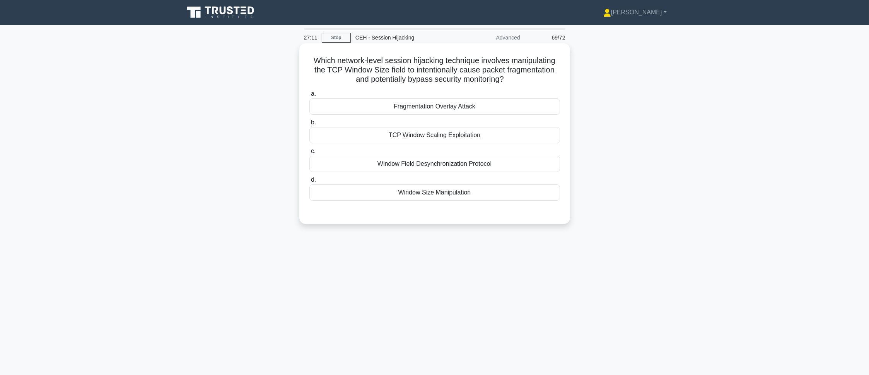
click at [392, 193] on div "Window Size Manipulation" at bounding box center [435, 192] width 251 height 16
click at [310, 182] on input "d. Window Size Manipulation" at bounding box center [310, 179] width 0 height 5
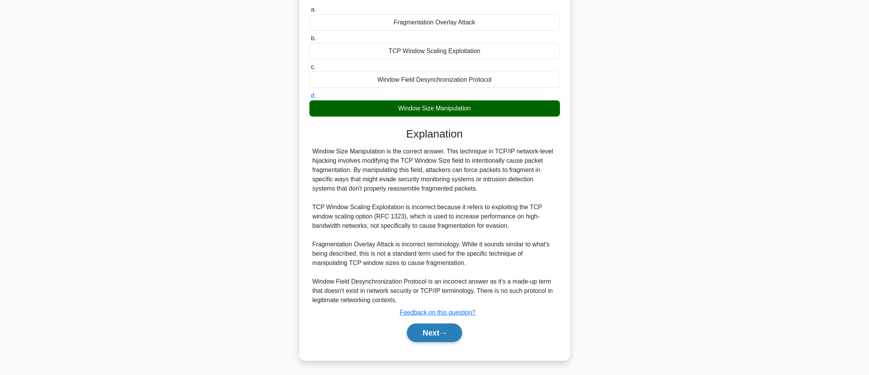
click at [448, 337] on button "Next" at bounding box center [434, 332] width 55 height 19
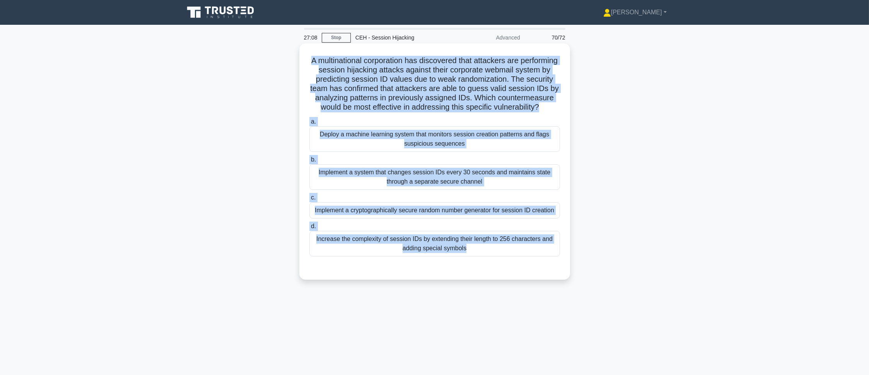
drag, startPoint x: 316, startPoint y: 56, endPoint x: 509, endPoint y: 274, distance: 291.9
click at [509, 274] on div "A multinational corporation has discovered that attackers are performing sessio…" at bounding box center [435, 161] width 265 height 230
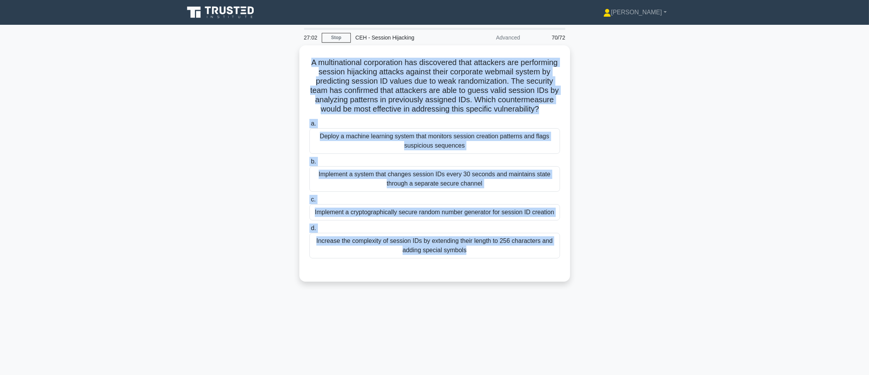
click at [711, 236] on main "27:02 Stop CEH - Session Hijacking Advanced 70/72 .spinner_0XTQ{transform-origi…" at bounding box center [434, 221] width 869 height 393
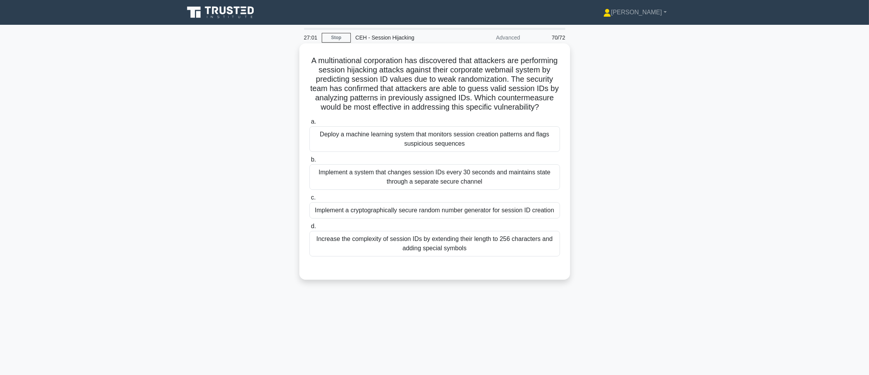
click at [539, 236] on label "d. Increase the complexity of session IDs by extending their length to 256 char…" at bounding box center [435, 238] width 251 height 35
click at [310, 229] on input "d. Increase the complexity of session IDs by extending their length to 256 char…" at bounding box center [310, 226] width 0 height 5
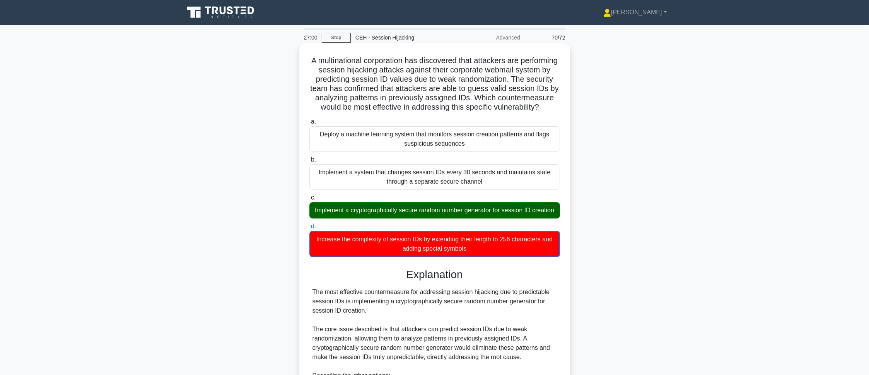
scroll to position [206, 0]
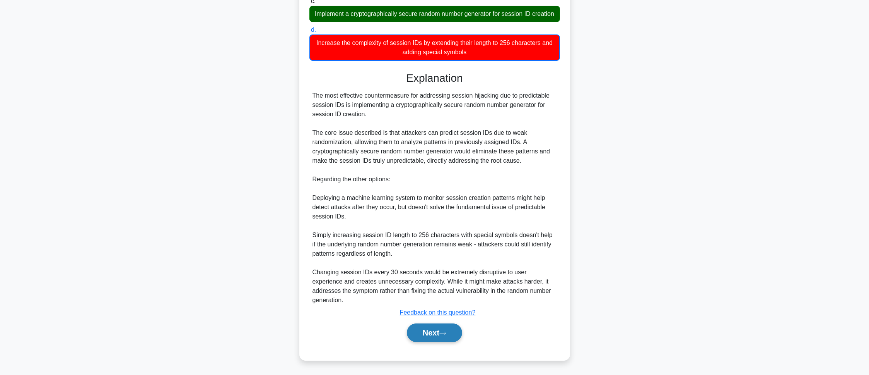
click at [441, 332] on button "Next" at bounding box center [434, 332] width 55 height 19
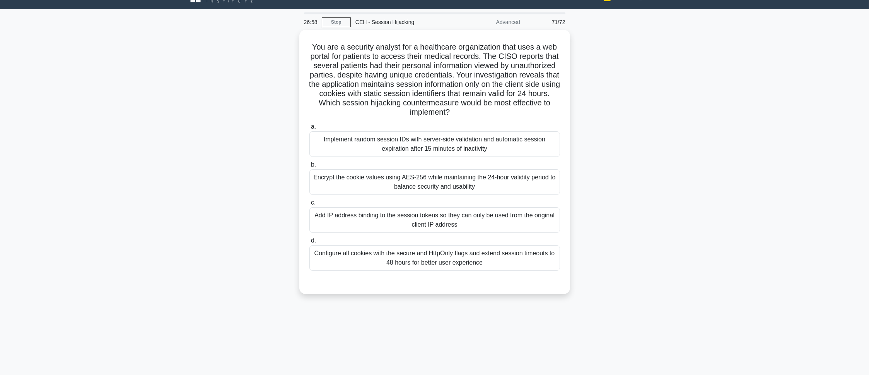
scroll to position [0, 0]
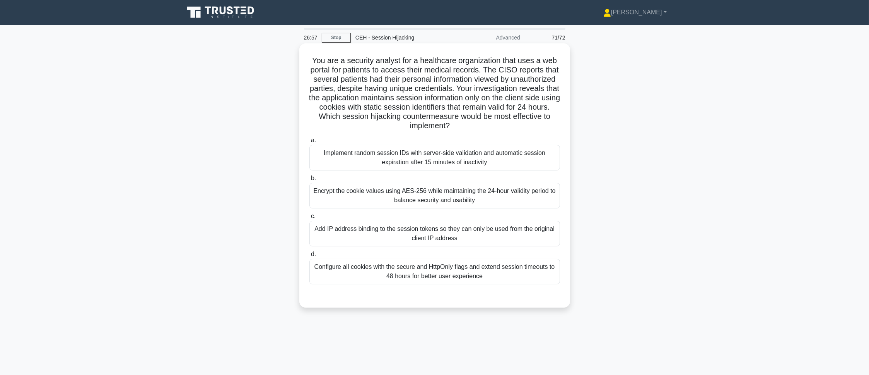
drag, startPoint x: 320, startPoint y: 60, endPoint x: 503, endPoint y: 272, distance: 280.6
click at [503, 272] on div "You are a security analyst for a healthcare organization that uses a web portal…" at bounding box center [435, 175] width 265 height 258
drag, startPoint x: 310, startPoint y: 39, endPoint x: 311, endPoint y: 44, distance: 5.3
click at [311, 41] on div "26:57" at bounding box center [310, 37] width 22 height 15
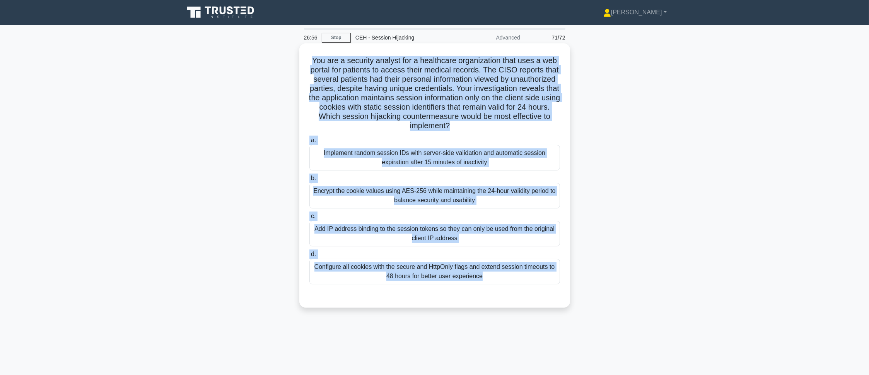
drag, startPoint x: 306, startPoint y: 60, endPoint x: 505, endPoint y: 301, distance: 312.7
click at [505, 301] on div "You are a security analyst for a healthcare organization that uses a web portal…" at bounding box center [435, 175] width 265 height 258
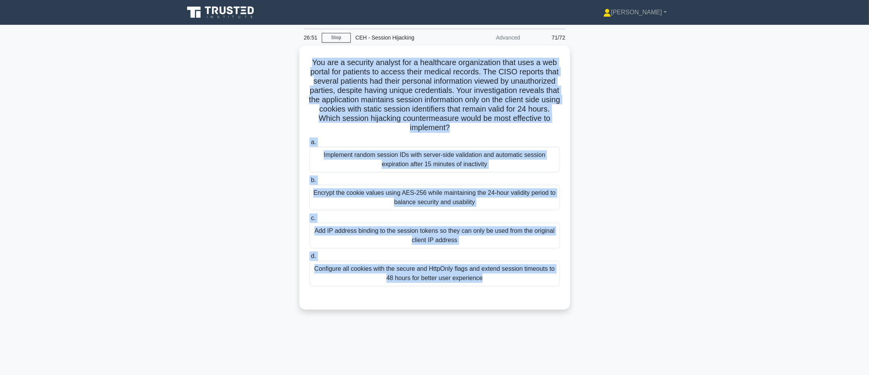
click at [821, 168] on main "26:51 Stop CEH - Session Hijacking Advanced 71/72 .spinner_0XTQ{transform-origi…" at bounding box center [434, 221] width 869 height 393
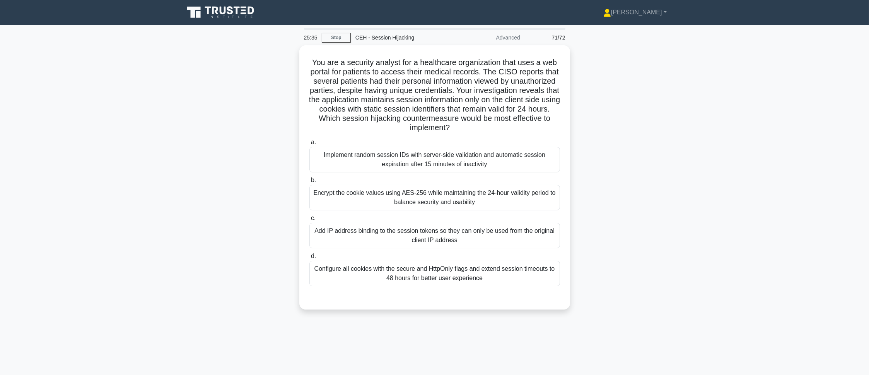
click at [165, 37] on main "25:35 Stop CEH - Session Hijacking Advanced 71/72 .spinner_0XTQ{transform-origi…" at bounding box center [434, 221] width 869 height 393
click at [390, 161] on div "Implement random session IDs with server-side validation and automatic session …" at bounding box center [435, 158] width 251 height 26
click at [310, 143] on input "a. Implement random session IDs with server-side validation and automatic sessi…" at bounding box center [310, 140] width 0 height 5
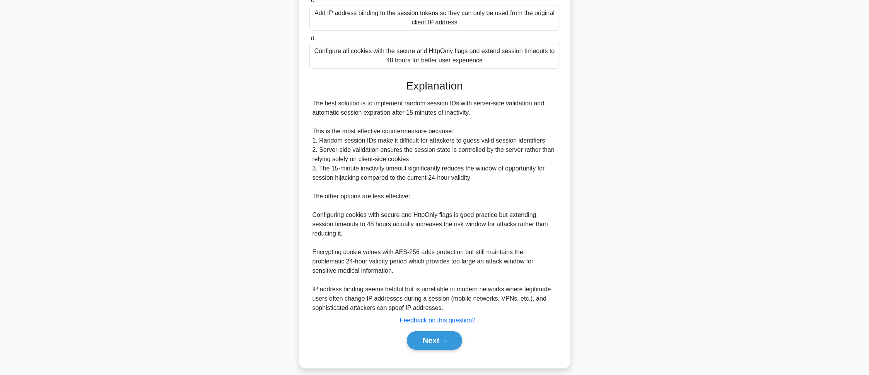
scroll to position [224, 0]
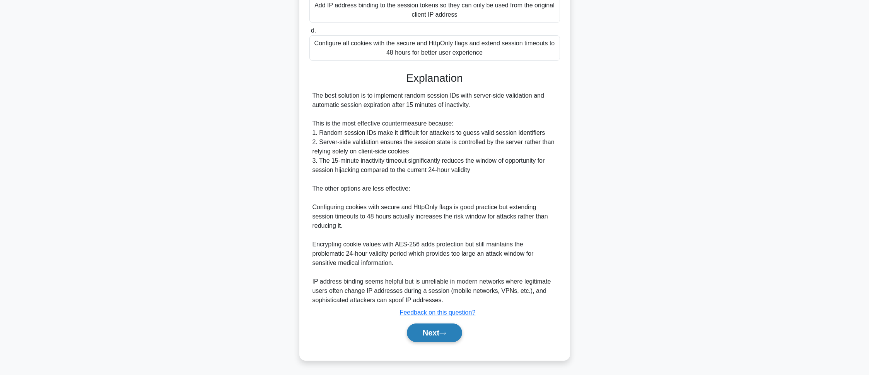
click at [446, 334] on icon at bounding box center [443, 333] width 7 height 4
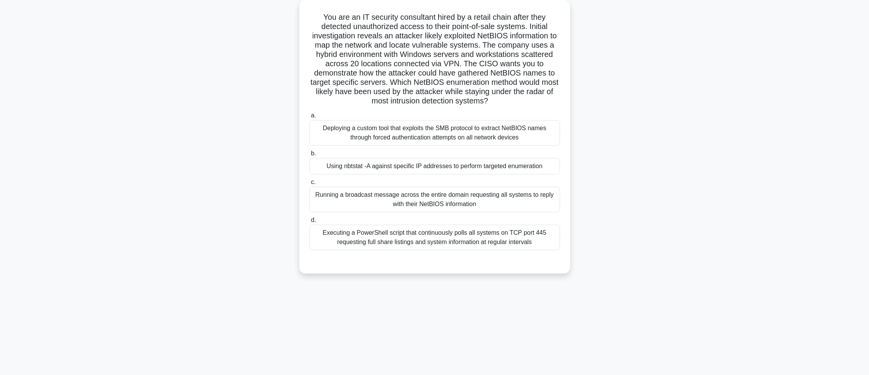
scroll to position [0, 0]
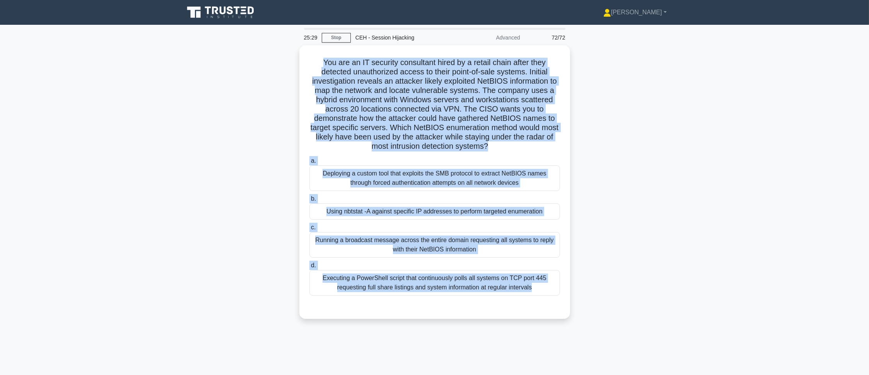
drag, startPoint x: 358, startPoint y: 113, endPoint x: 554, endPoint y: 339, distance: 298.4
click at [554, 339] on div "25:29 Stop CEH - Session Hijacking Advanced 72/72 .spinner_0XTQ{transform-origi…" at bounding box center [435, 221] width 511 height 387
click at [741, 192] on main "25:28 Stop CEH - Session Hijacking Advanced 72/72 .spinner_0XTQ{transform-origi…" at bounding box center [434, 221] width 869 height 393
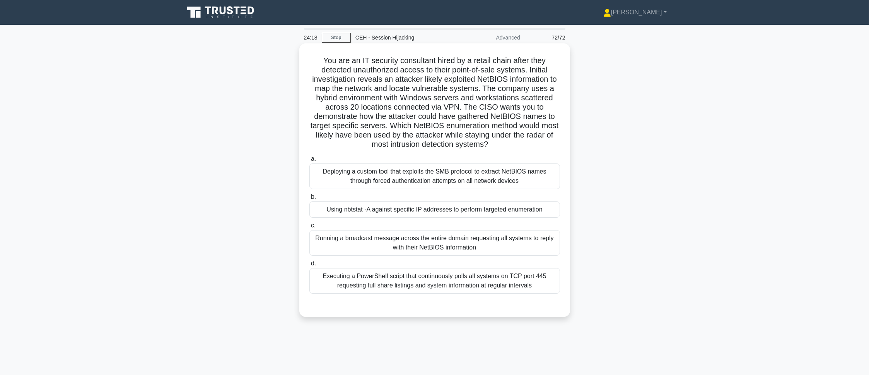
click at [414, 242] on div "Running a broadcast message across the entire domain requesting all systems to …" at bounding box center [435, 243] width 251 height 26
click at [310, 228] on input "c. Running a broadcast message across the entire domain requesting all systems …" at bounding box center [310, 225] width 0 height 5
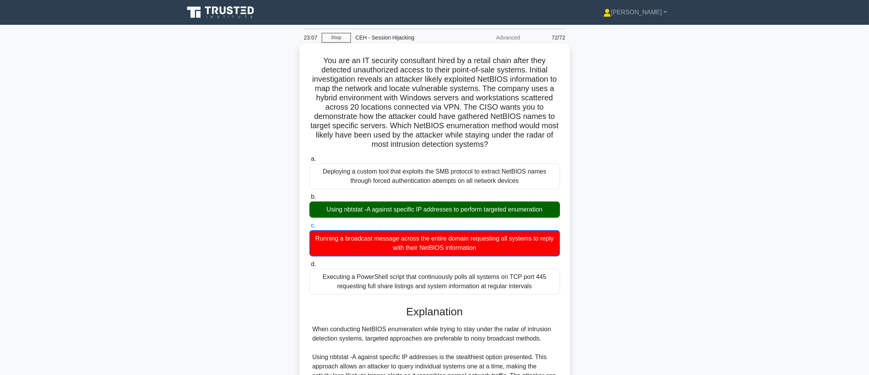
scroll to position [206, 0]
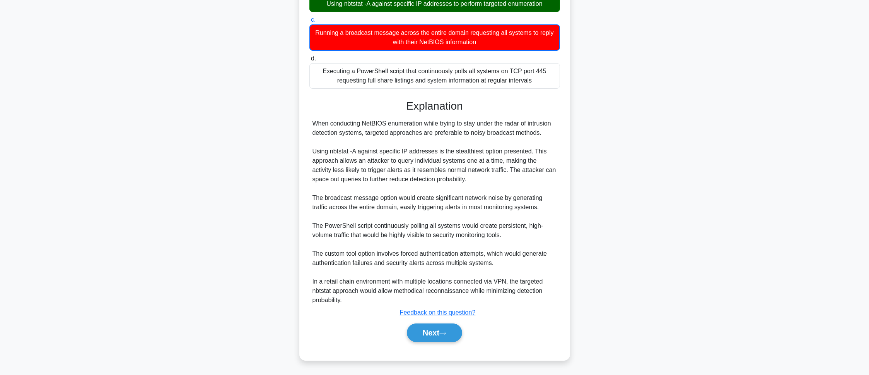
drag, startPoint x: 438, startPoint y: 345, endPoint x: 440, endPoint y: 342, distance: 4.4
click at [438, 345] on div "a. Deploying a custom tool that exploits the SMB protocol to extract NetBIOS na…" at bounding box center [435, 149] width 252 height 404
click at [446, 333] on icon at bounding box center [443, 333] width 7 height 4
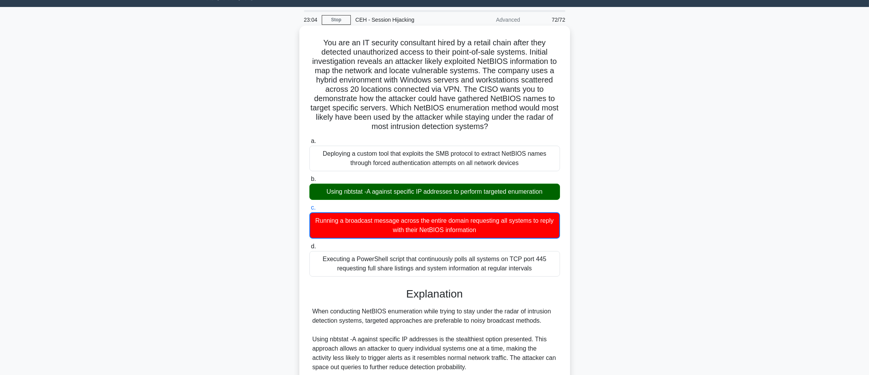
scroll to position [0, 0]
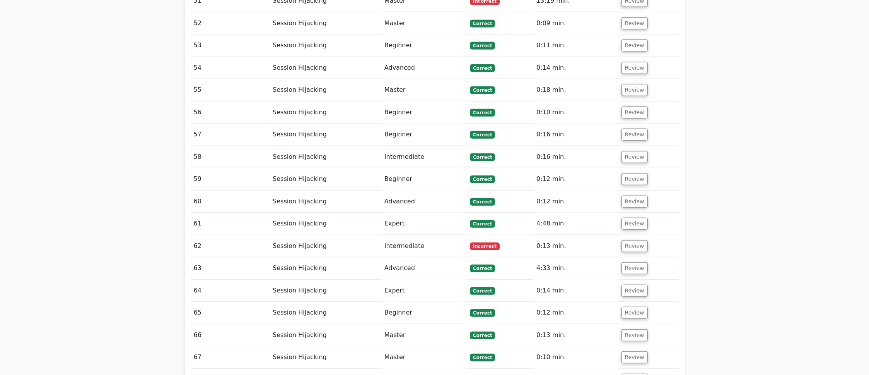
scroll to position [2336, 0]
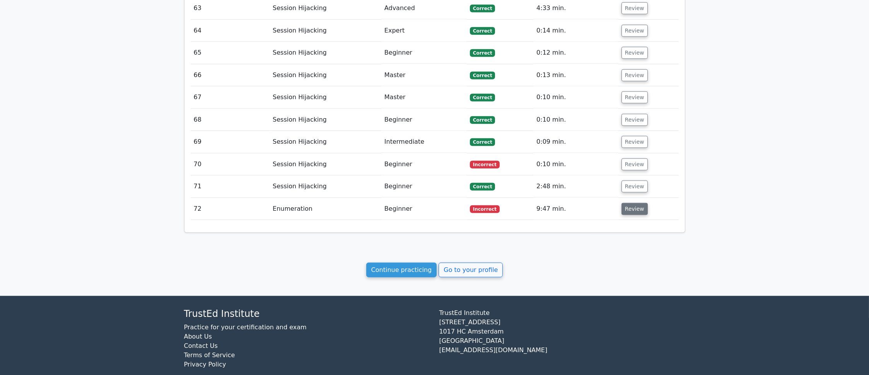
click at [623, 203] on button "Review" at bounding box center [635, 209] width 26 height 12
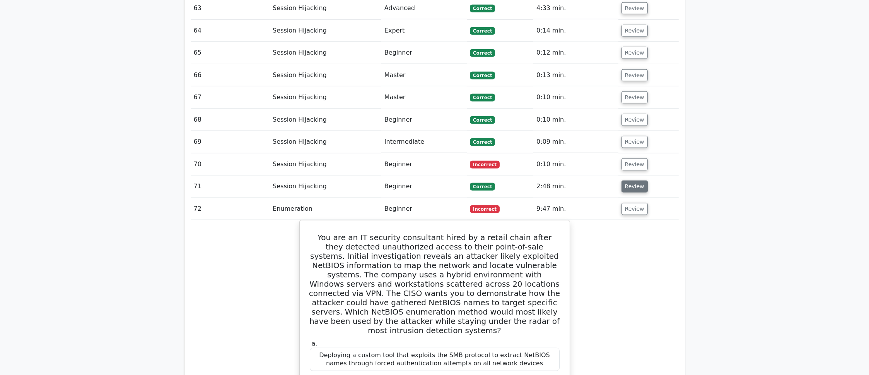
click at [635, 180] on button "Review" at bounding box center [635, 186] width 26 height 12
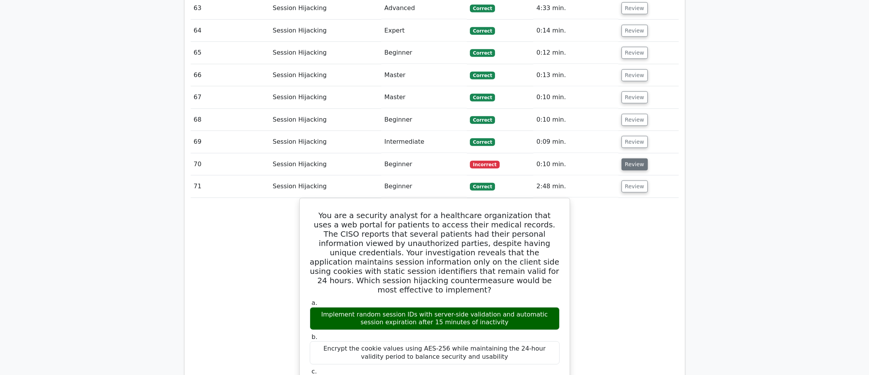
click at [633, 158] on button "Review" at bounding box center [635, 164] width 26 height 12
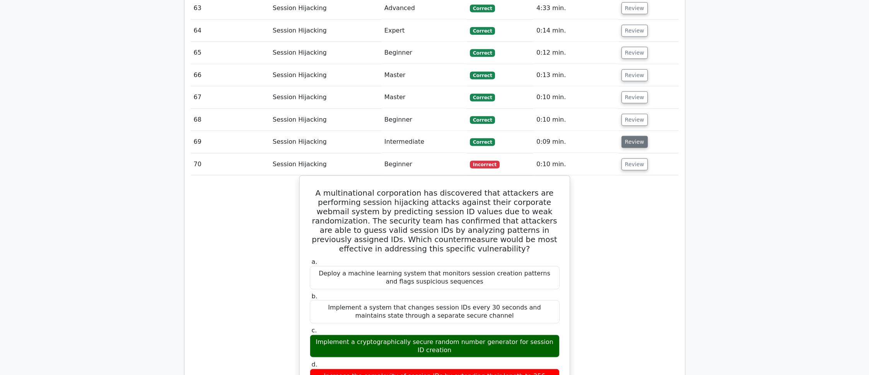
click at [629, 136] on button "Review" at bounding box center [635, 142] width 26 height 12
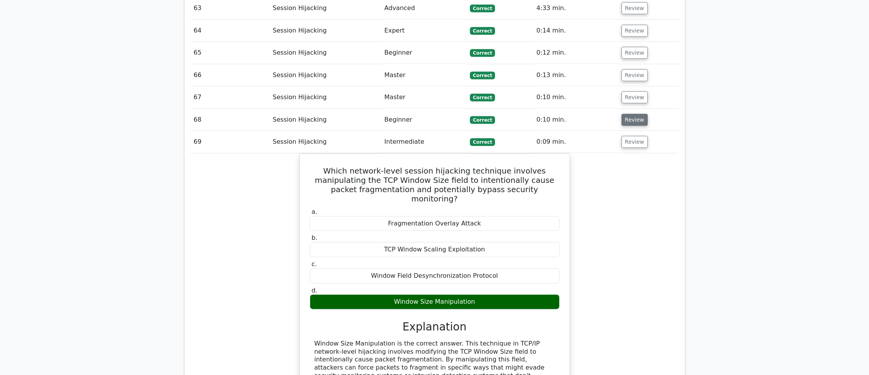
click at [628, 114] on button "Review" at bounding box center [635, 120] width 26 height 12
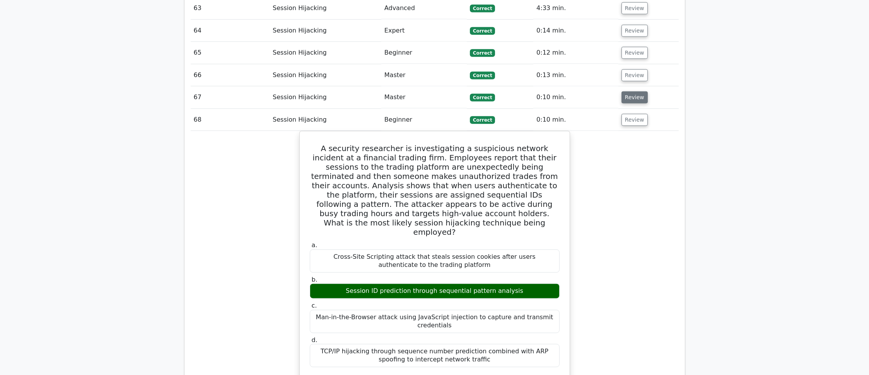
click at [626, 91] on button "Review" at bounding box center [635, 97] width 26 height 12
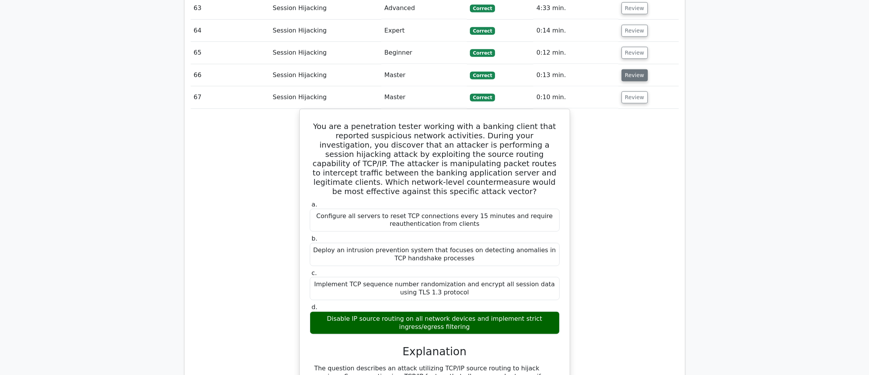
click at [623, 69] on button "Review" at bounding box center [635, 75] width 26 height 12
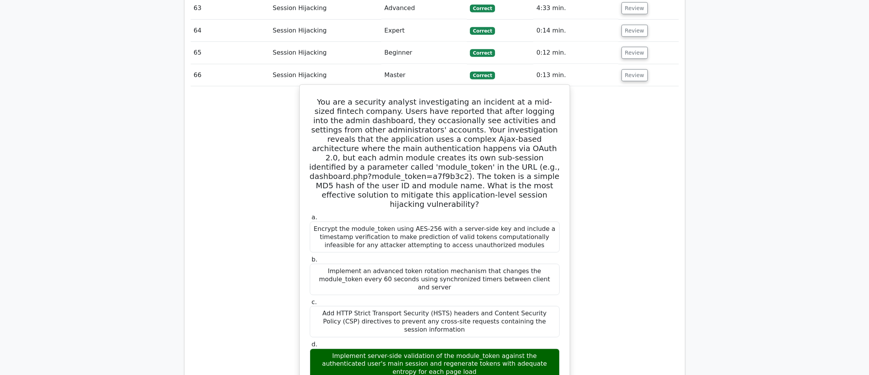
scroll to position [2208, 0]
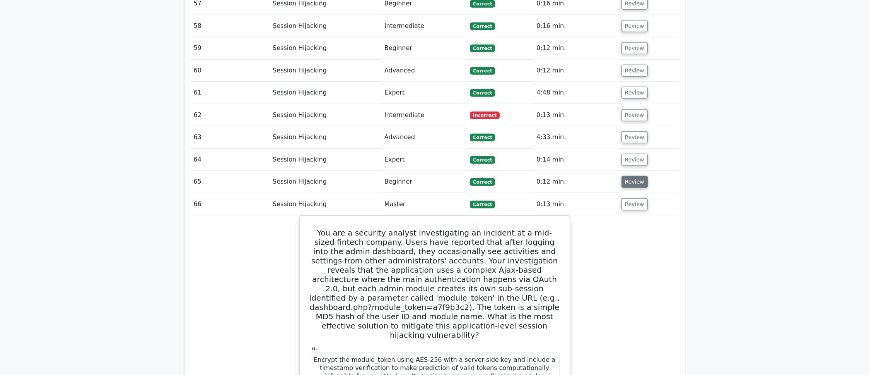
click at [635, 176] on button "Review" at bounding box center [635, 182] width 26 height 12
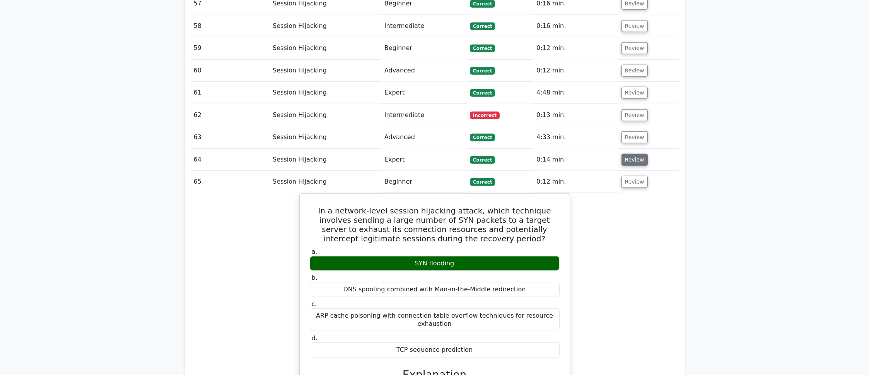
click at [629, 154] on button "Review" at bounding box center [635, 160] width 26 height 12
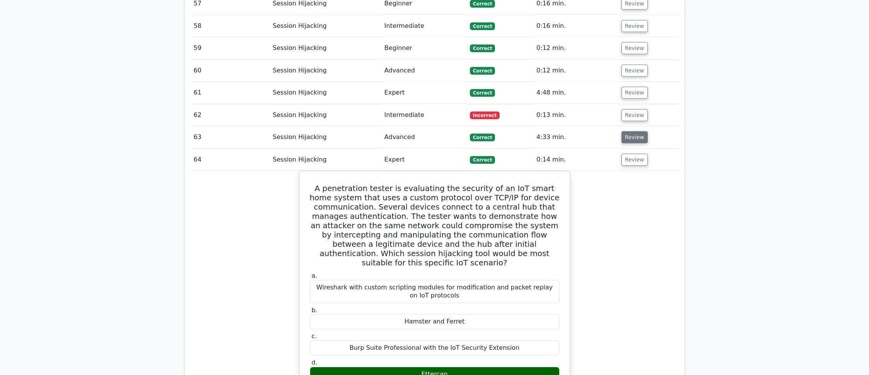
click at [626, 131] on button "Review" at bounding box center [635, 137] width 26 height 12
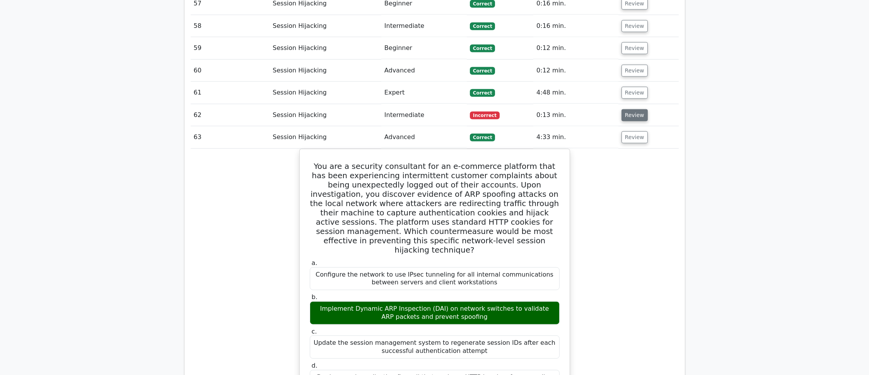
click at [626, 109] on button "Review" at bounding box center [635, 115] width 26 height 12
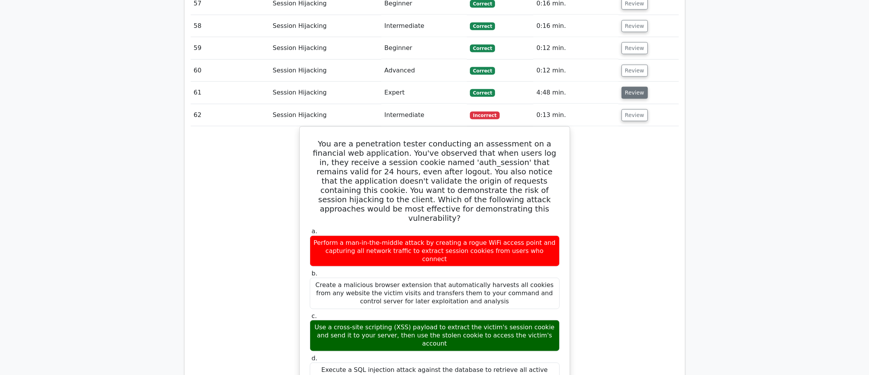
click at [622, 87] on button "Review" at bounding box center [635, 93] width 26 height 12
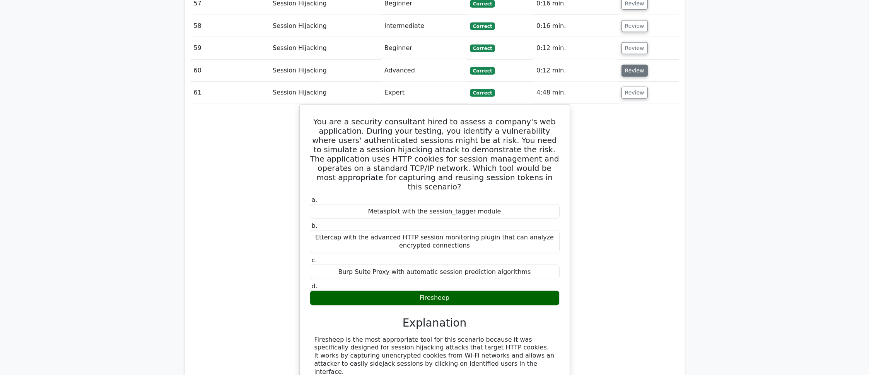
click at [622, 65] on button "Review" at bounding box center [635, 71] width 26 height 12
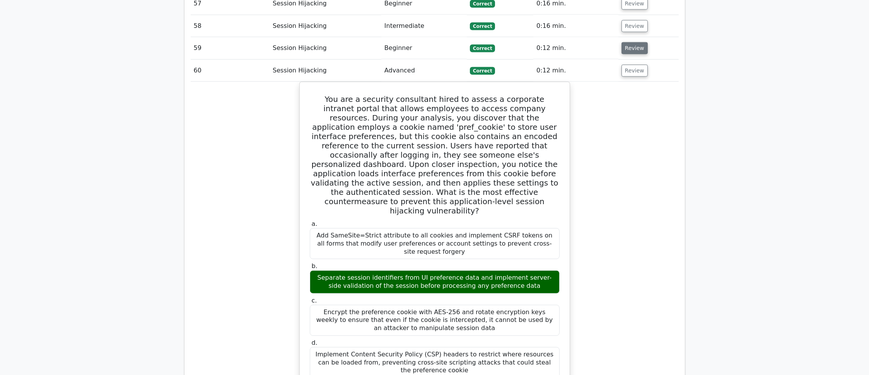
click at [623, 42] on button "Review" at bounding box center [635, 48] width 26 height 12
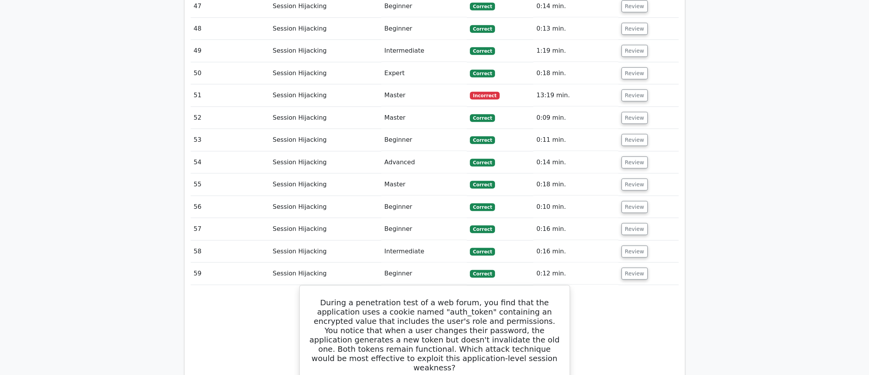
scroll to position [1950, 0]
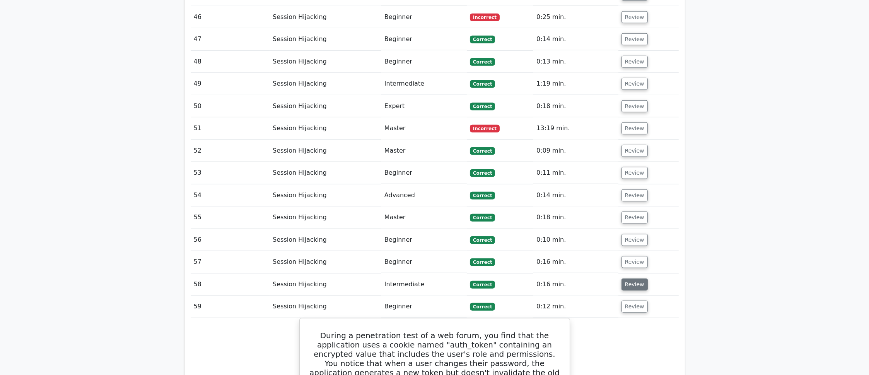
click at [638, 278] on button "Review" at bounding box center [635, 284] width 26 height 12
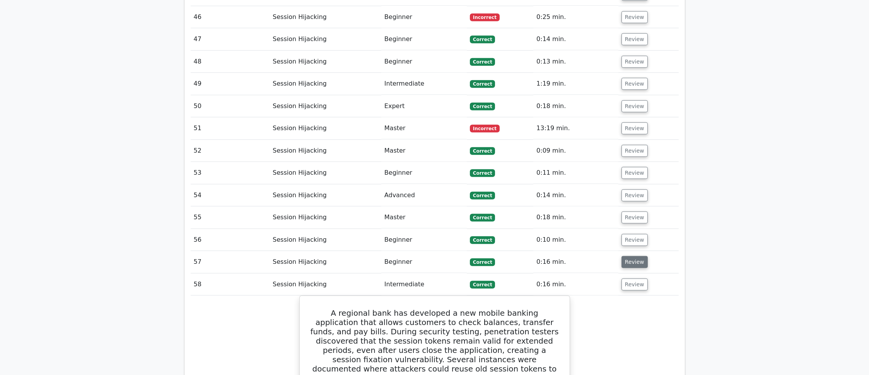
click at [633, 256] on button "Review" at bounding box center [635, 262] width 26 height 12
click at [635, 234] on button "Review" at bounding box center [635, 240] width 26 height 12
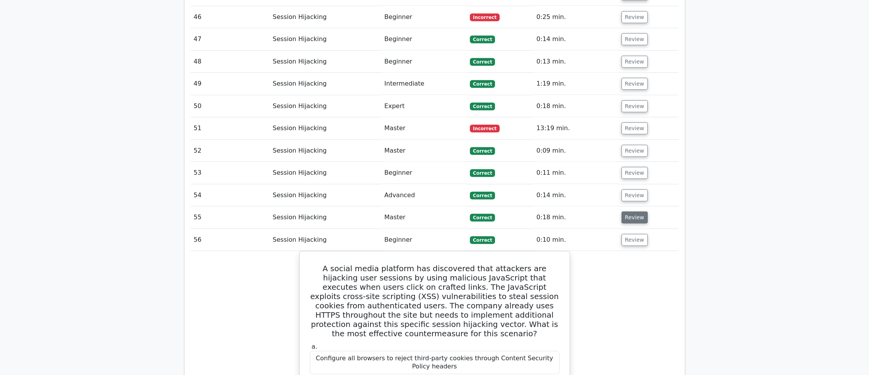
click at [632, 211] on button "Review" at bounding box center [635, 217] width 26 height 12
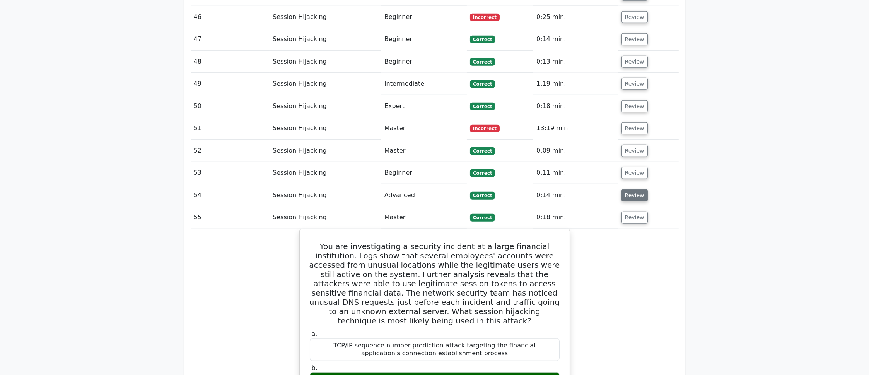
click at [629, 189] on button "Review" at bounding box center [635, 195] width 26 height 12
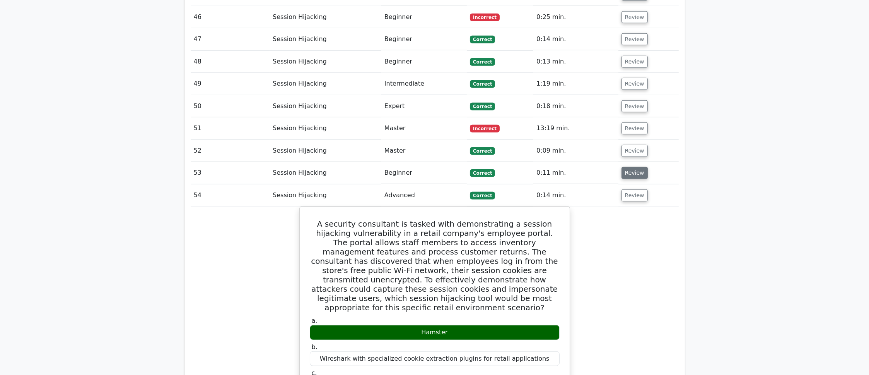
click at [623, 167] on button "Review" at bounding box center [635, 173] width 26 height 12
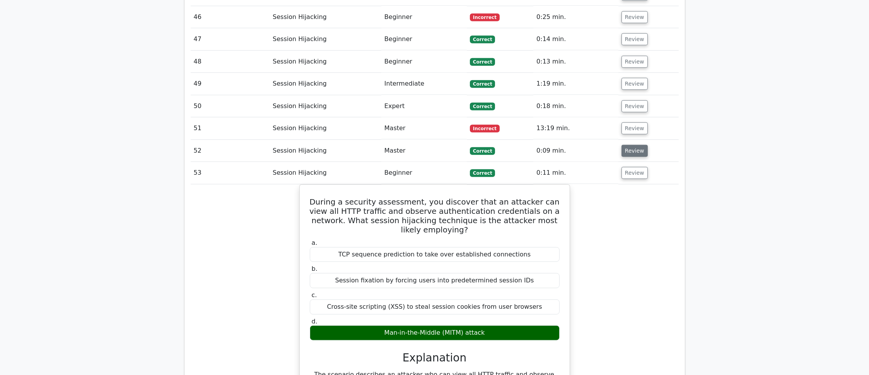
click at [622, 145] on button "Review" at bounding box center [635, 151] width 26 height 12
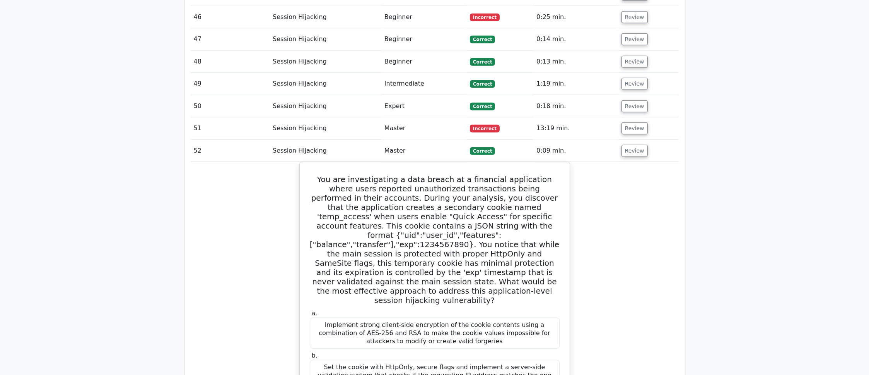
click at [619, 117] on td "Review" at bounding box center [649, 128] width 60 height 22
click at [622, 122] on button "Review" at bounding box center [635, 128] width 26 height 12
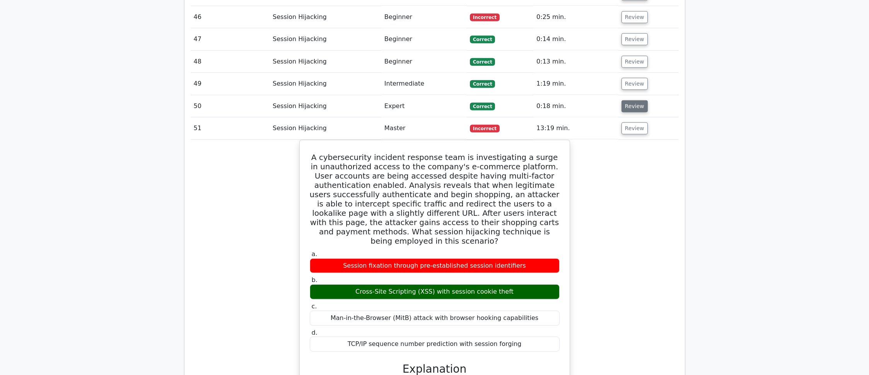
click at [622, 100] on button "Review" at bounding box center [635, 106] width 26 height 12
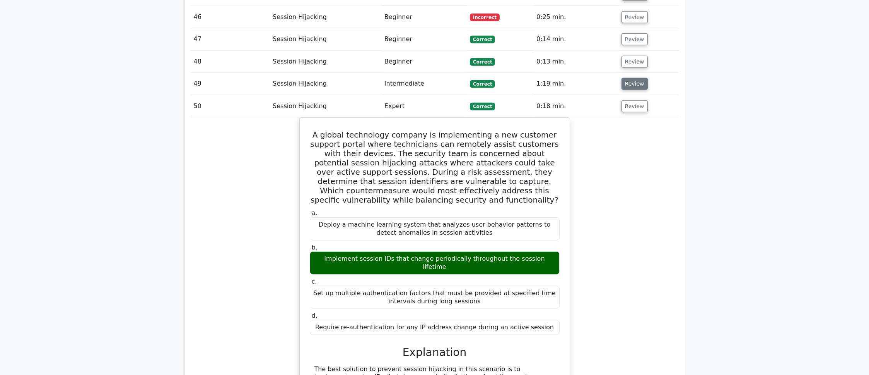
click at [623, 78] on button "Review" at bounding box center [635, 84] width 26 height 12
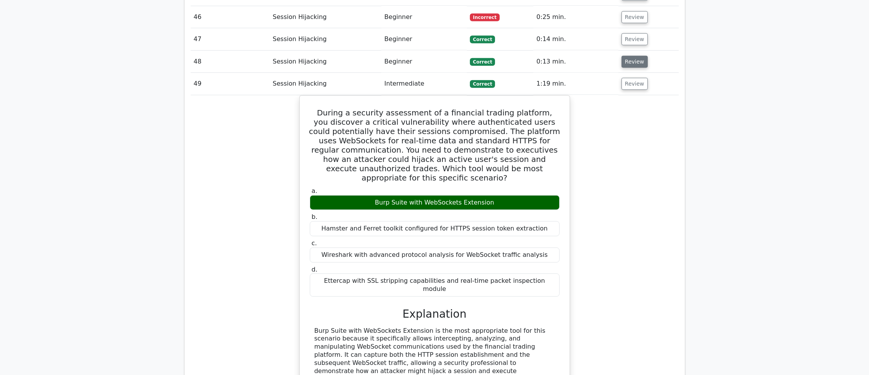
click at [624, 56] on button "Review" at bounding box center [635, 62] width 26 height 12
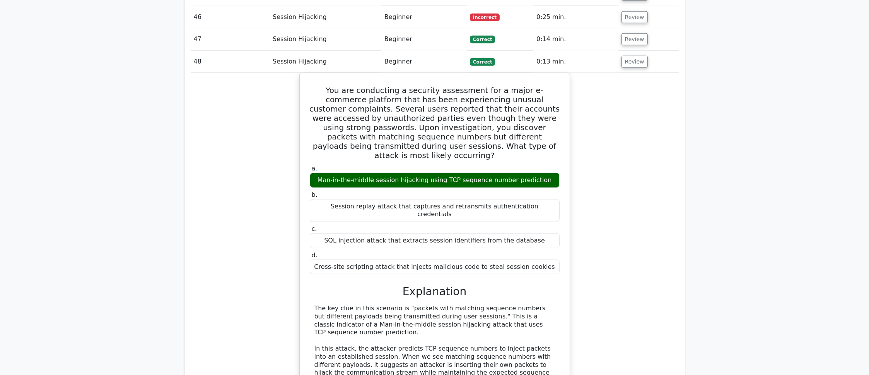
click at [628, 28] on td "Review" at bounding box center [649, 39] width 60 height 22
click at [628, 33] on button "Review" at bounding box center [635, 39] width 26 height 12
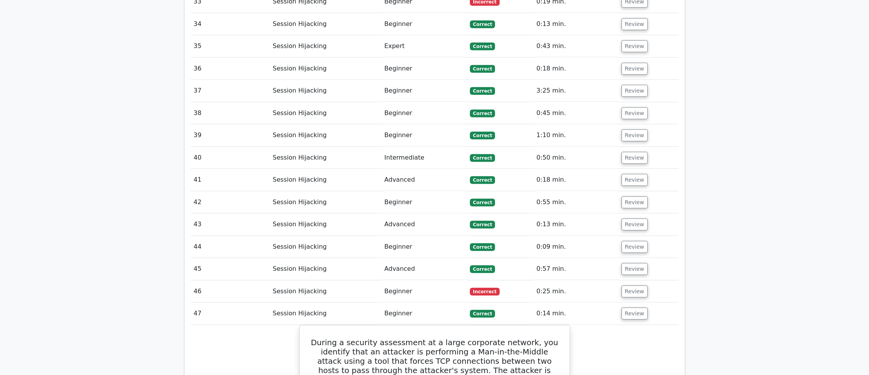
scroll to position [1692, 0]
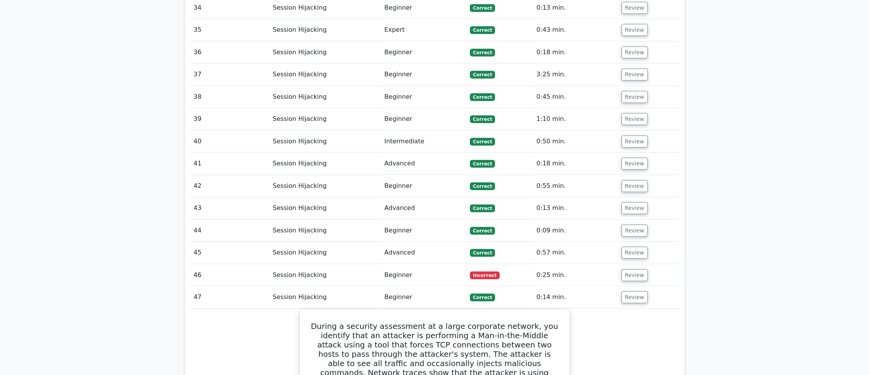
click at [619, 264] on td "Review" at bounding box center [649, 275] width 60 height 22
click at [625, 269] on button "Review" at bounding box center [635, 275] width 26 height 12
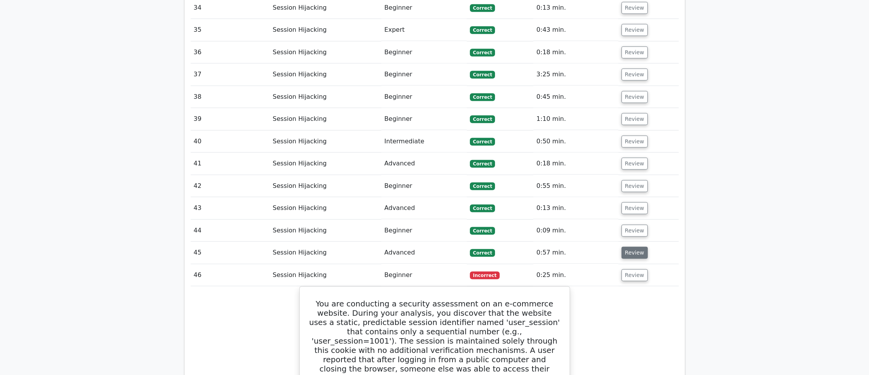
click at [630, 246] on button "Review" at bounding box center [635, 252] width 26 height 12
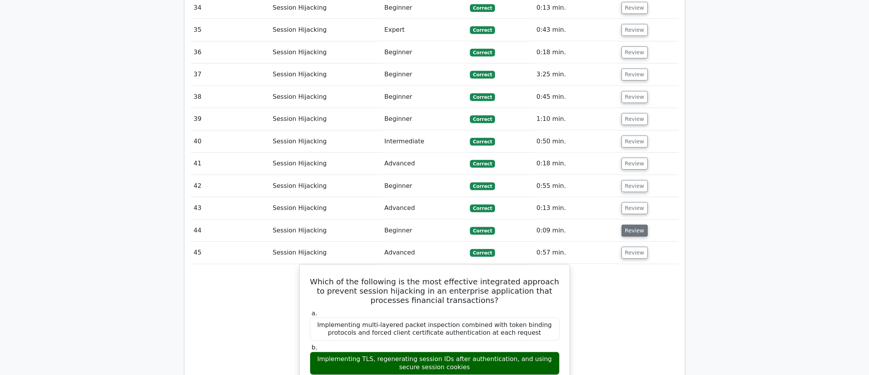
click at [629, 224] on button "Review" at bounding box center [635, 230] width 26 height 12
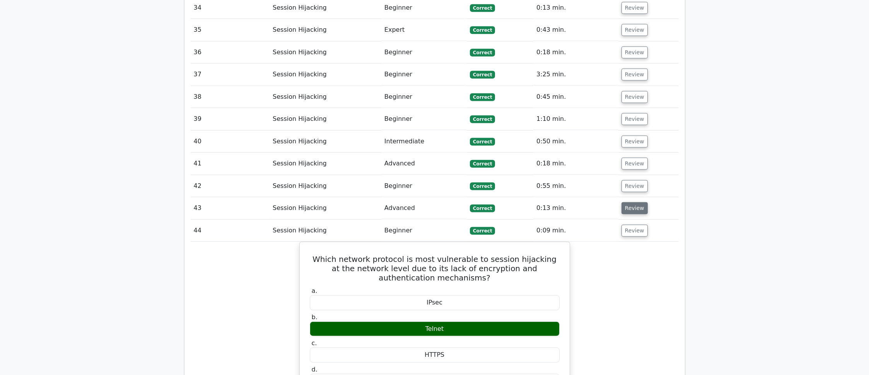
click at [626, 202] on button "Review" at bounding box center [635, 208] width 26 height 12
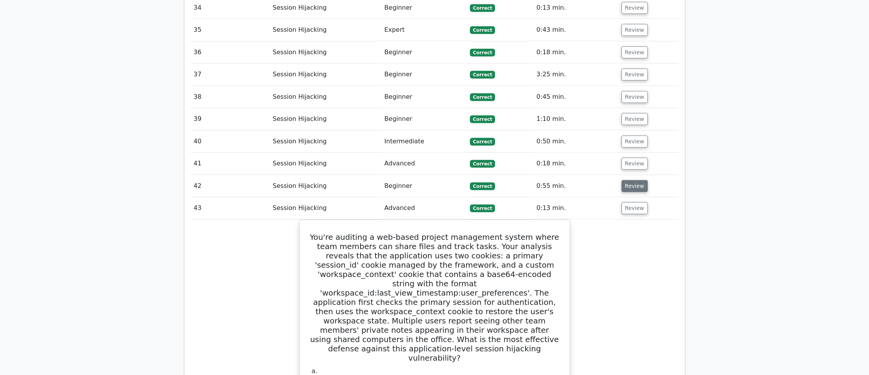
click at [626, 180] on button "Review" at bounding box center [635, 186] width 26 height 12
click at [626, 157] on button "Review" at bounding box center [635, 163] width 26 height 12
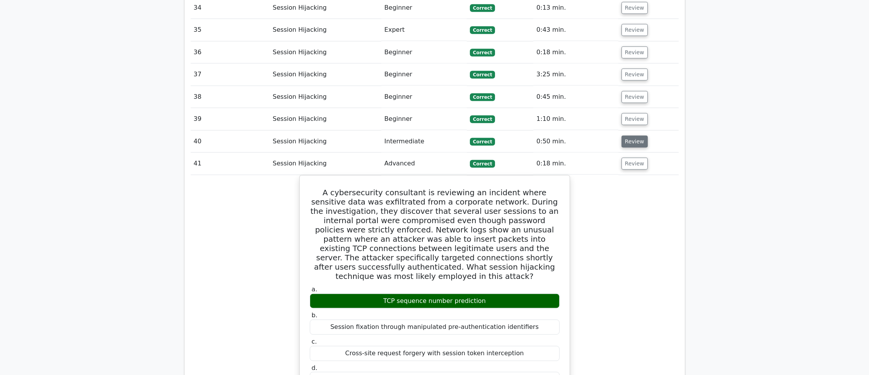
click at [627, 135] on button "Review" at bounding box center [635, 141] width 26 height 12
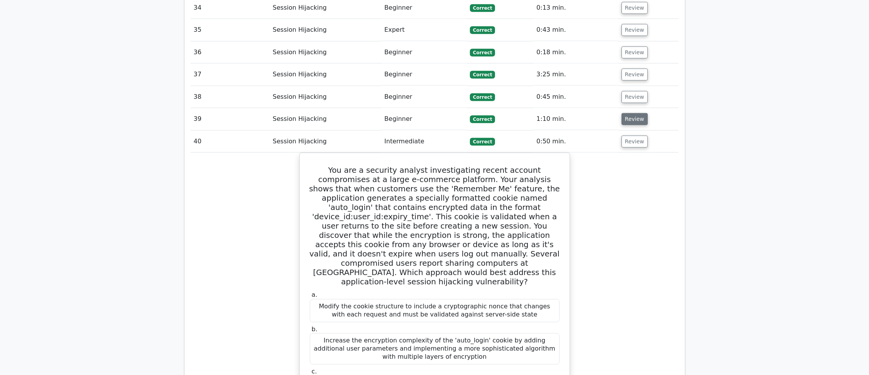
click at [632, 113] on button "Review" at bounding box center [635, 119] width 26 height 12
click at [628, 91] on button "Review" at bounding box center [635, 97] width 26 height 12
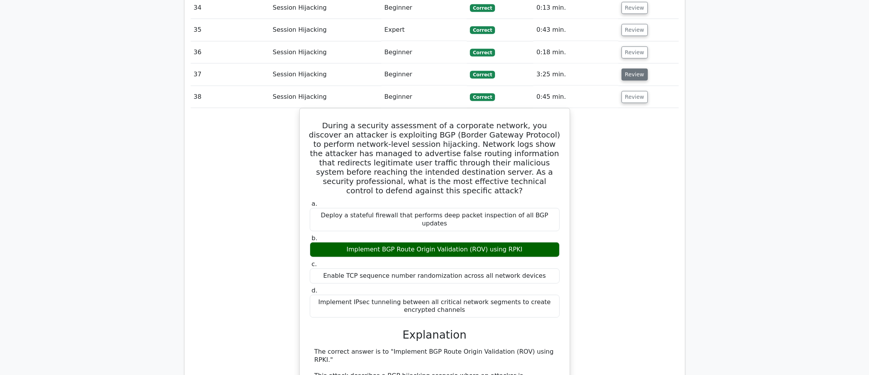
click at [628, 68] on button "Review" at bounding box center [635, 74] width 26 height 12
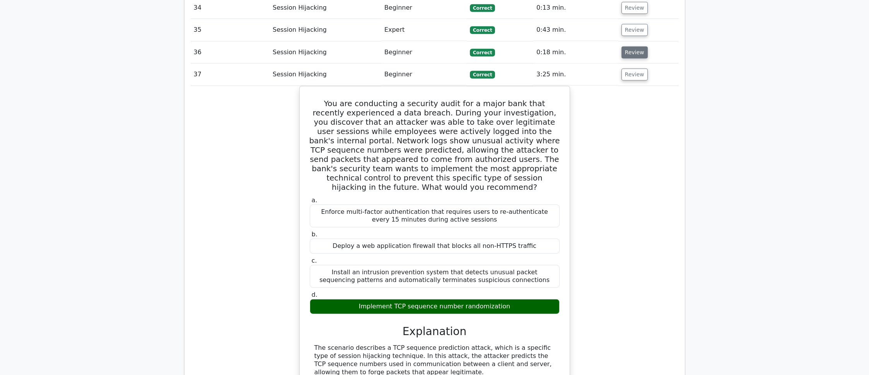
click at [628, 46] on button "Review" at bounding box center [635, 52] width 26 height 12
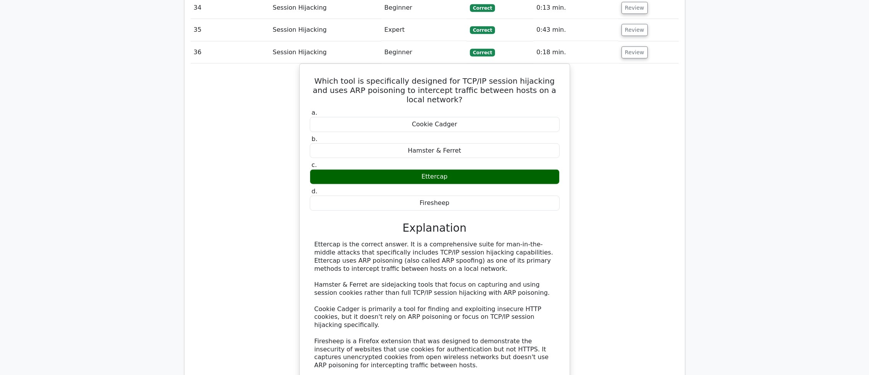
scroll to position [1434, 0]
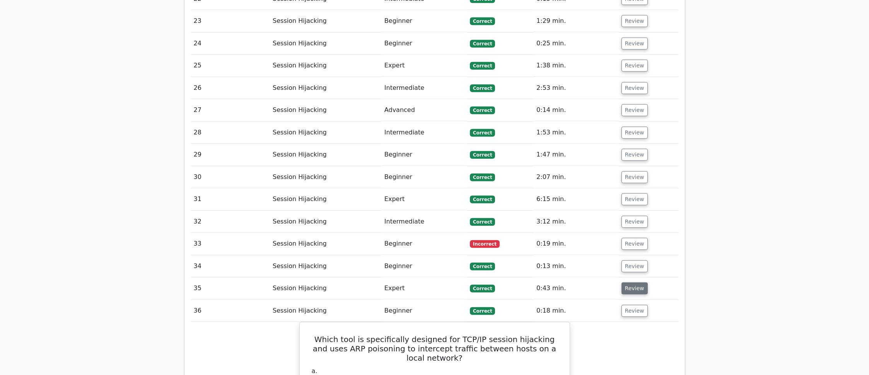
click at [622, 282] on button "Review" at bounding box center [635, 288] width 26 height 12
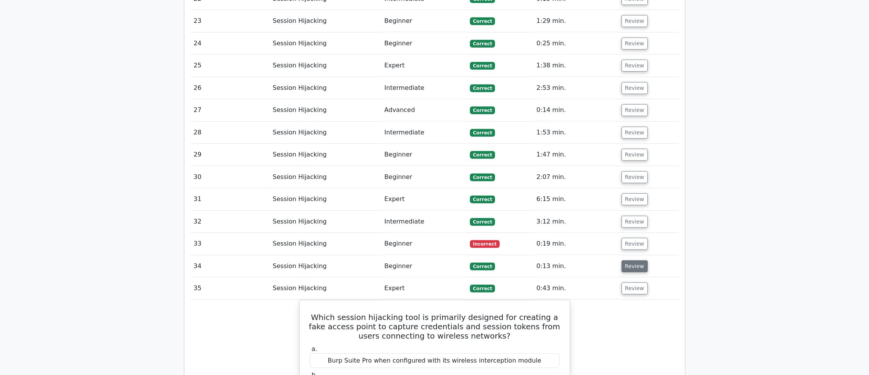
click at [630, 260] on button "Review" at bounding box center [635, 266] width 26 height 12
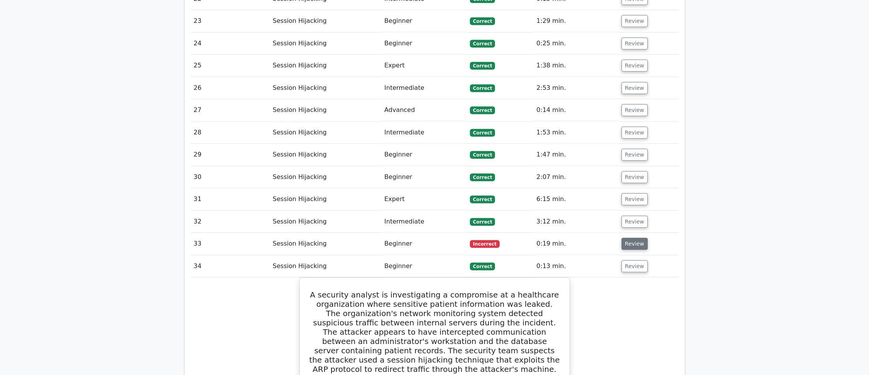
click at [628, 238] on button "Review" at bounding box center [635, 244] width 26 height 12
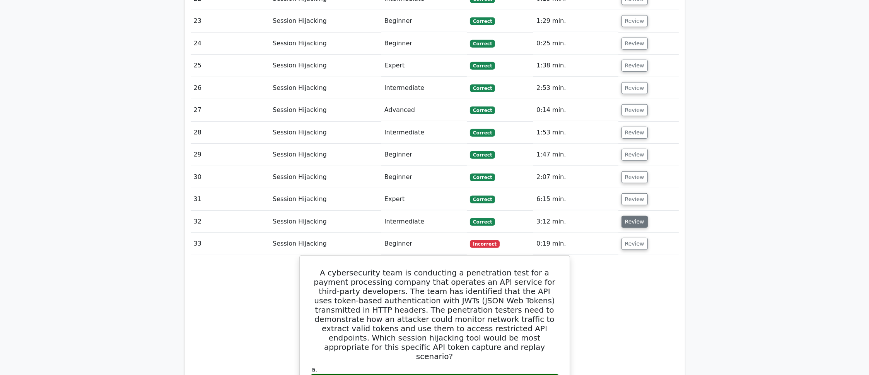
click at [622, 215] on button "Review" at bounding box center [635, 221] width 26 height 12
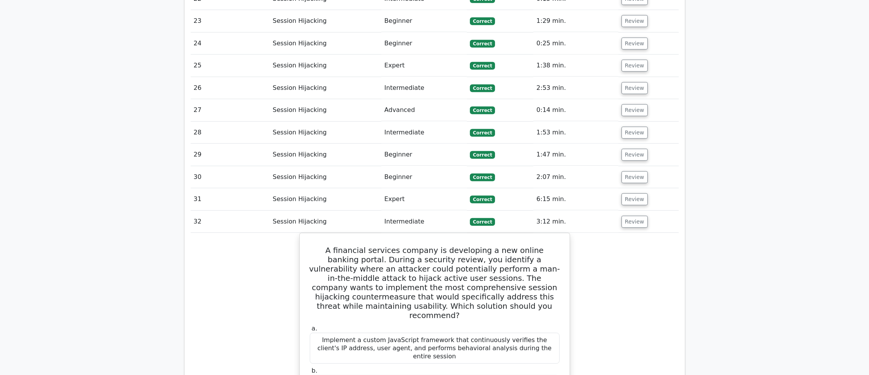
click at [619, 188] on td "Review" at bounding box center [649, 199] width 60 height 22
click at [626, 193] on button "Review" at bounding box center [635, 199] width 26 height 12
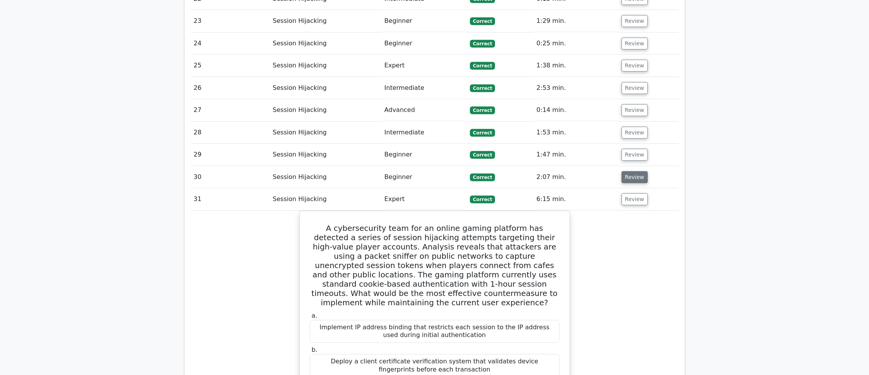
click at [628, 171] on button "Review" at bounding box center [635, 177] width 26 height 12
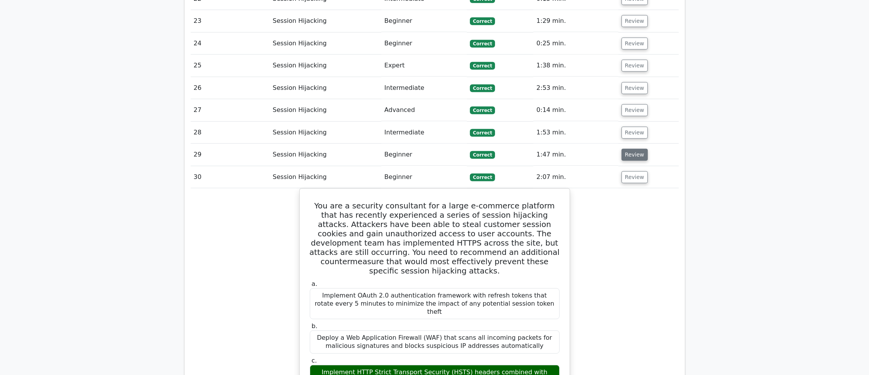
click at [629, 149] on button "Review" at bounding box center [635, 155] width 26 height 12
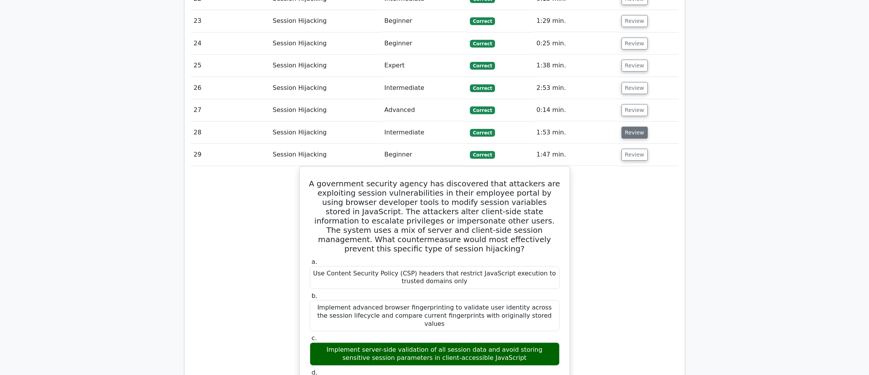
click at [629, 127] on button "Review" at bounding box center [635, 133] width 26 height 12
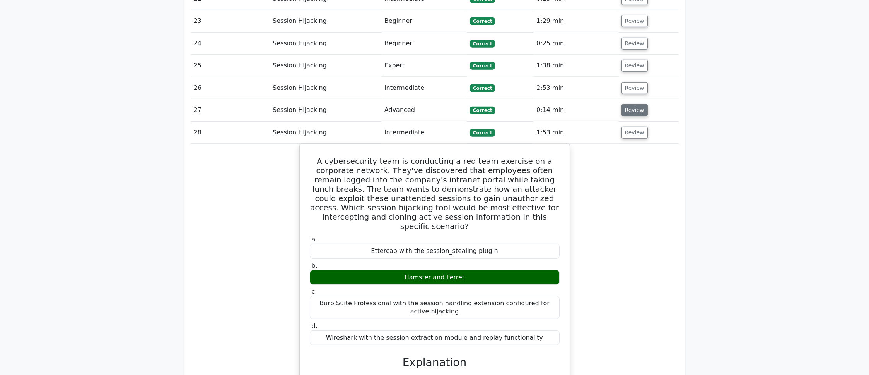
click at [629, 104] on button "Review" at bounding box center [635, 110] width 26 height 12
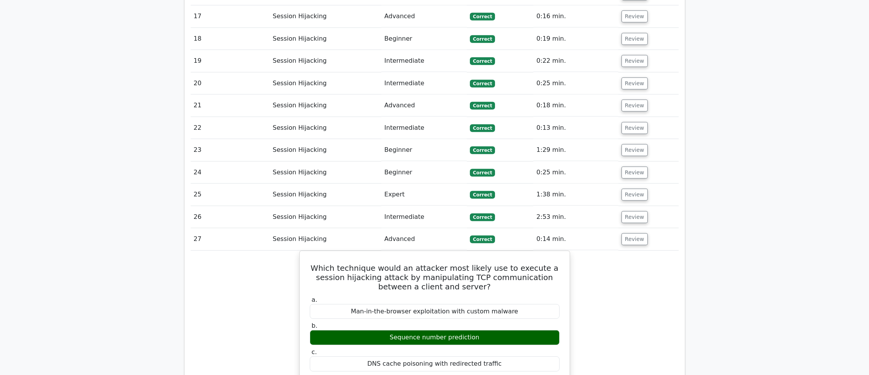
scroll to position [1176, 0]
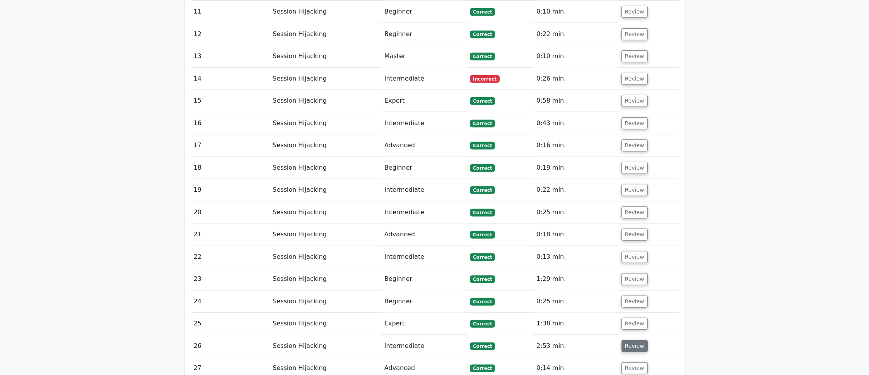
click at [641, 340] on button "Review" at bounding box center [635, 346] width 26 height 12
click at [639, 317] on button "Review" at bounding box center [635, 323] width 26 height 12
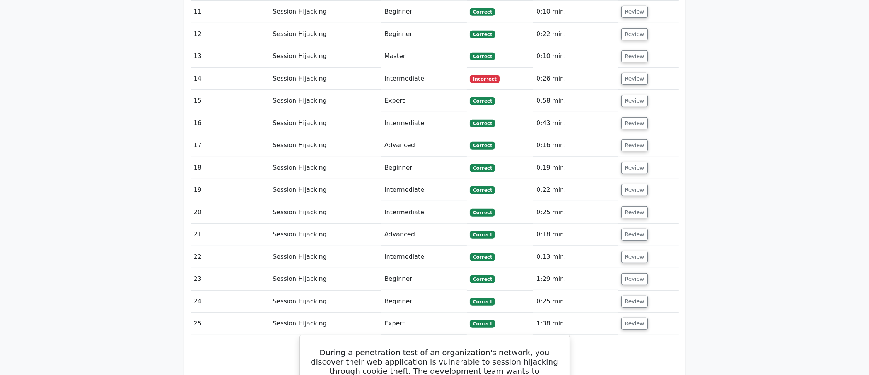
click at [631, 290] on td "Review" at bounding box center [649, 301] width 60 height 22
click at [631, 295] on button "Review" at bounding box center [635, 301] width 26 height 12
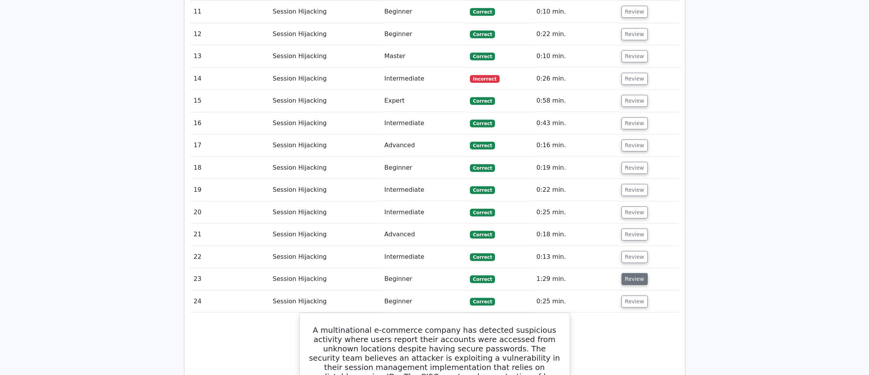
click at [632, 273] on button "Review" at bounding box center [635, 279] width 26 height 12
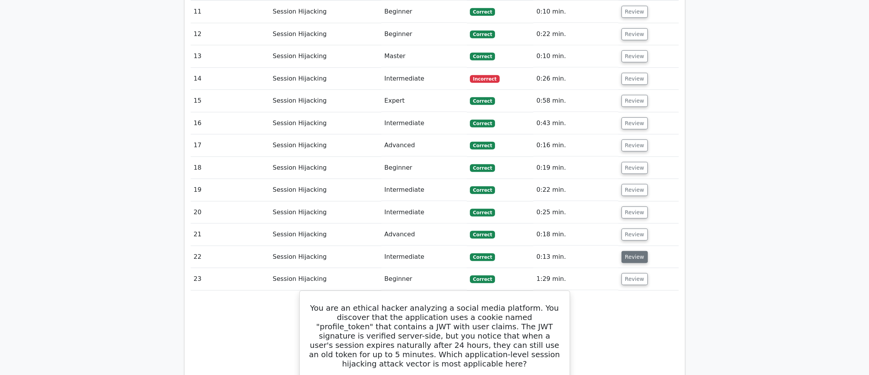
click at [632, 251] on button "Review" at bounding box center [635, 257] width 26 height 12
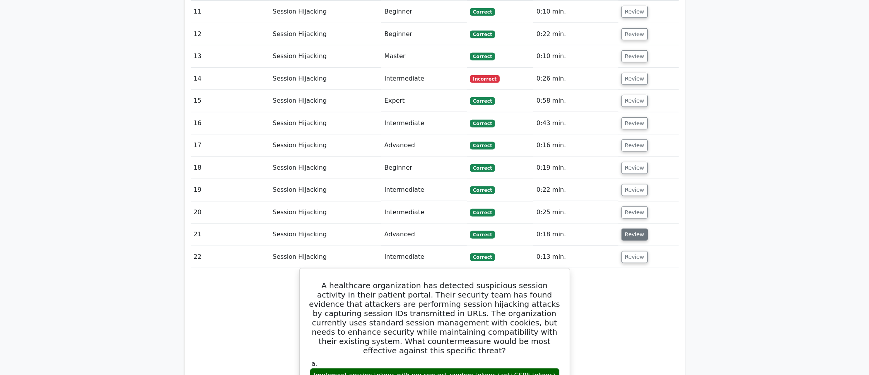
click at [631, 228] on button "Review" at bounding box center [635, 234] width 26 height 12
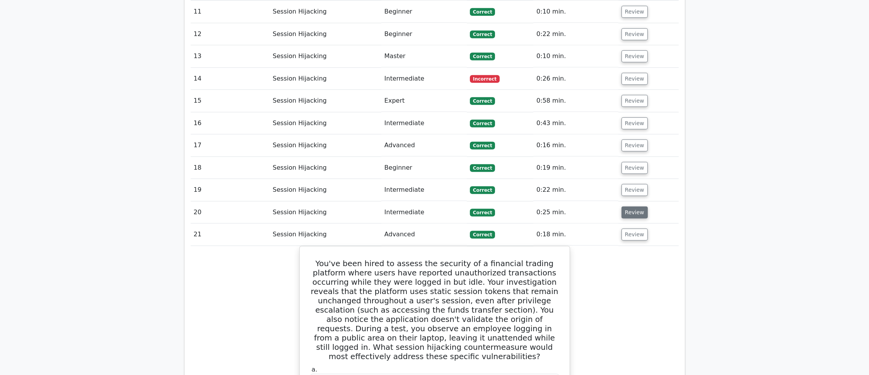
click at [628, 206] on button "Review" at bounding box center [635, 212] width 26 height 12
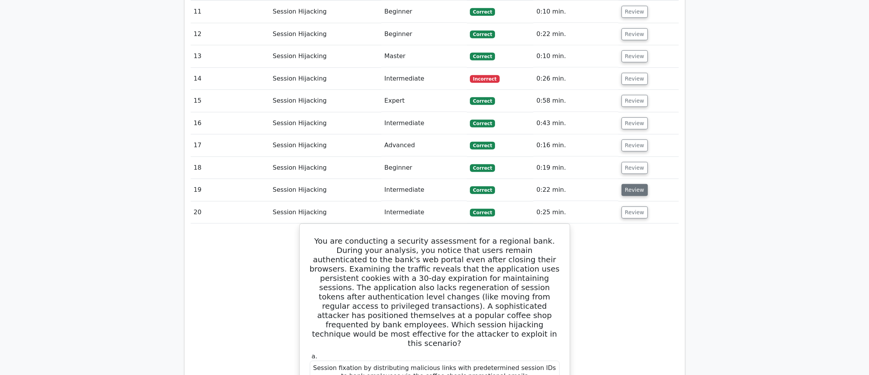
click at [625, 184] on button "Review" at bounding box center [635, 190] width 26 height 12
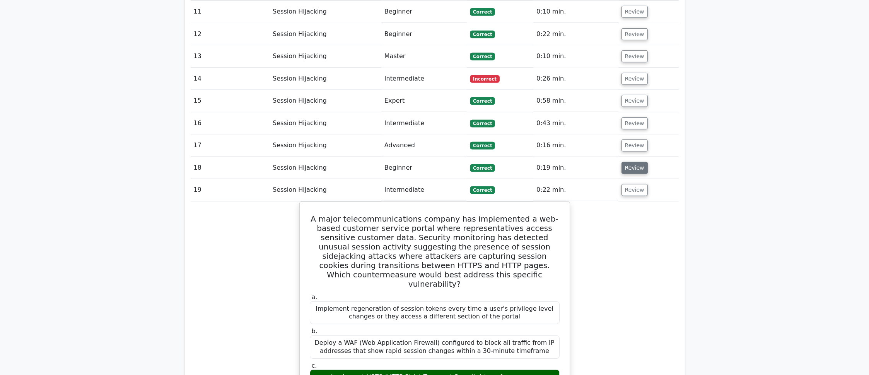
click at [625, 162] on button "Review" at bounding box center [635, 168] width 26 height 12
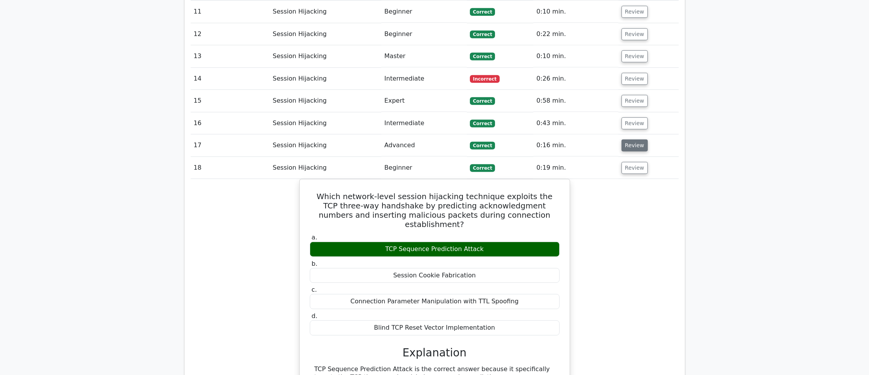
click at [623, 139] on button "Review" at bounding box center [635, 145] width 26 height 12
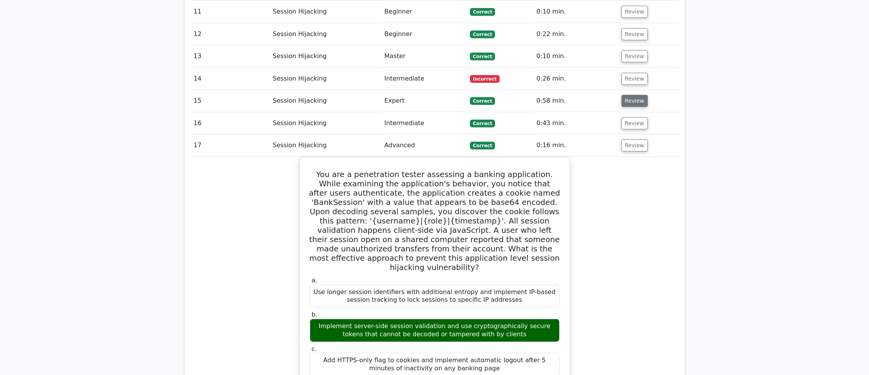
click at [640, 95] on button "Review" at bounding box center [635, 101] width 26 height 12
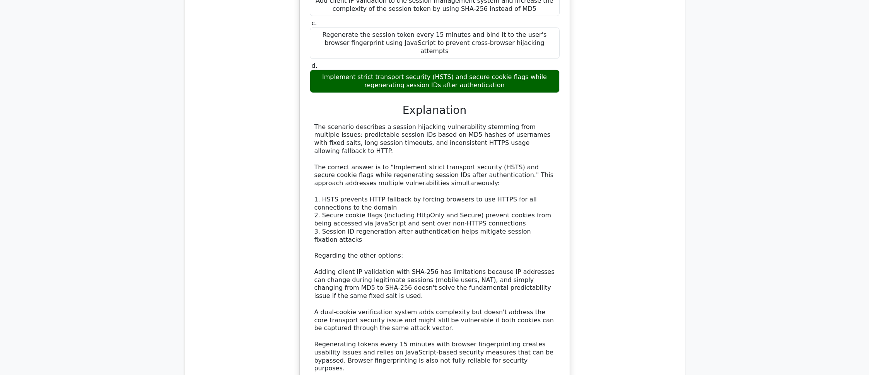
scroll to position [1563, 0]
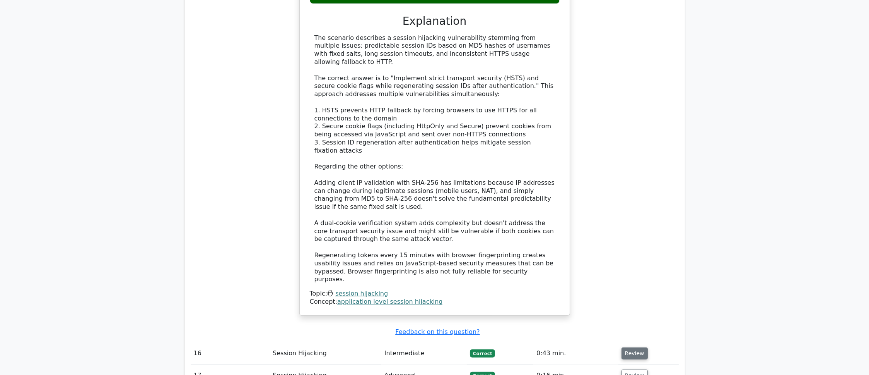
click at [638, 347] on button "Review" at bounding box center [635, 353] width 26 height 12
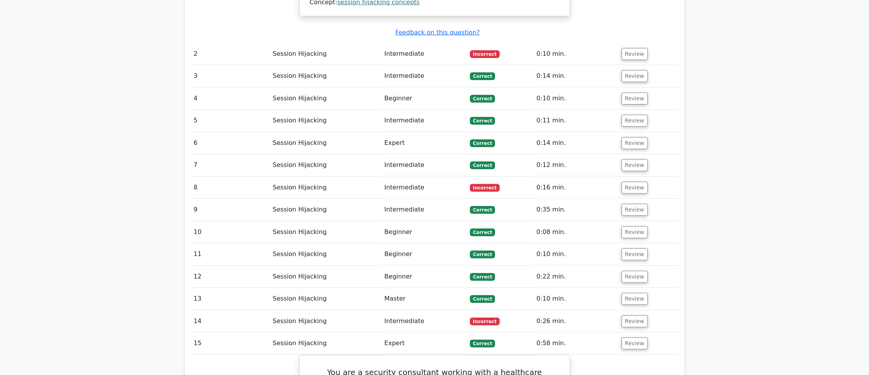
scroll to position [918, 0]
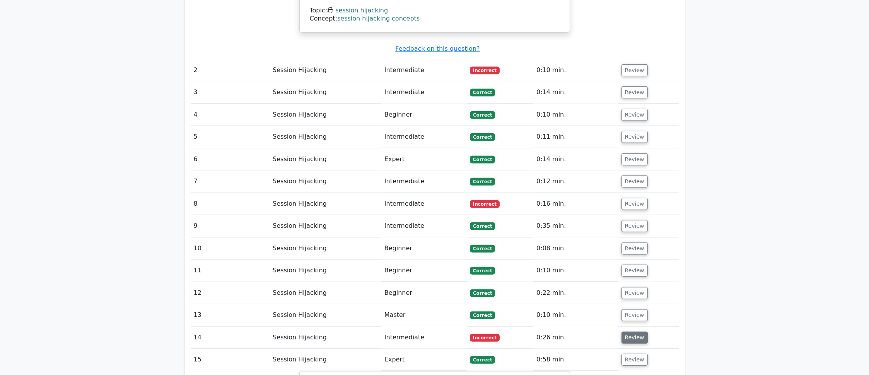
click at [633, 331] on button "Review" at bounding box center [635, 337] width 26 height 12
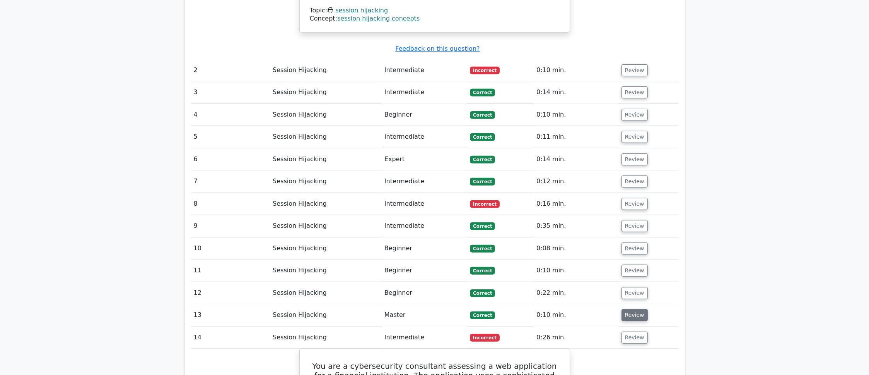
click at [633, 309] on button "Review" at bounding box center [635, 315] width 26 height 12
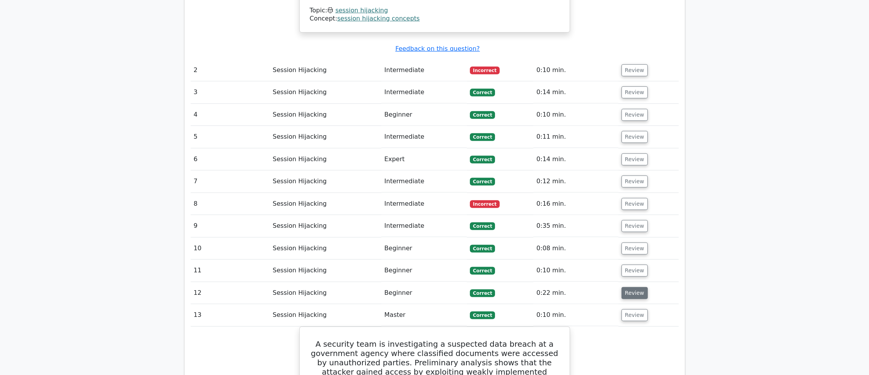
click at [632, 287] on button "Review" at bounding box center [635, 293] width 26 height 12
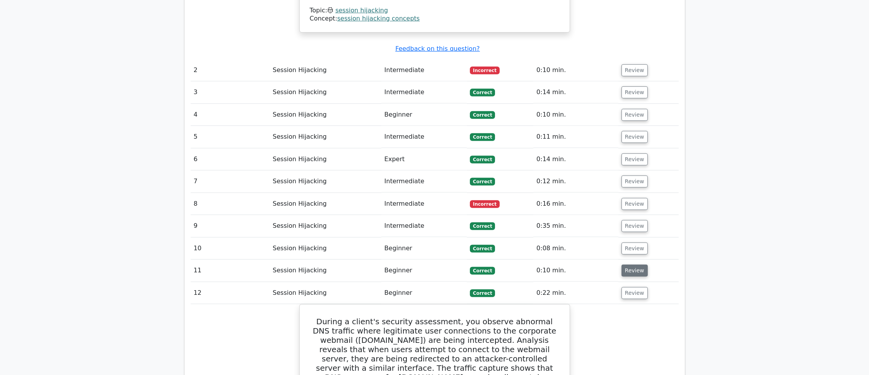
click at [633, 264] on button "Review" at bounding box center [635, 270] width 26 height 12
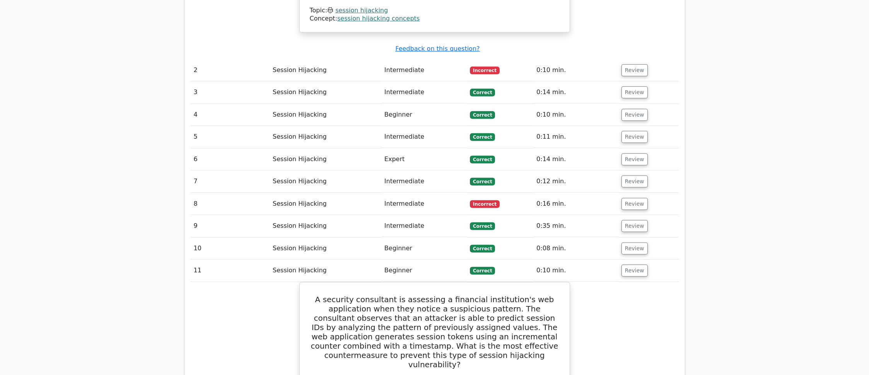
click at [632, 237] on td "Review" at bounding box center [649, 248] width 60 height 22
click at [631, 242] on button "Review" at bounding box center [635, 248] width 26 height 12
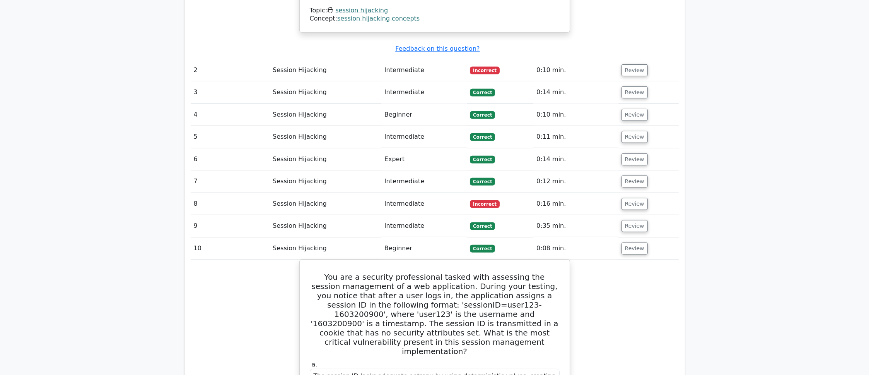
click at [619, 215] on td "Review" at bounding box center [649, 226] width 60 height 22
click at [623, 220] on button "Review" at bounding box center [635, 226] width 26 height 12
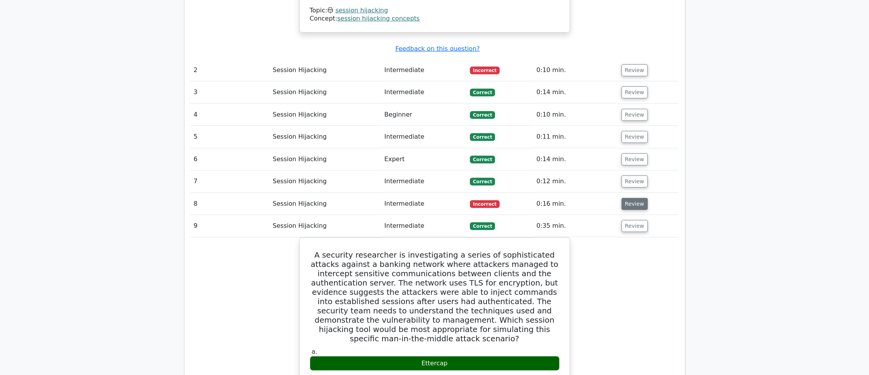
click at [623, 198] on button "Review" at bounding box center [635, 204] width 26 height 12
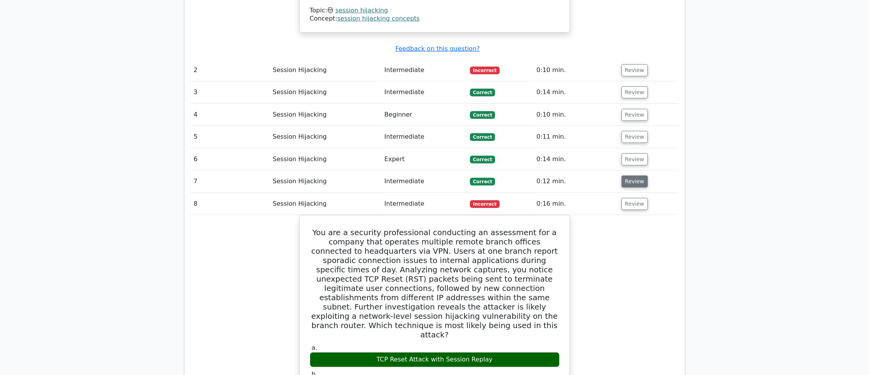
click at [626, 175] on button "Review" at bounding box center [635, 181] width 26 height 12
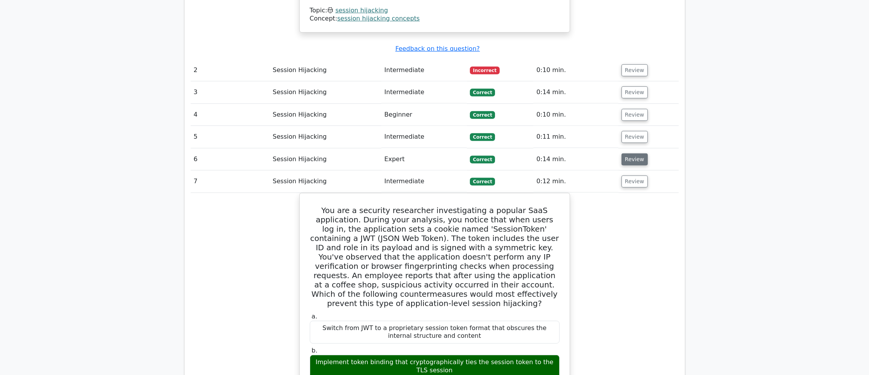
click at [625, 153] on button "Review" at bounding box center [635, 159] width 26 height 12
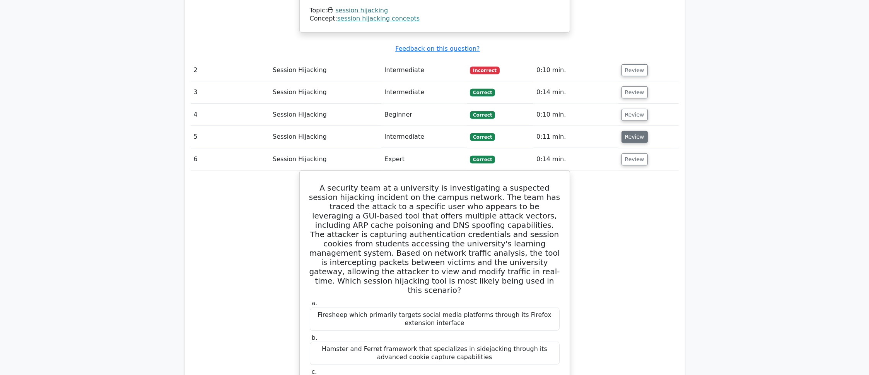
click at [628, 131] on button "Review" at bounding box center [635, 137] width 26 height 12
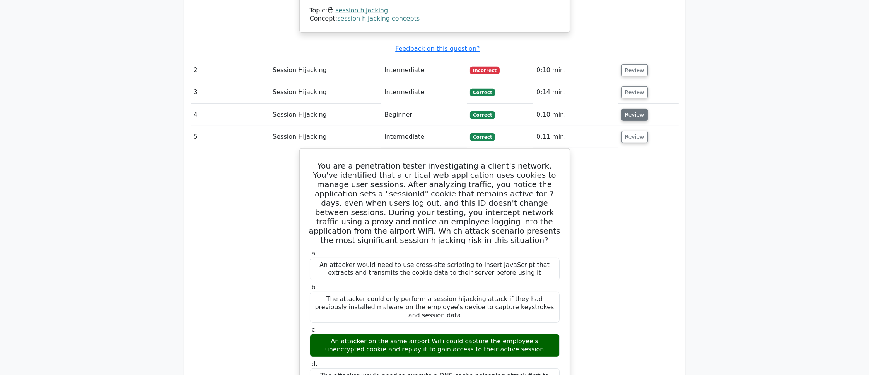
click at [626, 109] on button "Review" at bounding box center [635, 115] width 26 height 12
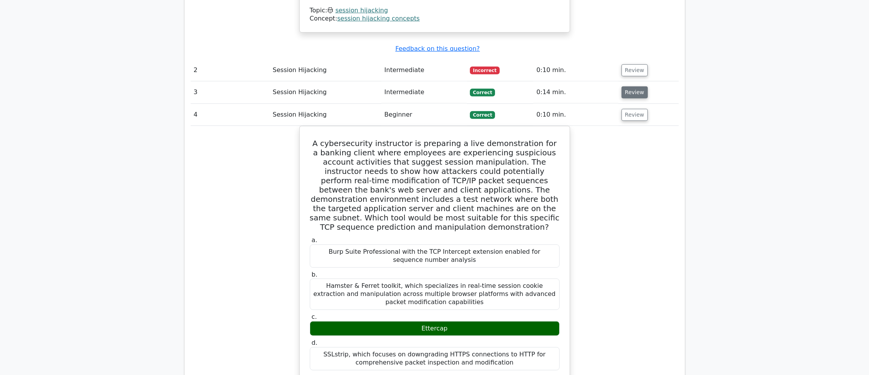
click at [628, 86] on button "Review" at bounding box center [635, 92] width 26 height 12
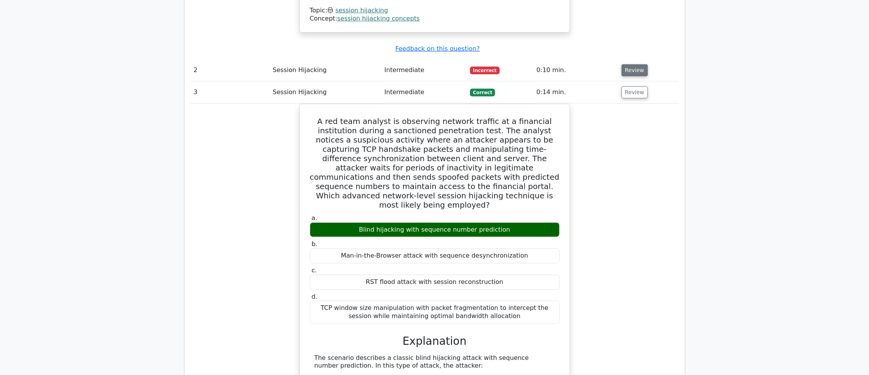
click at [629, 64] on button "Review" at bounding box center [635, 70] width 26 height 12
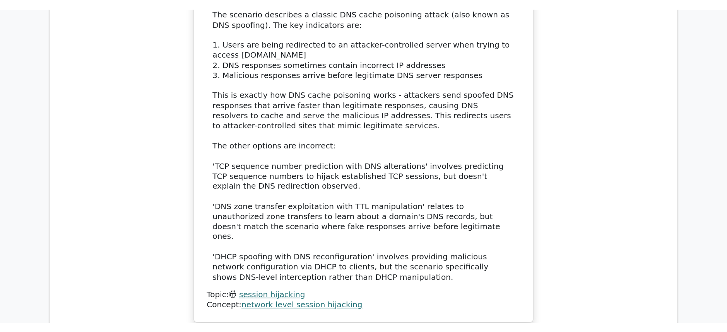
scroll to position [6980, 0]
